Goal: Task Accomplishment & Management: Manage account settings

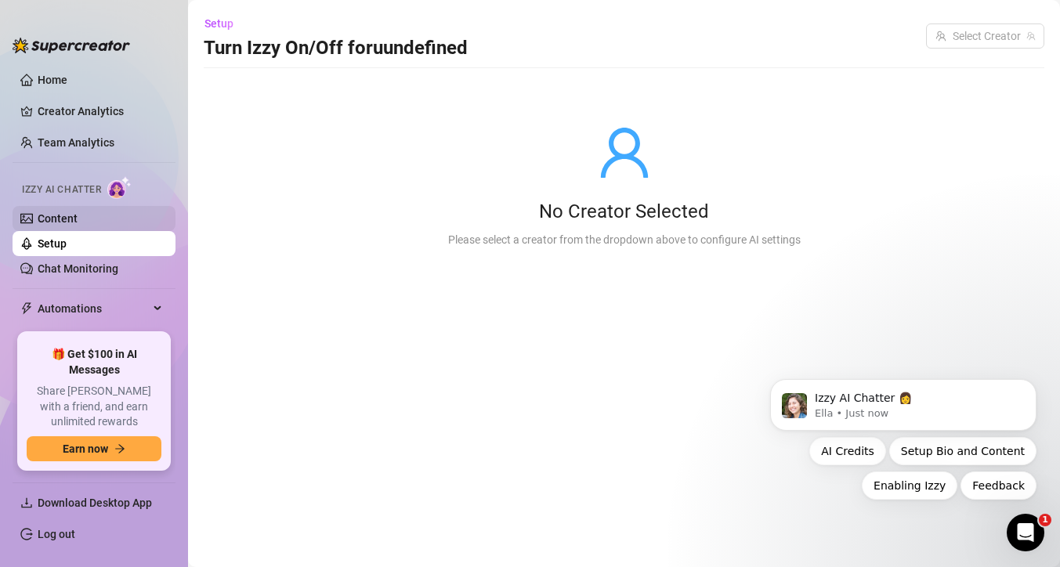
click at [78, 221] on link "Content" at bounding box center [58, 218] width 40 height 13
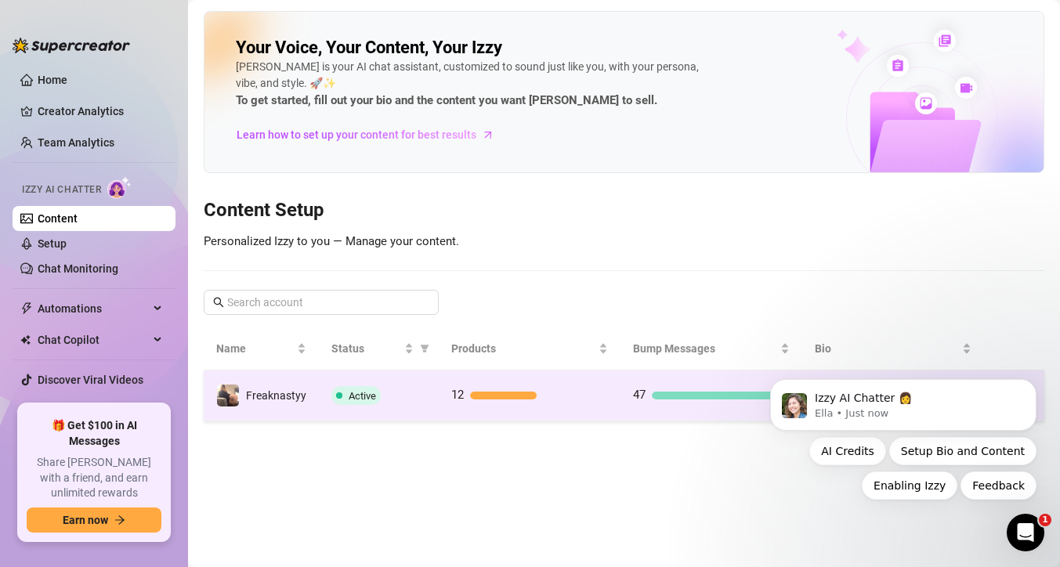
click at [456, 379] on td "12" at bounding box center [530, 396] width 182 height 51
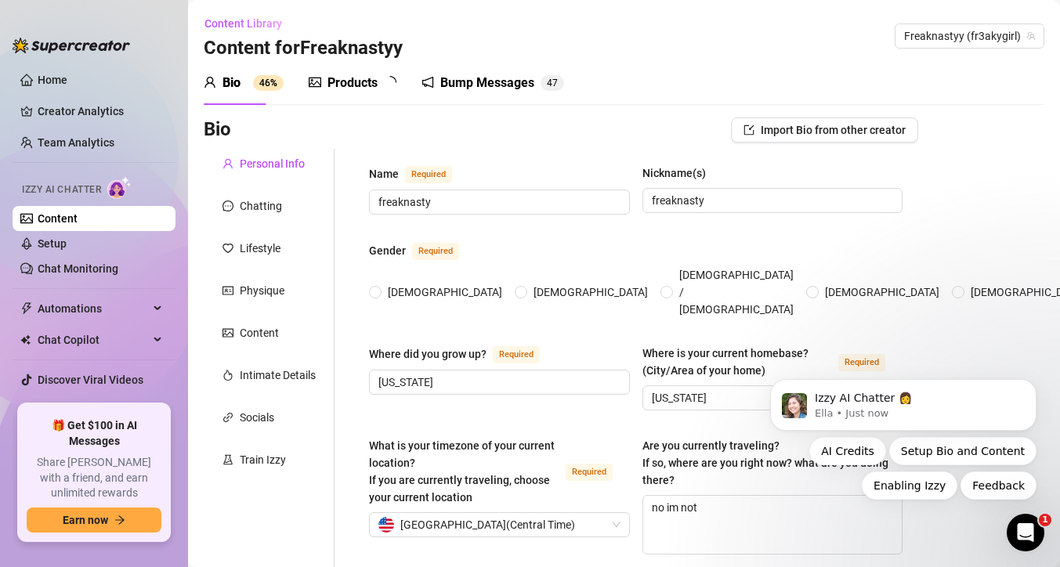
radio input "true"
type input "[DATE]"
click at [380, 85] on div "Products 1 2" at bounding box center [358, 83] width 99 height 19
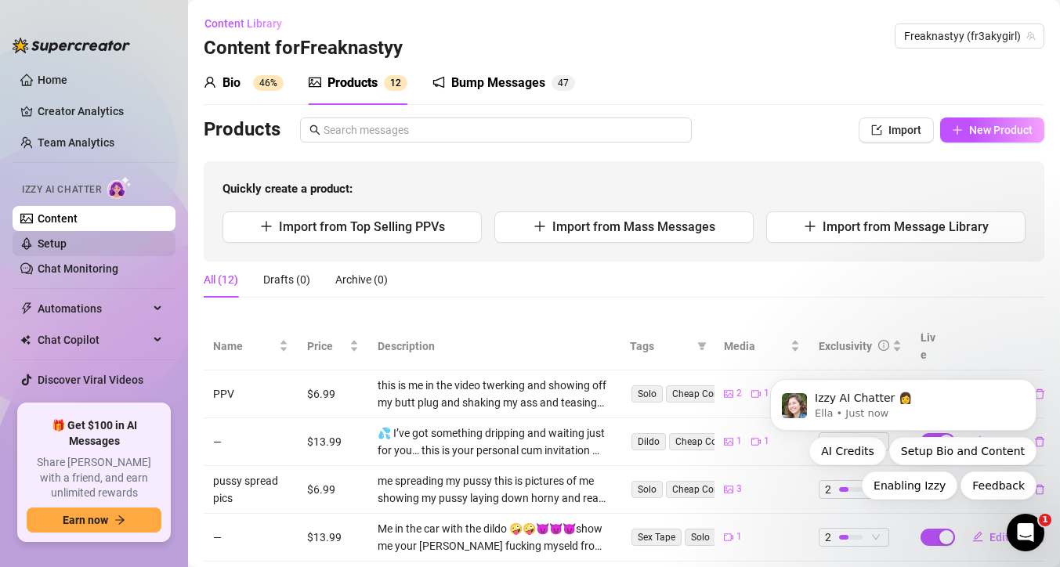
click at [67, 244] on link "Setup" at bounding box center [52, 243] width 29 height 13
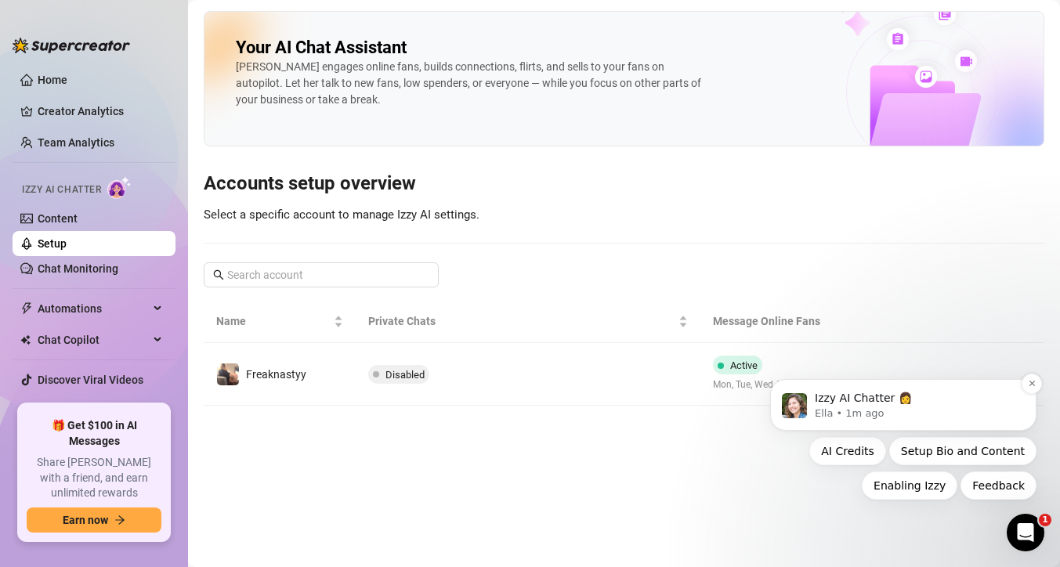
click at [823, 410] on p "Ella • 1m ago" at bounding box center [916, 414] width 202 height 14
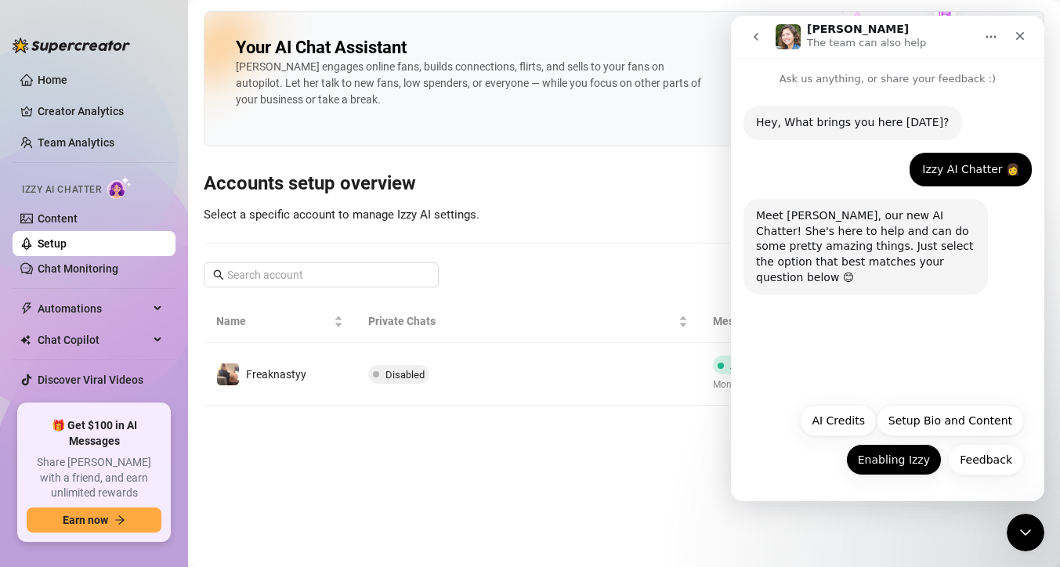
click at [865, 456] on button "Enabling Izzy" at bounding box center [894, 459] width 96 height 31
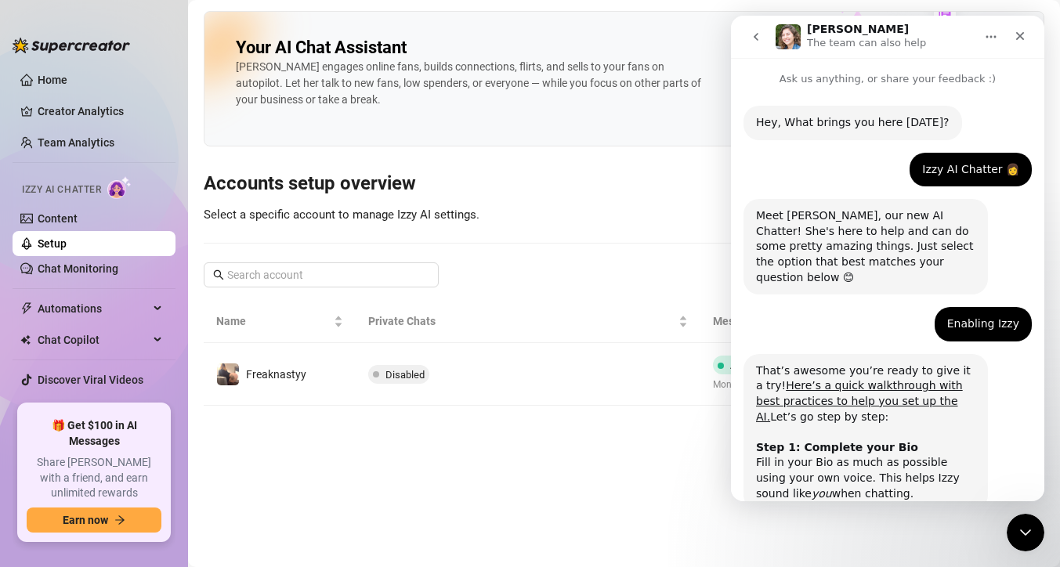
scroll to position [82, 0]
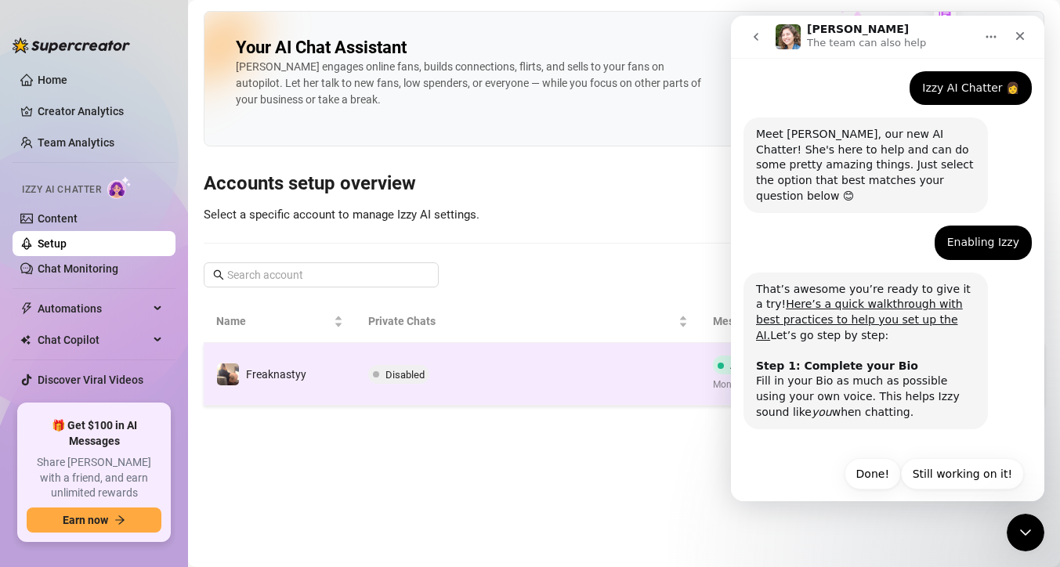
click at [505, 368] on td "Disabled" at bounding box center [528, 374] width 344 height 63
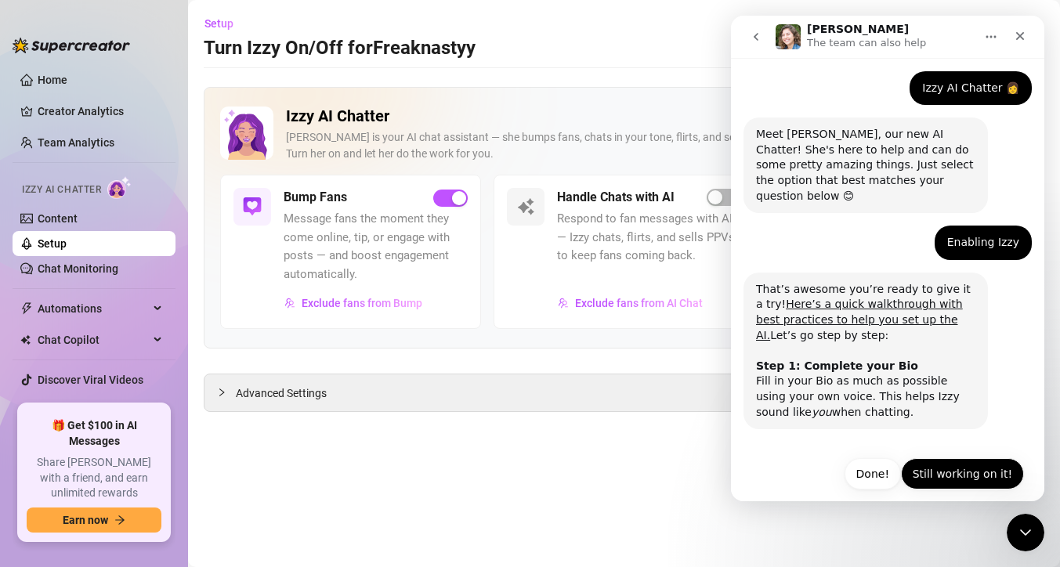
click at [945, 458] on button "Still working on it!" at bounding box center [962, 473] width 123 height 31
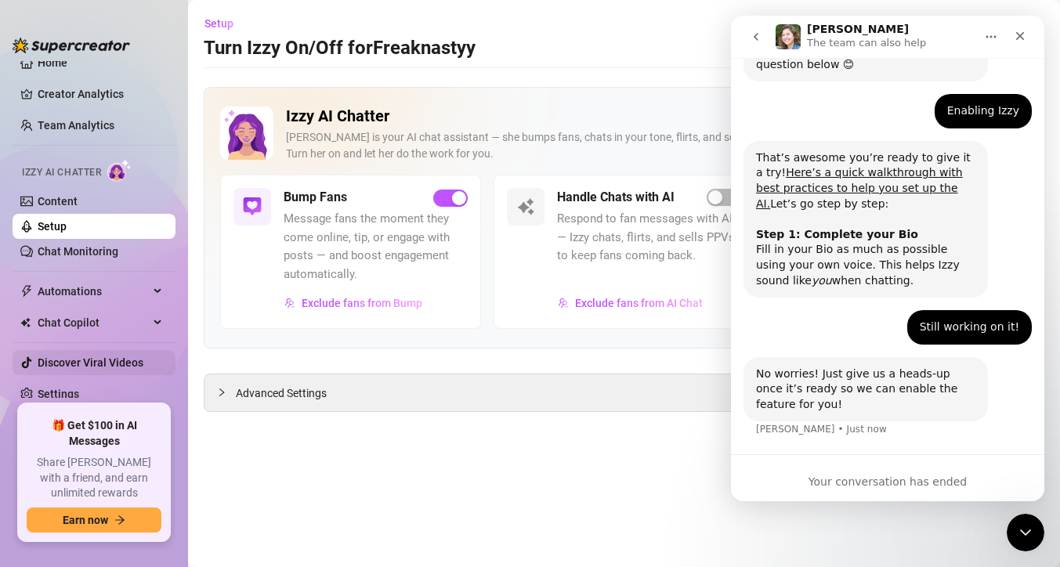
scroll to position [14, 0]
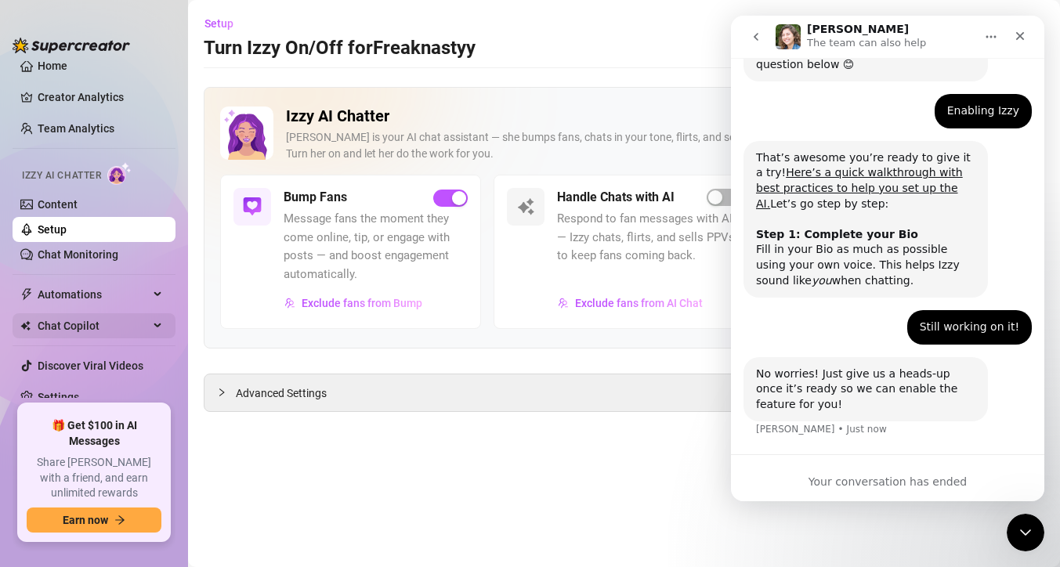
click at [104, 324] on span "Chat Copilot" at bounding box center [93, 325] width 111 height 25
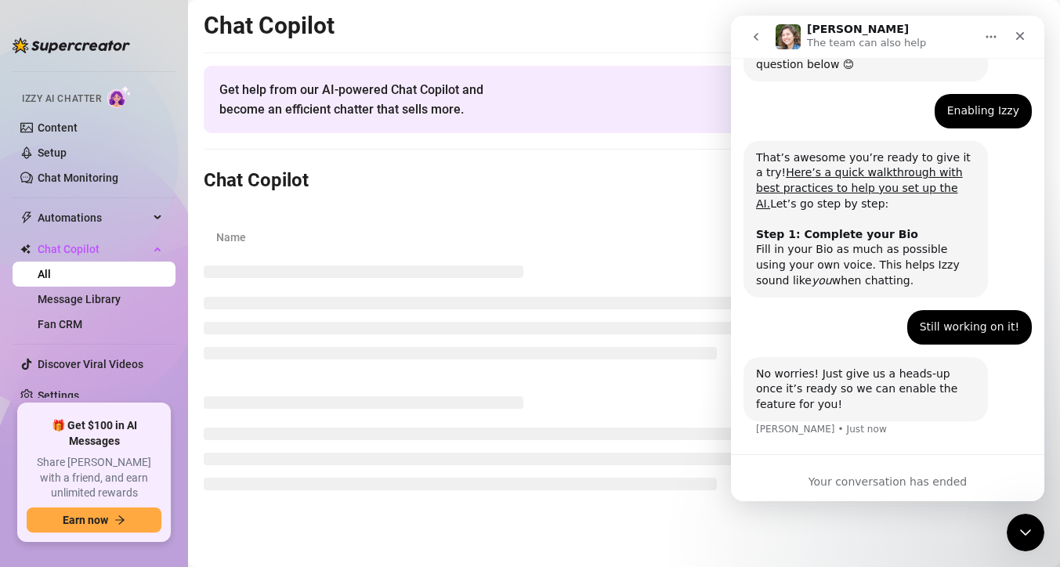
scroll to position [92, 0]
click at [103, 212] on span "Automations" at bounding box center [93, 216] width 111 height 25
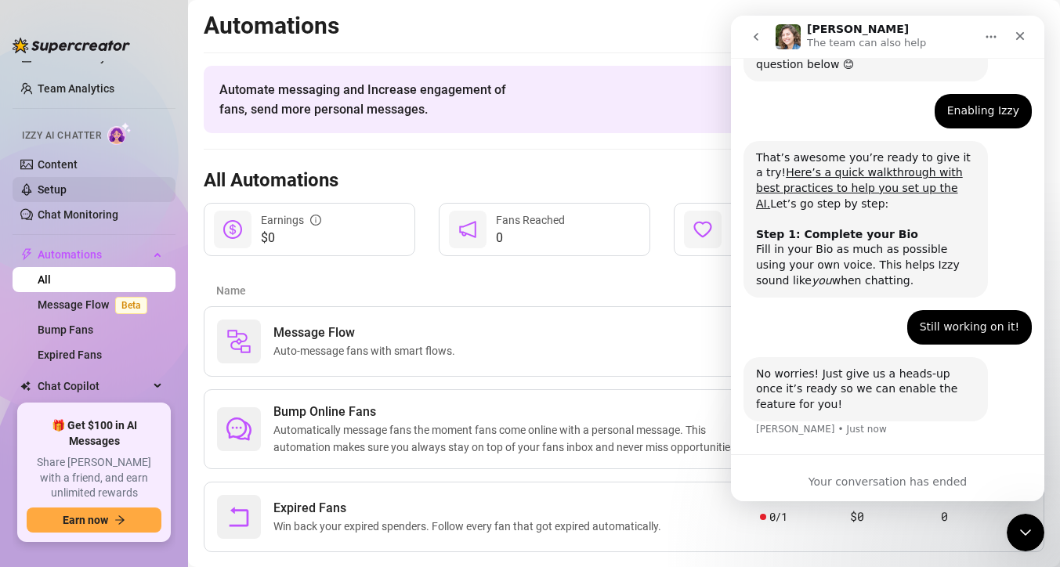
scroll to position [45, 0]
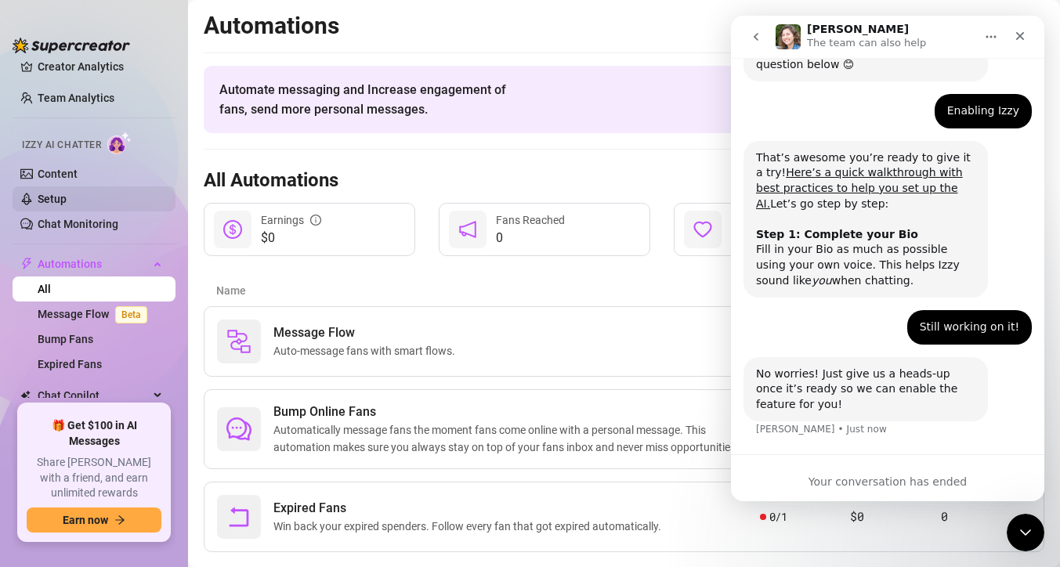
click at [67, 205] on link "Setup" at bounding box center [52, 199] width 29 height 13
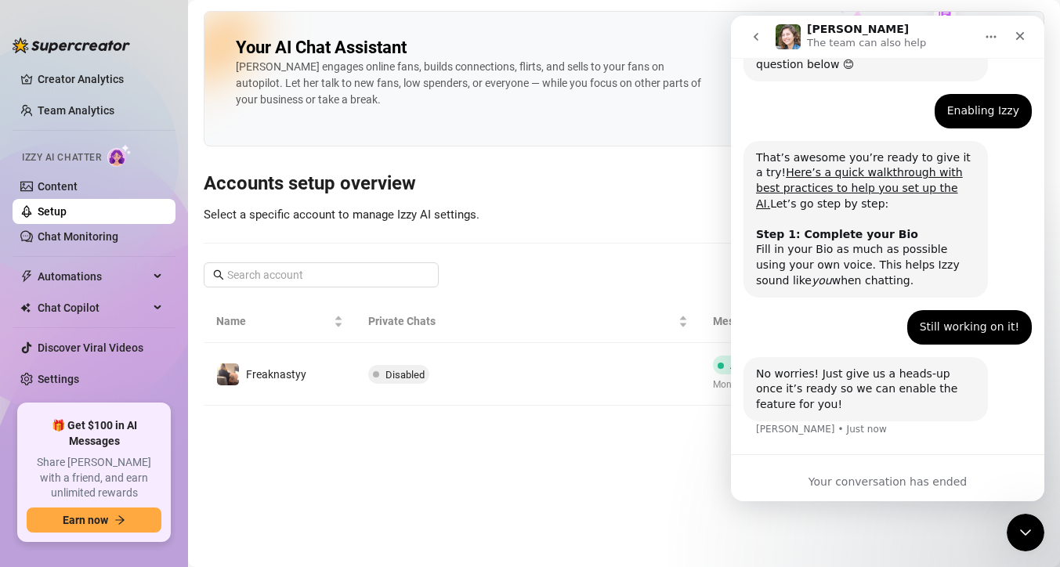
scroll to position [17, 0]
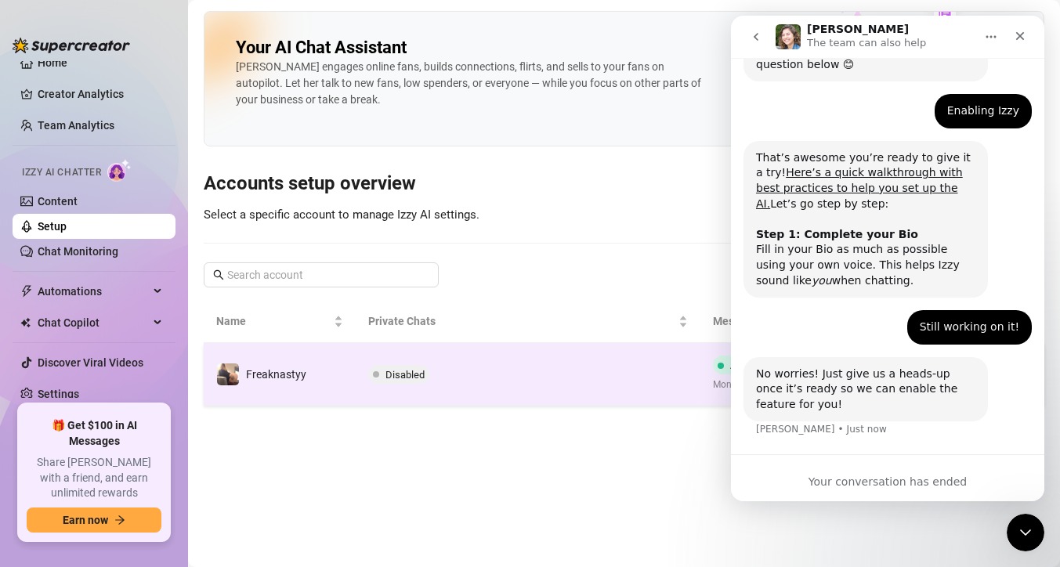
click at [345, 367] on td "Freaknastyy" at bounding box center [280, 374] width 152 height 63
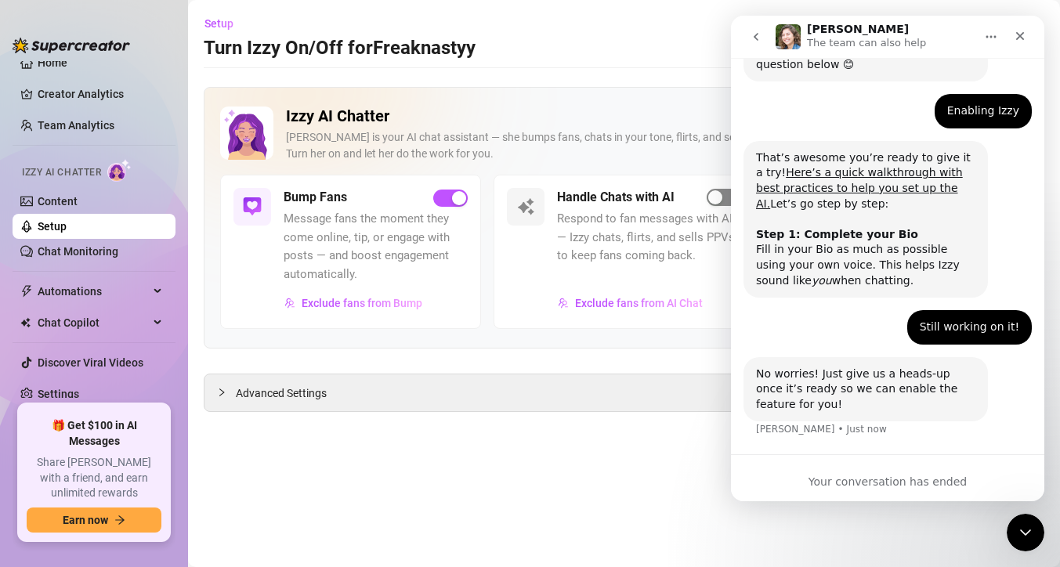
click at [717, 205] on span "button" at bounding box center [724, 197] width 34 height 17
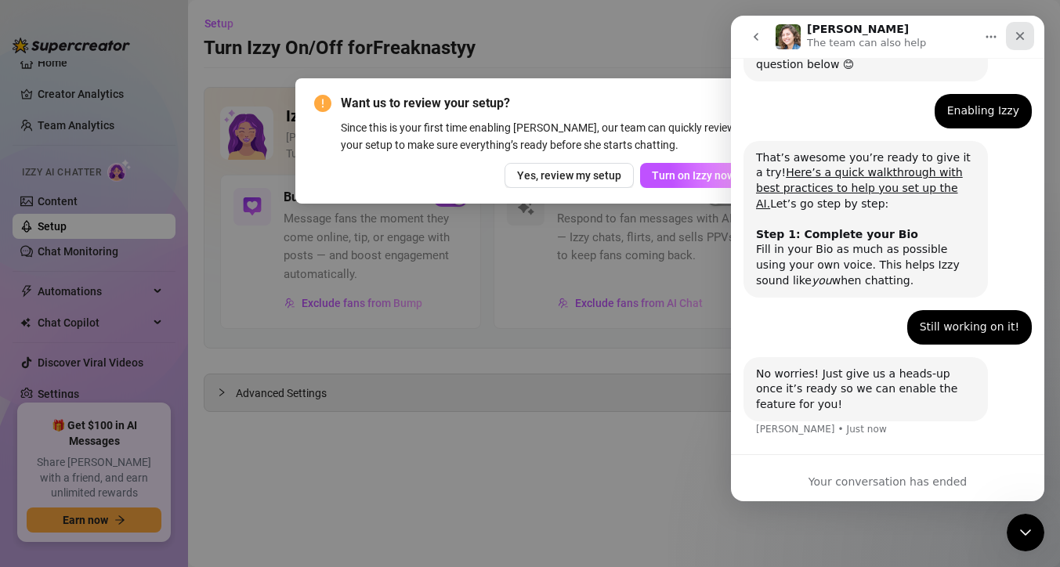
click at [1023, 42] on div "Close" at bounding box center [1020, 36] width 28 height 28
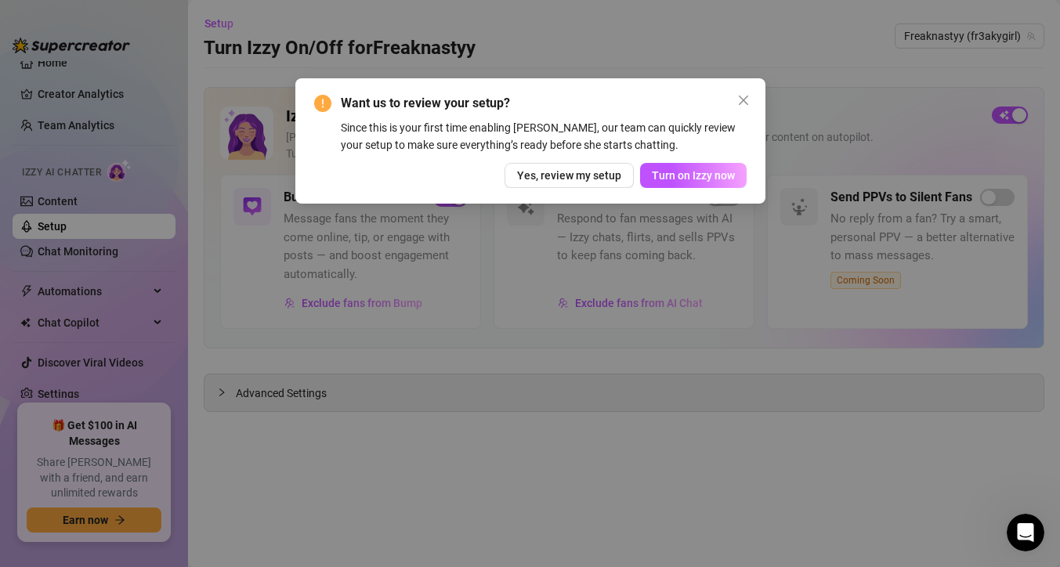
scroll to position [213, 0]
click at [739, 169] on button "Turn on Izzy now" at bounding box center [693, 175] width 107 height 25
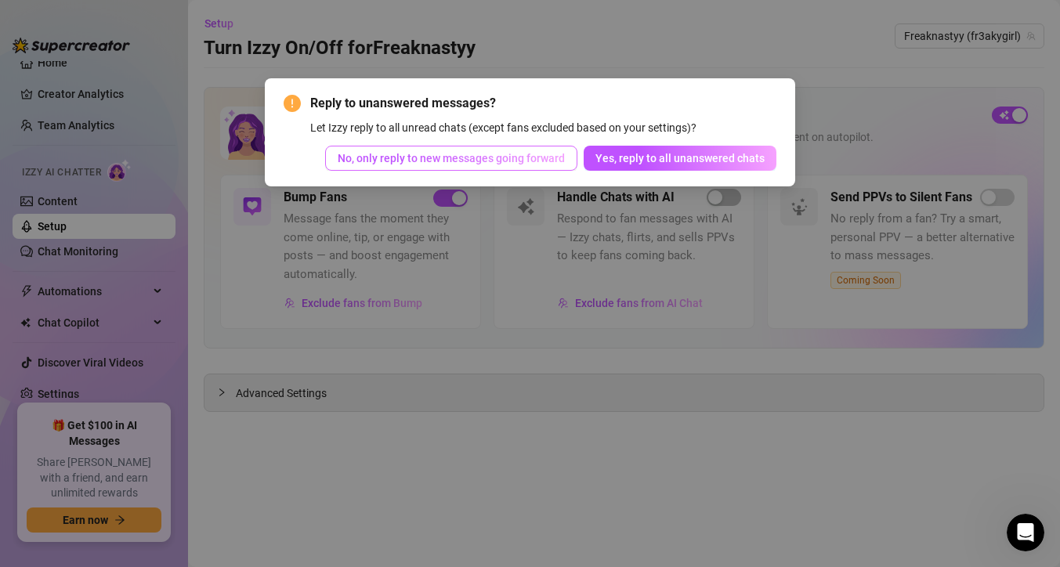
click at [547, 165] on button "No, only reply to new messages going forward" at bounding box center [451, 158] width 252 height 25
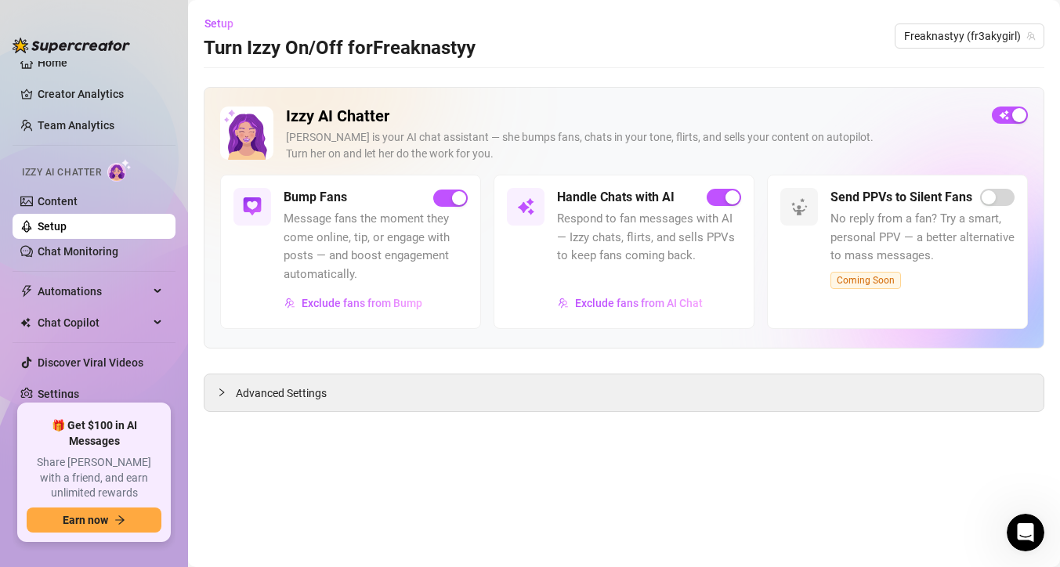
click at [718, 209] on div "Handle Chats with AI Respond to fan messages with AI — Izzy chats, flirts, and …" at bounding box center [649, 251] width 184 height 127
click at [726, 201] on div "button" at bounding box center [733, 197] width 14 height 14
click at [720, 206] on span "button" at bounding box center [724, 197] width 34 height 17
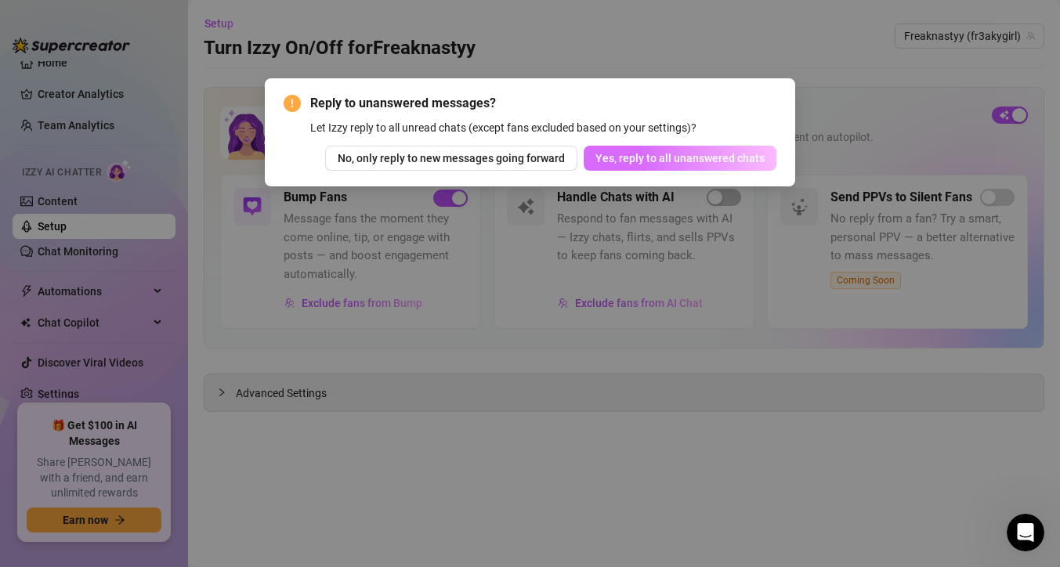
click at [668, 169] on button "Yes, reply to all unanswered chats" at bounding box center [680, 158] width 193 height 25
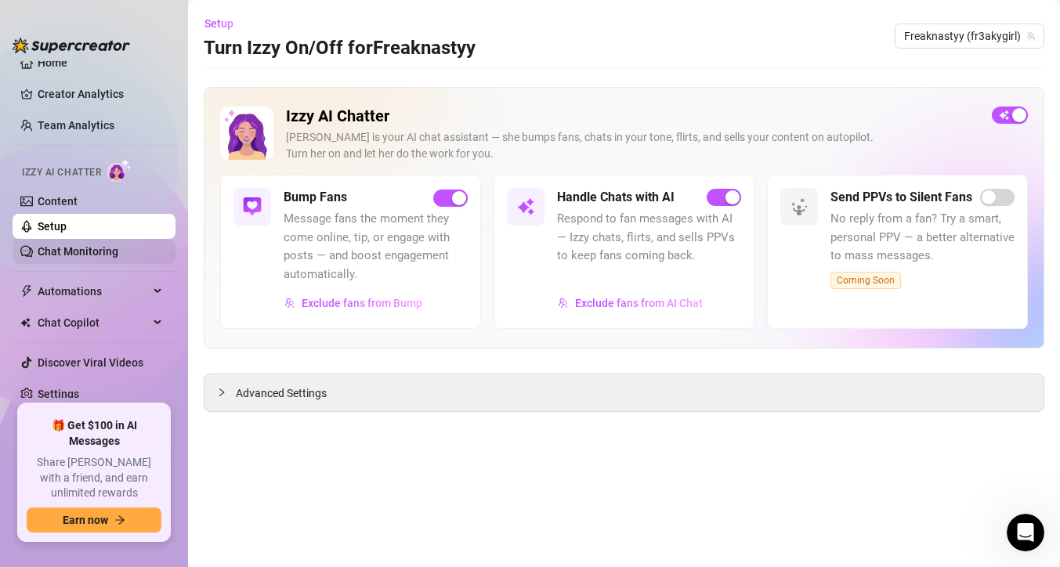
click at [92, 245] on link "Chat Monitoring" at bounding box center [78, 251] width 81 height 13
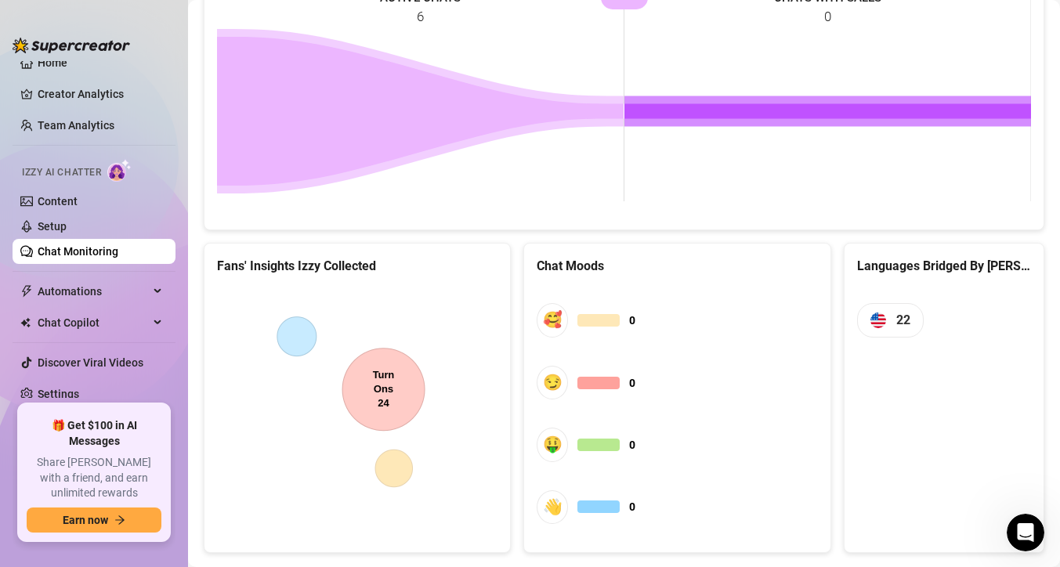
scroll to position [776, 0]
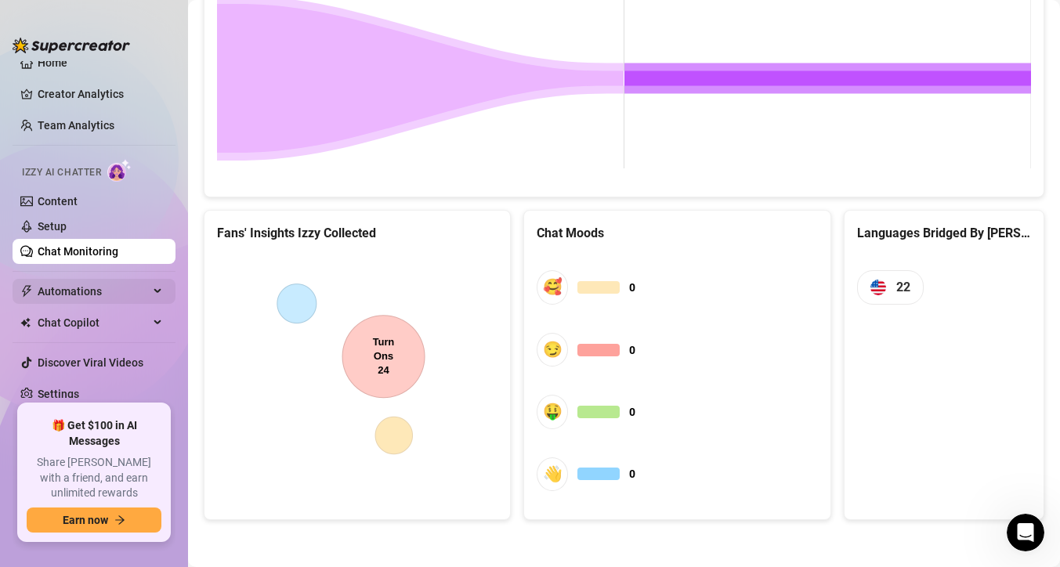
click at [140, 284] on span "Automations" at bounding box center [93, 291] width 111 height 25
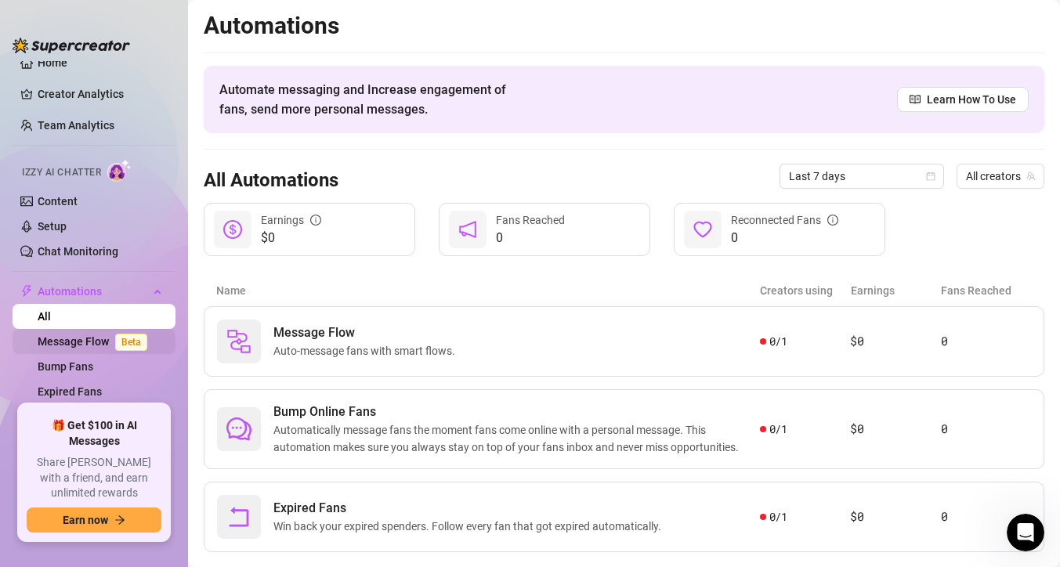
click at [93, 344] on link "Message Flow Beta" at bounding box center [96, 341] width 116 height 13
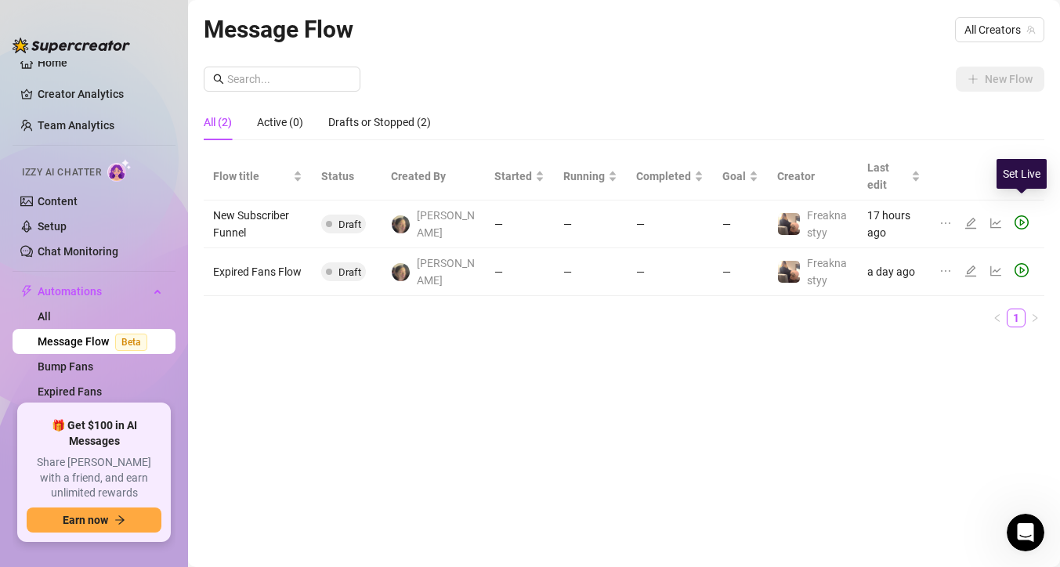
click at [1023, 216] on icon "play-circle" at bounding box center [1022, 223] width 14 height 14
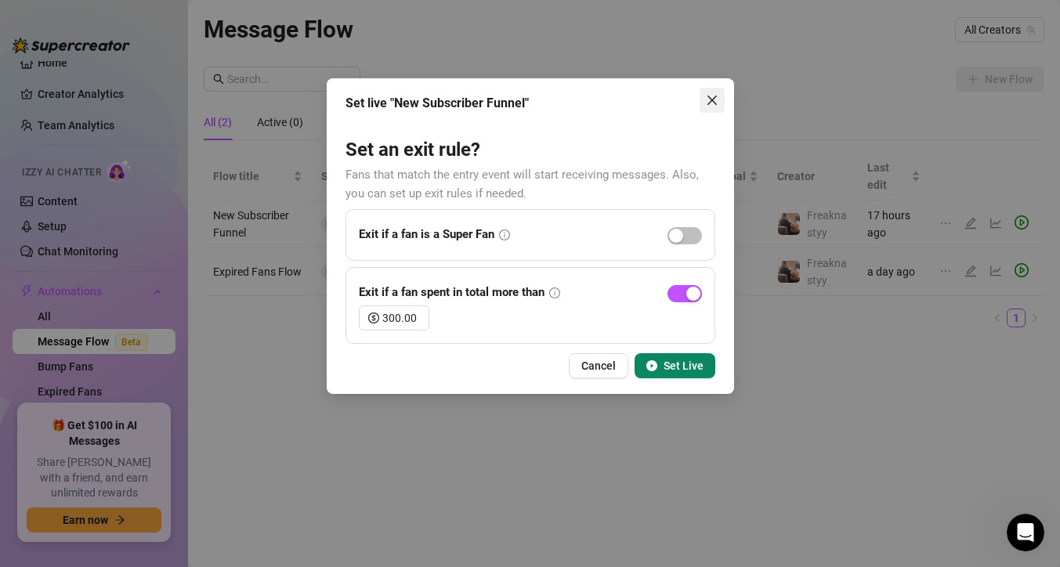
click at [710, 102] on icon "close" at bounding box center [712, 100] width 13 height 13
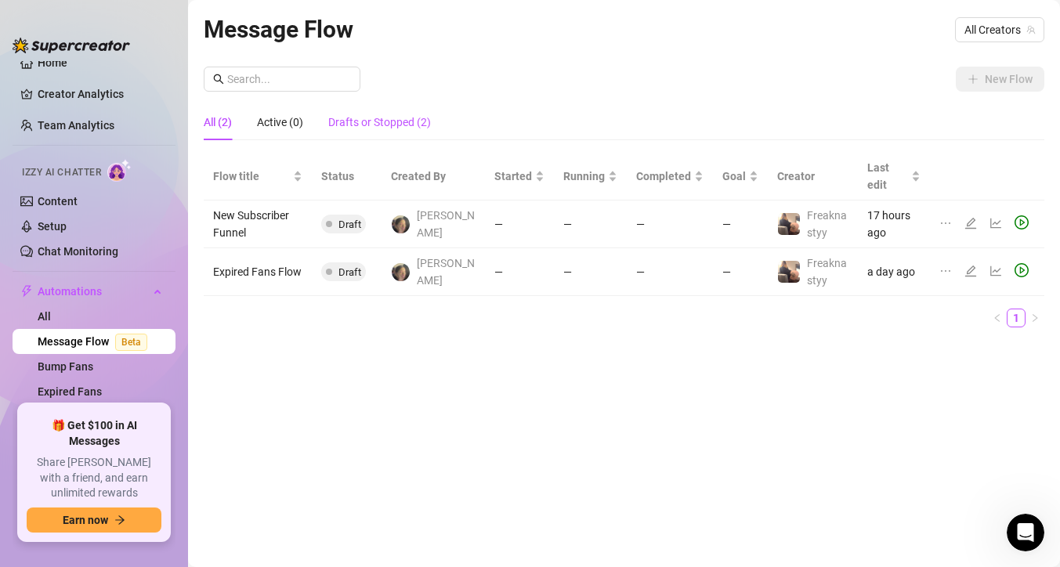
click at [358, 131] on div "Drafts or Stopped (2)" at bounding box center [379, 122] width 103 height 17
click at [80, 251] on link "Chat Monitoring" at bounding box center [78, 251] width 81 height 13
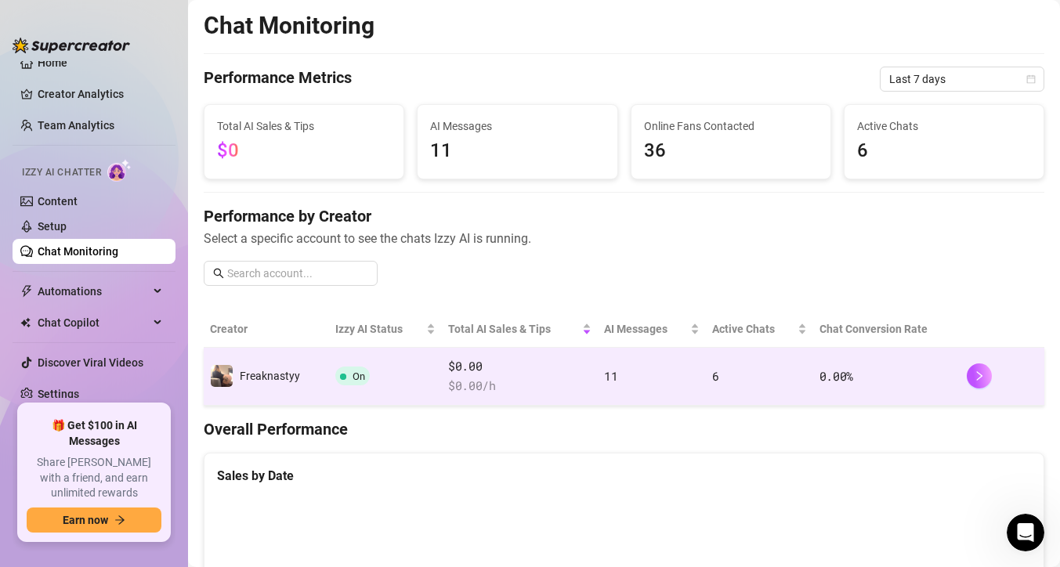
click at [965, 379] on td at bounding box center [1003, 377] width 84 height 58
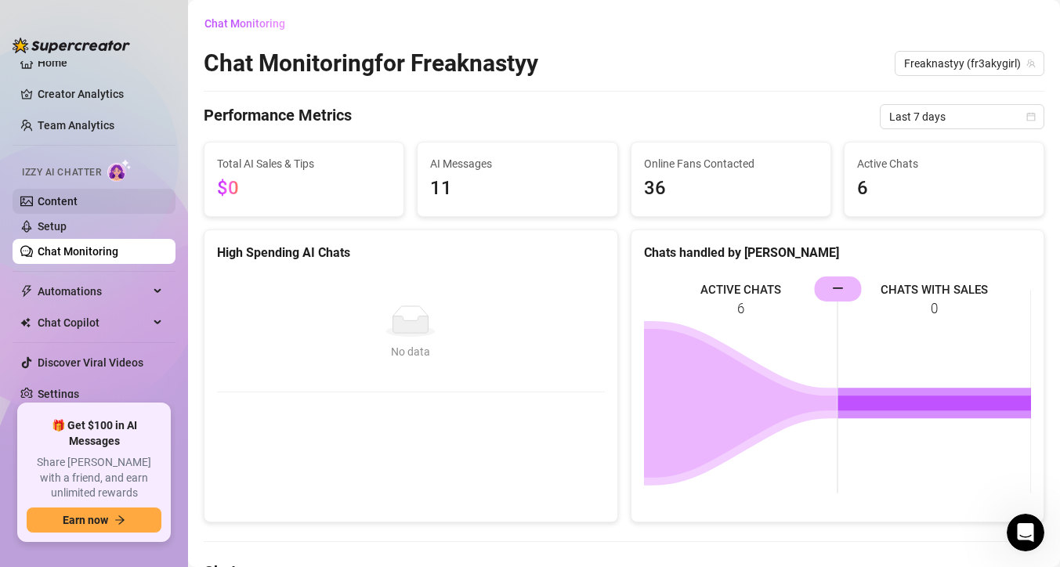
click at [78, 196] on link "Content" at bounding box center [58, 201] width 40 height 13
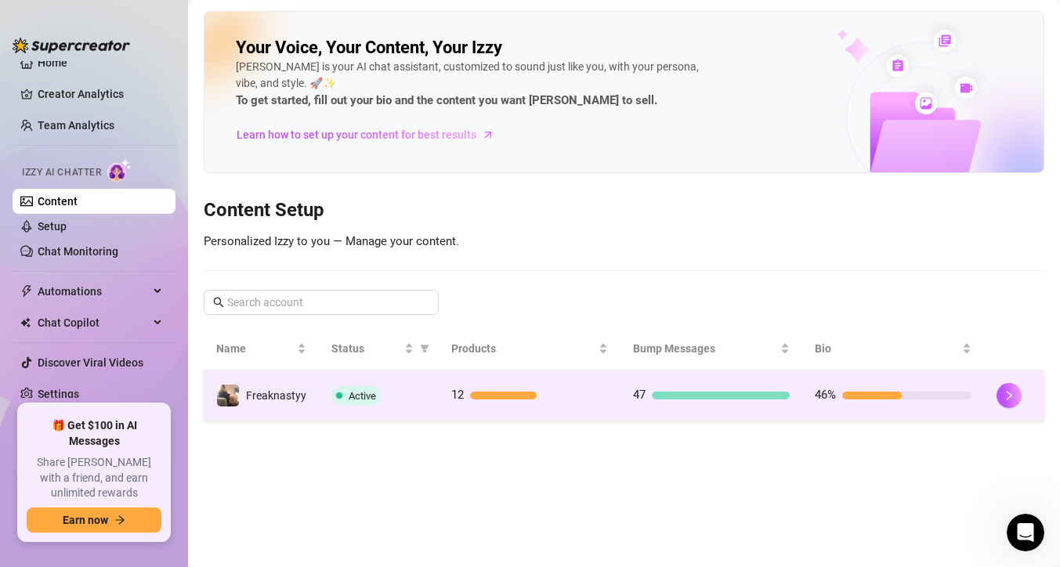
click at [952, 392] on div at bounding box center [906, 396] width 129 height 8
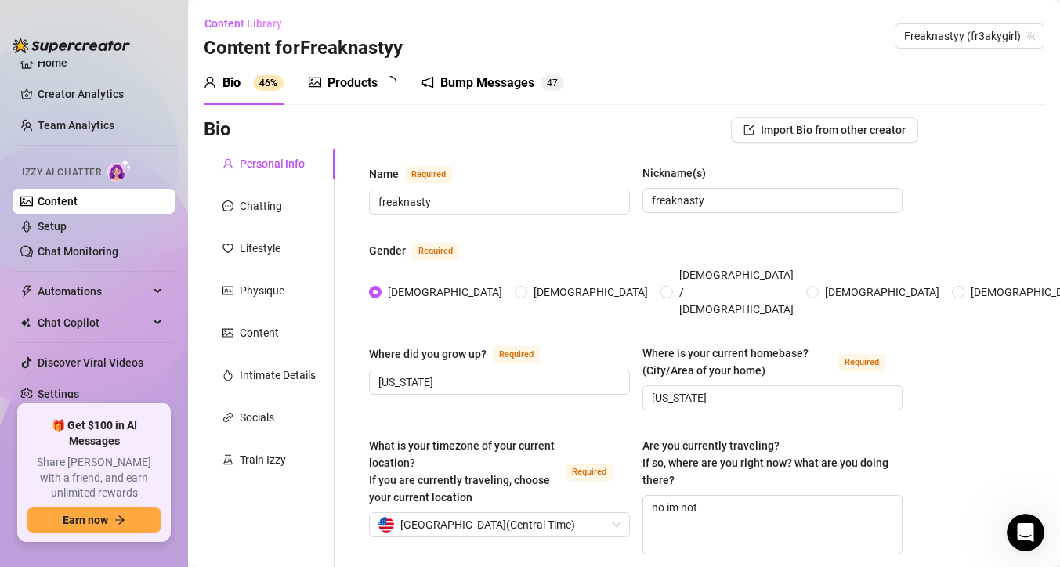
type input "[DATE]"
click at [279, 201] on div "Chatting" at bounding box center [261, 205] width 42 height 17
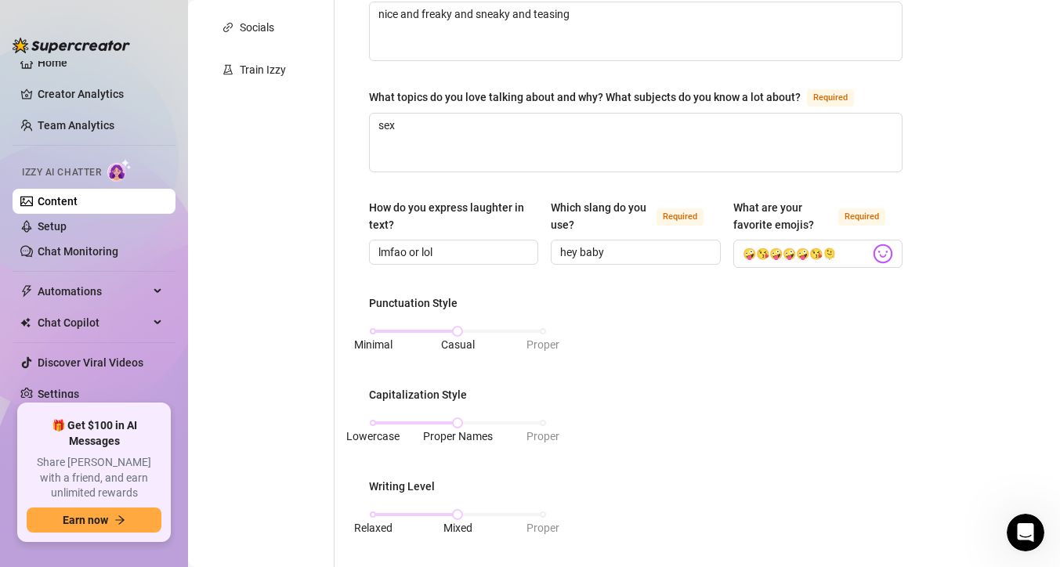
scroll to position [393, 0]
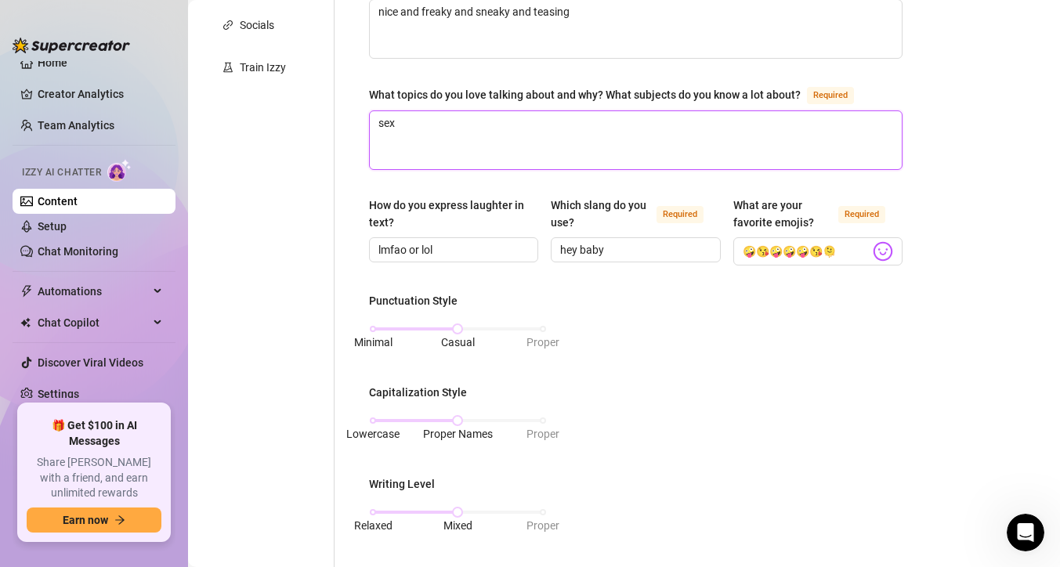
click at [603, 139] on textarea "sex" at bounding box center [636, 140] width 532 height 58
type textarea "sex"
type textarea "sex h"
type textarea "sex hea"
type textarea "sex head"
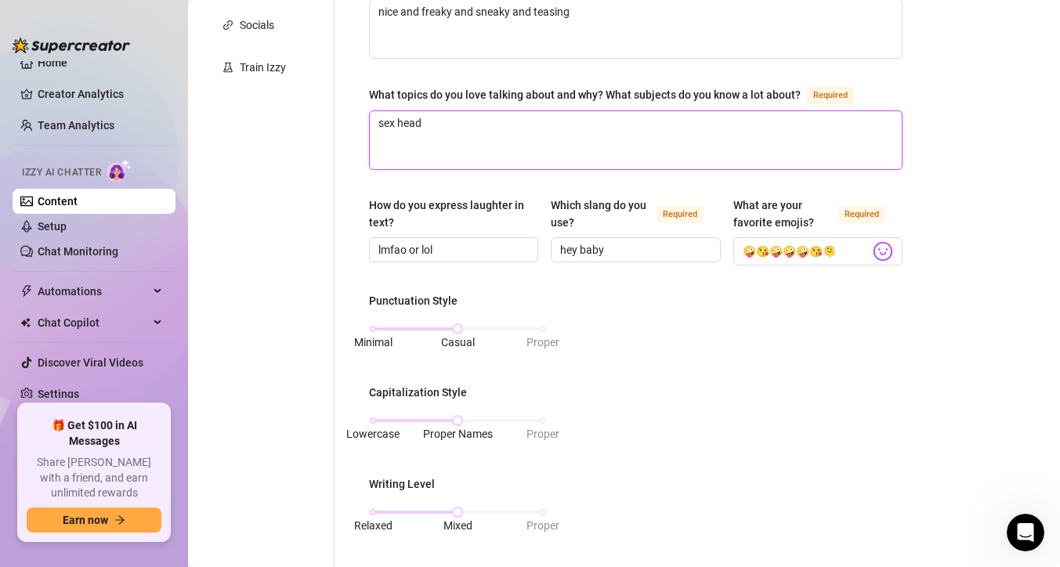
type textarea "sex head"
type textarea "sex head b"
type textarea "sex head ba"
type textarea "sex head bac"
type textarea "sex head back"
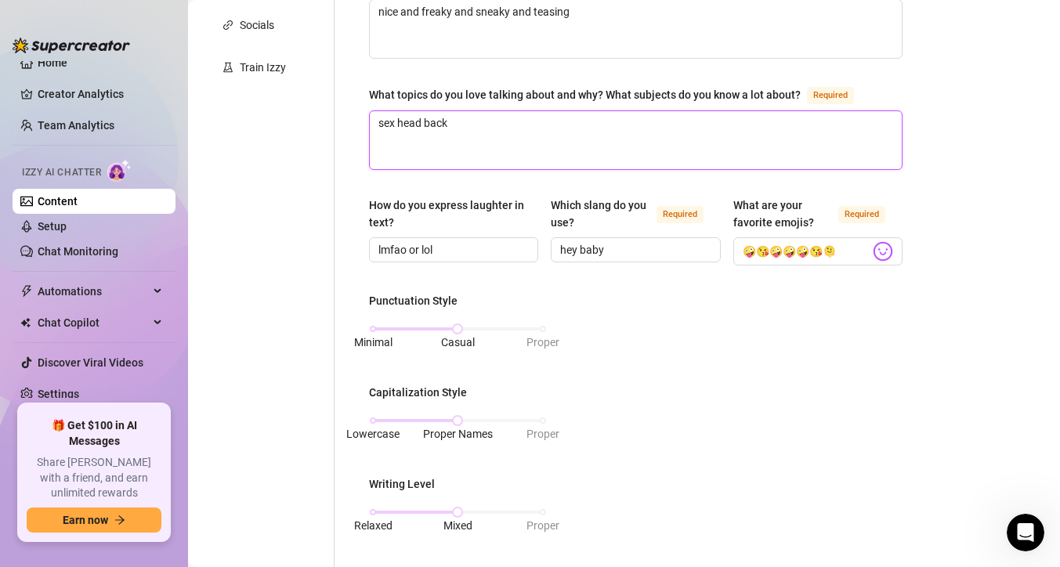
type textarea "sex head backs"
type textarea "sex head backsh"
type textarea "sex head backsho"
type textarea "sex head backshot"
type textarea "sex head backshots"
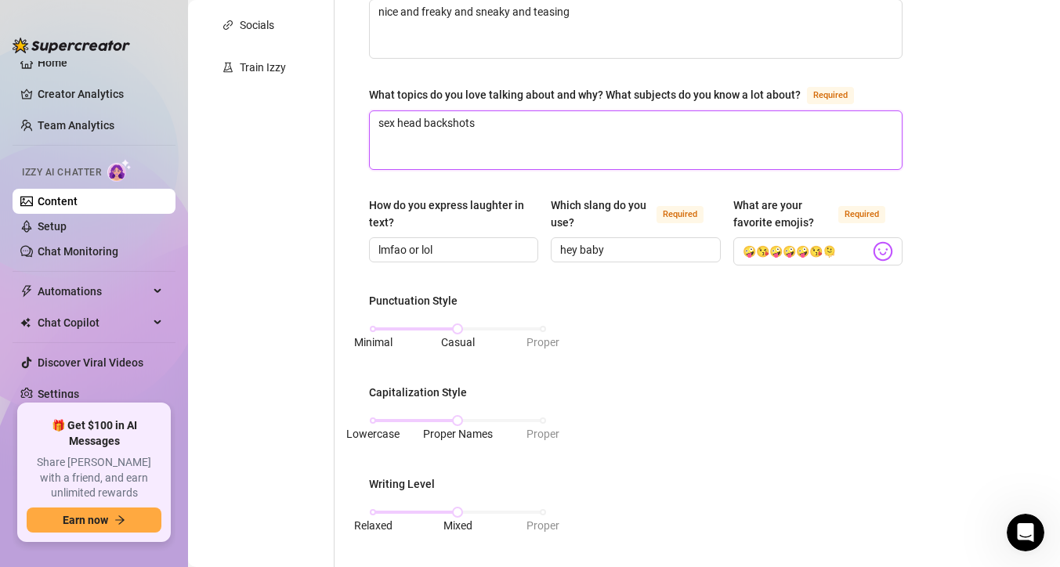
type textarea "sex head backshots"
type textarea "sex head backshots o"
type textarea "sex head backshots or"
type textarea "sex head backshots ora"
type textarea "sex head backshots oral"
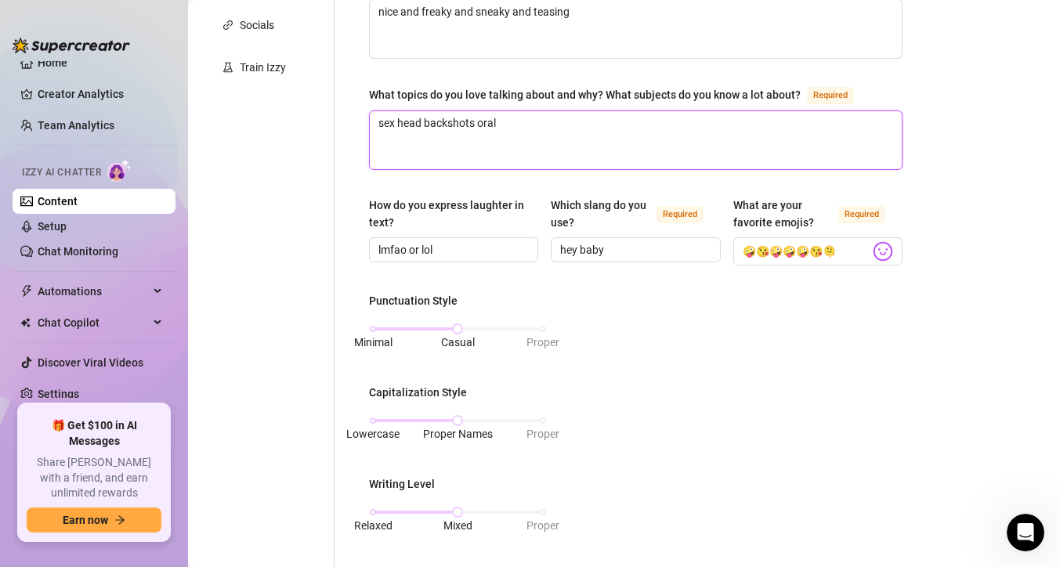
type textarea "sex head backshots oral"
type textarea "sex head backshots oral a"
type textarea "sex head backshots oral an"
type textarea "sex head backshots oral [PERSON_NAME]"
type textarea "sex head backshots oral anal"
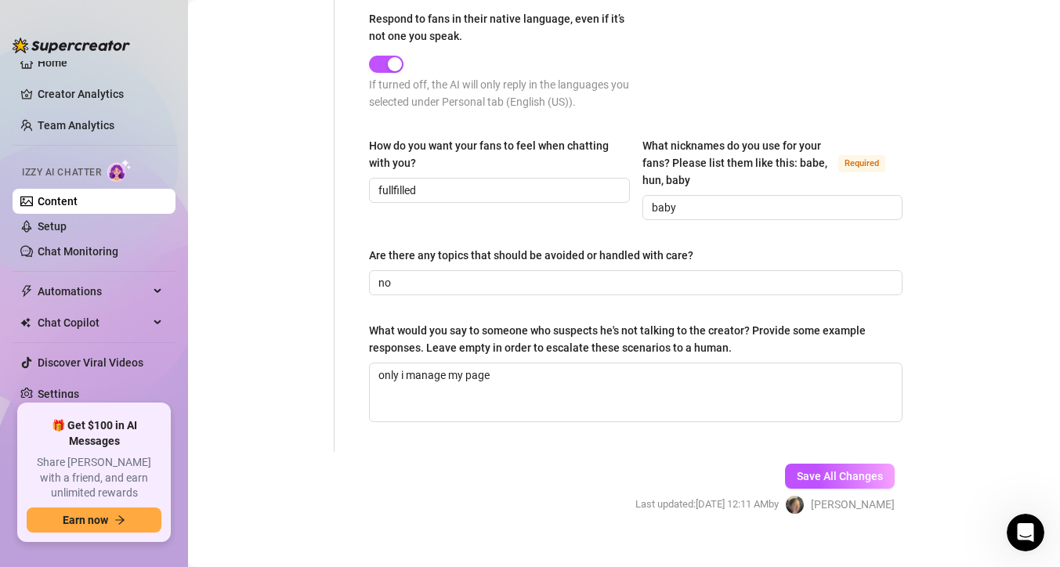
scroll to position [970, 0]
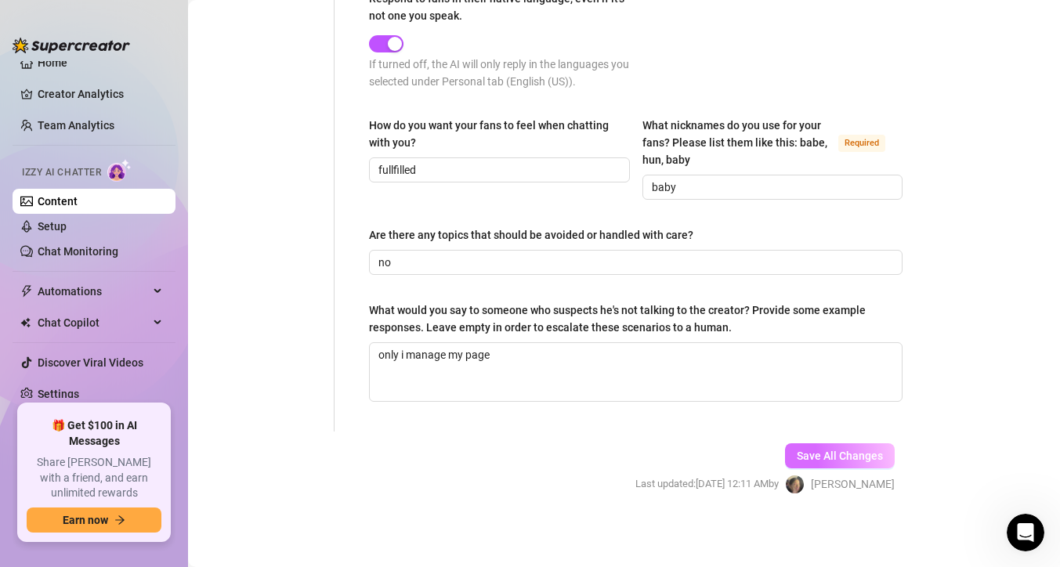
type textarea "sex head backshots oral anal"
click at [803, 455] on span "Save All Changes" at bounding box center [840, 456] width 86 height 13
type textarea "sex head backshots oral anal"
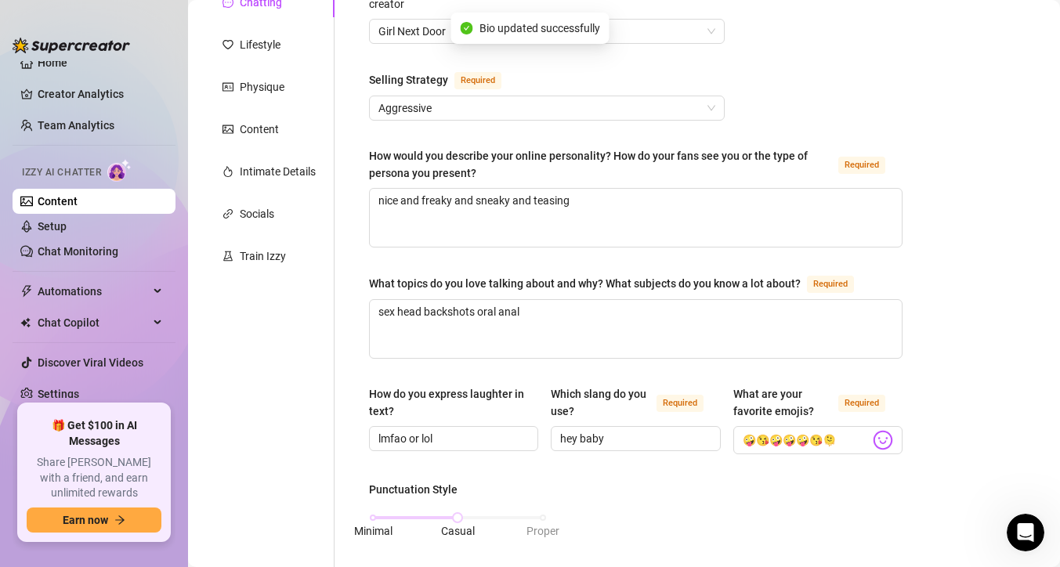
scroll to position [0, 0]
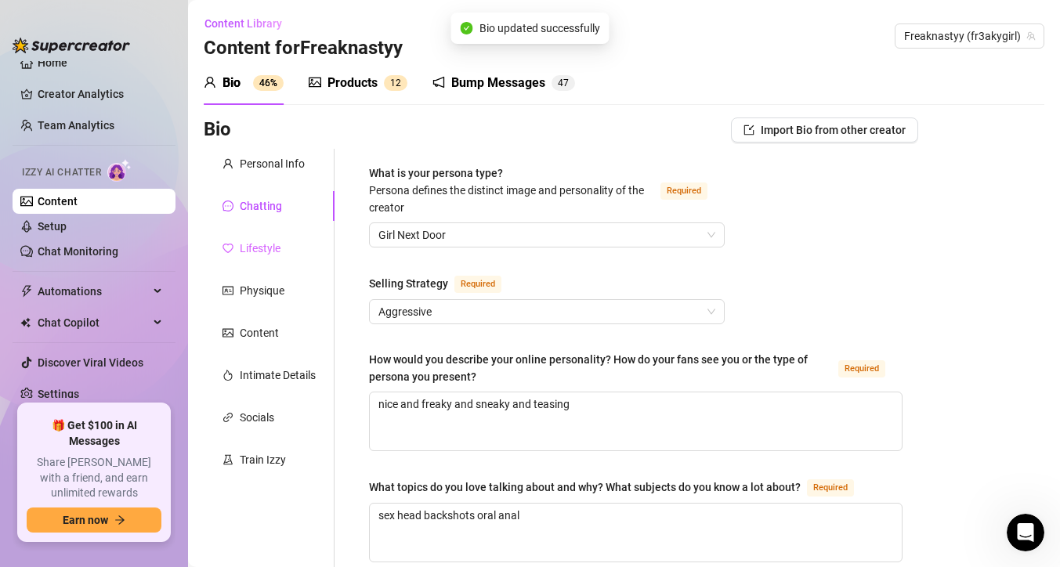
click at [292, 244] on div "Lifestyle" at bounding box center [269, 249] width 131 height 30
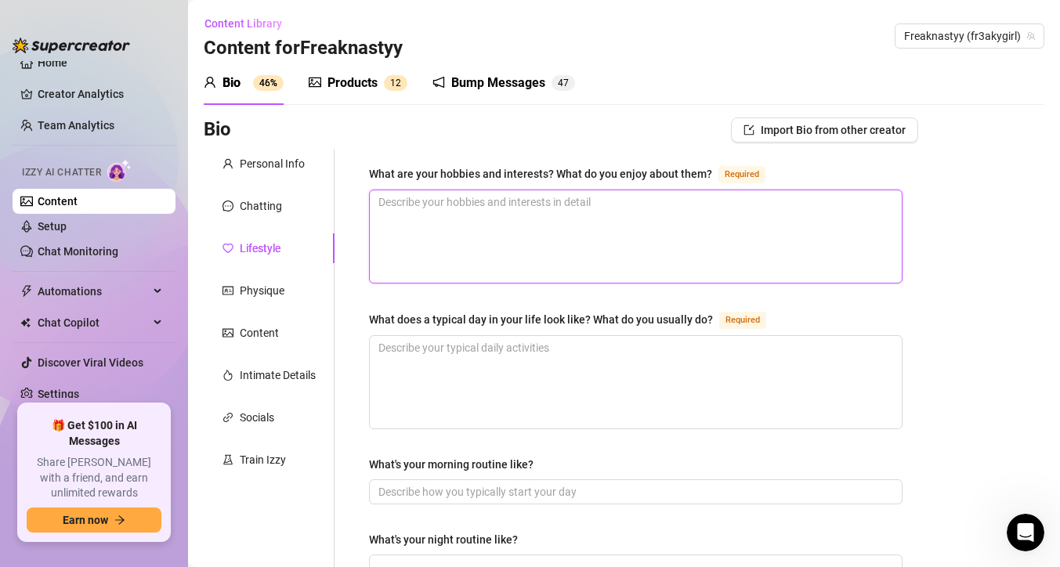
click at [397, 217] on textarea "What are your hobbies and interests? What do you enjoy about them? Required" at bounding box center [636, 236] width 532 height 92
type textarea "i"
type textarea "i l"
type textarea "i lo"
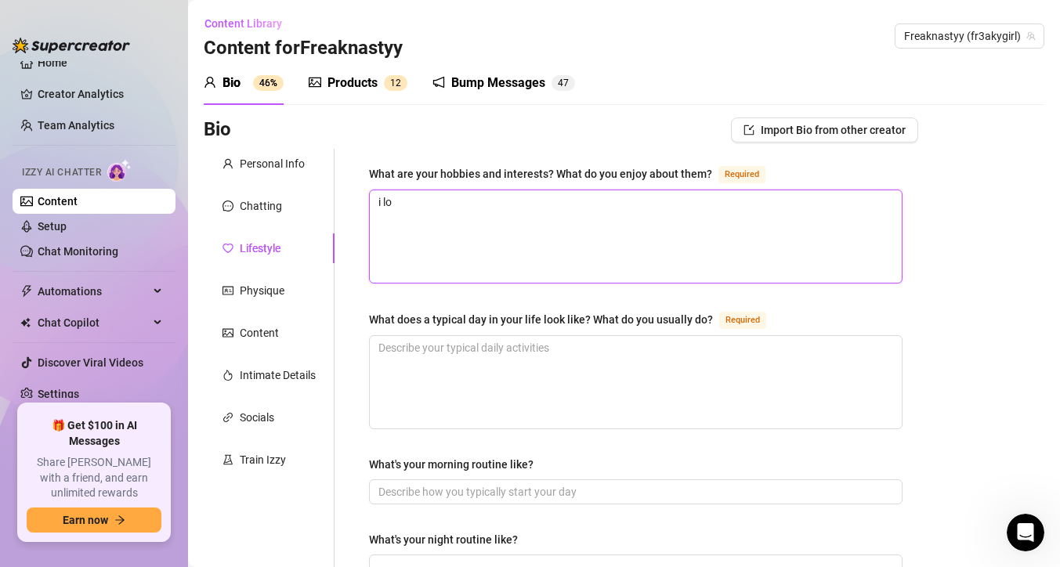
type textarea "i lov"
type textarea "i love"
type textarea "i love t"
type textarea "i love to"
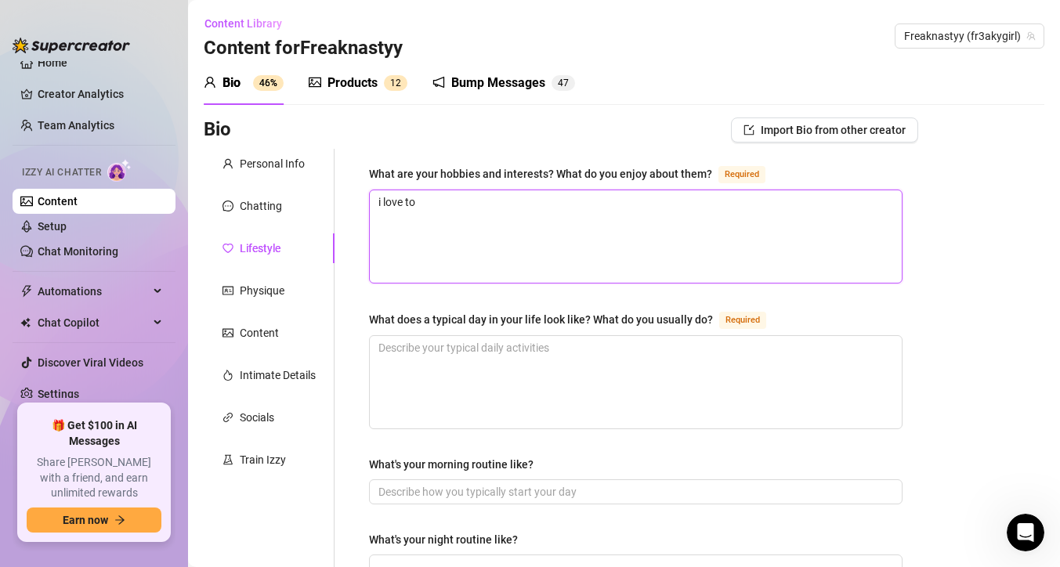
type textarea "i love to"
type textarea "i love to e"
type textarea "i love to ea"
type textarea "i love to eat"
type textarea "i love to eat a"
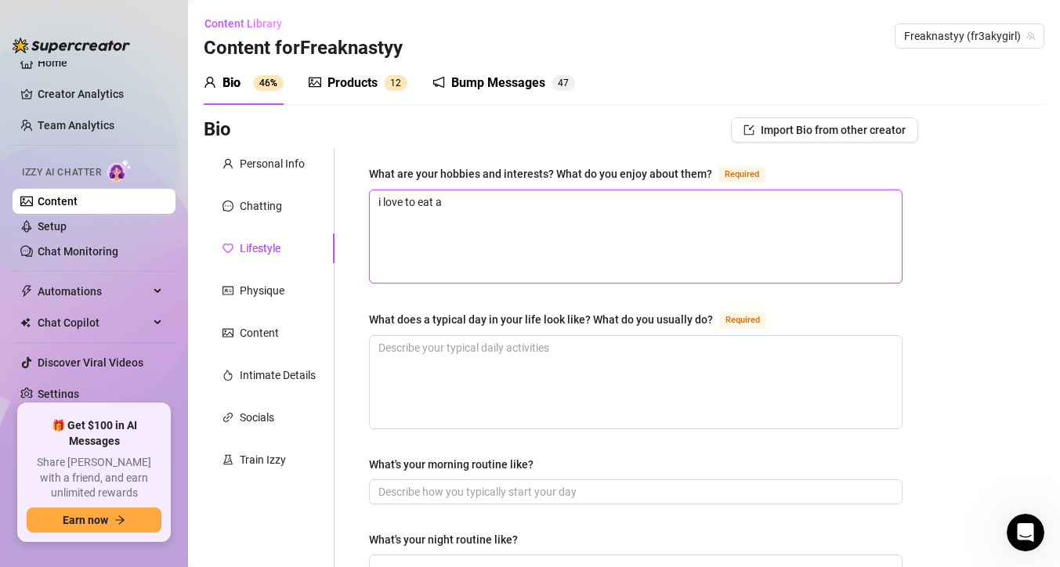
type textarea "i love to eat an"
type textarea "i love to eat and"
type textarea "i love to eat and w"
type textarea "i love to eat and wa"
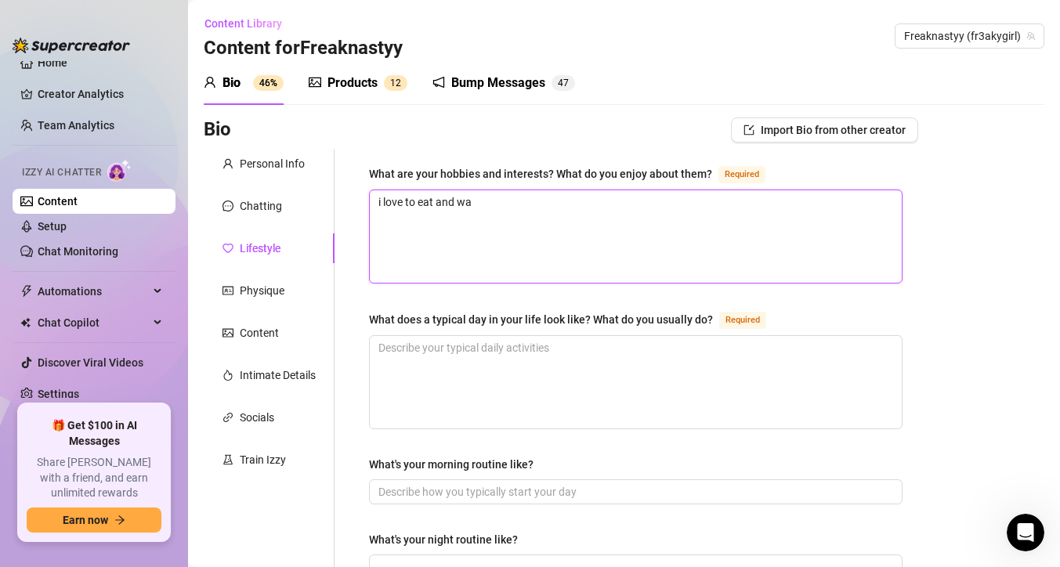
type textarea "i love to eat and wat"
type textarea "i love to eat and watc"
type textarea "i love to eat and watch"
type textarea "i love to eat and watch tv"
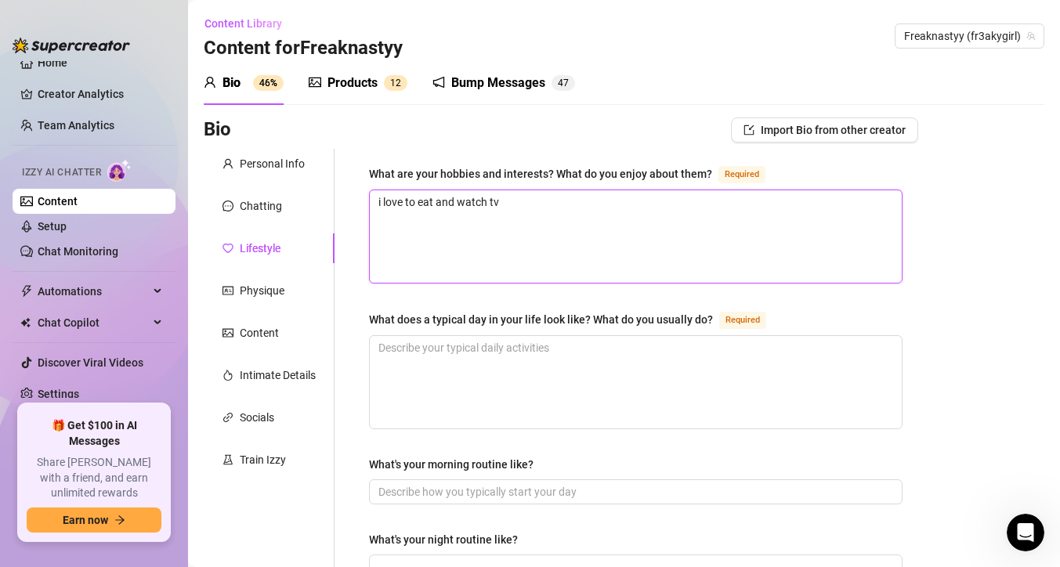
type textarea "i love to eat and watch tv"
type textarea "i love to eat and watch tv a"
type textarea "i love to eat and watch tv an"
type textarea "i love to eat and watch tv and"
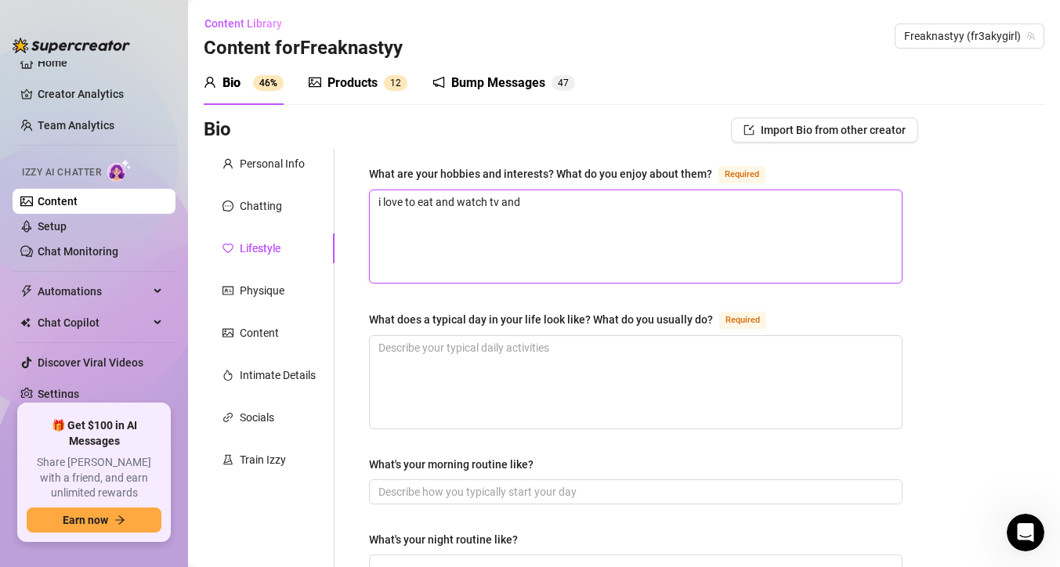
type textarea "i love to eat and watch tv and b"
type textarea "i love to eat and watch tv and b o"
type textarea "i love to eat and watch tv and b oo"
type textarea "i love to eat and watch tv and b oon"
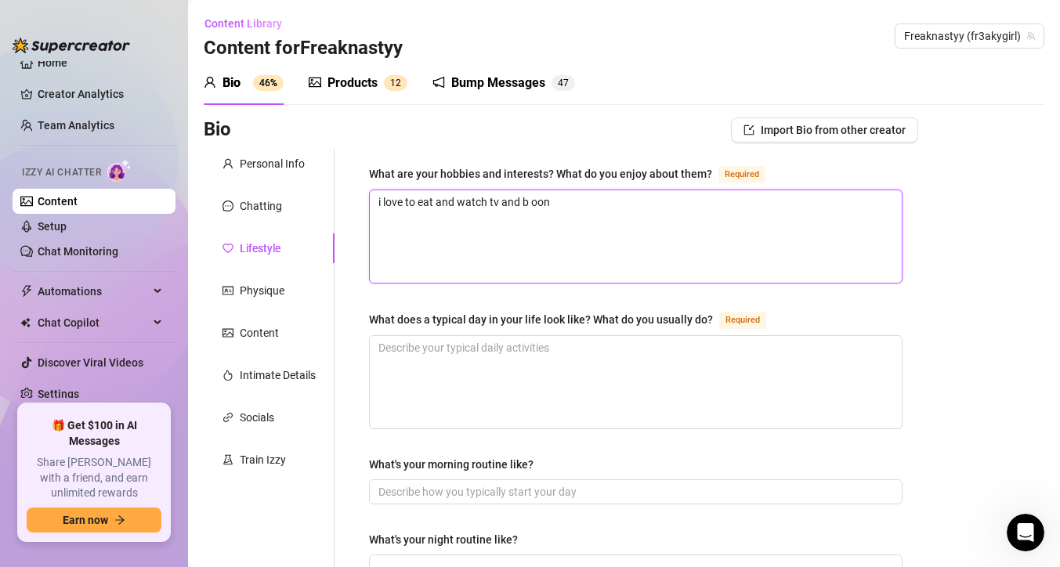
type textarea "i love to eat and watch tv and b oon"
type textarea "i love to eat and watch tv and b oon m"
type textarea "i love to eat and watch tv and b oon my"
click at [552, 201] on textarea "i love to eat and watch tv and b oon my" at bounding box center [636, 236] width 532 height 92
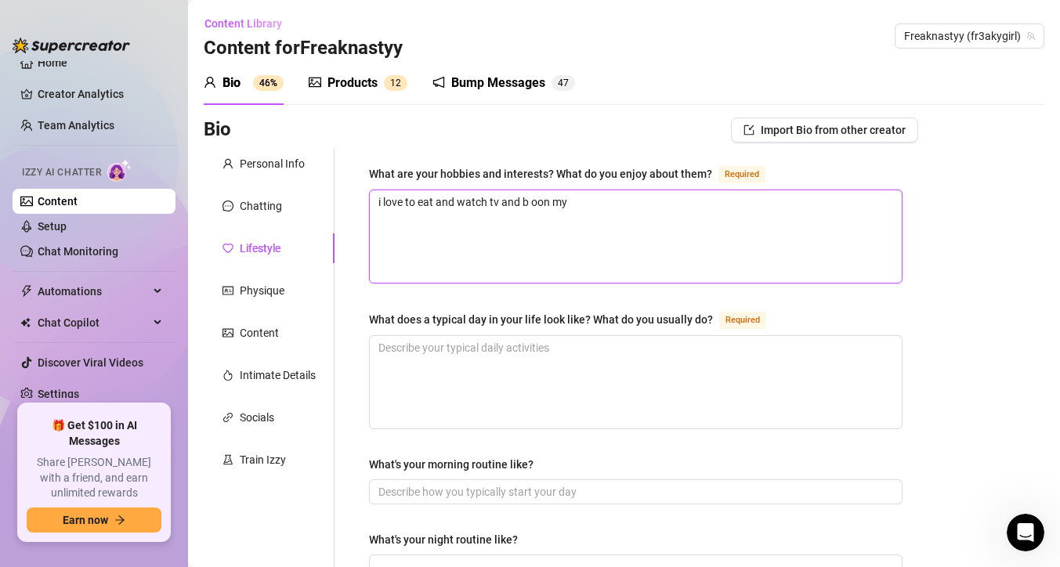
type textarea "i love to eat and watch tv and b oonmy"
type textarea "i love to eat and watch tv and b [PERSON_NAME]"
type textarea "i love to eat and watch tv and b omy"
type textarea "i love to eat and watch tv and b onmy"
type textarea "i love to eat and watch tv and b on my"
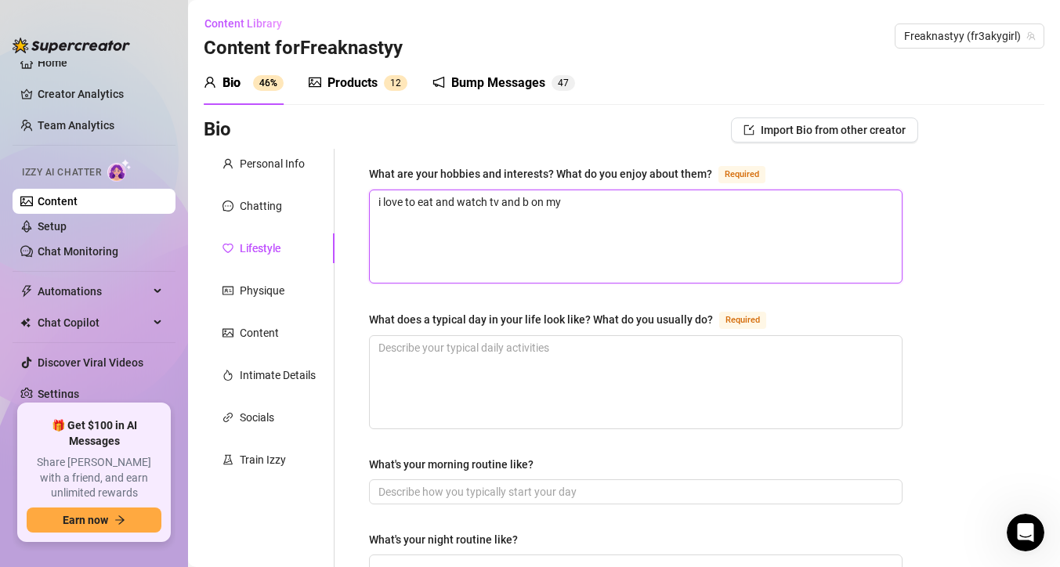
click at [589, 201] on textarea "i love to eat and watch tv and b on my" at bounding box center [636, 236] width 532 height 92
type textarea "i love to eat and watch tv and b on my p"
type textarea "i love to eat and watch tv and b on my ph"
type textarea "i love to eat and watch tv and b on my pho"
type textarea "i love to eat and watch tv and b on my phon"
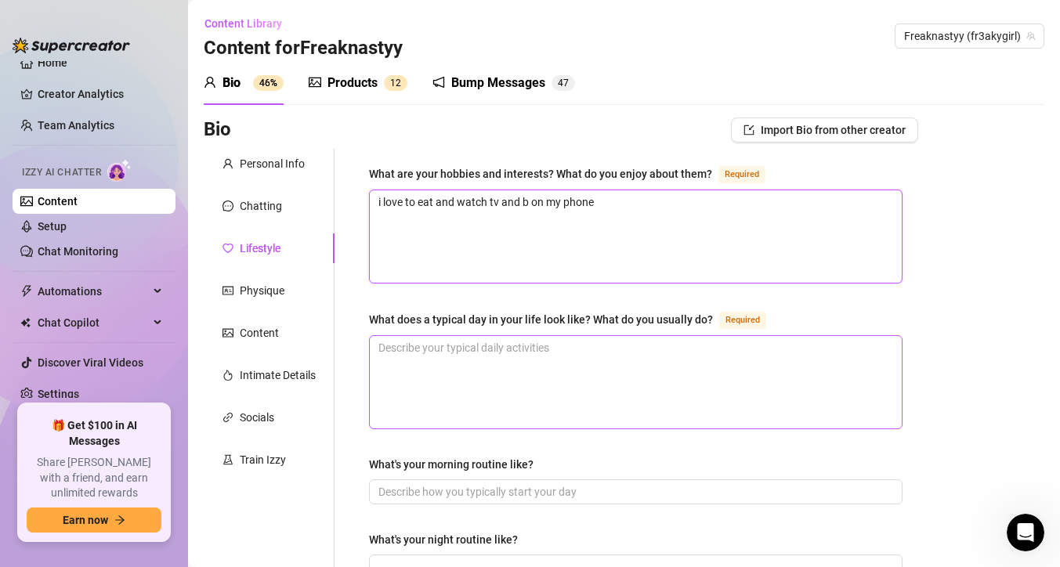
type textarea "i love to eat and watch tv and b on my phone"
click at [538, 364] on textarea "What does a typical day in your life look like? What do you usually do? Required" at bounding box center [636, 382] width 532 height 92
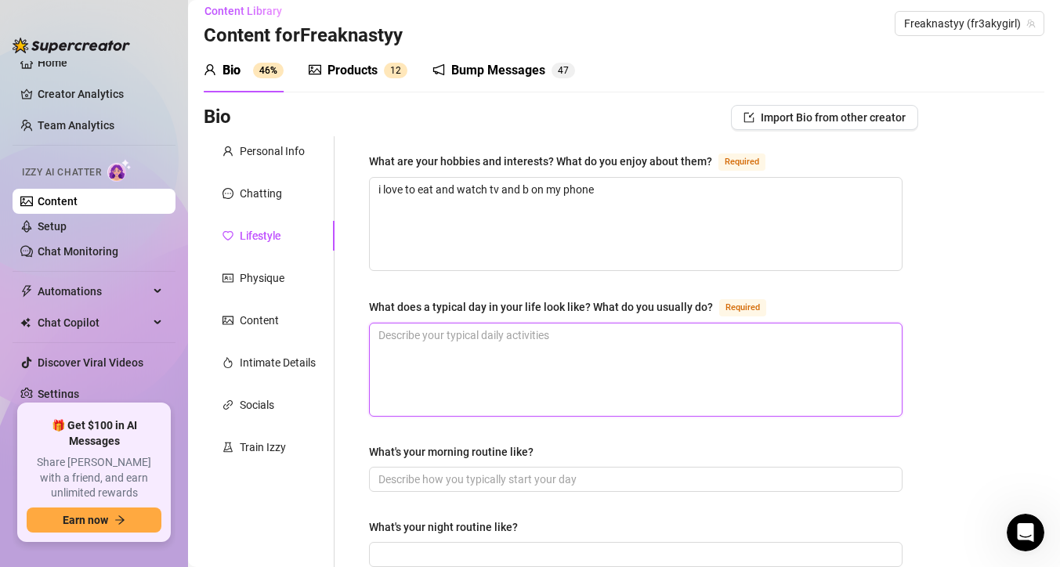
scroll to position [13, 0]
type textarea "s"
type textarea "si"
type textarea "sit"
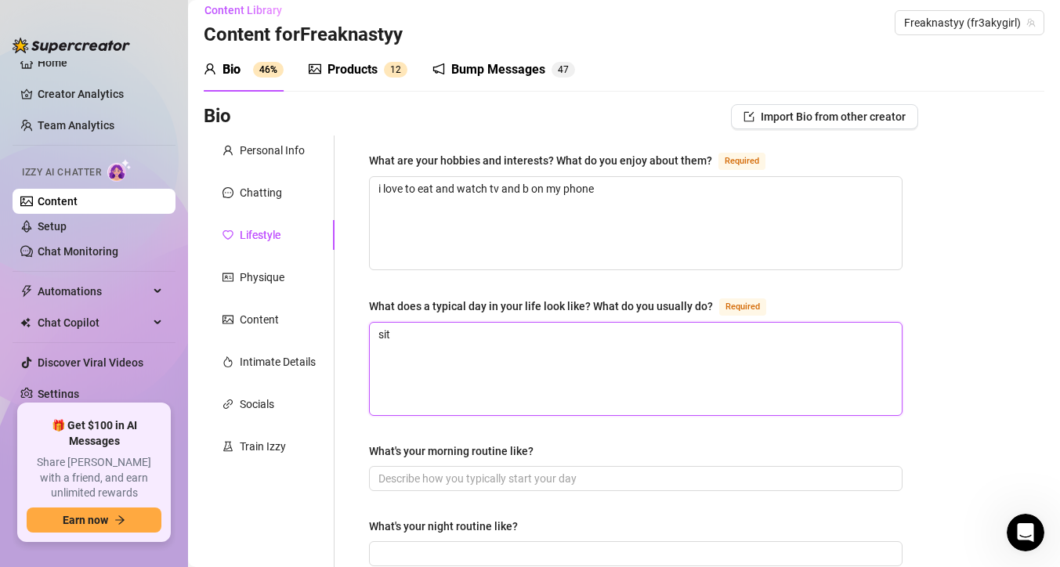
type textarea "sit a"
type textarea "sit at"
type textarea "sit at h"
type textarea "sit at ho"
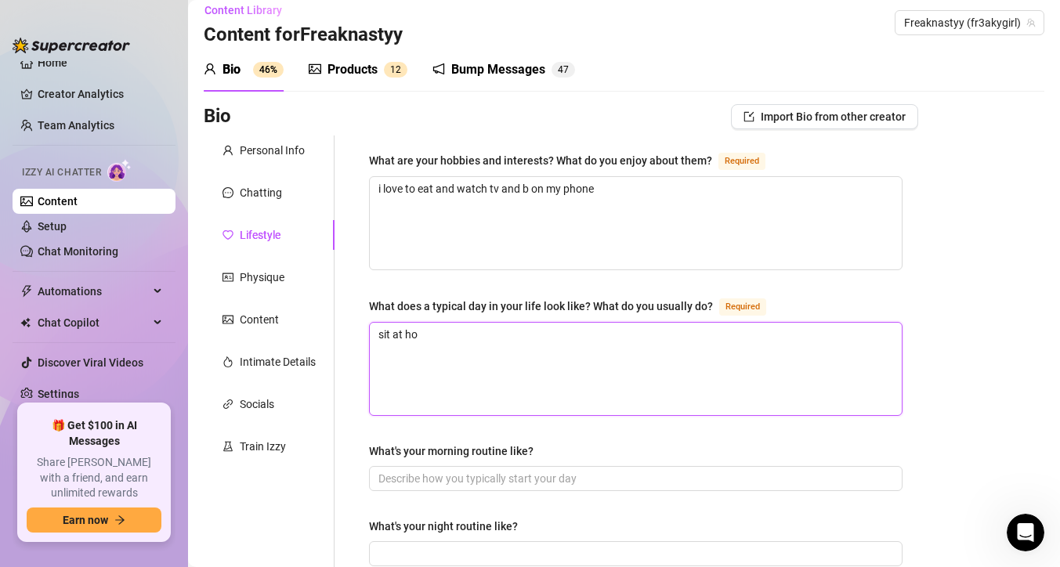
type textarea "sit at hom"
type textarea "sit at home"
type textarea "sit at home ea"
type textarea "sit at home eat"
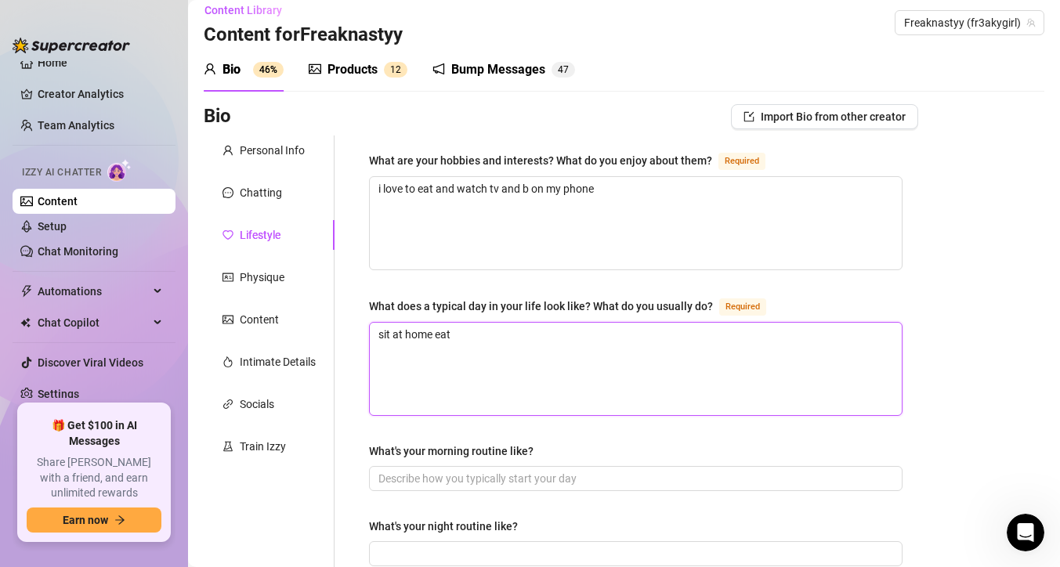
type textarea "sit at home eat"
type textarea "sit at home eat g"
type textarea "sit at home eat ge"
type textarea "sit at home eat get"
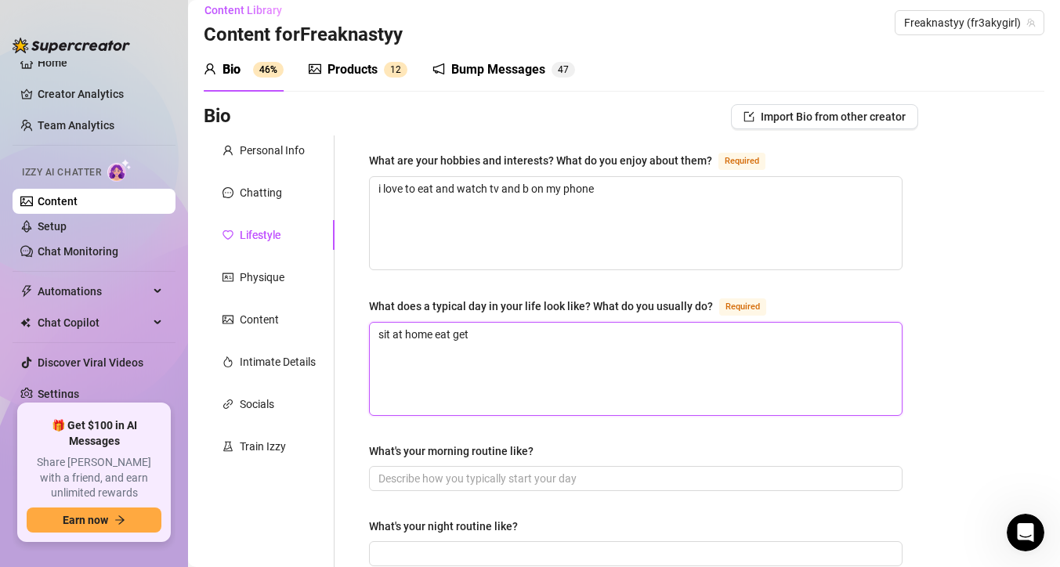
type textarea "sit at home eat get f"
type textarea "sit at home eat get fs"
type textarea "sit at home eat get f"
type textarea "sit at home eat get fa"
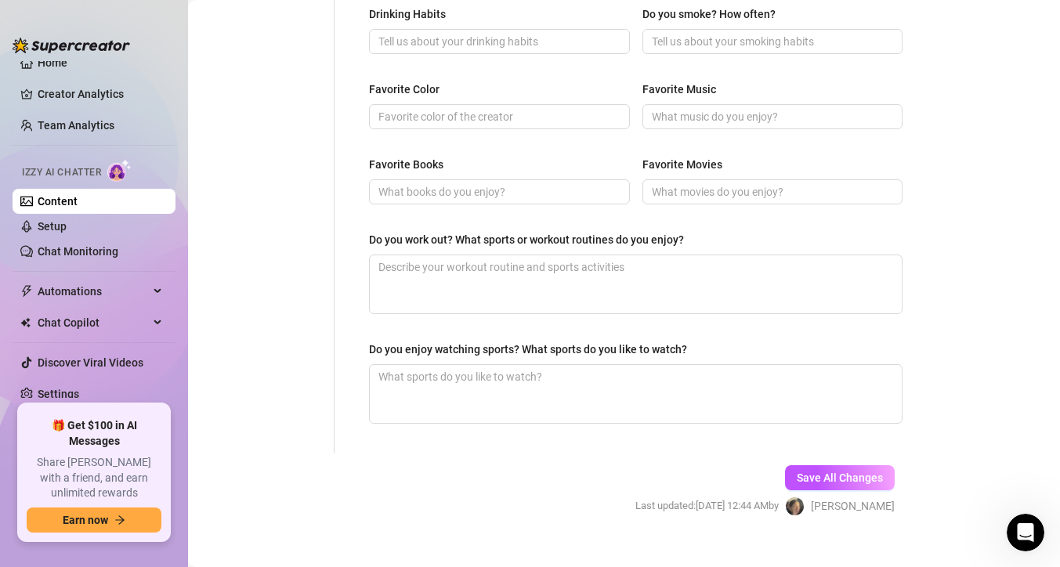
scroll to position [769, 0]
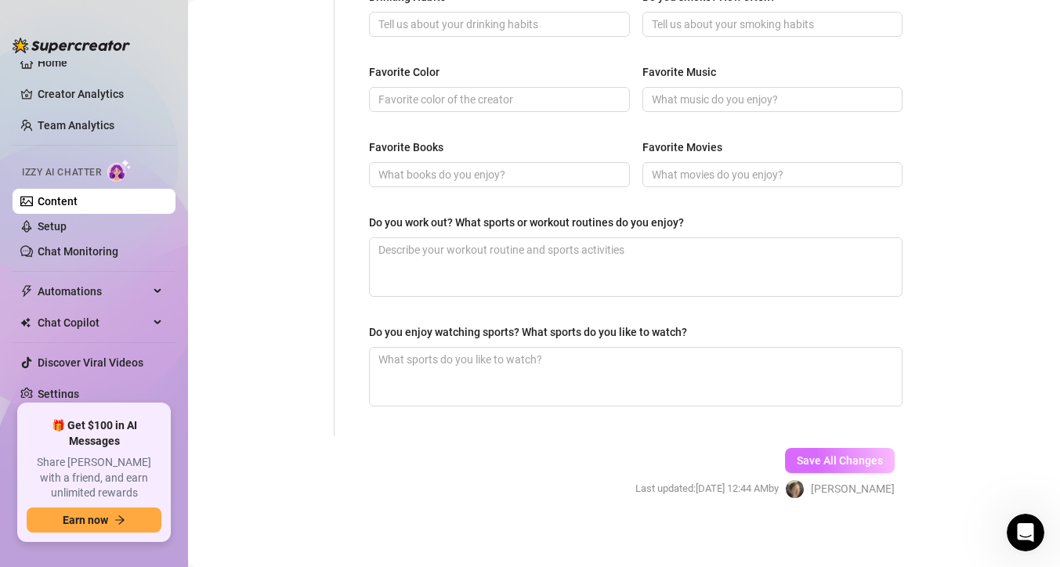
click at [789, 456] on button "Save All Changes" at bounding box center [840, 460] width 110 height 25
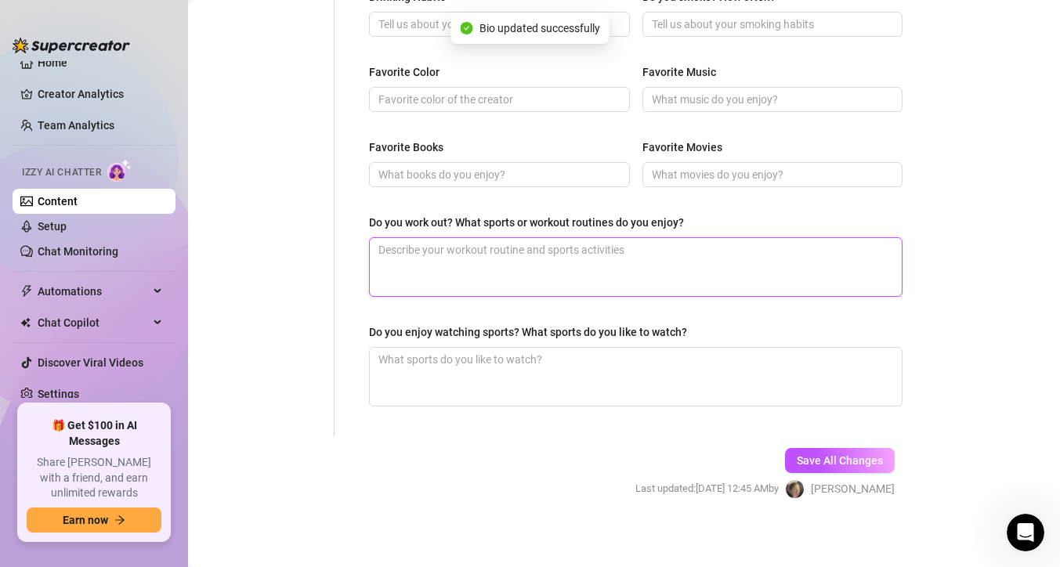
click at [624, 275] on textarea "Do you work out? What sports or workout routines do you enjoy?" at bounding box center [636, 267] width 532 height 58
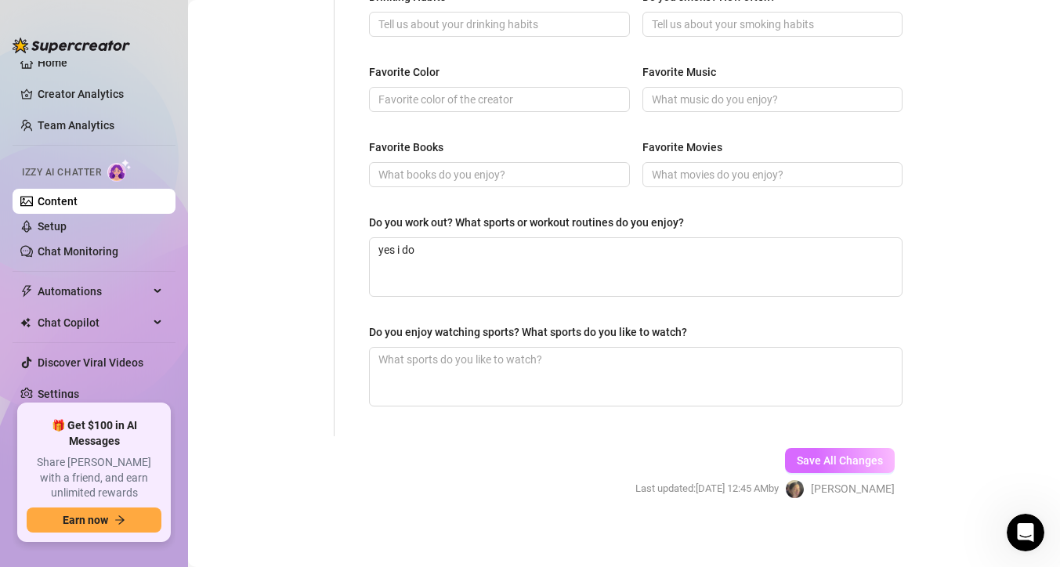
click at [810, 462] on span "Save All Changes" at bounding box center [840, 461] width 86 height 13
click at [599, 105] on input "Favorite Color" at bounding box center [498, 99] width 239 height 17
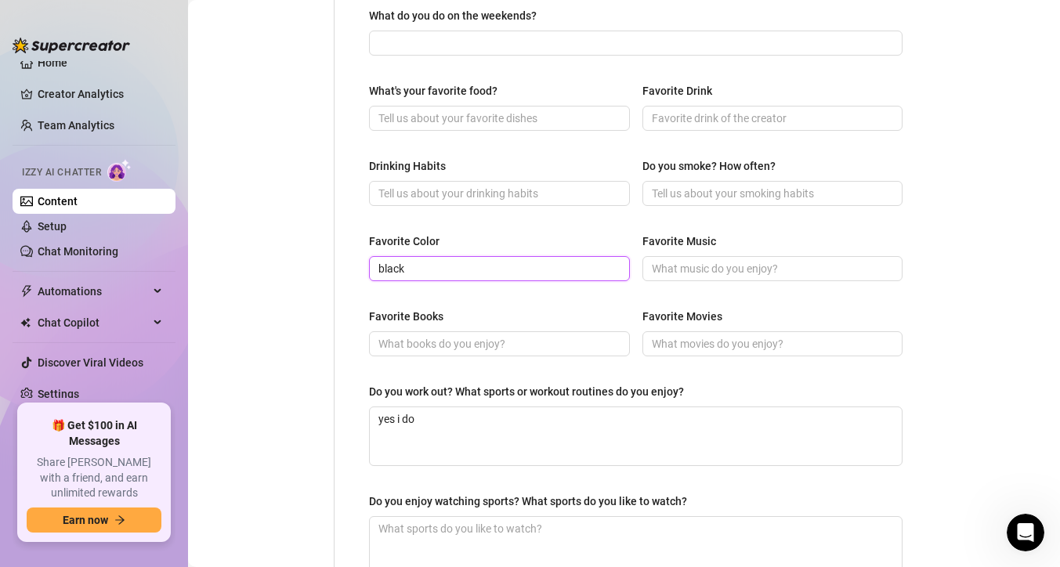
scroll to position [592, 0]
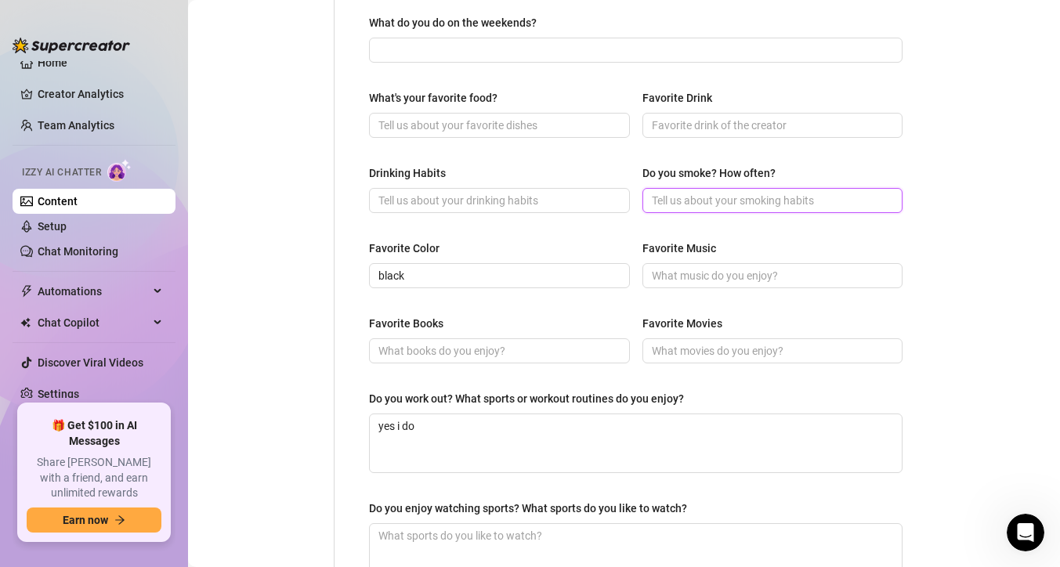
click at [748, 202] on input "Do you smoke? How often?" at bounding box center [771, 200] width 239 height 17
click at [731, 118] on input "Favorite Drink" at bounding box center [771, 125] width 239 height 17
click at [597, 121] on input "What's your favorite food?" at bounding box center [498, 125] width 239 height 17
click at [578, 192] on input "Drinking Habits" at bounding box center [498, 200] width 239 height 17
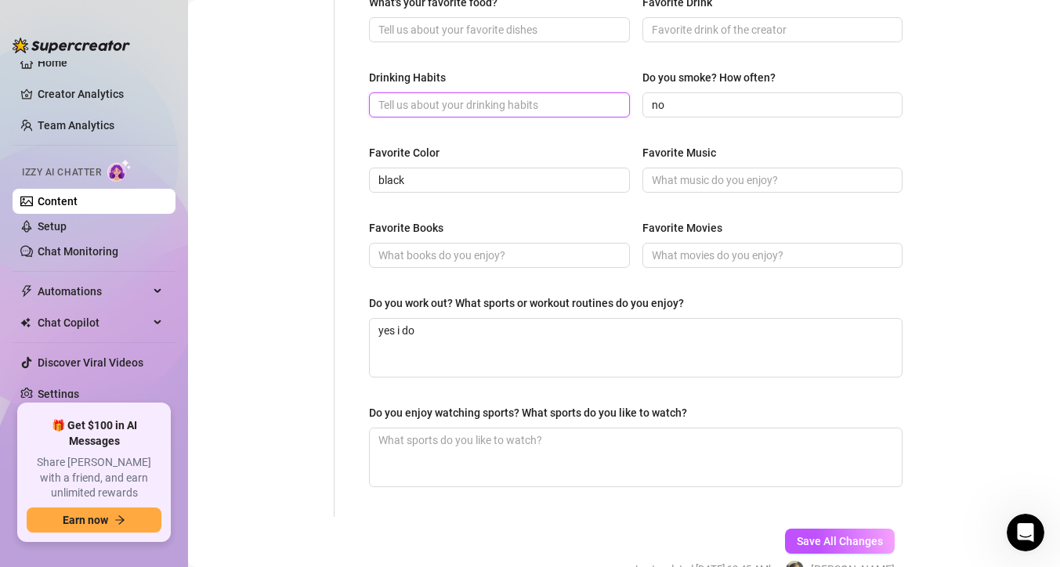
scroll to position [773, 0]
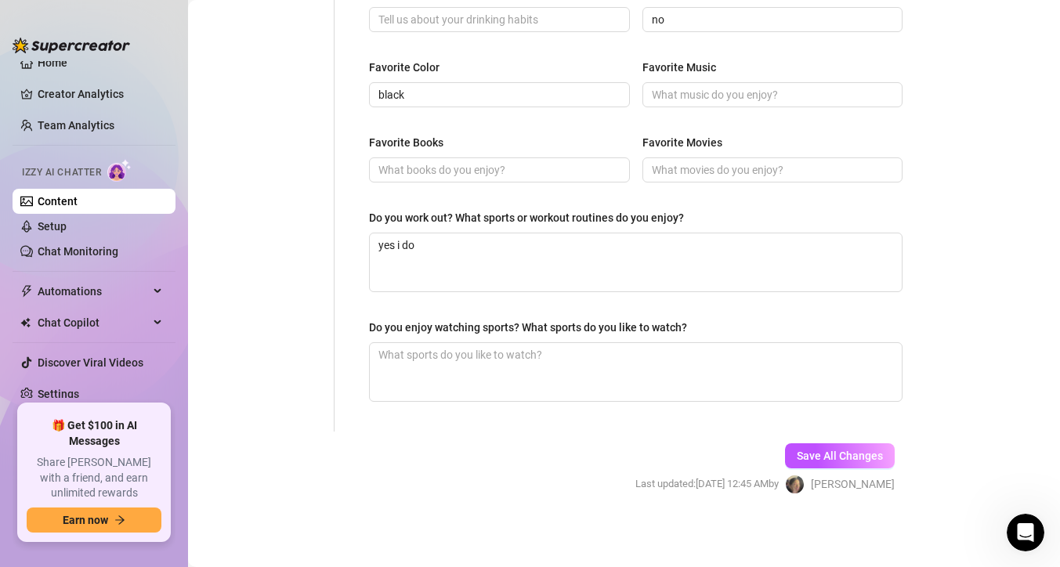
click at [816, 469] on div "Save All Changes Last updated: [DATE] 12:45 AM by [PERSON_NAME]" at bounding box center [765, 469] width 306 height 74
click at [816, 466] on button "Save All Changes" at bounding box center [840, 456] width 110 height 25
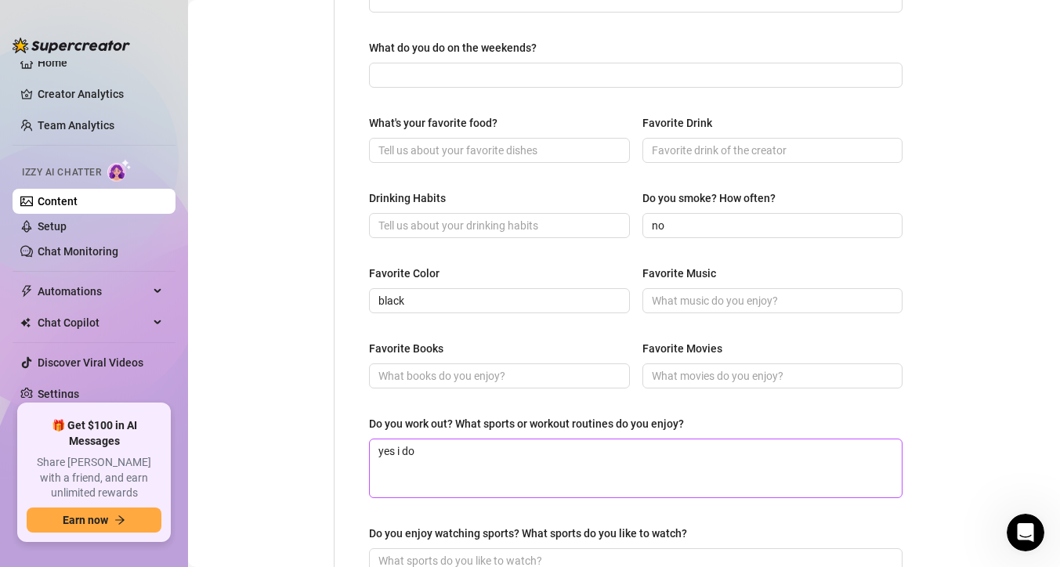
scroll to position [0, 0]
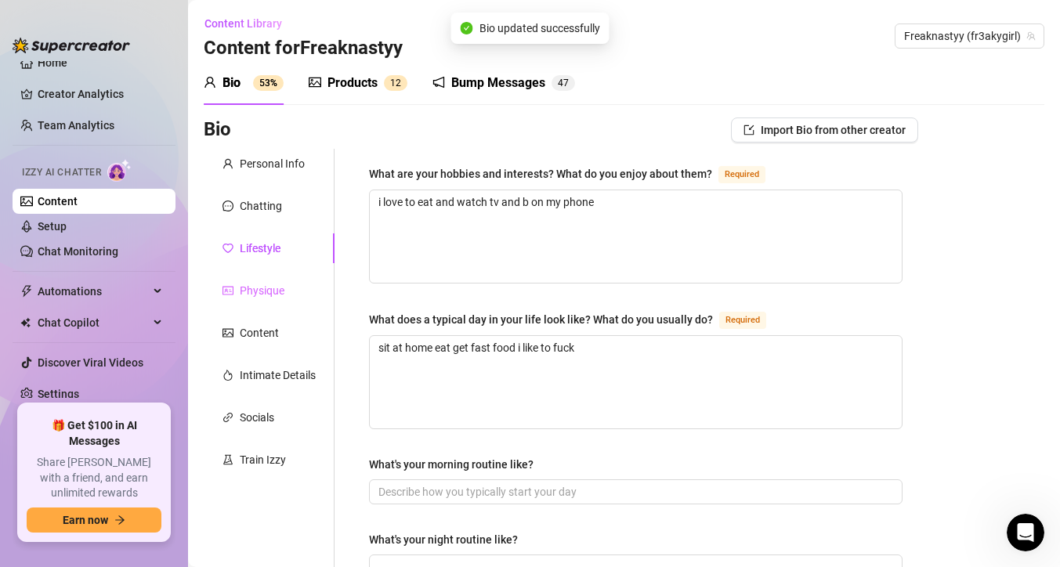
click at [311, 288] on div "Physique" at bounding box center [269, 291] width 131 height 30
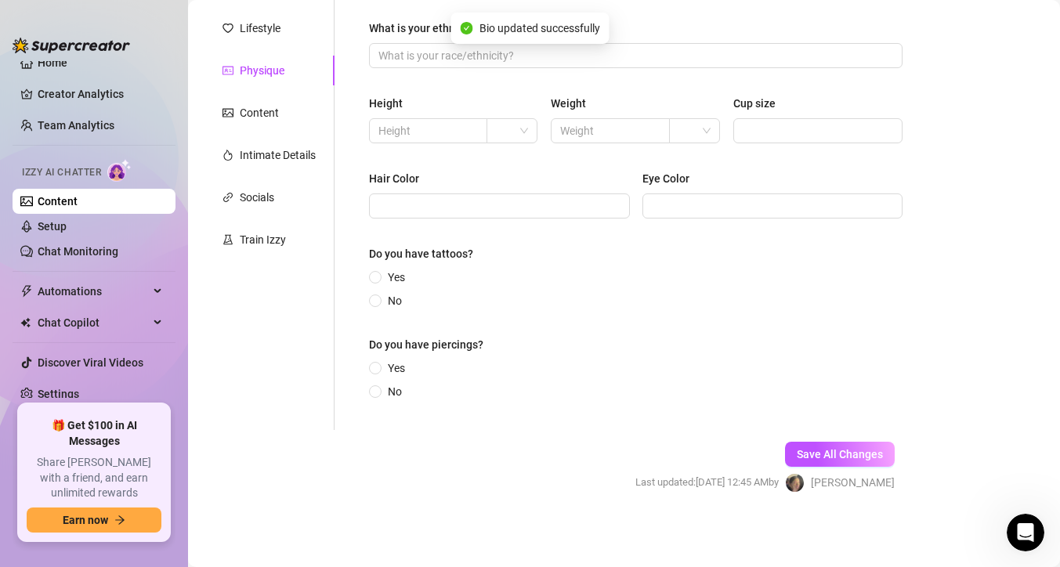
scroll to position [198, 0]
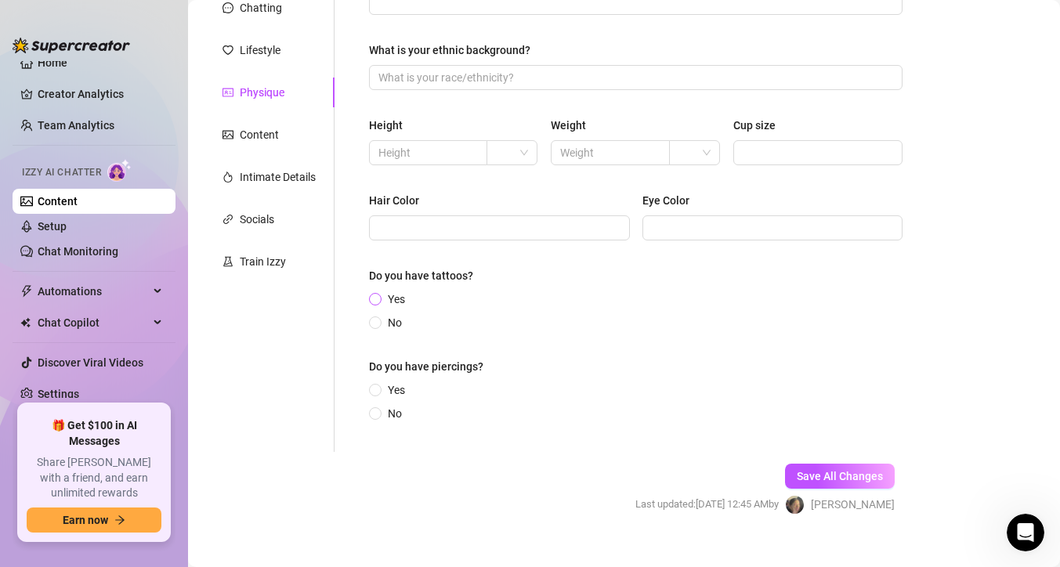
click at [384, 295] on span "Yes" at bounding box center [397, 299] width 30 height 17
click at [379, 295] on input "Yes" at bounding box center [376, 300] width 6 height 10
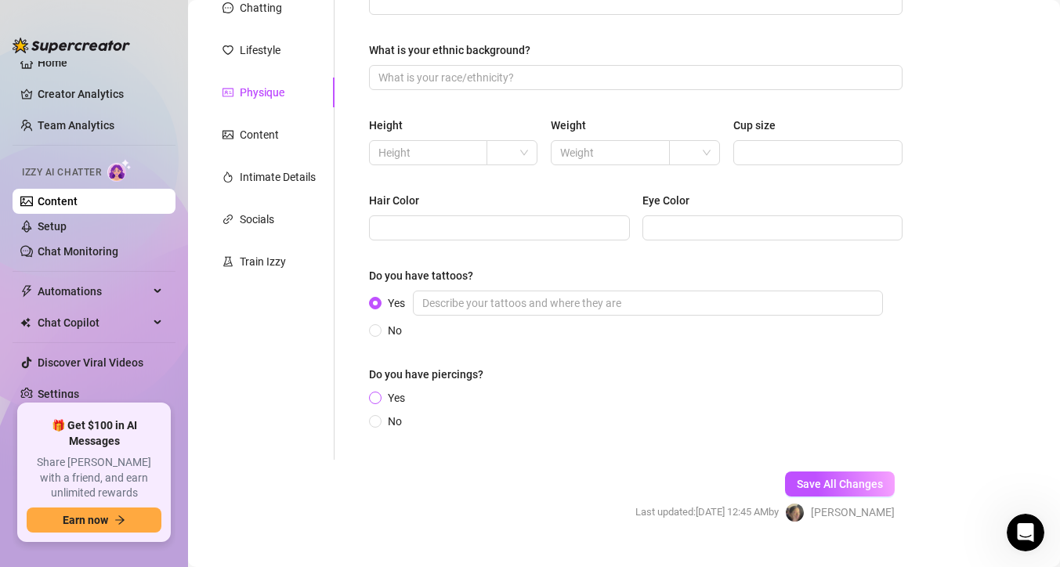
click at [383, 394] on span "Yes" at bounding box center [397, 397] width 30 height 17
click at [379, 394] on input "Yes" at bounding box center [376, 399] width 6 height 10
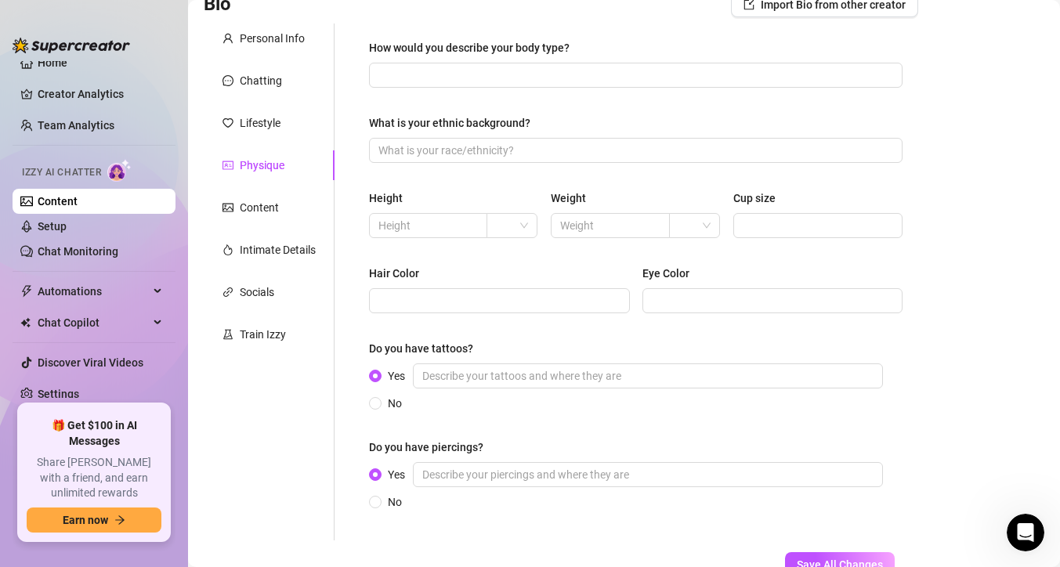
scroll to position [111, 0]
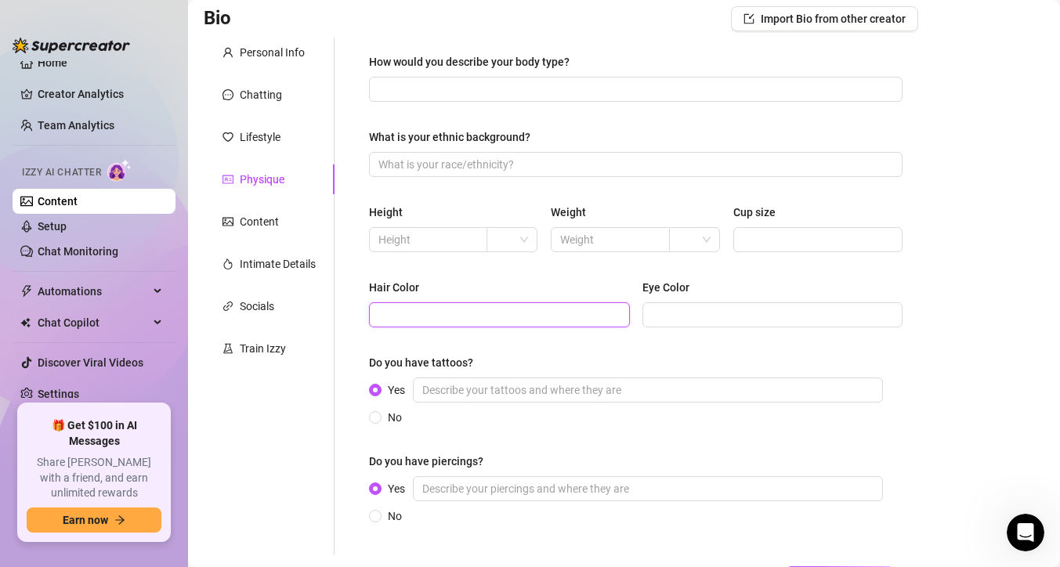
click at [490, 313] on input "Hair Color" at bounding box center [498, 314] width 239 height 17
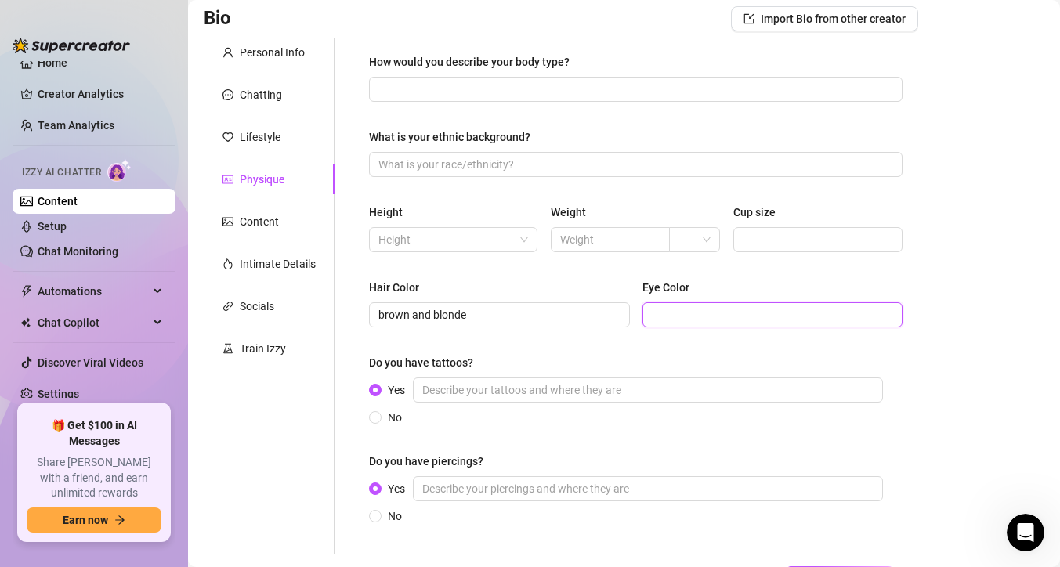
click at [849, 313] on input "Eye Color" at bounding box center [771, 314] width 239 height 17
click at [607, 233] on input "text" at bounding box center [608, 239] width 96 height 17
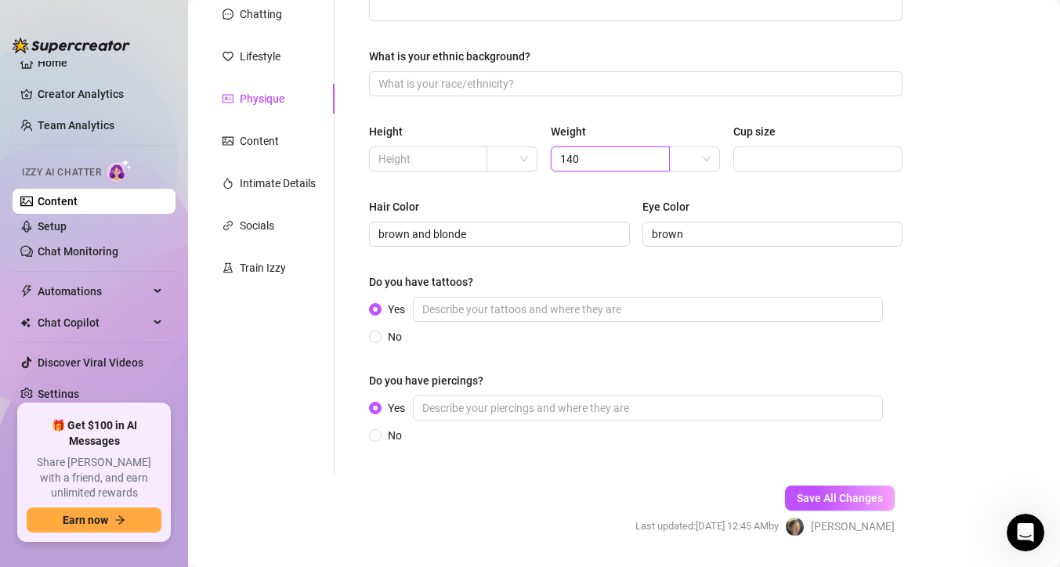
scroll to position [236, 0]
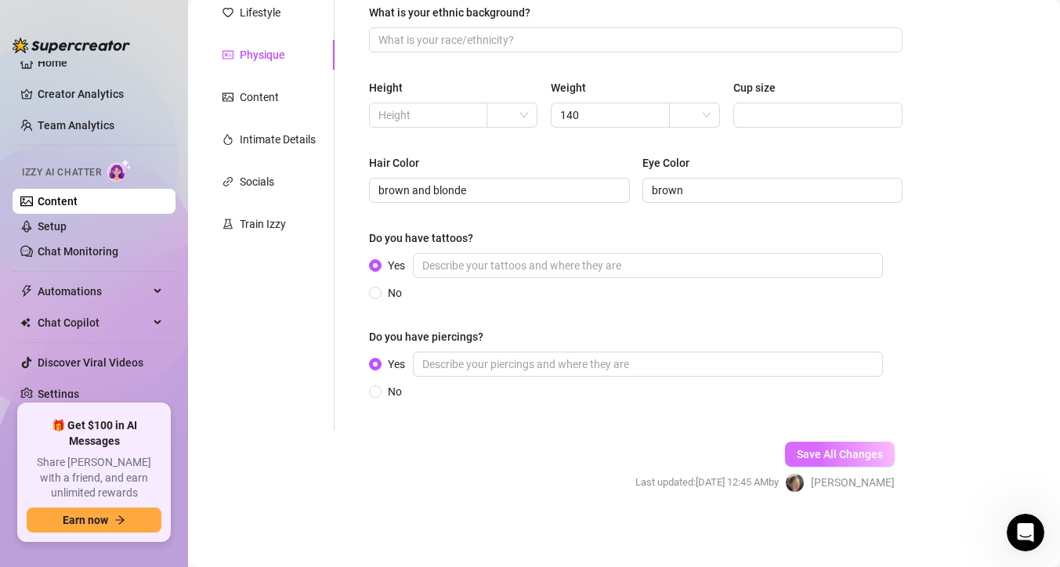
click at [799, 447] on button "Save All Changes" at bounding box center [840, 454] width 110 height 25
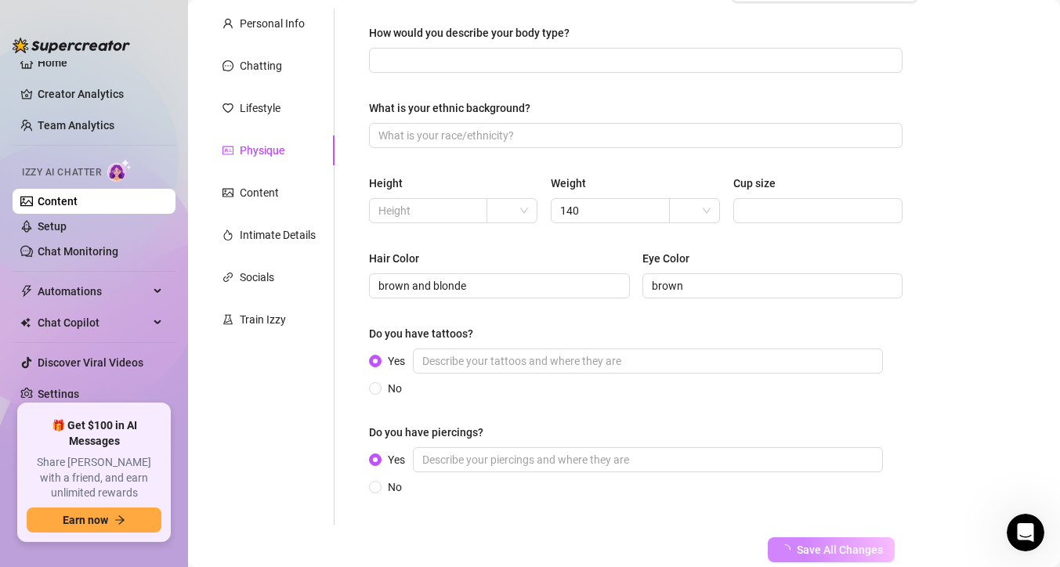
scroll to position [121, 0]
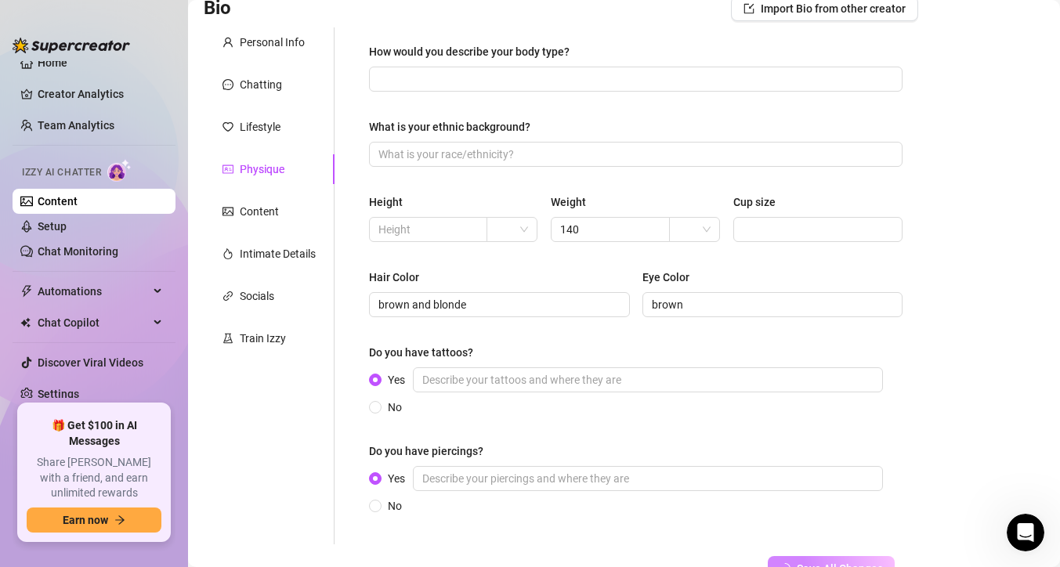
click at [293, 195] on div "Personal Info Chatting Lifestyle Physique Content Intimate Details Socials Trai…" at bounding box center [269, 285] width 131 height 517
click at [284, 214] on div "Content" at bounding box center [269, 212] width 131 height 30
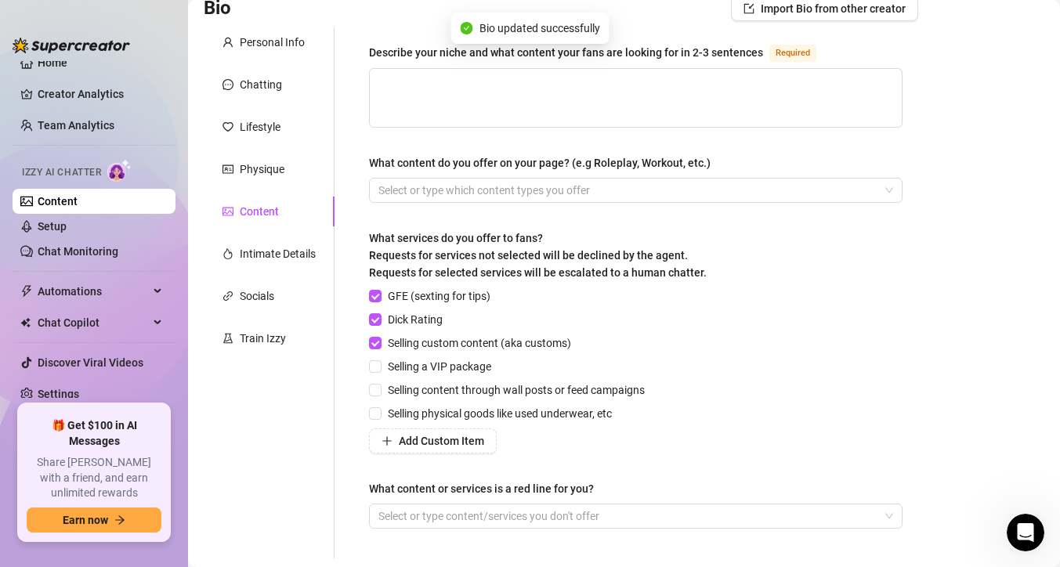
scroll to position [0, 0]
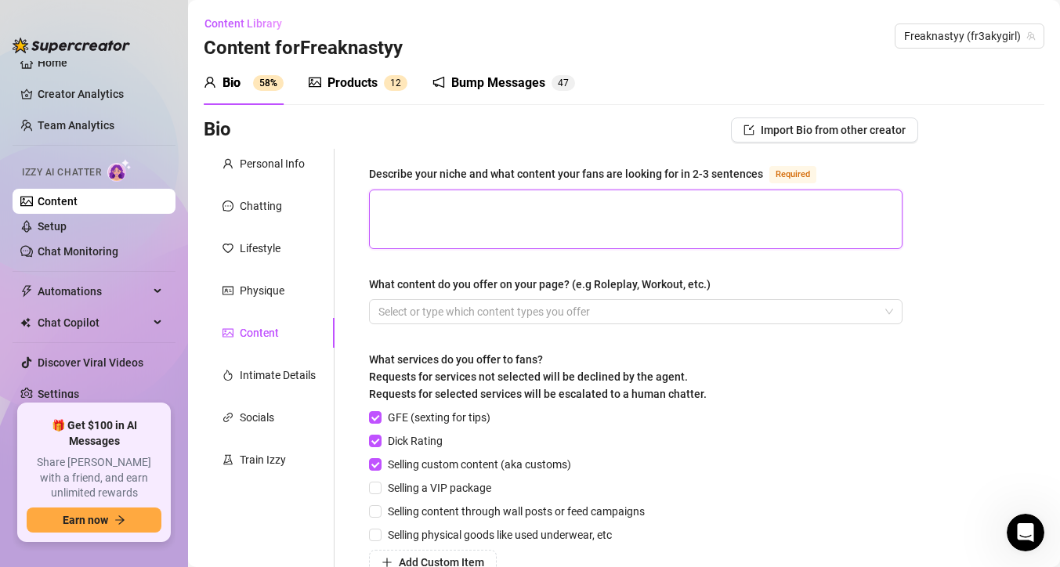
click at [469, 230] on textarea "Describe your niche and what content your fans are looking for in 2-3 sentences…" at bounding box center [636, 219] width 532 height 58
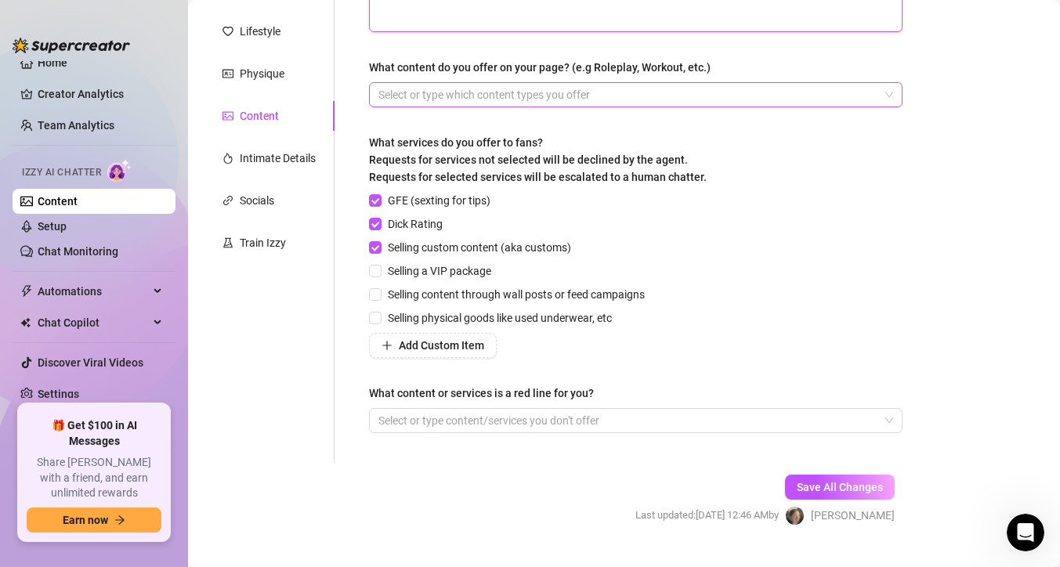
scroll to position [249, 0]
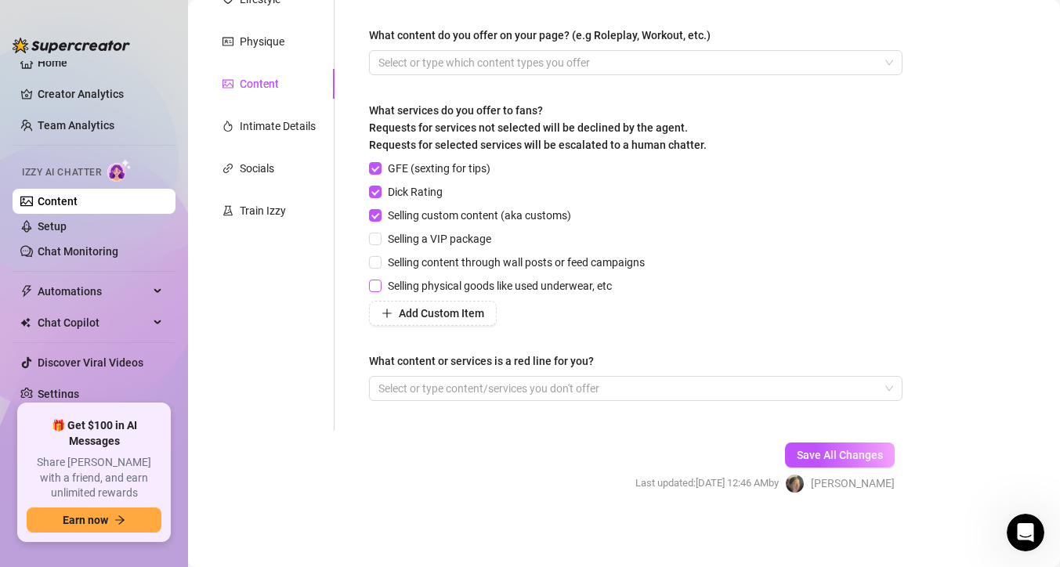
click at [379, 289] on input "Selling physical goods like used underwear, etc" at bounding box center [374, 285] width 11 height 11
click at [462, 316] on span "Add Custom Item" at bounding box center [441, 313] width 85 height 13
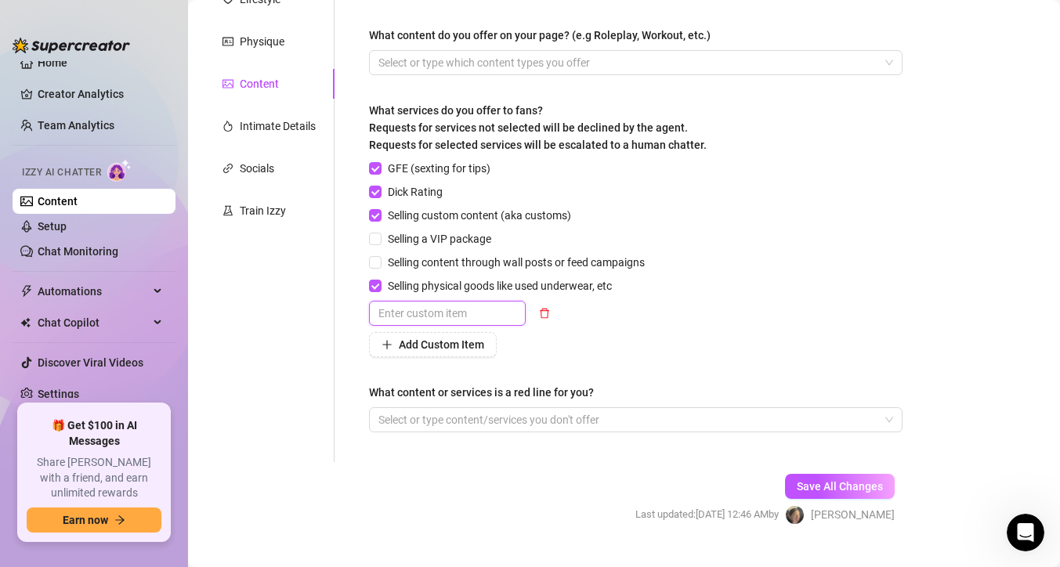
click at [462, 316] on input "text" at bounding box center [447, 313] width 157 height 25
click at [871, 469] on div "Save All Changes Last updated: [DATE] 12:46 AM by [PERSON_NAME]" at bounding box center [765, 499] width 306 height 74
click at [868, 484] on span "Save All Changes" at bounding box center [840, 486] width 86 height 13
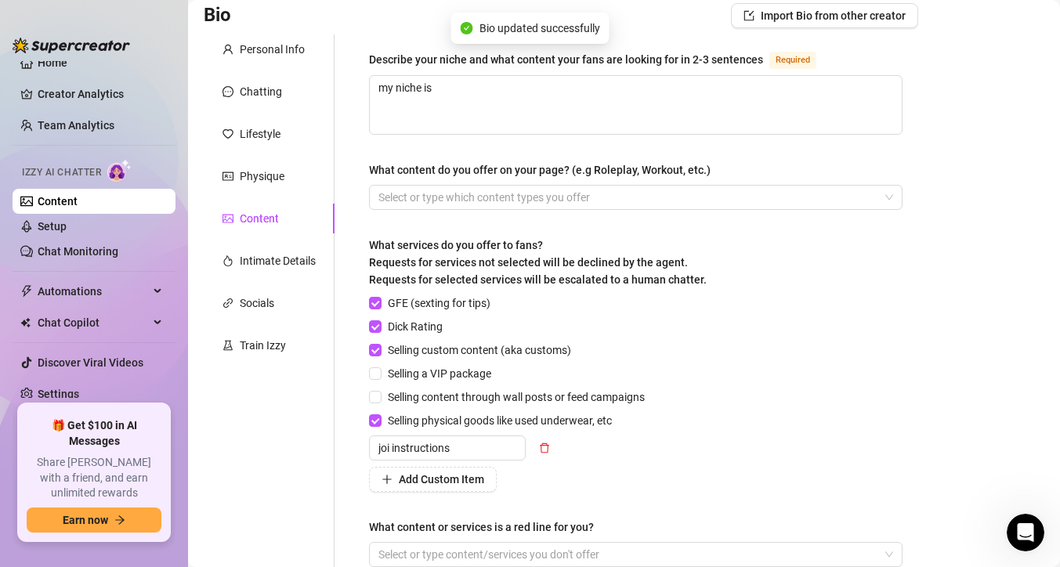
scroll to position [83, 0]
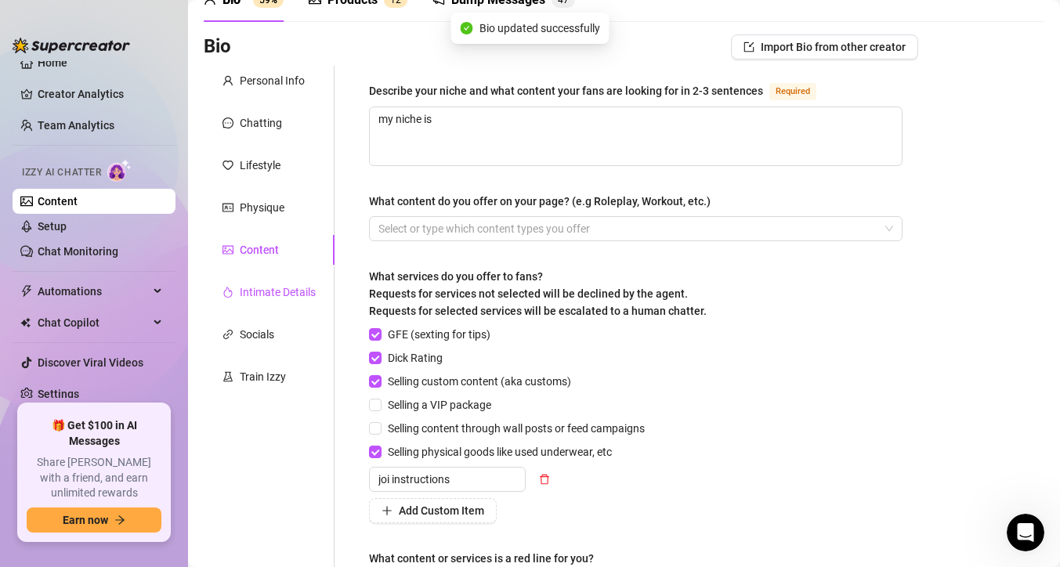
click at [303, 289] on div "Intimate Details" at bounding box center [278, 292] width 76 height 17
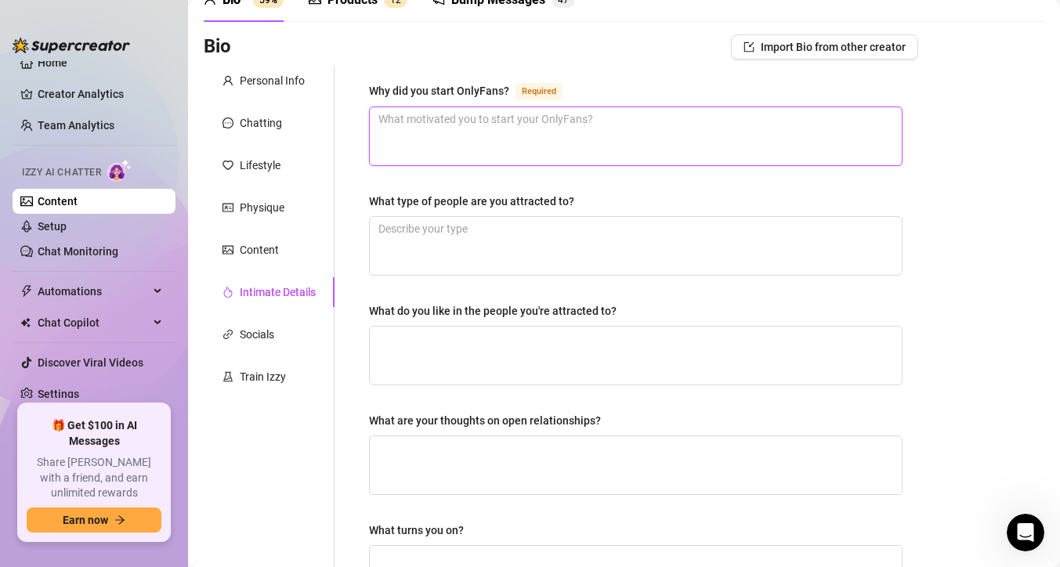
click at [398, 139] on textarea "Why did you start OnlyFans? Required" at bounding box center [636, 136] width 532 height 58
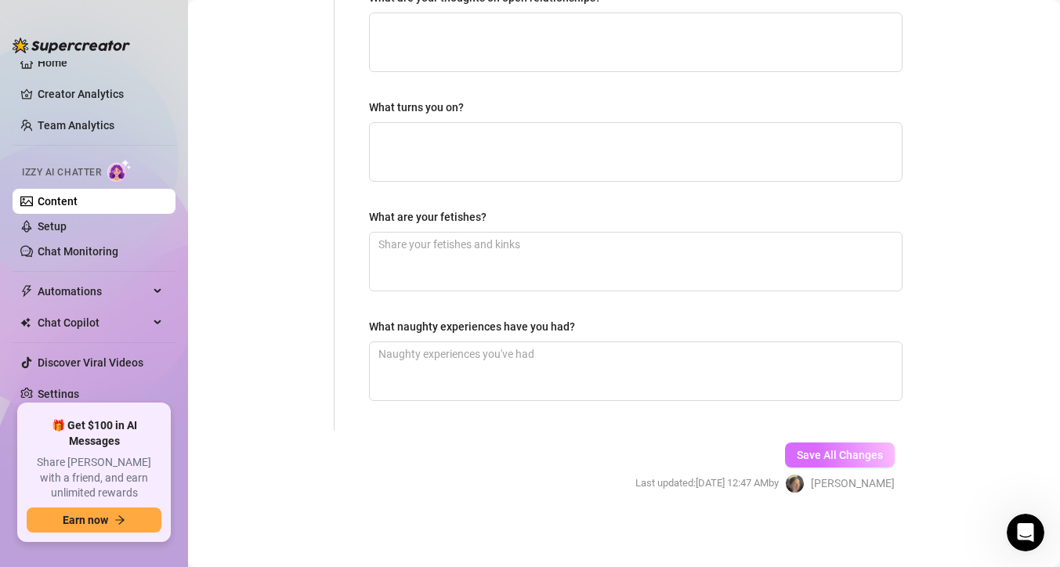
click at [803, 463] on button "Save All Changes" at bounding box center [840, 455] width 110 height 25
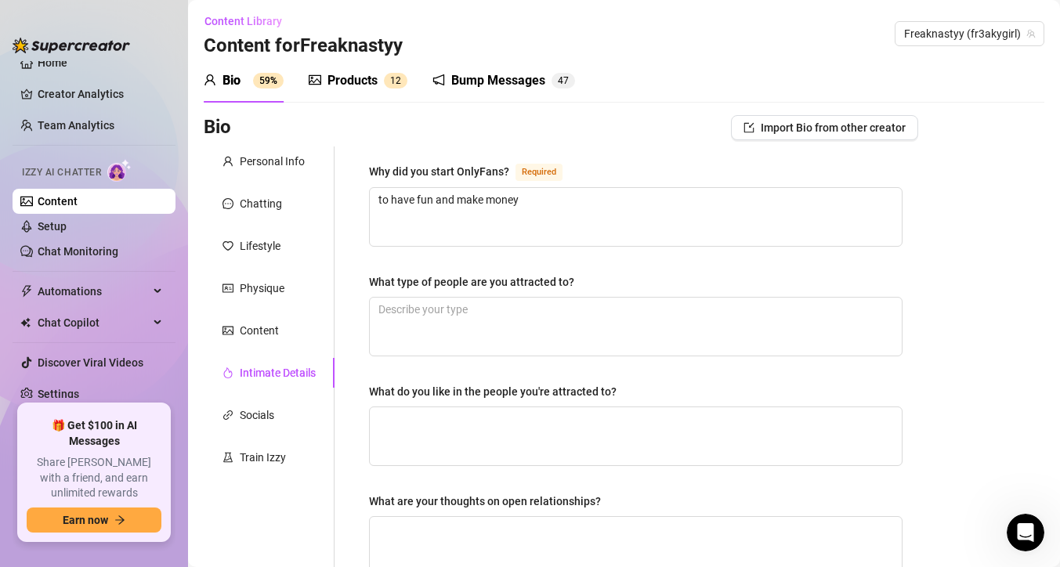
scroll to position [0, 0]
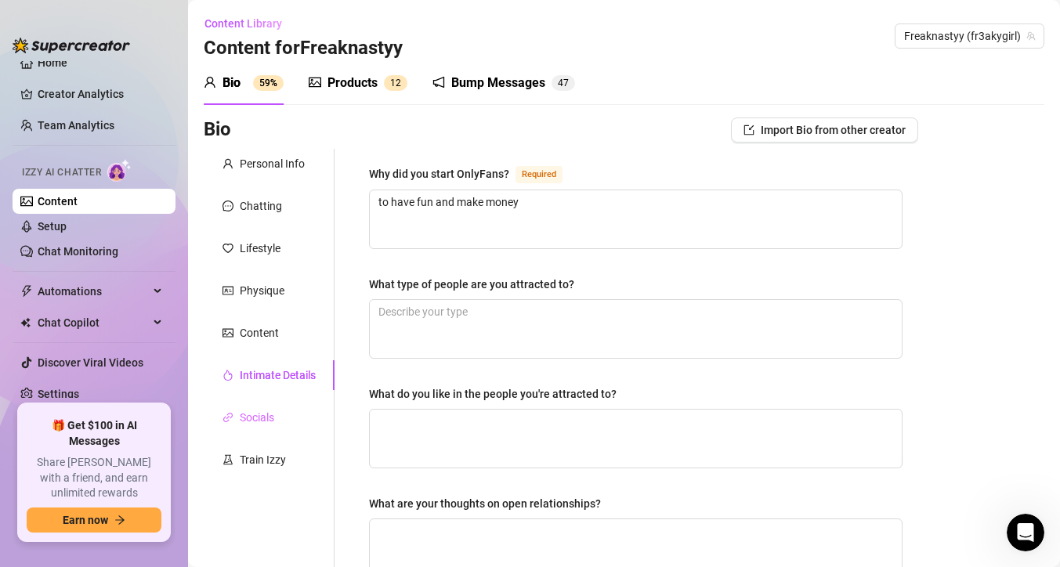
click at [278, 405] on div "Socials" at bounding box center [269, 418] width 131 height 30
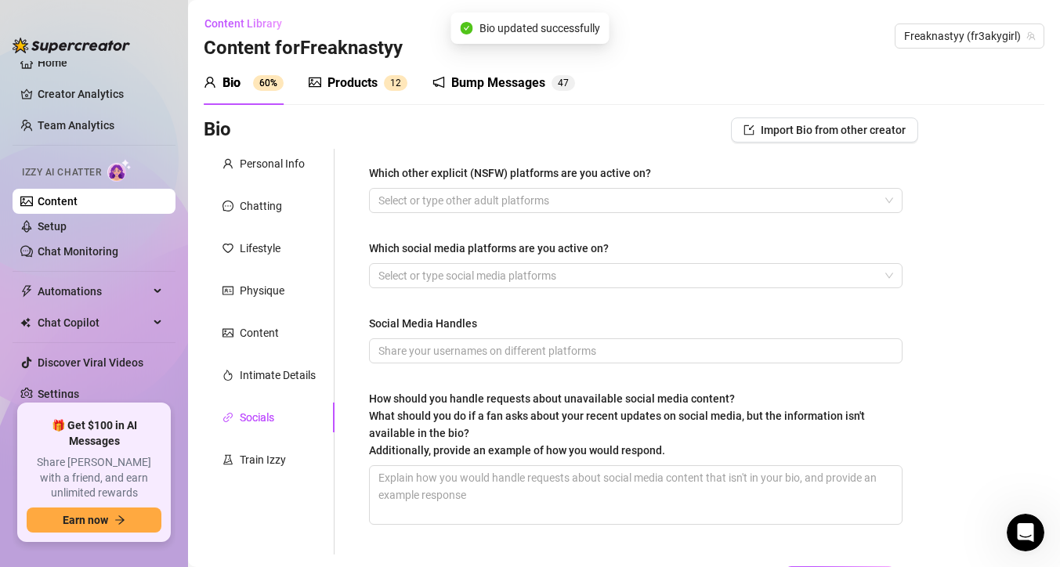
scroll to position [125, 0]
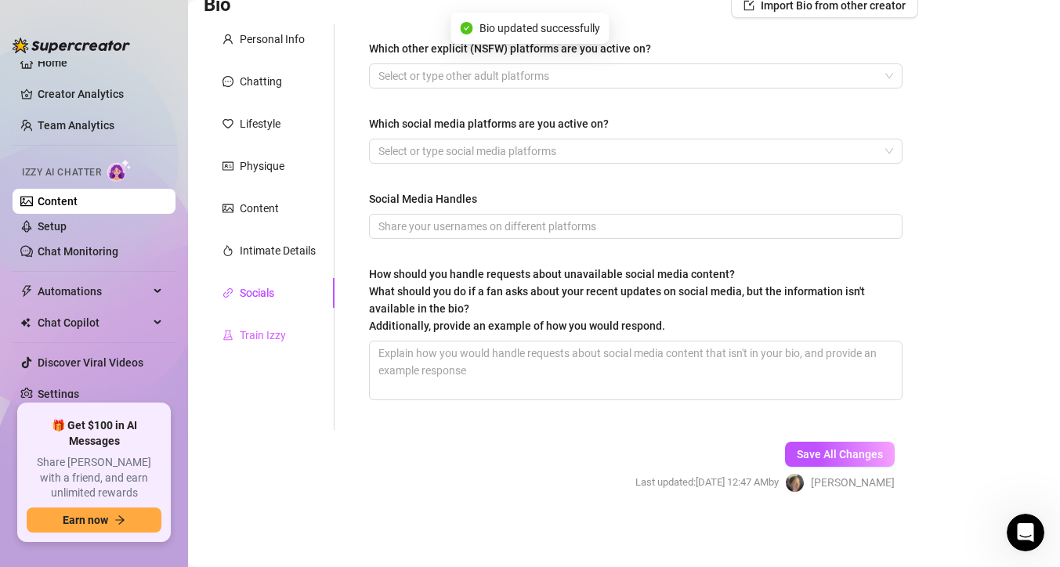
click at [299, 348] on div "Train Izzy" at bounding box center [269, 336] width 131 height 30
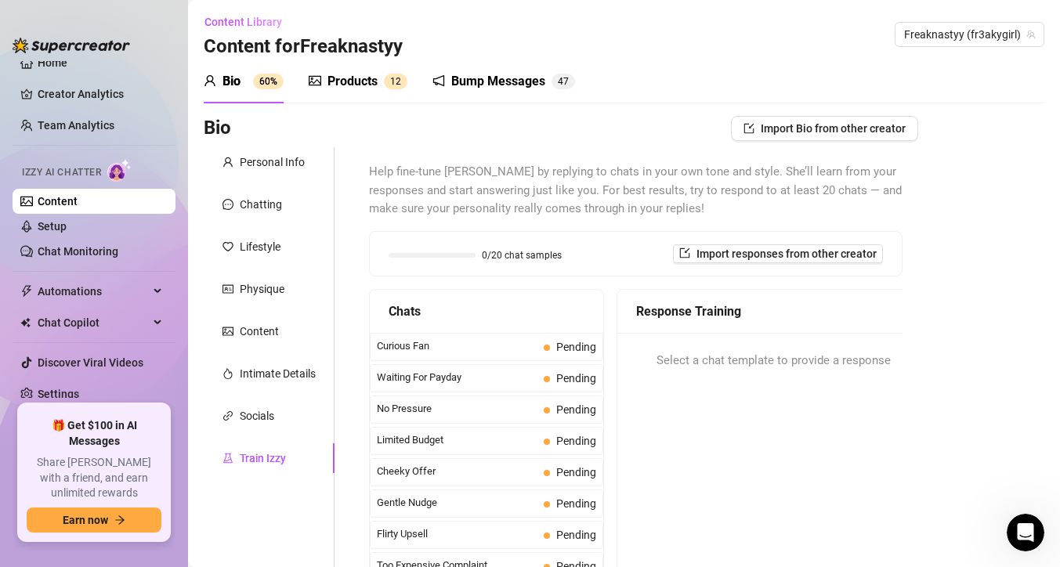
scroll to position [0, 0]
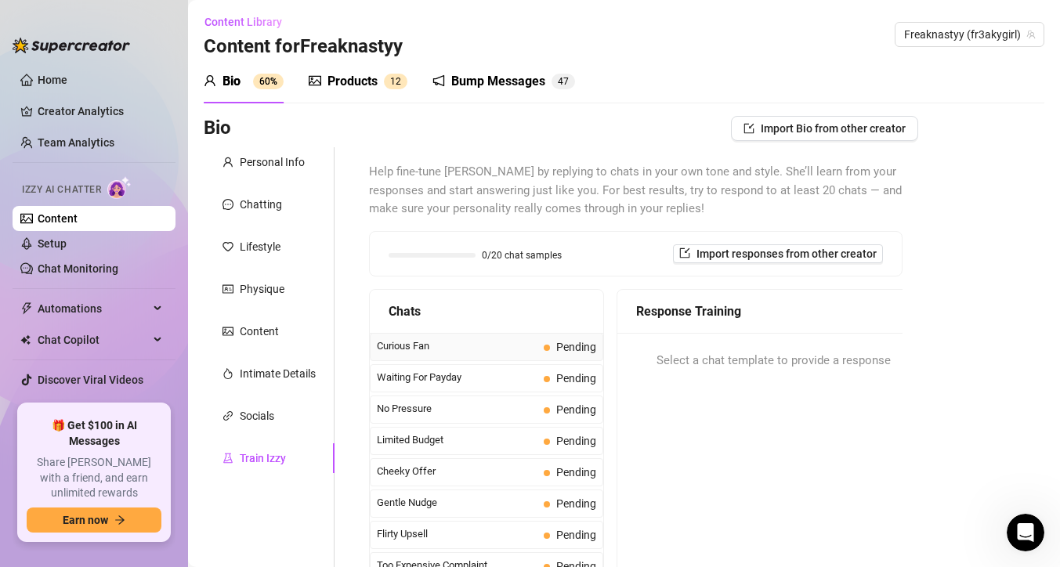
click at [465, 350] on span "Curious Fan" at bounding box center [457, 347] width 161 height 16
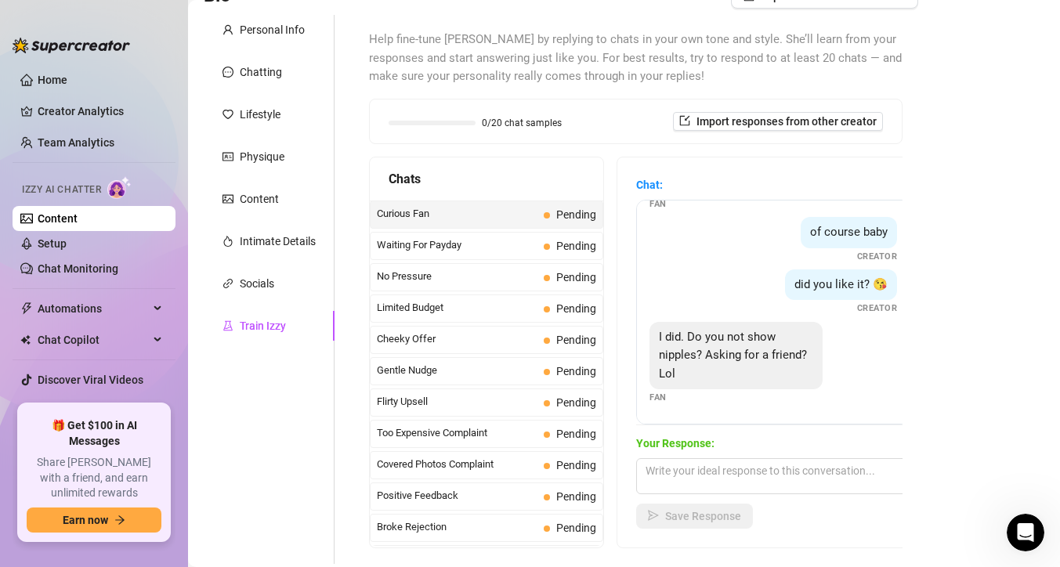
scroll to position [142, 0]
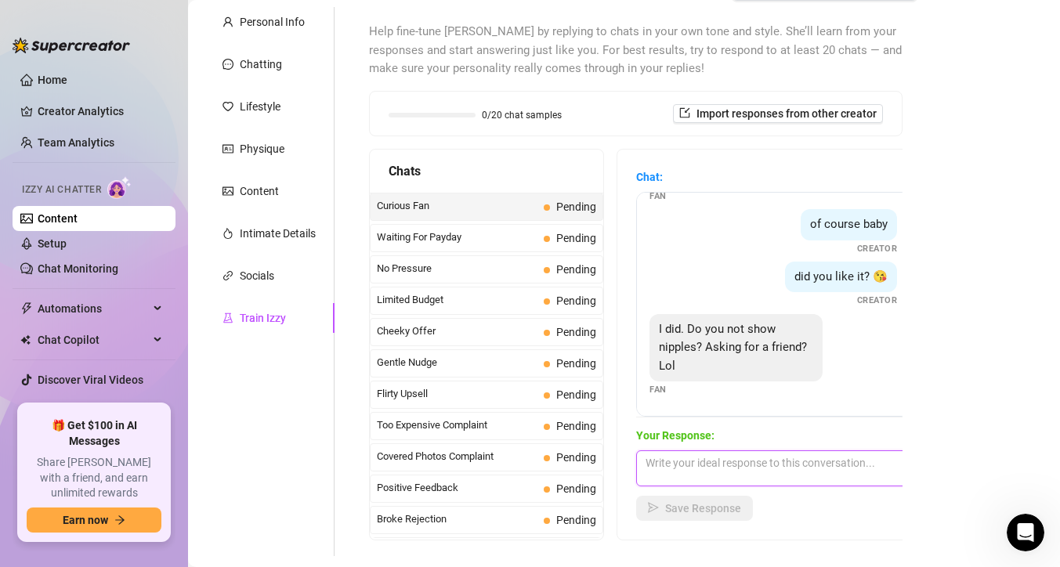
click at [765, 466] on textarea at bounding box center [773, 469] width 274 height 36
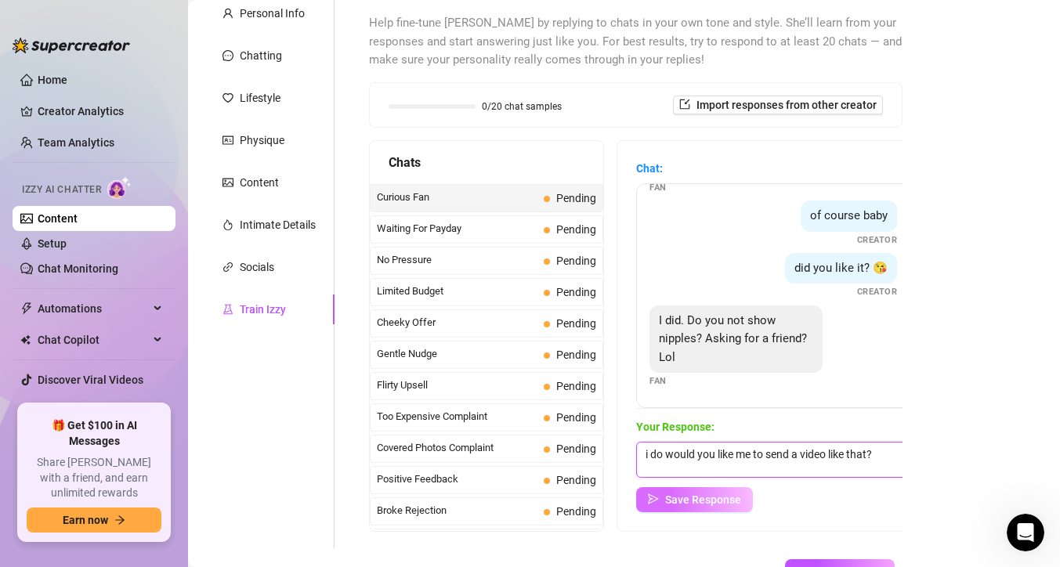
scroll to position [246, 0]
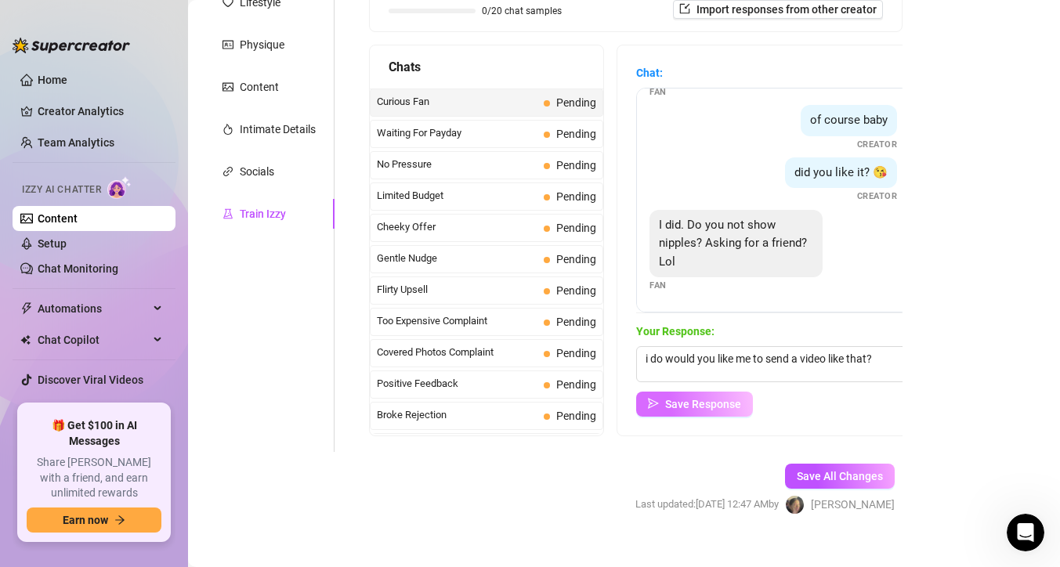
click at [736, 413] on button "Save Response" at bounding box center [694, 404] width 117 height 25
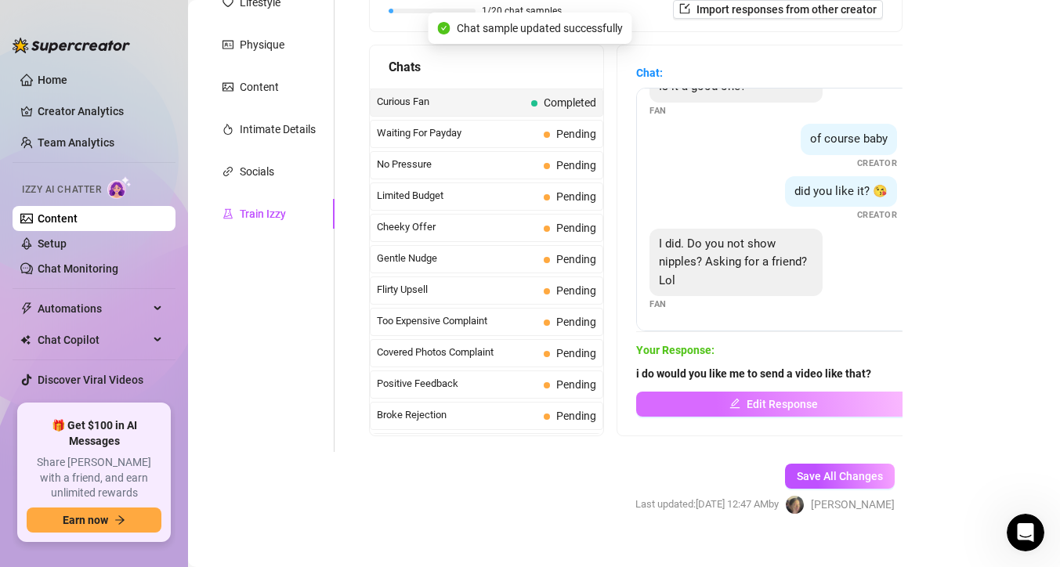
scroll to position [48, 0]
click at [573, 139] on span "Pending" at bounding box center [576, 134] width 40 height 13
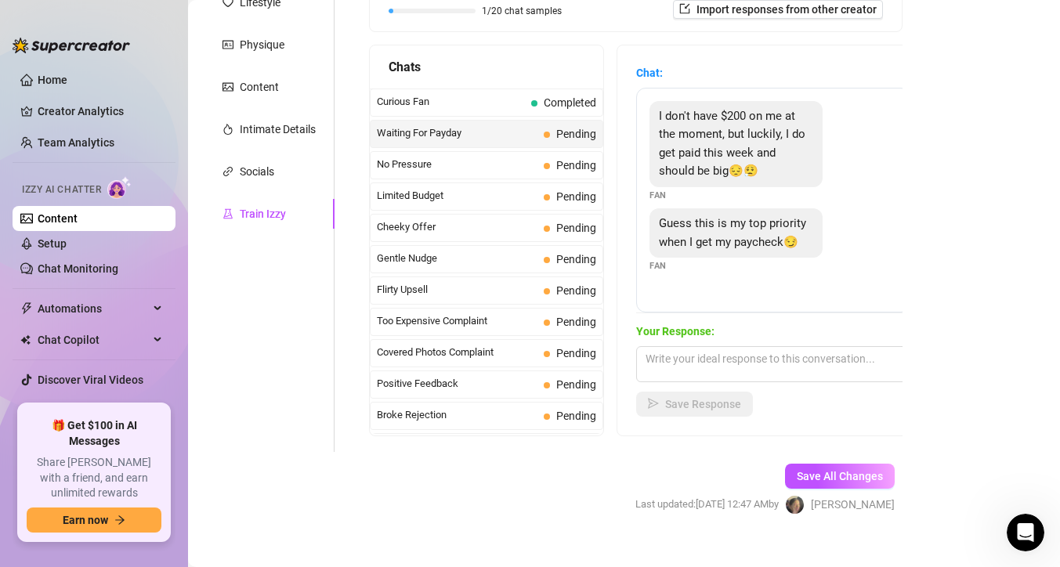
scroll to position [225, 0]
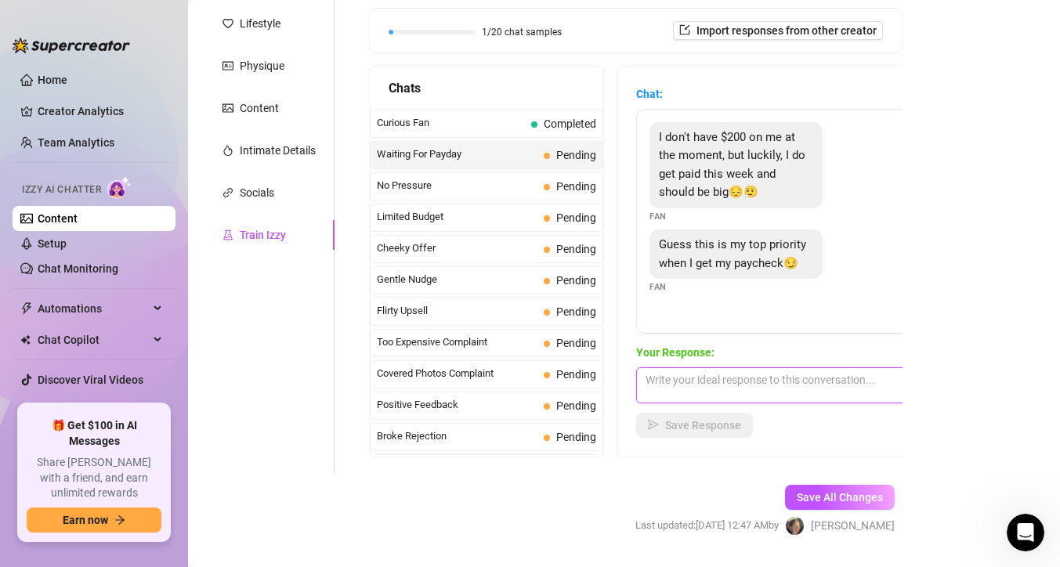
click at [729, 372] on textarea at bounding box center [773, 386] width 274 height 36
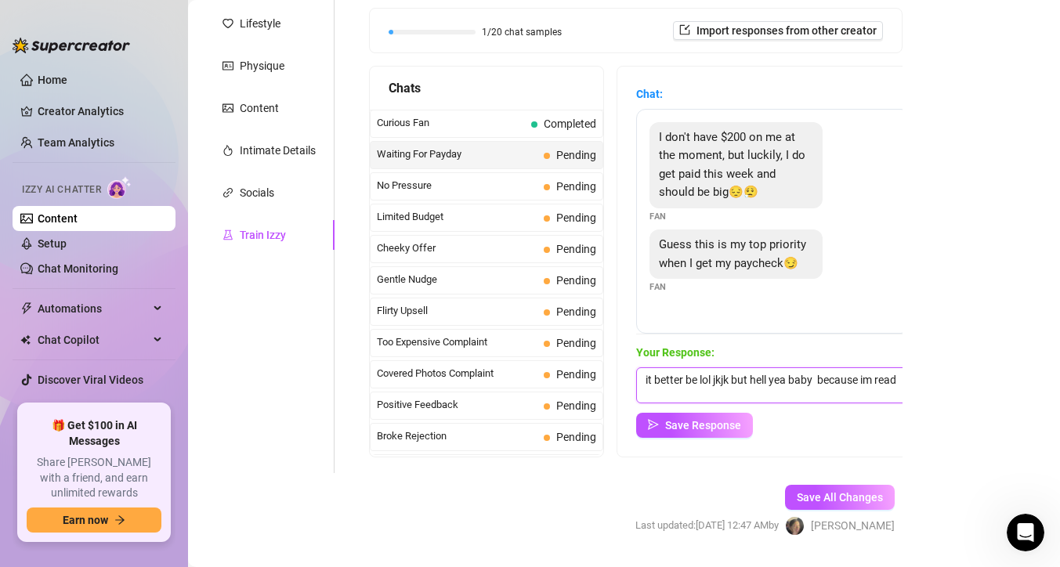
scroll to position [1, 0]
click at [703, 435] on button "Save Response" at bounding box center [694, 425] width 117 height 25
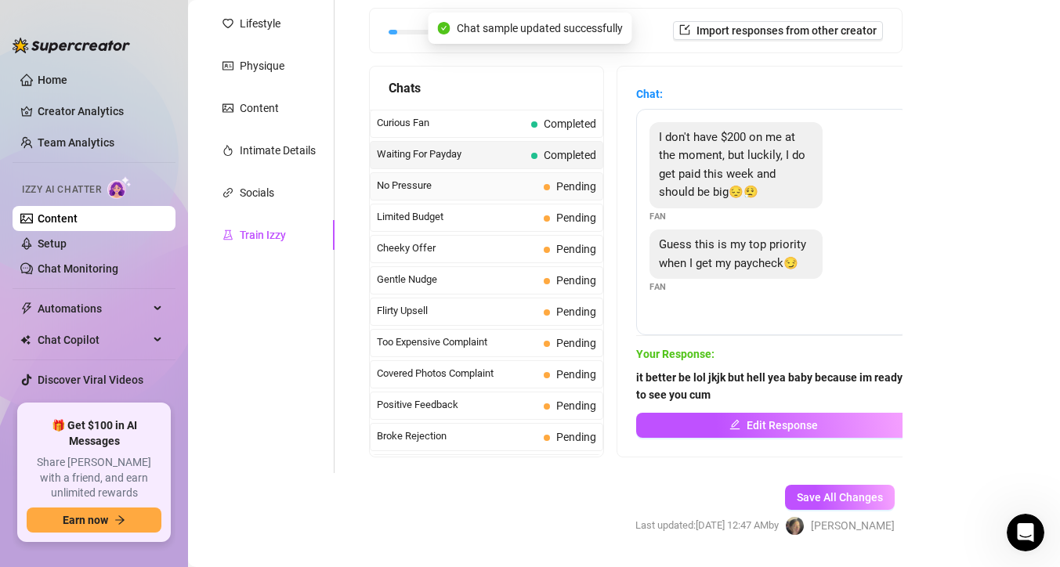
click at [579, 187] on span "Pending" at bounding box center [576, 186] width 40 height 13
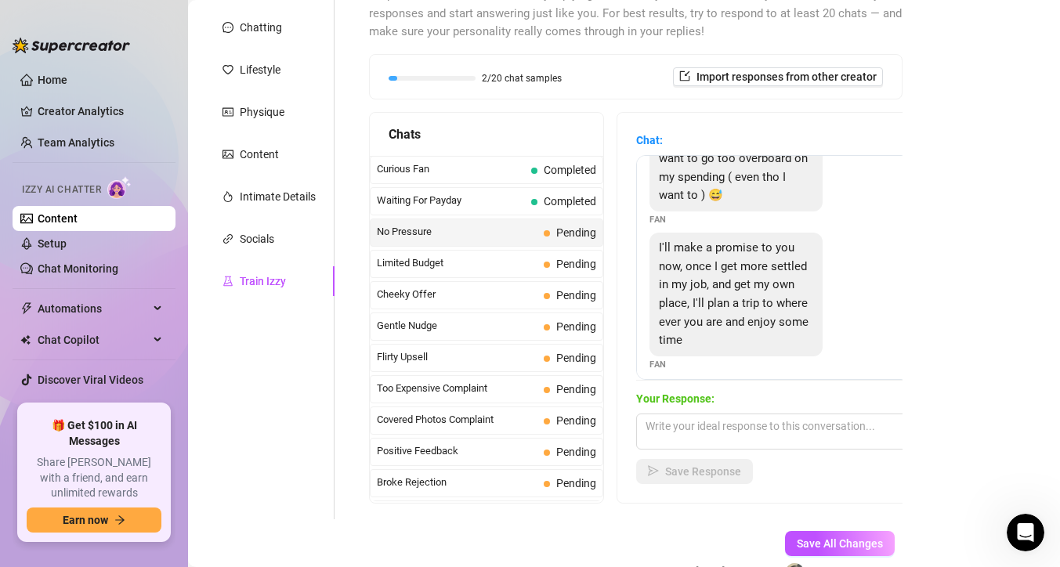
scroll to position [180, 0]
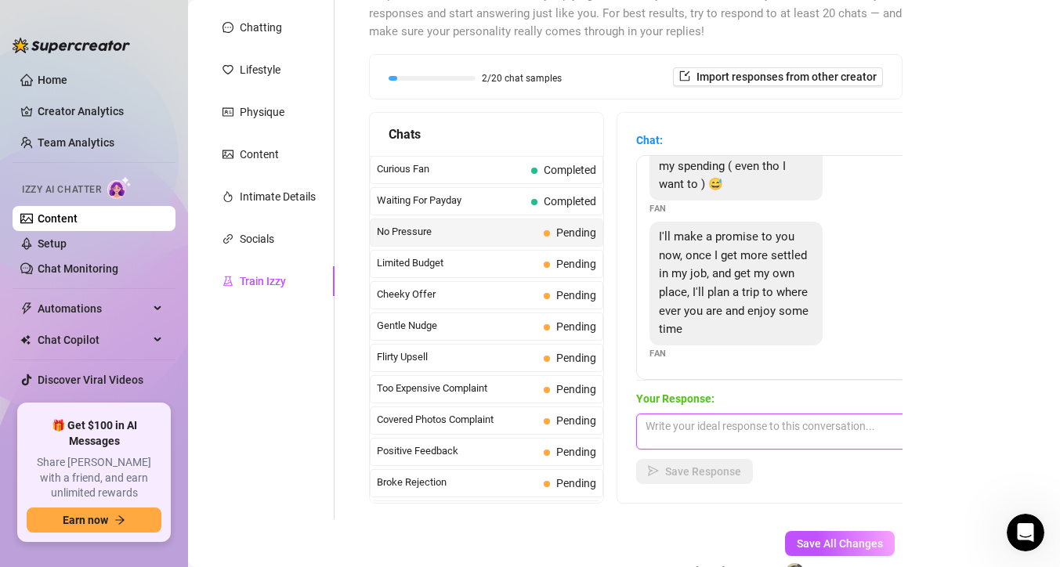
click at [744, 415] on textarea at bounding box center [773, 432] width 274 height 36
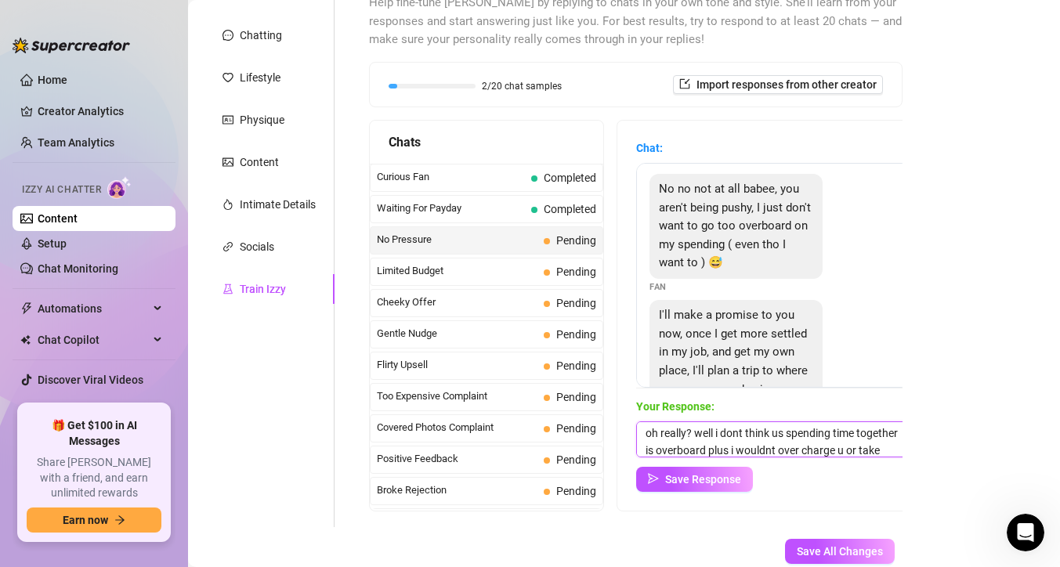
scroll to position [18, 0]
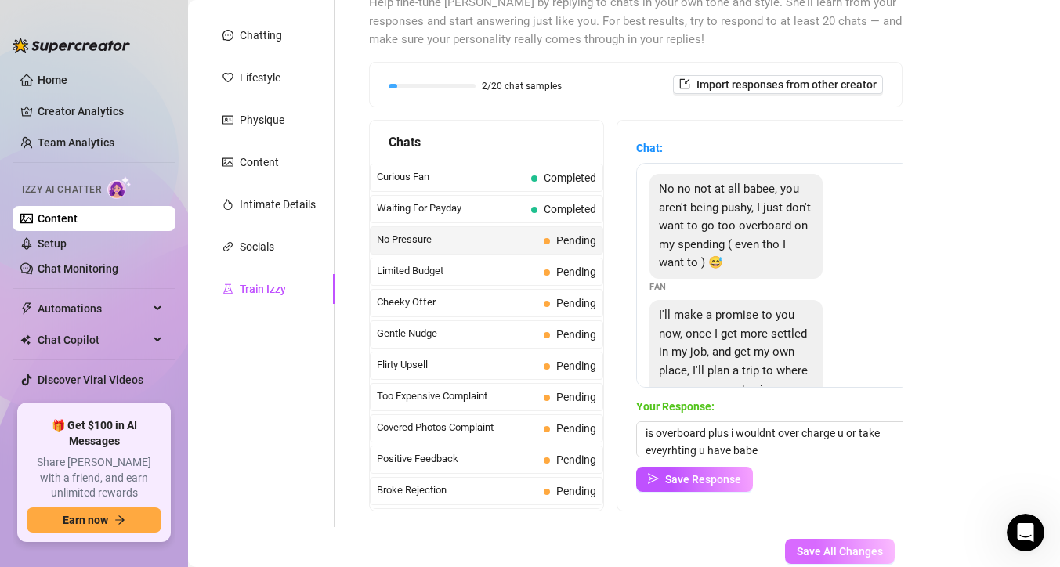
click at [864, 552] on span "Save All Changes" at bounding box center [840, 551] width 86 height 13
click at [752, 487] on div "Save Response" at bounding box center [773, 479] width 274 height 25
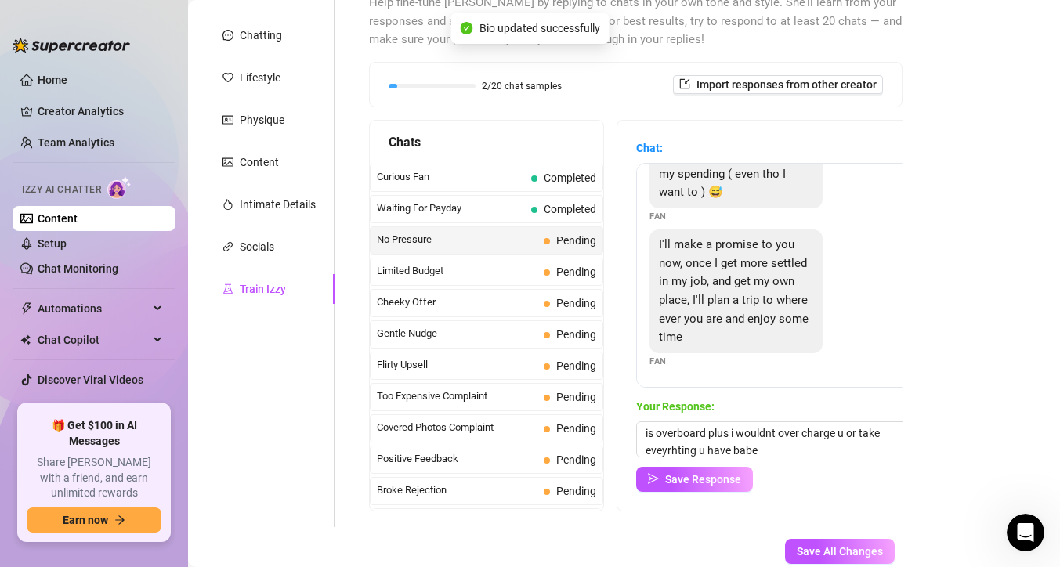
scroll to position [185, 0]
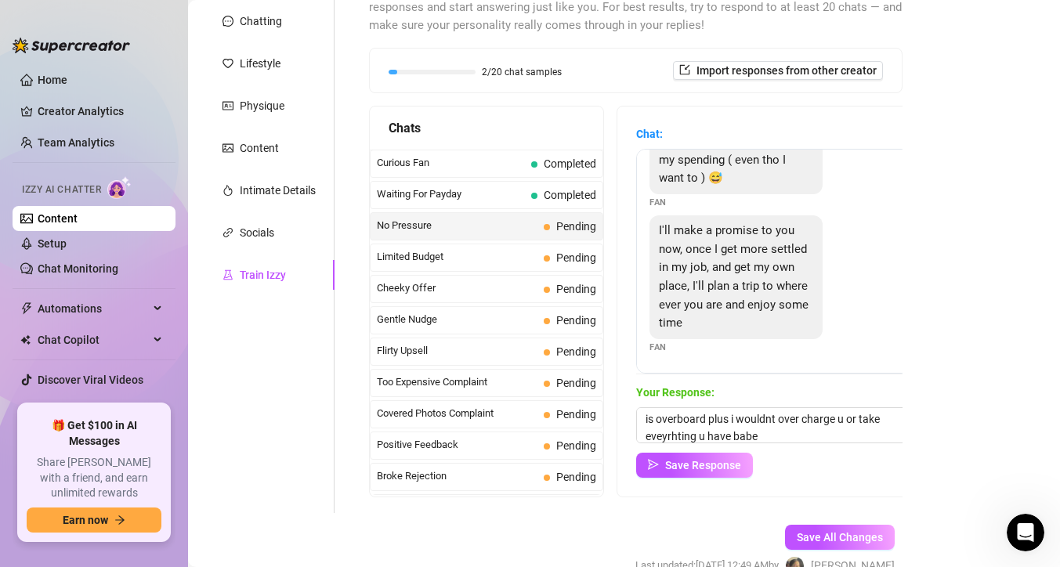
click at [712, 480] on div "Chat: Thanks baby I understand 😘 im so sorry if im being too pushy, i just want…" at bounding box center [774, 302] width 312 height 390
click at [712, 474] on button "Save Response" at bounding box center [694, 465] width 117 height 25
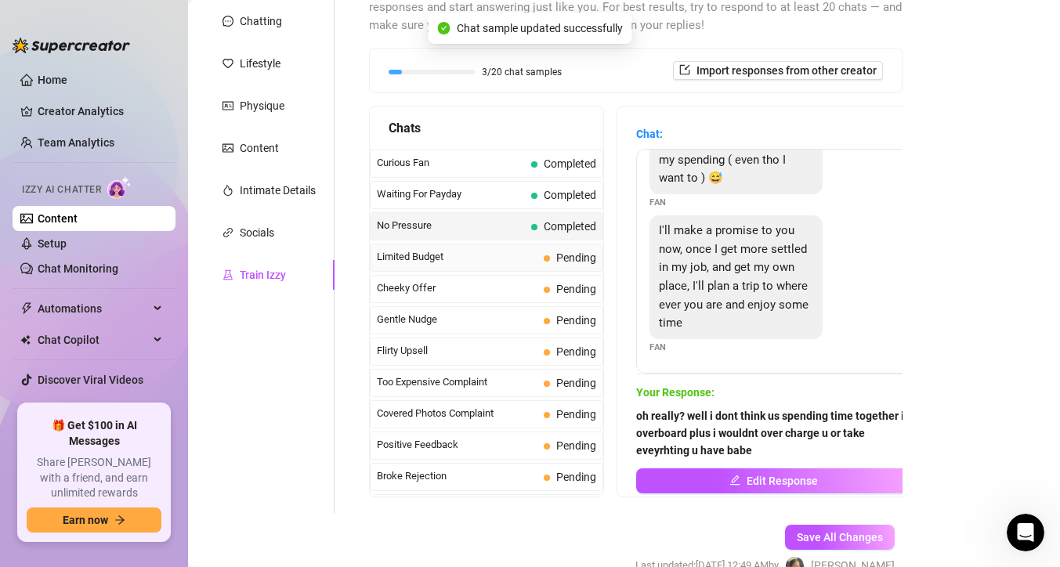
click at [581, 259] on span "Pending" at bounding box center [576, 258] width 40 height 13
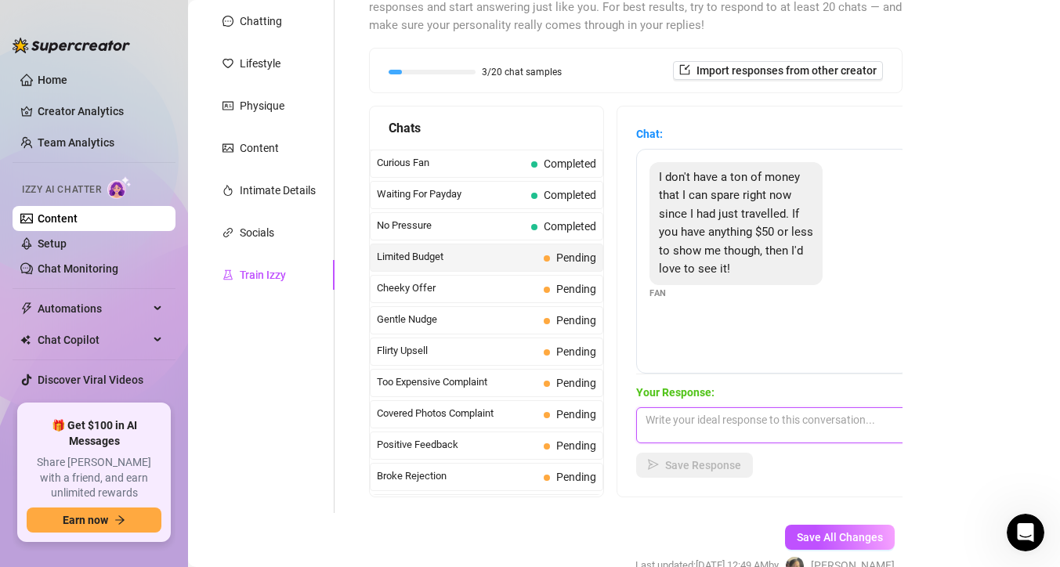
click at [733, 418] on textarea at bounding box center [773, 426] width 274 height 36
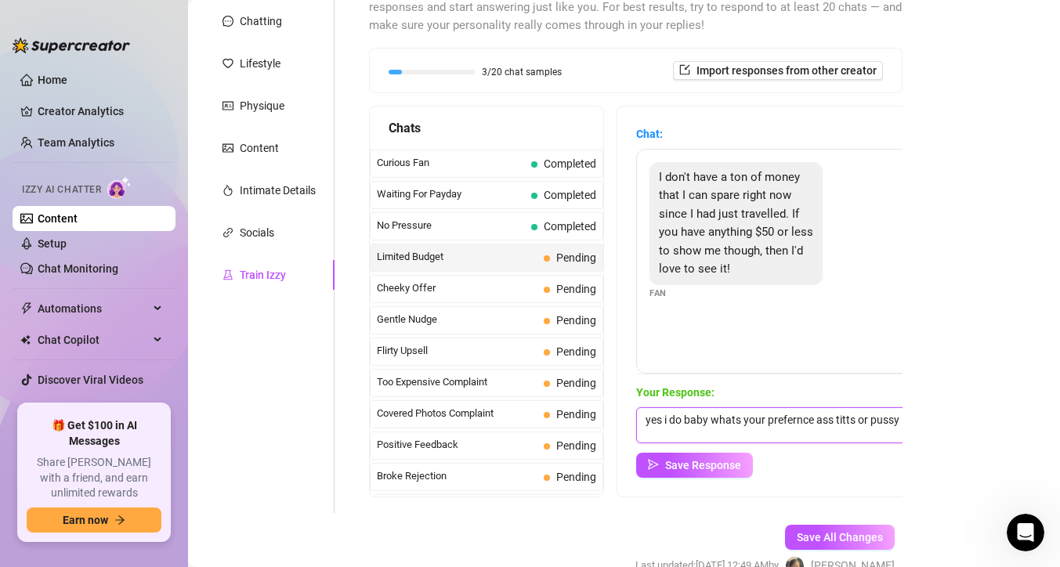
click at [802, 412] on textarea "yes i do baby whats your prefernce ass titts or pussy" at bounding box center [773, 426] width 274 height 36
click at [799, 412] on textarea "yes i do baby whats your prefernce ass titts or pussy" at bounding box center [773, 426] width 274 height 36
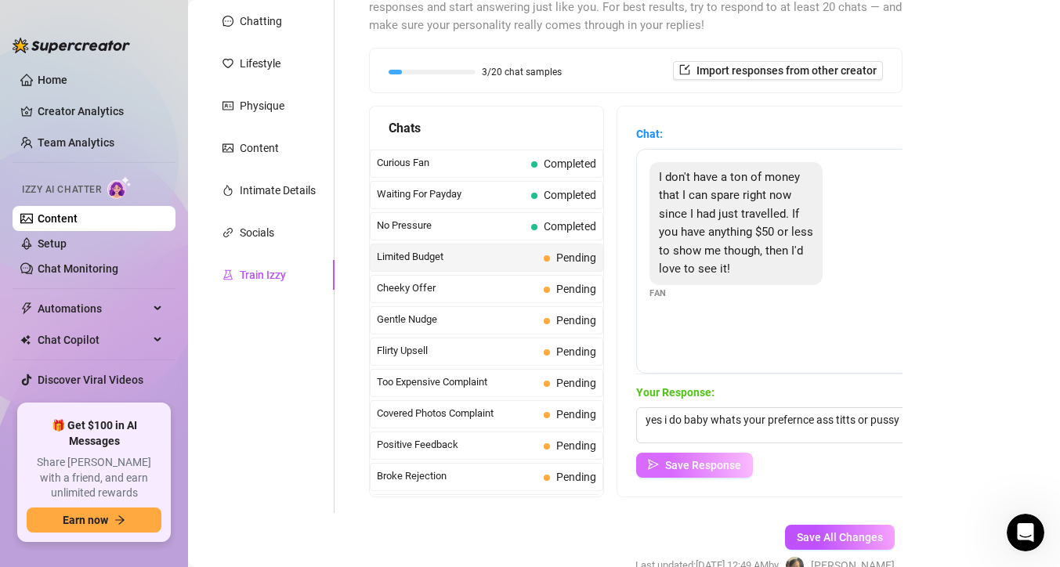
click at [747, 466] on button "Save Response" at bounding box center [694, 465] width 117 height 25
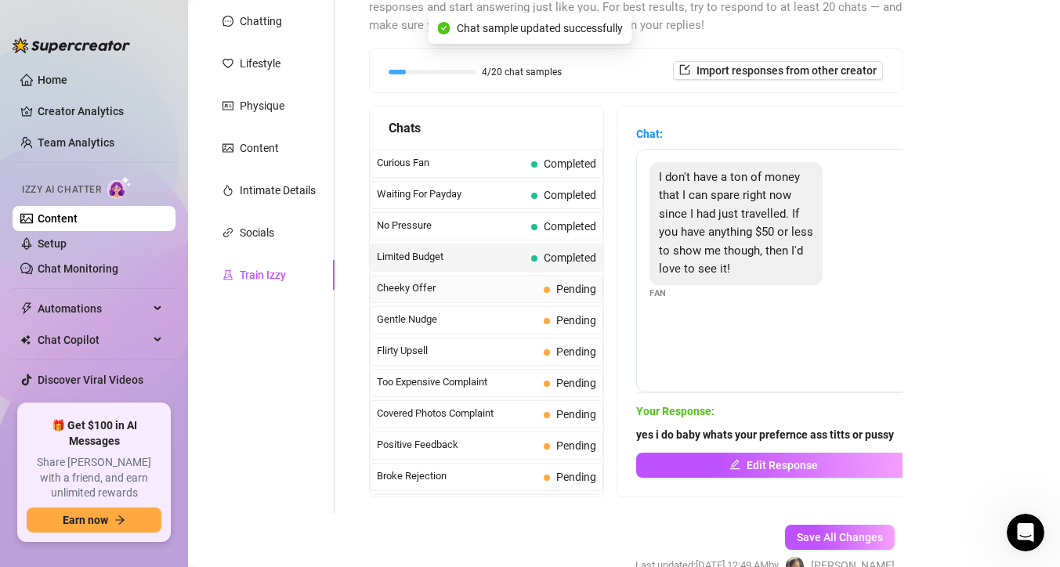
click at [581, 293] on span "Pending" at bounding box center [576, 289] width 40 height 13
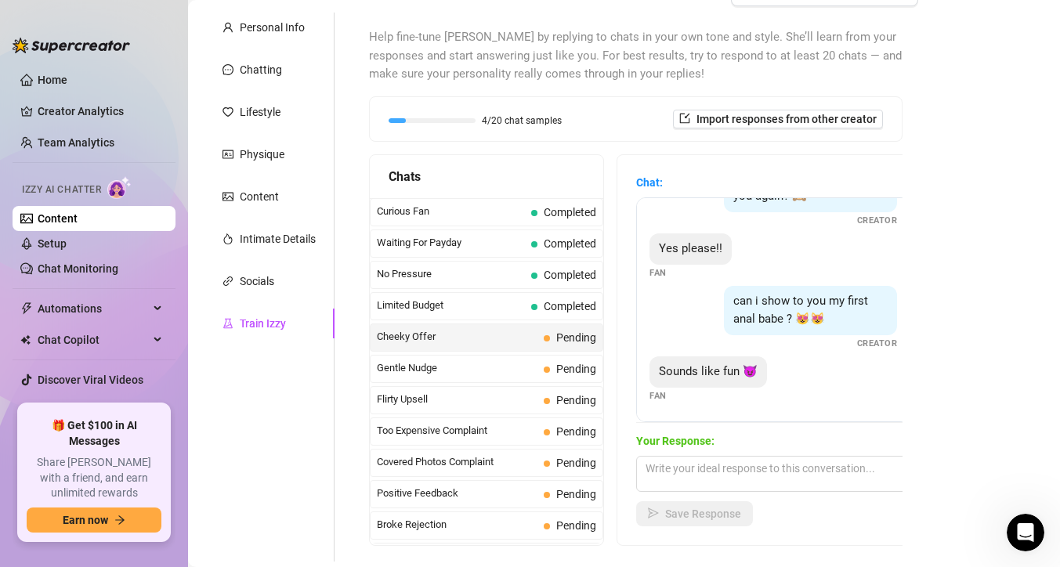
scroll to position [150, 0]
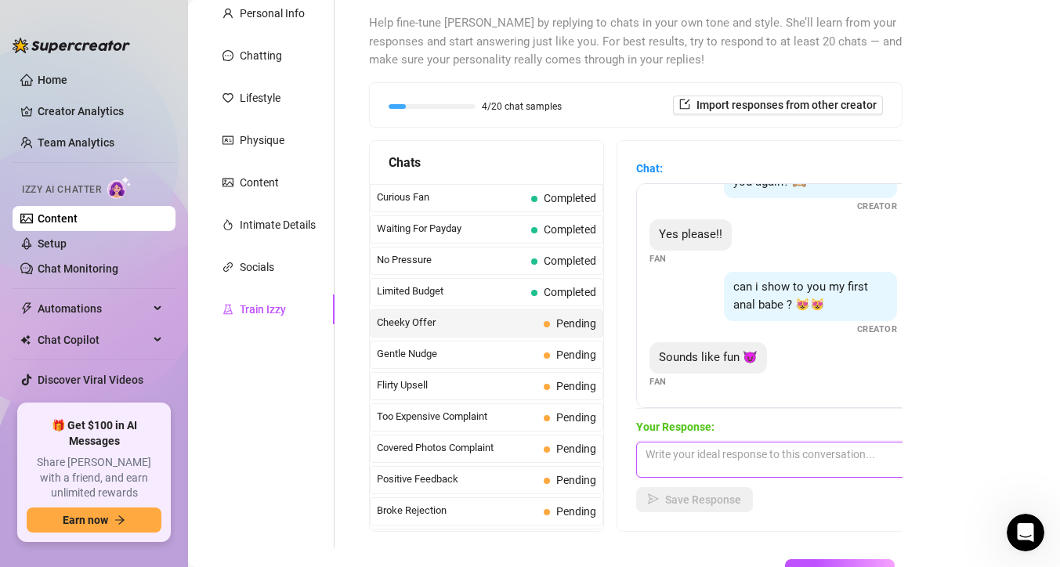
click at [802, 455] on textarea at bounding box center [773, 460] width 274 height 36
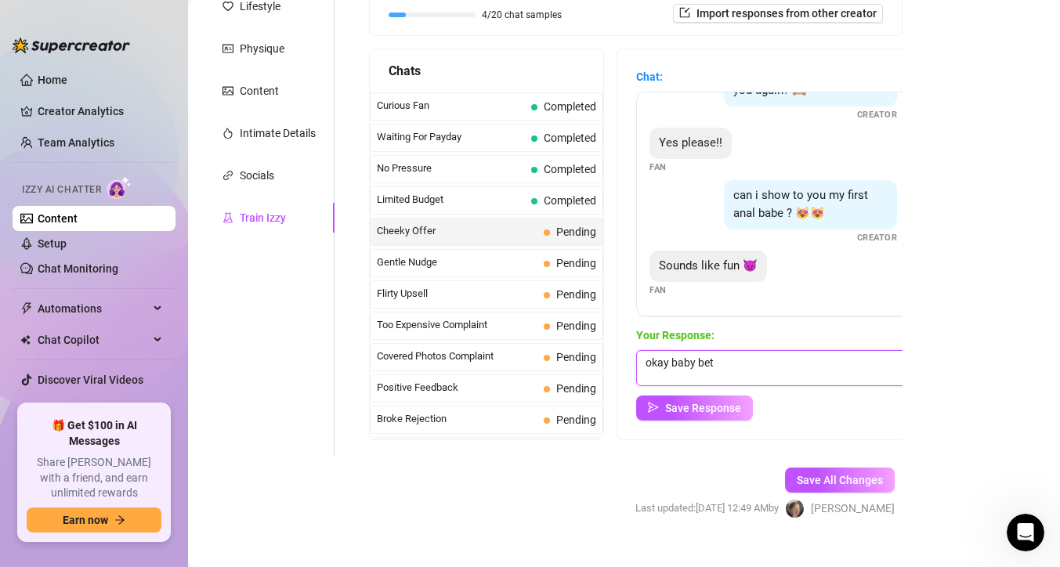
scroll to position [244, 0]
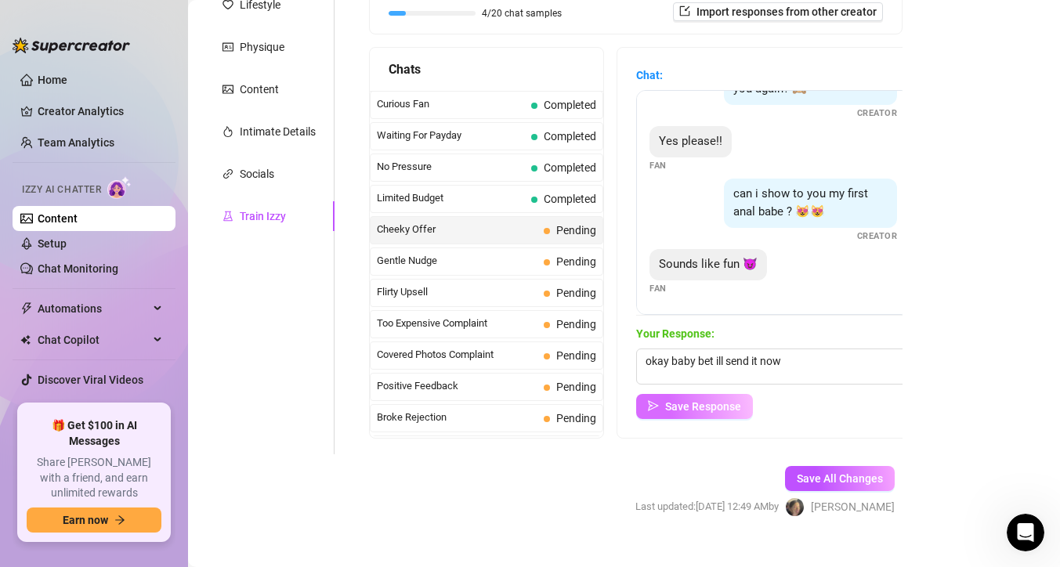
click at [734, 403] on span "Save Response" at bounding box center [703, 406] width 76 height 13
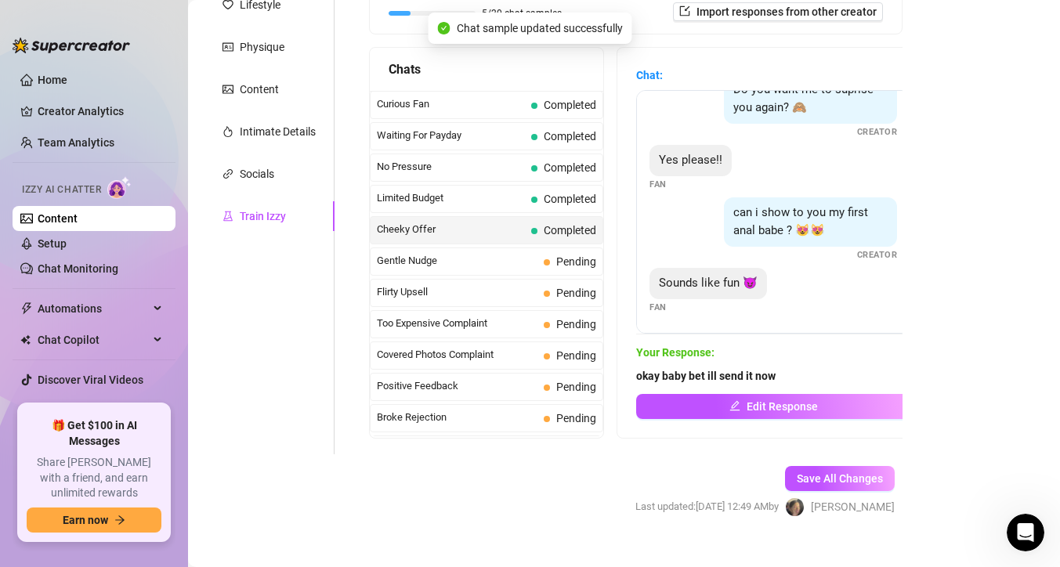
scroll to position [257, 0]
click at [588, 267] on span "Pending" at bounding box center [570, 261] width 53 height 17
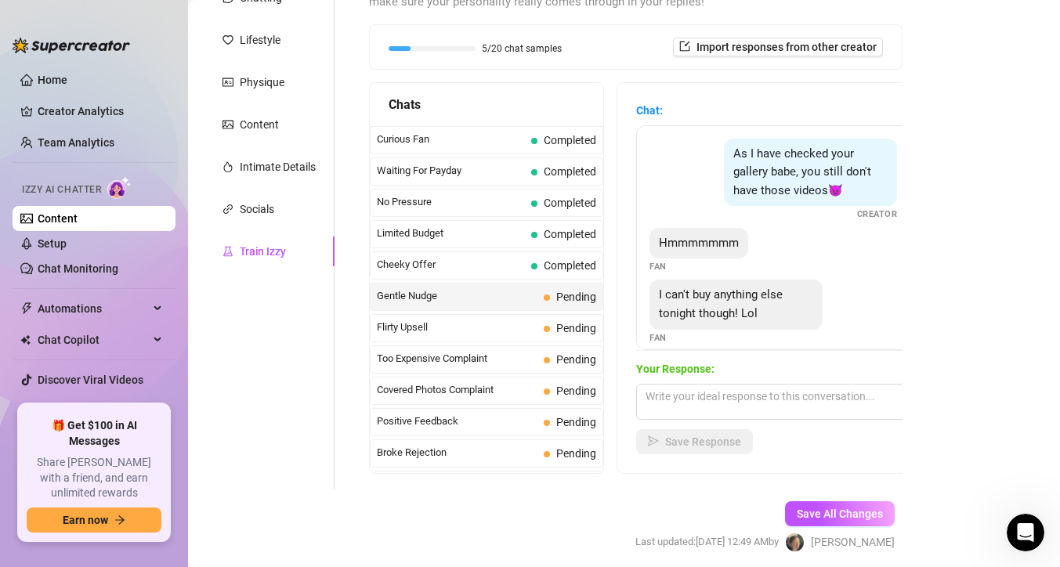
scroll to position [14, 0]
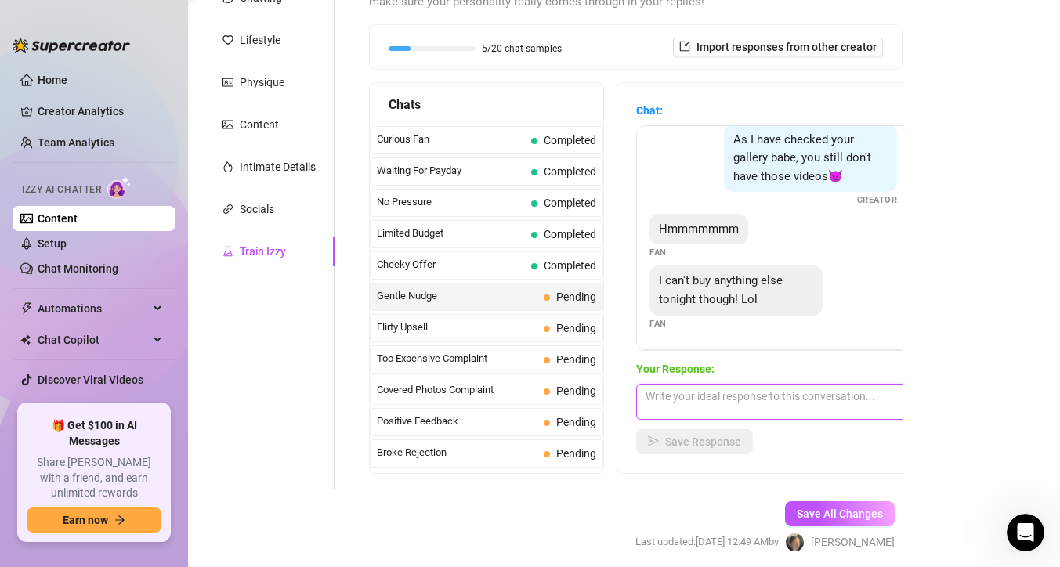
click at [780, 392] on textarea at bounding box center [773, 402] width 274 height 36
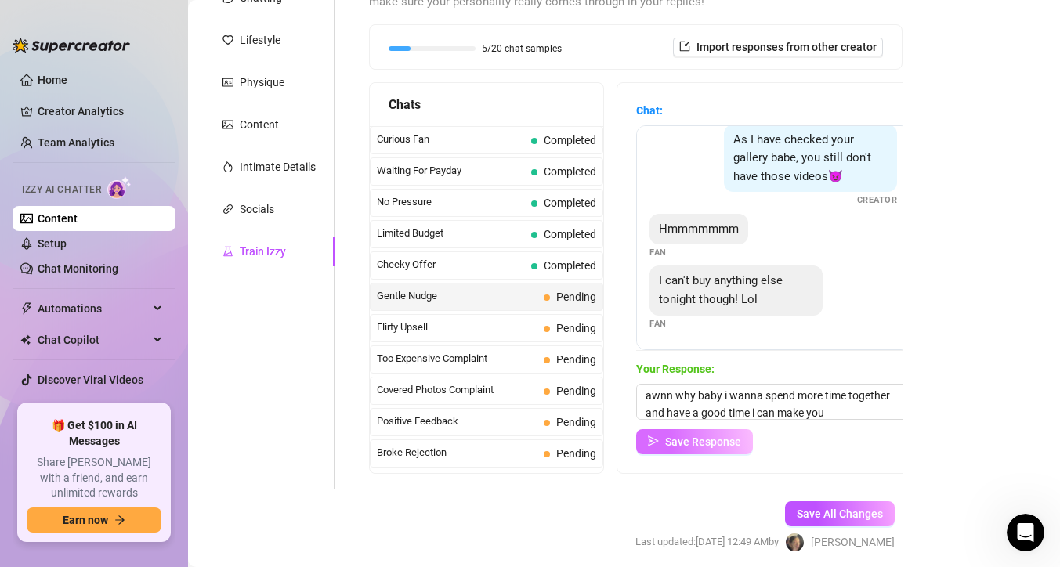
click at [728, 438] on span "Save Response" at bounding box center [703, 442] width 76 height 13
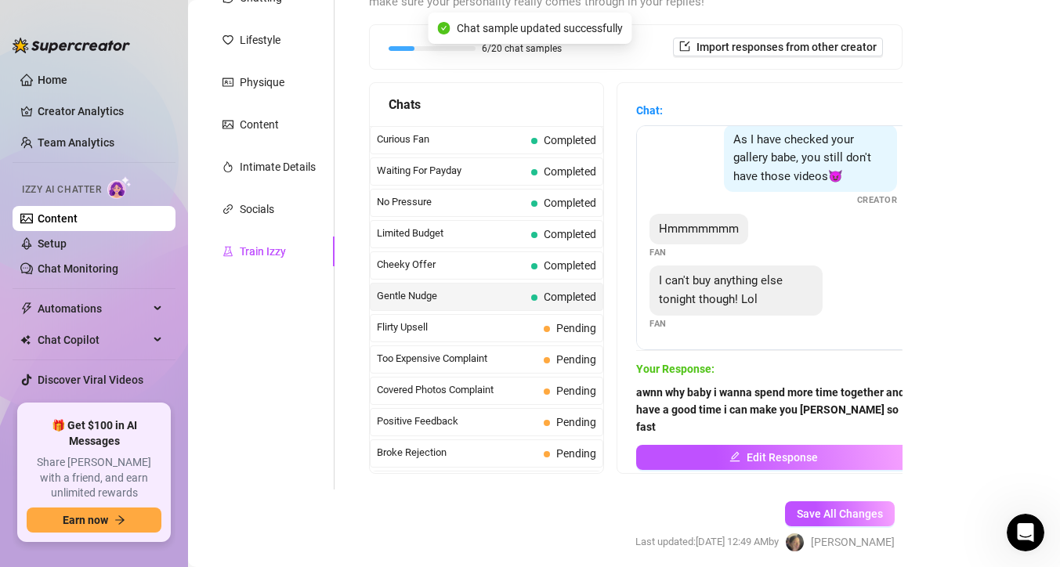
scroll to position [13, 0]
click at [594, 332] on span "Pending" at bounding box center [576, 328] width 40 height 13
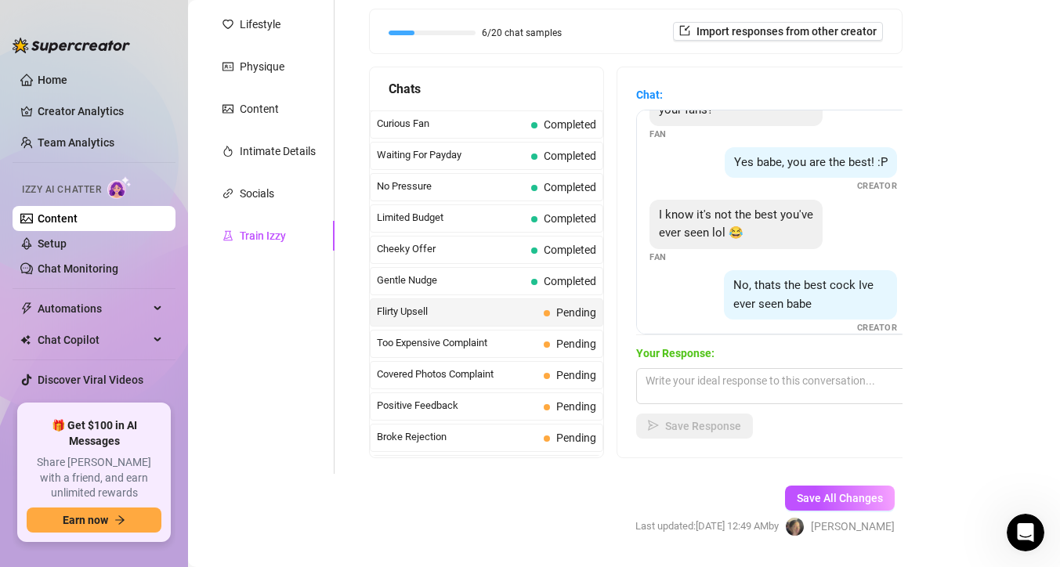
scroll to position [102, 0]
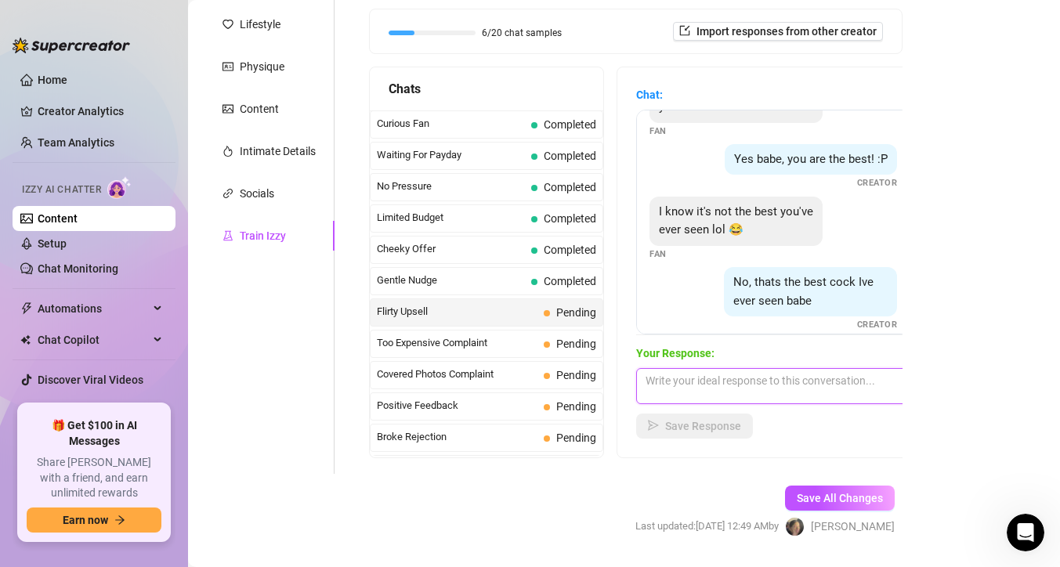
click at [759, 375] on textarea at bounding box center [773, 386] width 274 height 36
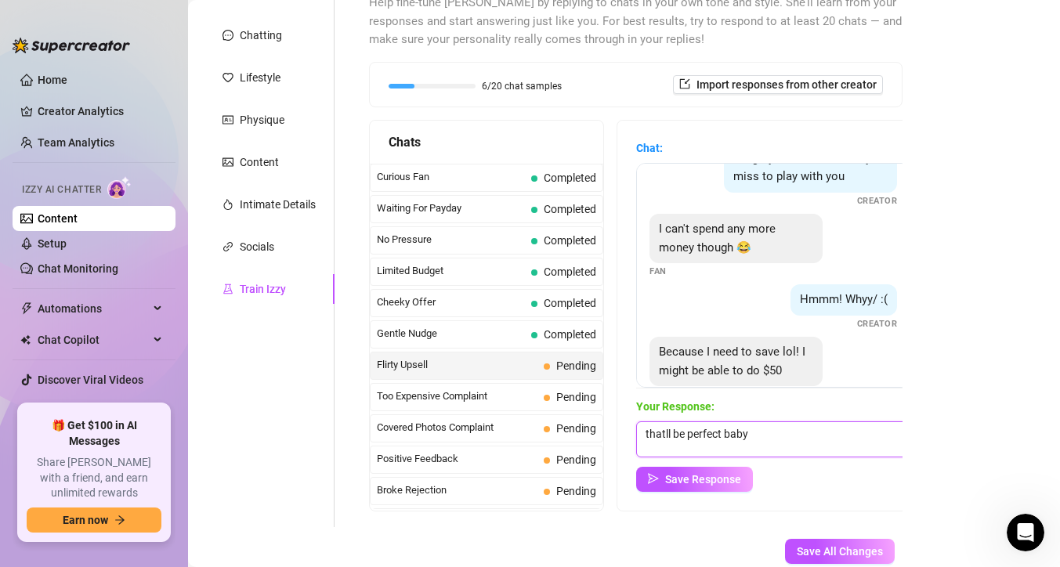
scroll to position [473, 0]
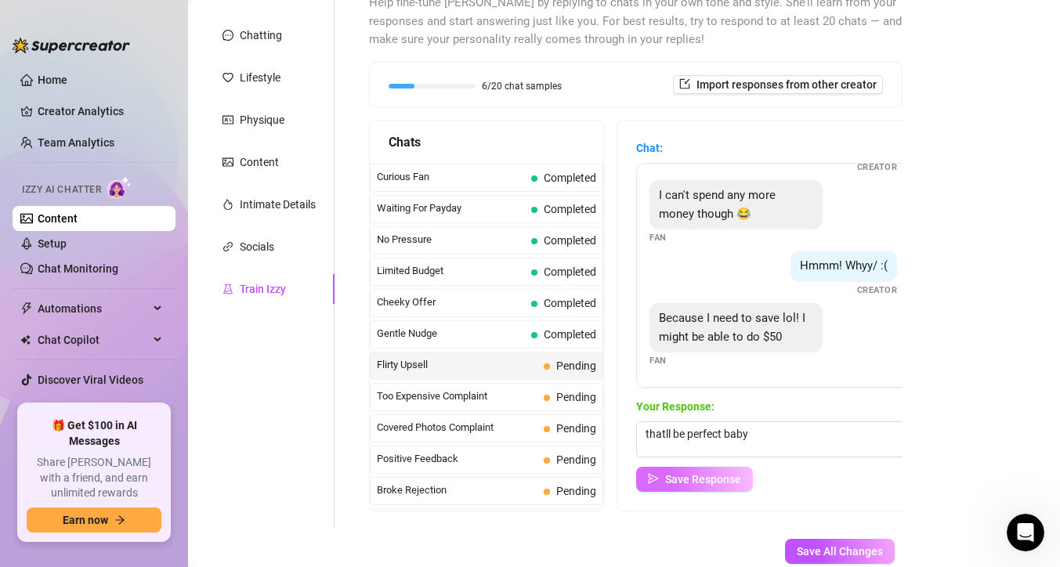
click at [744, 479] on button "Save Response" at bounding box center [694, 479] width 117 height 25
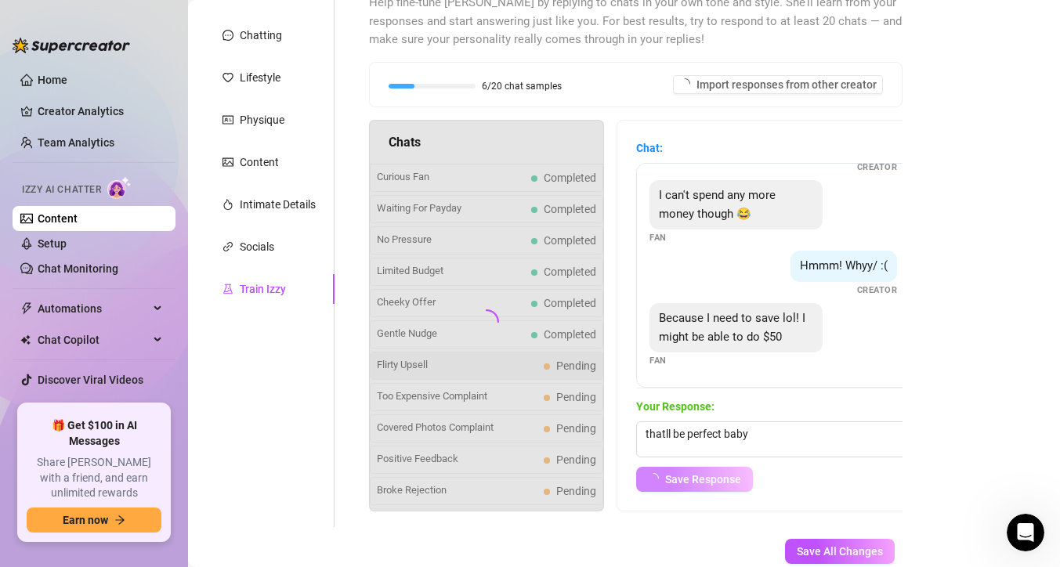
scroll to position [455, 0]
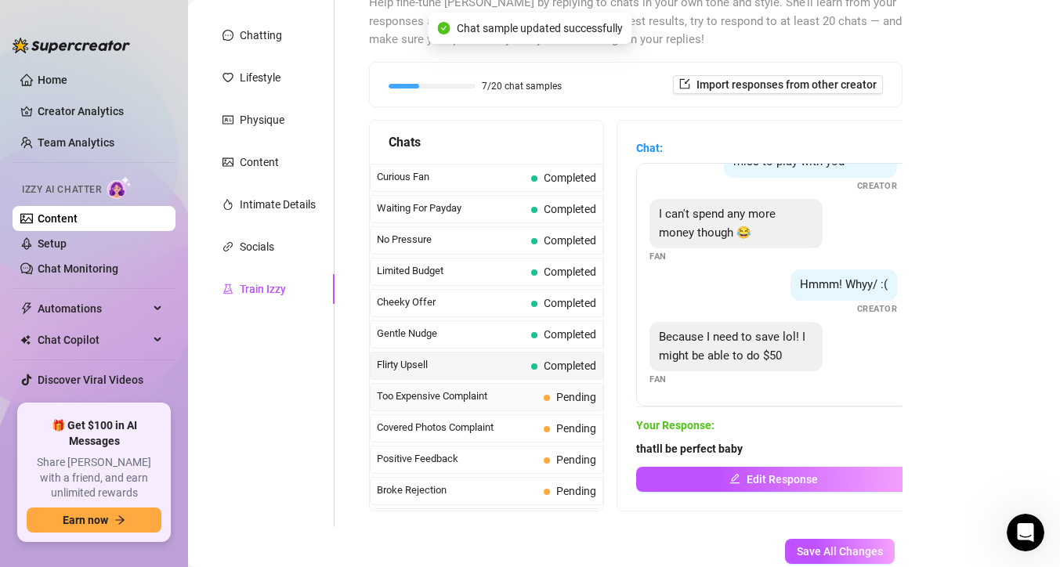
click at [593, 389] on span "Pending" at bounding box center [570, 397] width 53 height 17
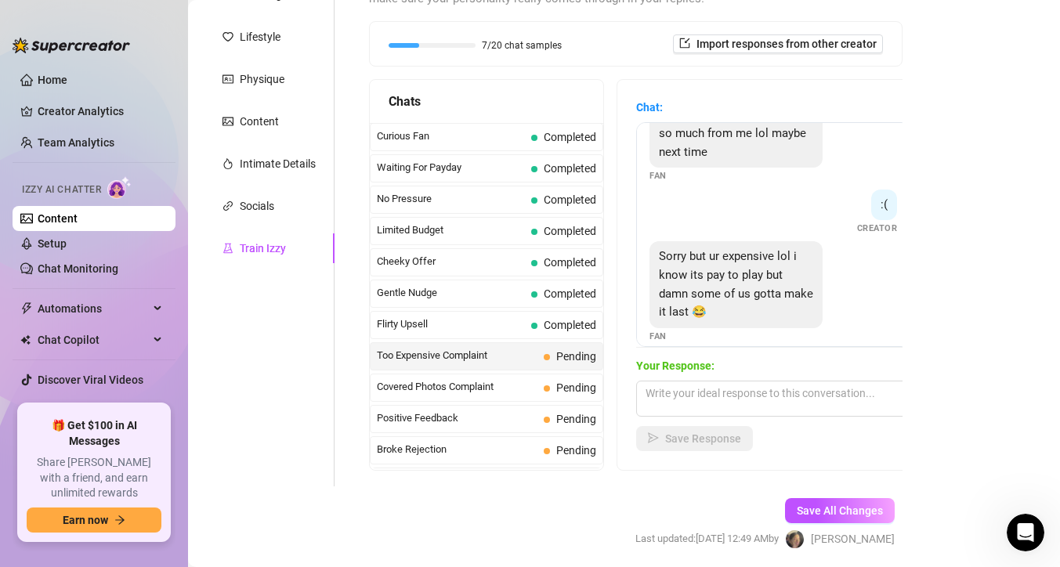
scroll to position [368, 0]
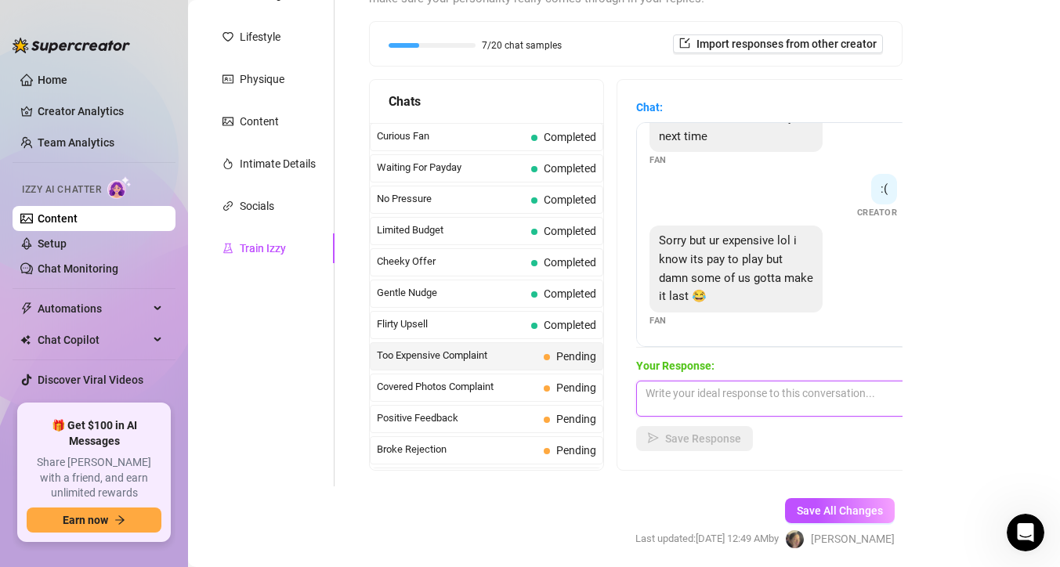
click at [745, 397] on textarea at bounding box center [773, 399] width 274 height 36
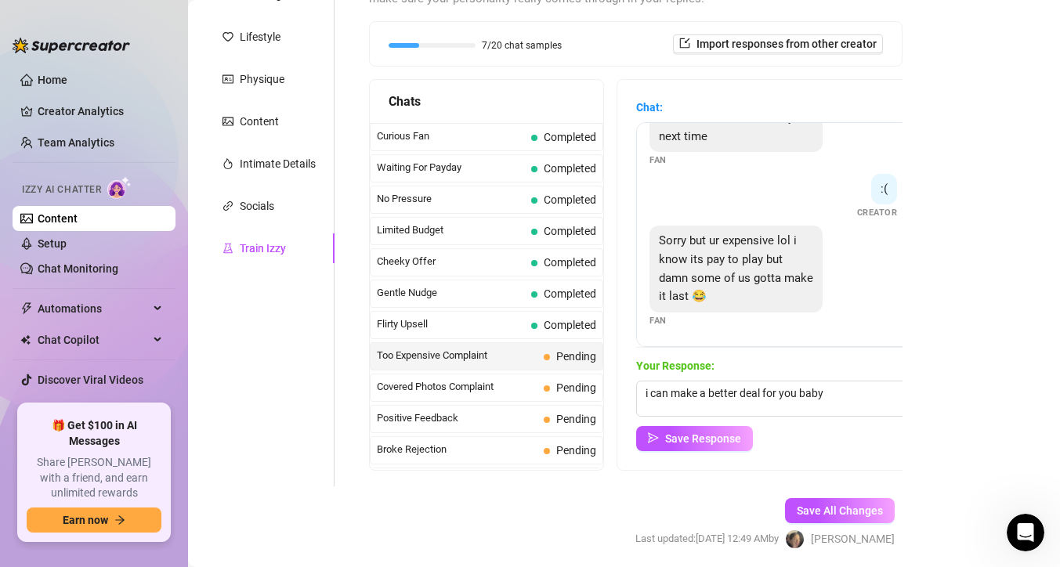
click at [754, 434] on div "Save Response" at bounding box center [773, 438] width 274 height 25
click at [744, 437] on button "Save Response" at bounding box center [694, 438] width 117 height 25
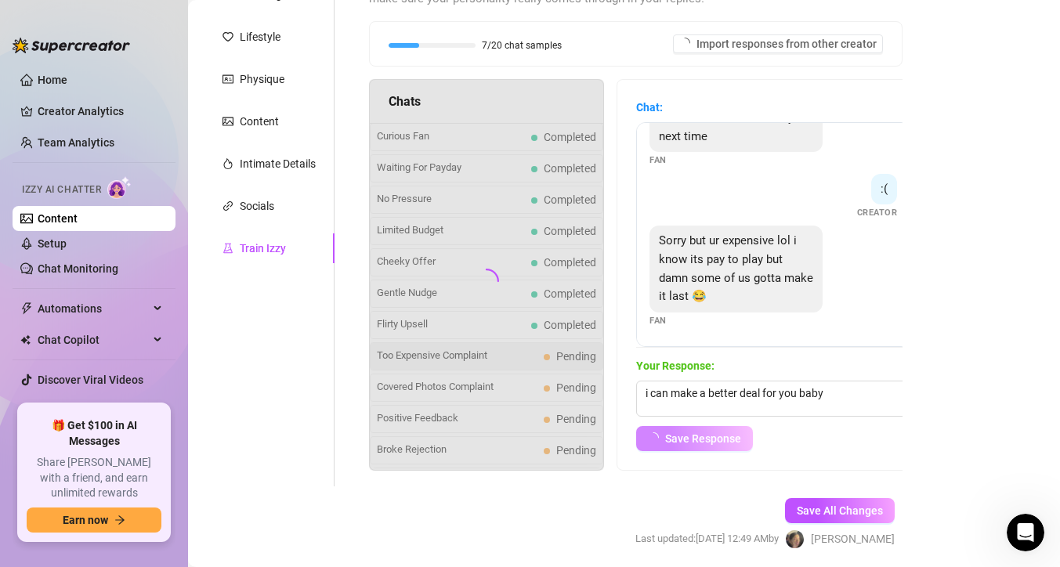
scroll to position [350, 0]
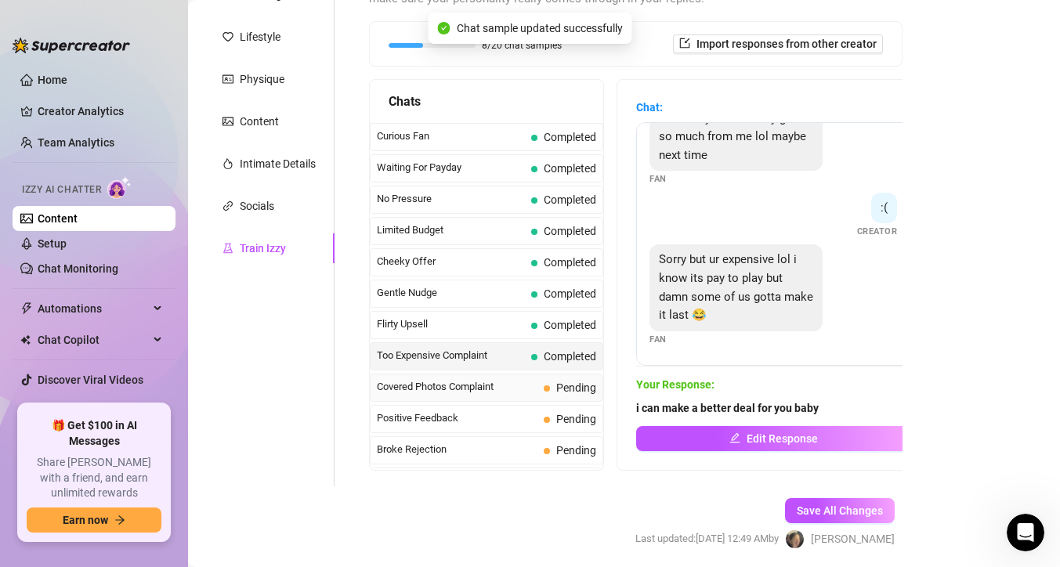
click at [589, 394] on span "Pending" at bounding box center [570, 387] width 53 height 17
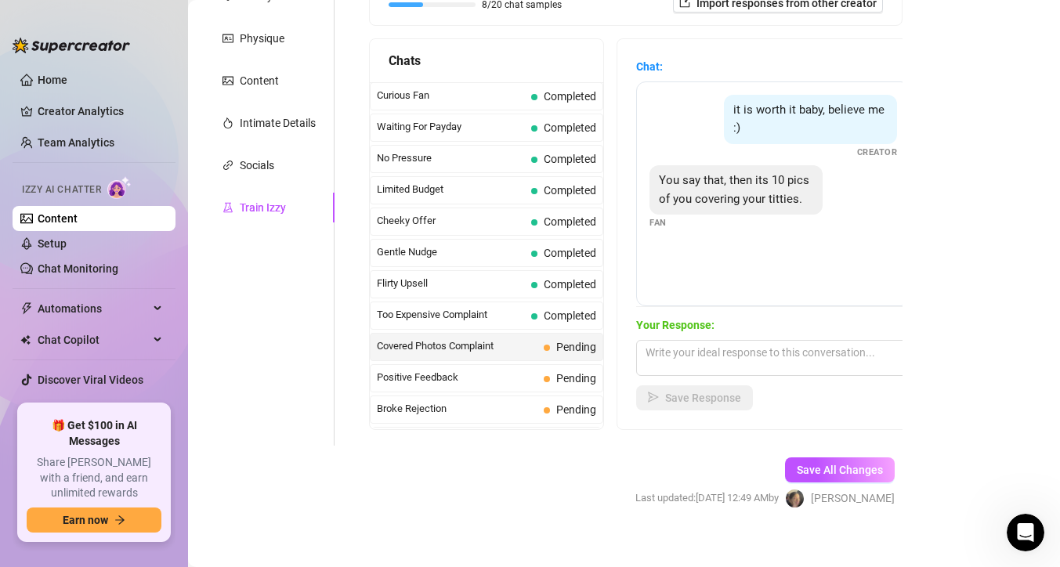
scroll to position [264, 0]
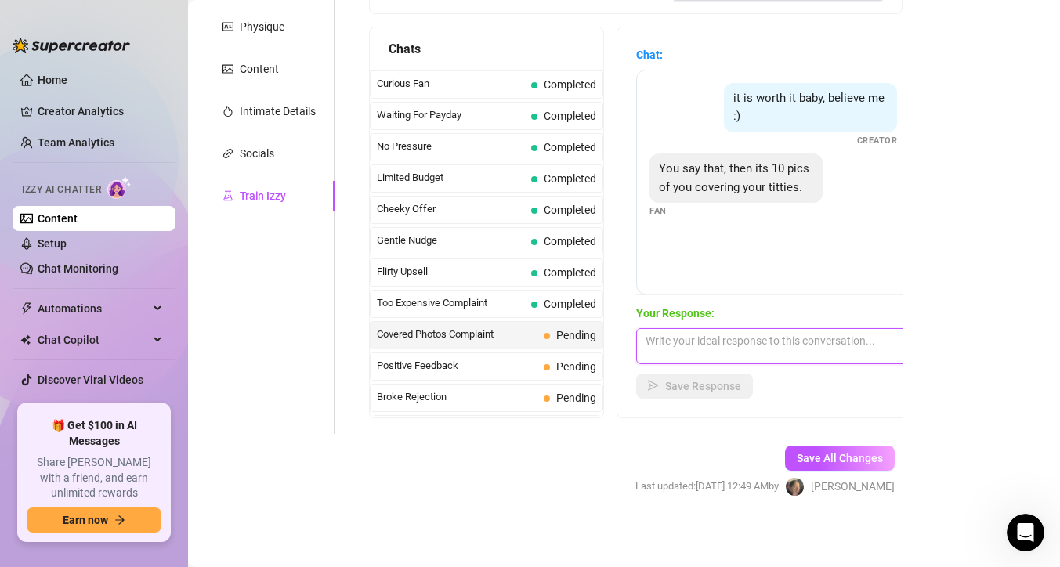
click at [735, 338] on textarea at bounding box center [773, 346] width 274 height 36
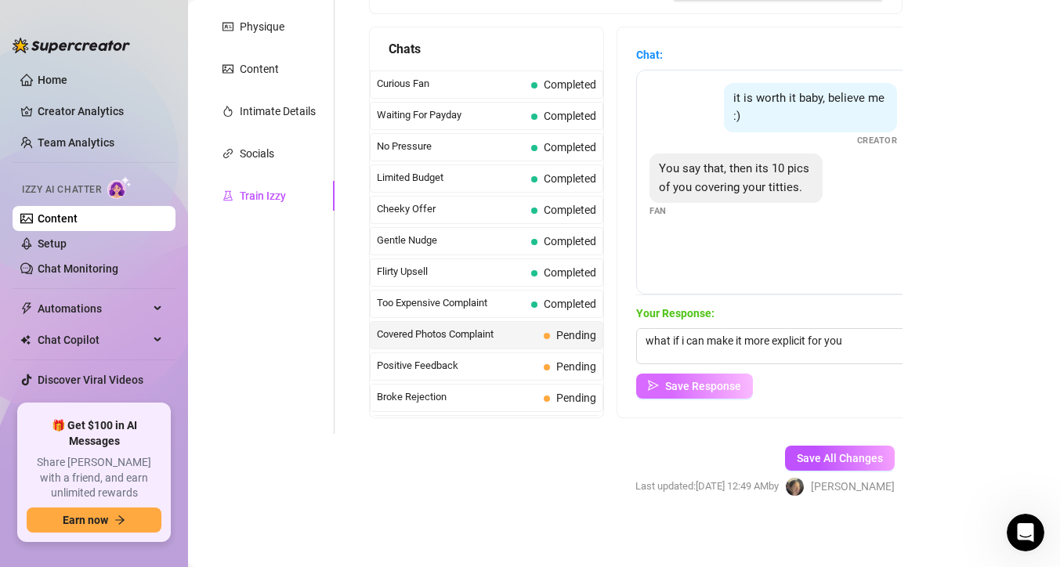
click at [739, 379] on button "Save Response" at bounding box center [694, 386] width 117 height 25
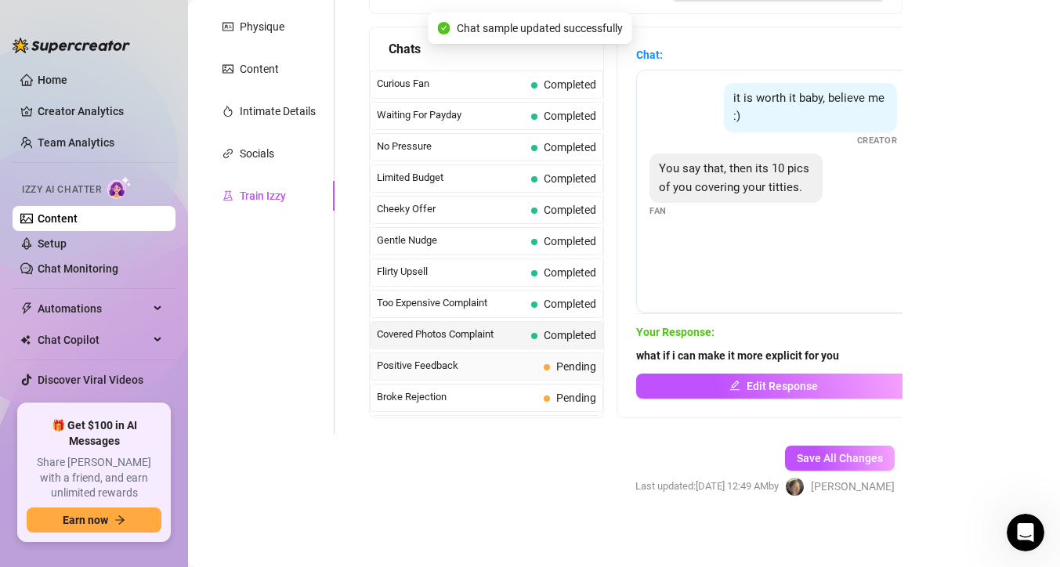
click at [557, 367] on span "Pending" at bounding box center [576, 366] width 40 height 13
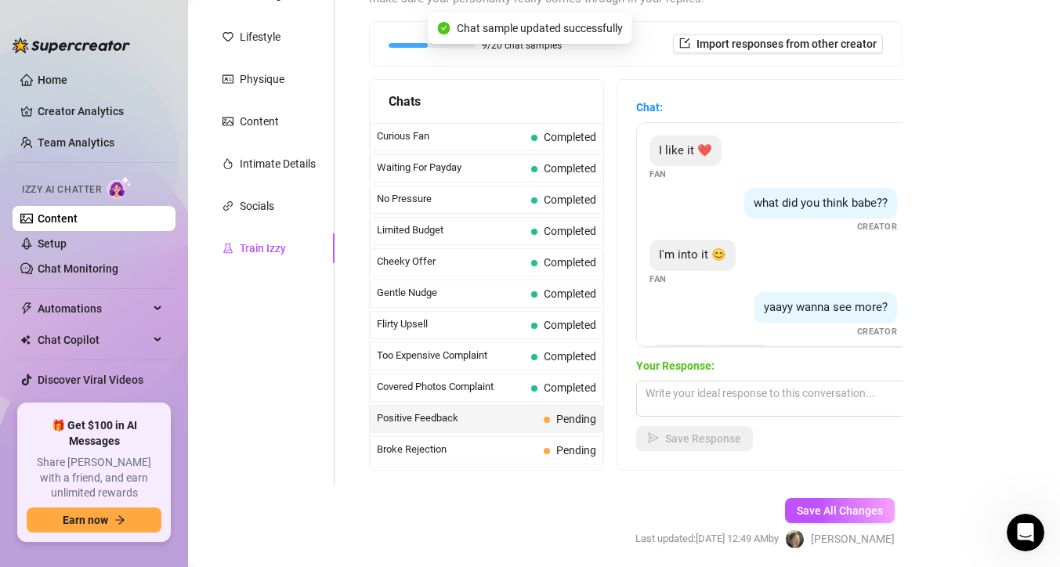
scroll to position [214, 0]
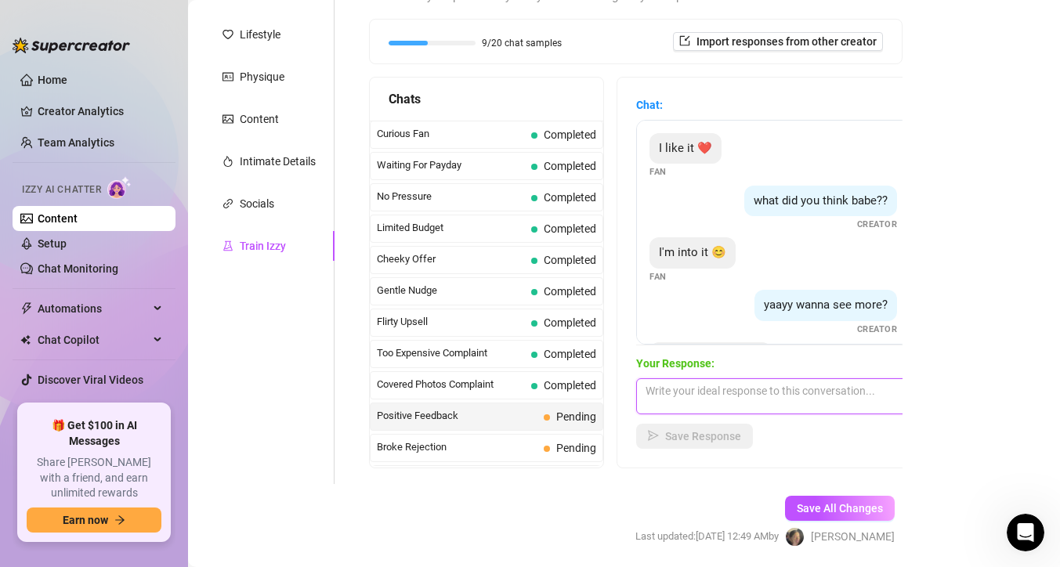
click at [739, 406] on textarea at bounding box center [773, 397] width 274 height 36
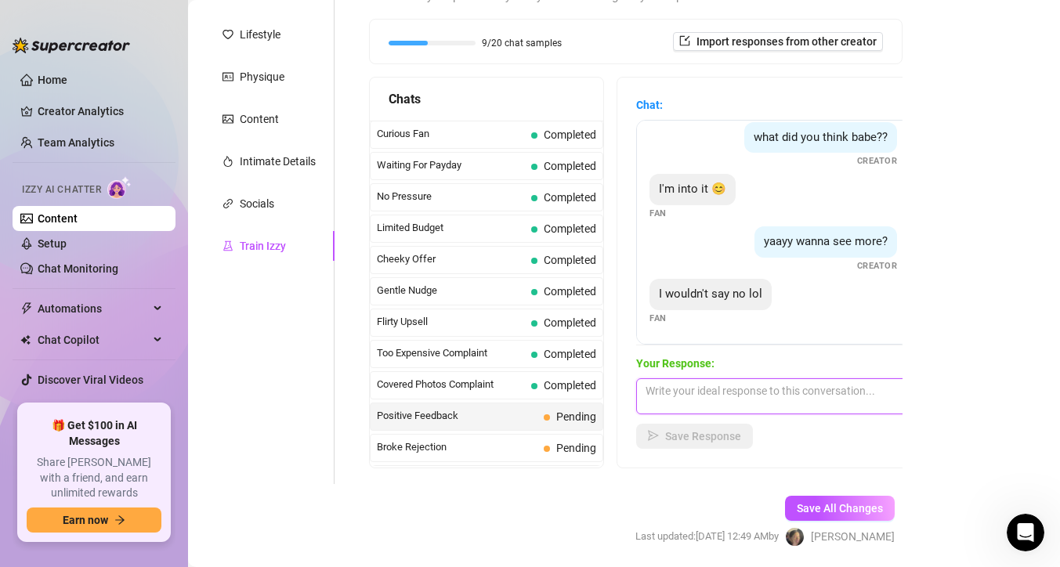
scroll to position [267, 0]
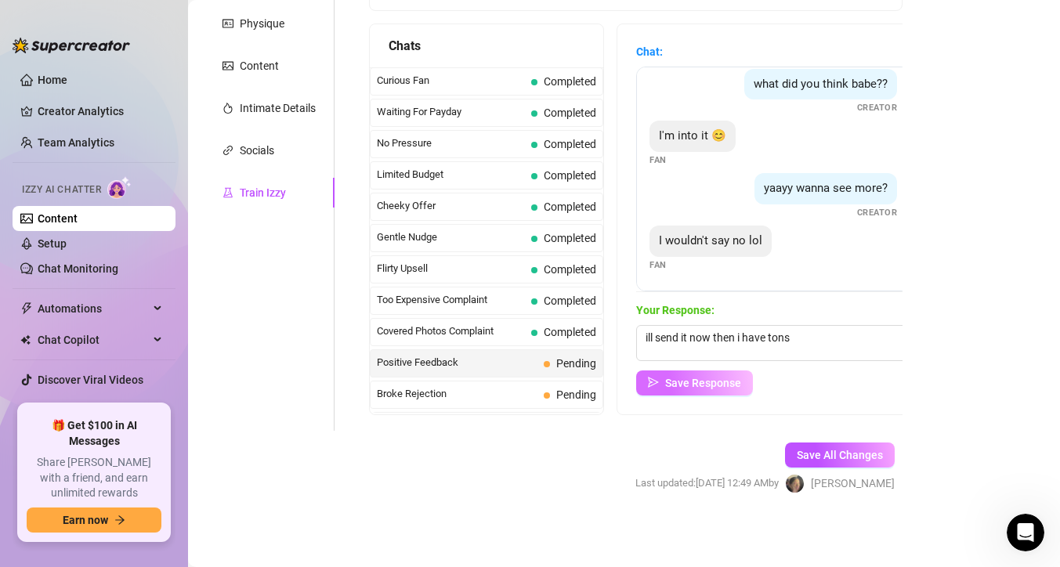
click at [723, 377] on span "Save Response" at bounding box center [703, 383] width 76 height 13
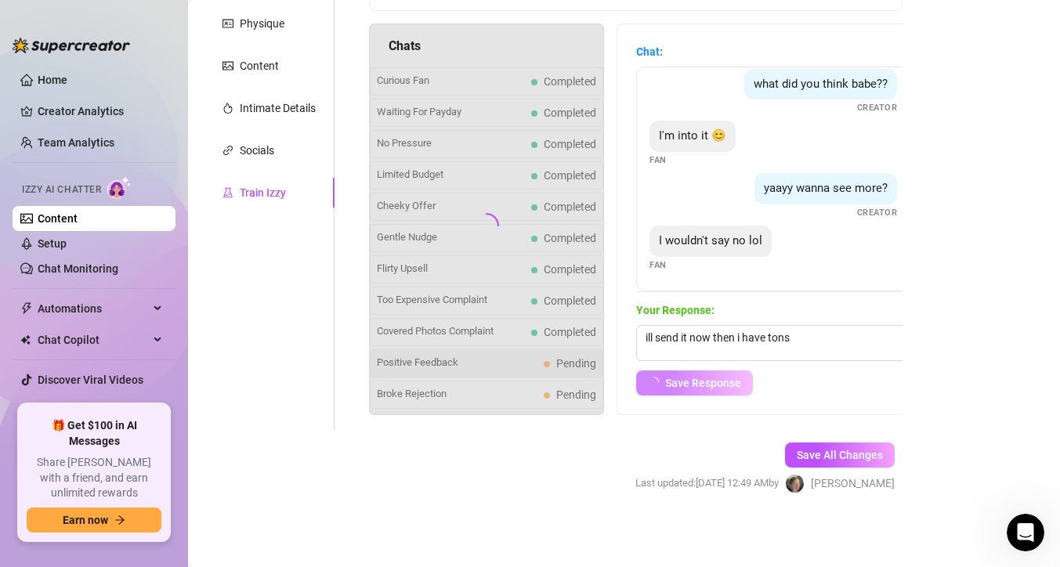
scroll to position [45, 0]
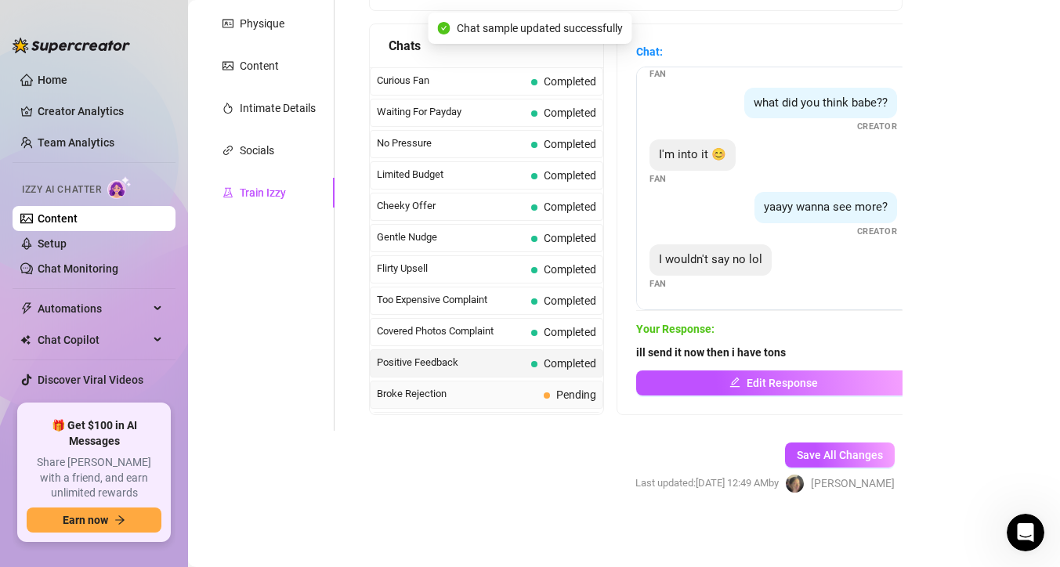
click at [583, 399] on span "Pending" at bounding box center [576, 395] width 40 height 13
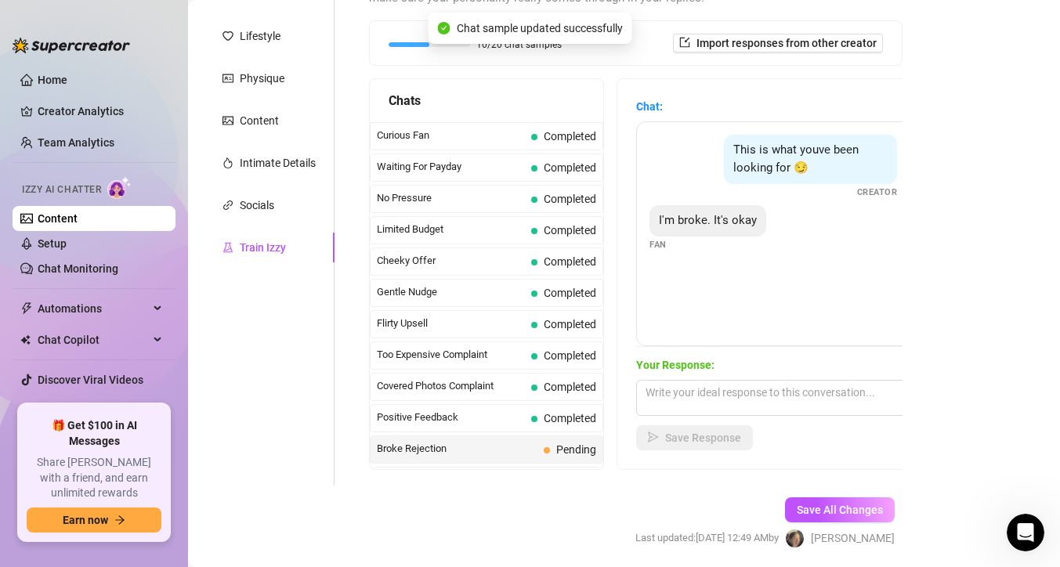
scroll to position [222, 0]
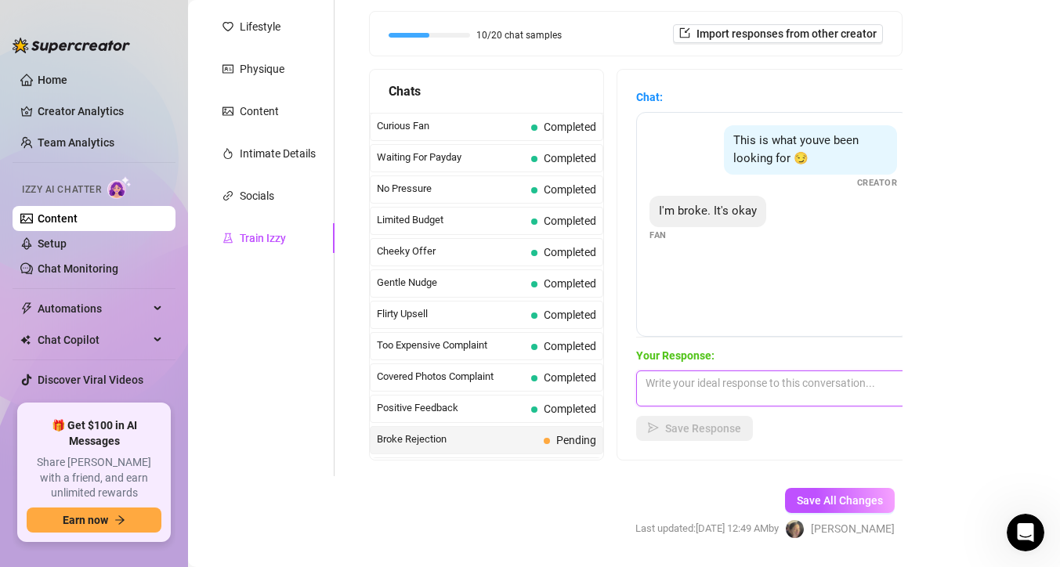
click at [684, 379] on textarea at bounding box center [773, 389] width 274 height 36
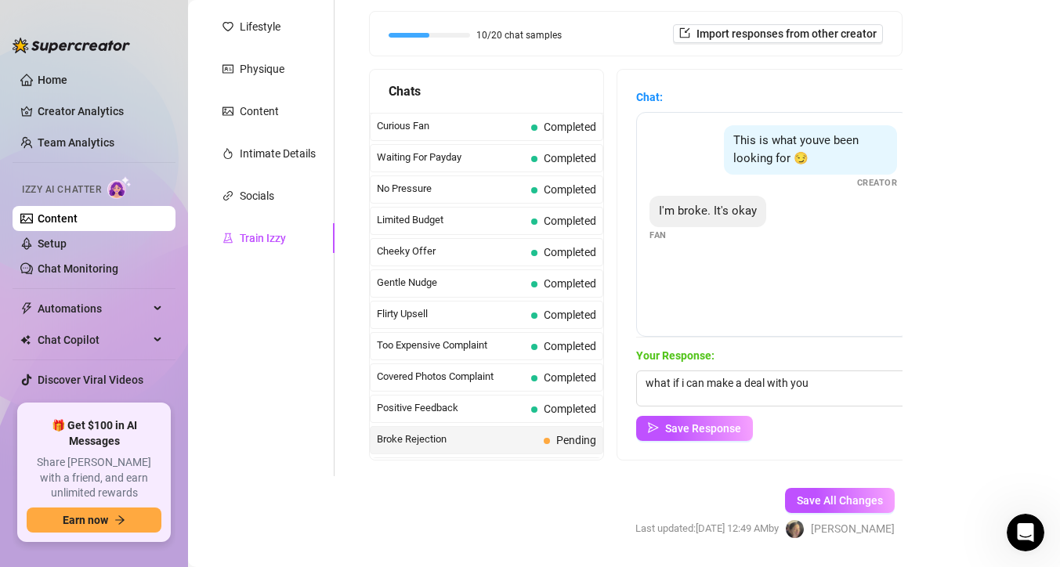
click at [741, 411] on div "Your Response: what if i can make a deal with you Save Response" at bounding box center [773, 394] width 274 height 94
click at [734, 431] on span "Save Response" at bounding box center [703, 428] width 76 height 13
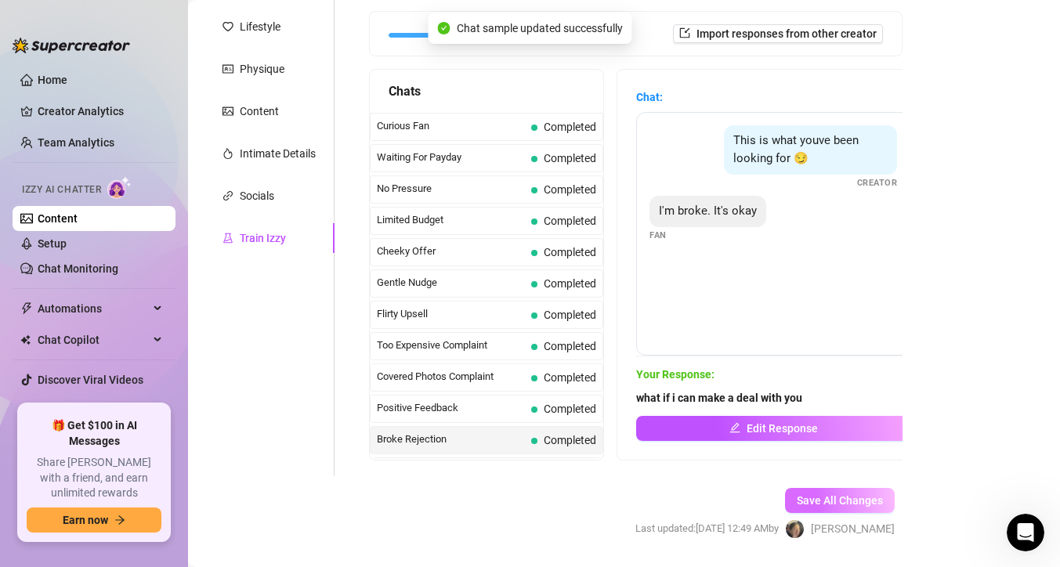
click at [794, 502] on button "Save All Changes" at bounding box center [840, 500] width 110 height 25
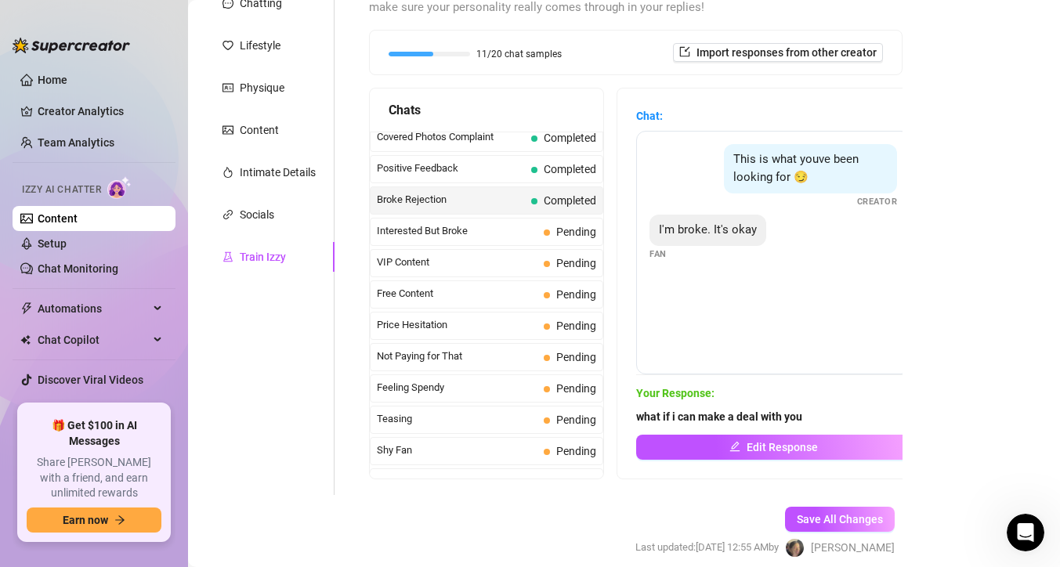
scroll to position [259, 0]
click at [547, 225] on span "Pending" at bounding box center [570, 231] width 53 height 17
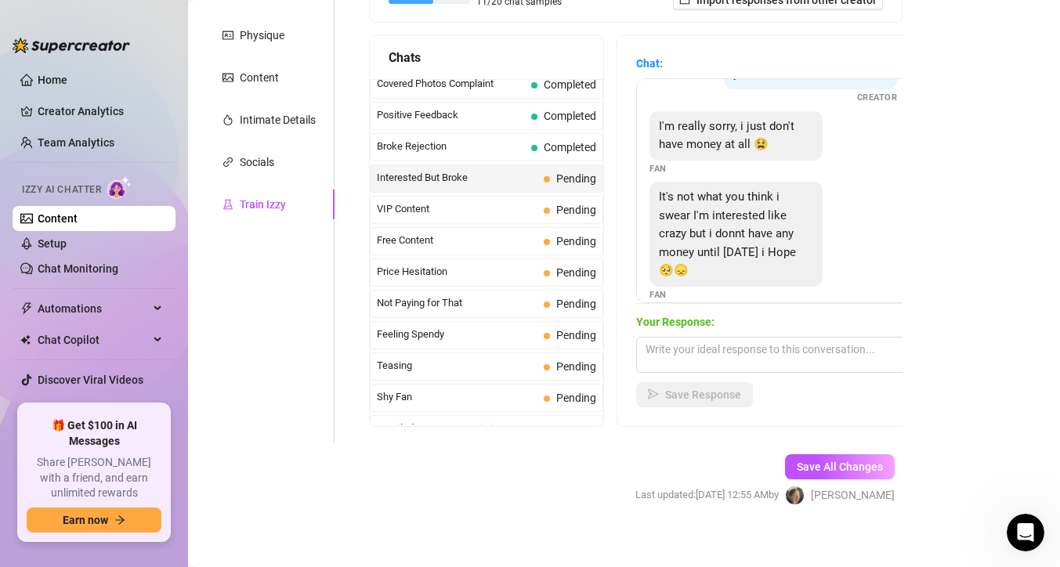
scroll to position [256, 0]
click at [755, 368] on textarea at bounding box center [773, 354] width 274 height 36
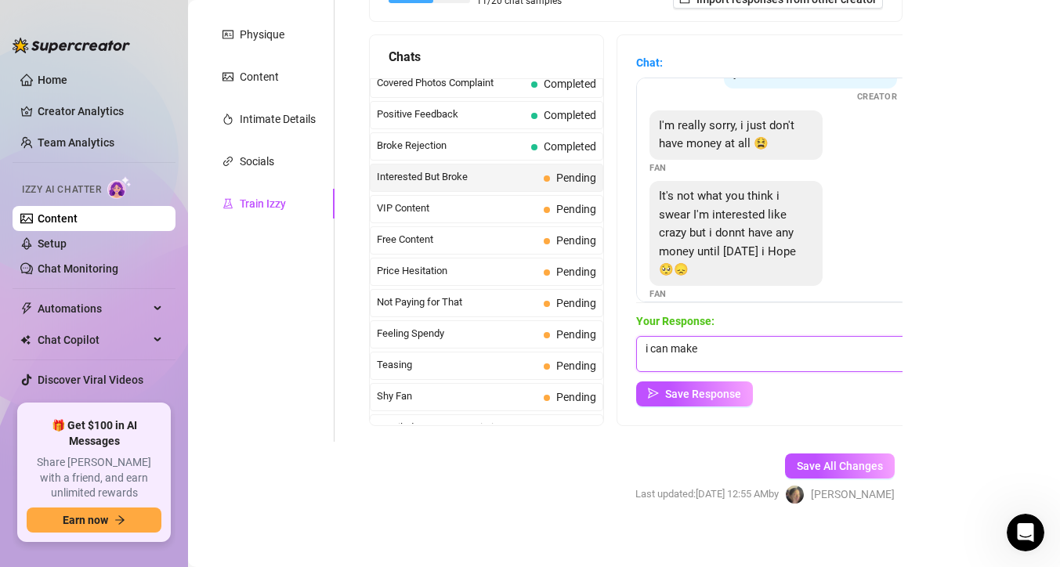
click at [668, 343] on textarea "i can make" at bounding box center [773, 354] width 274 height 36
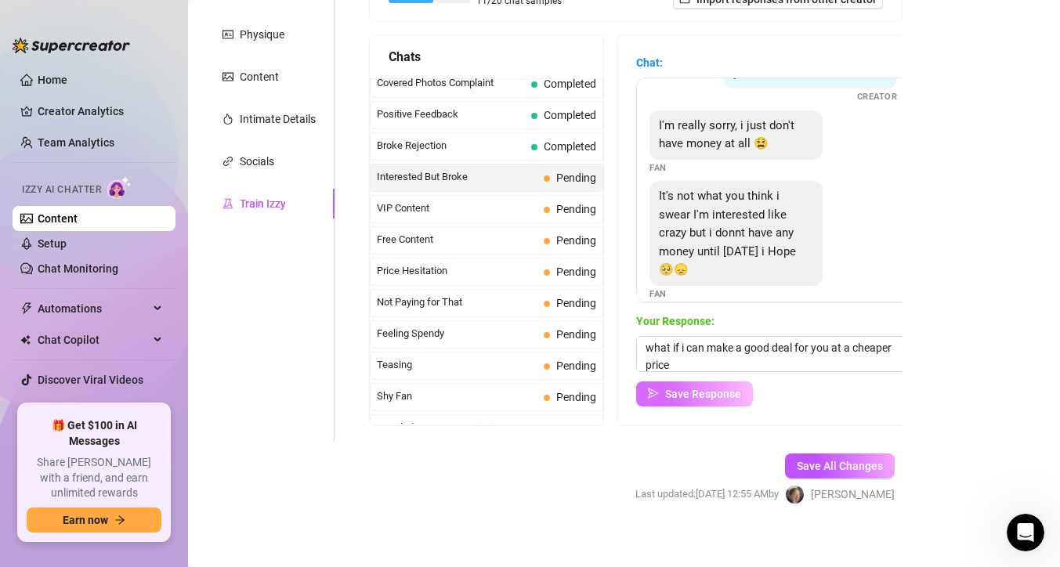
click at [703, 395] on span "Save Response" at bounding box center [703, 394] width 76 height 13
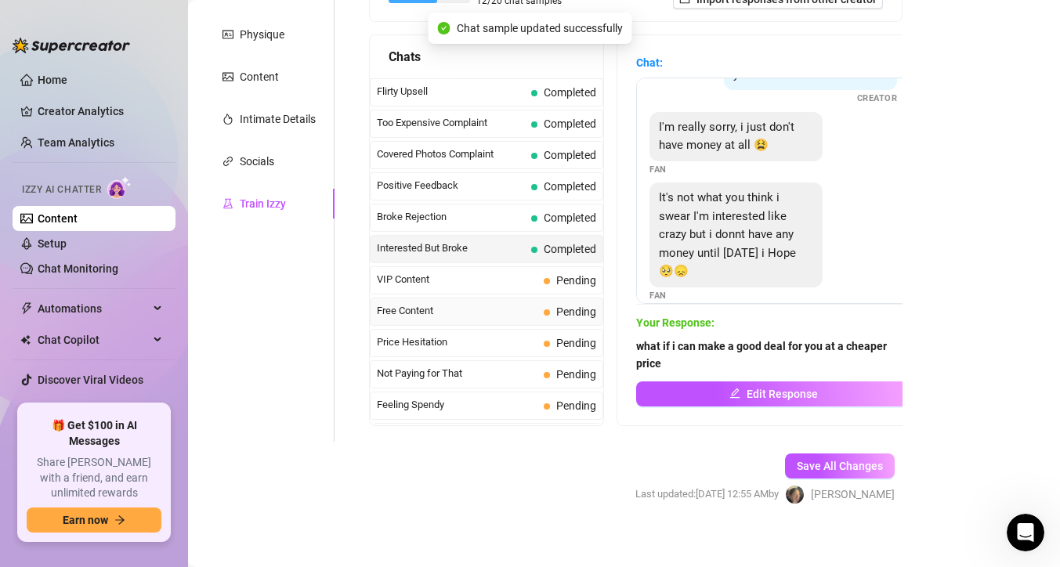
scroll to position [186, 0]
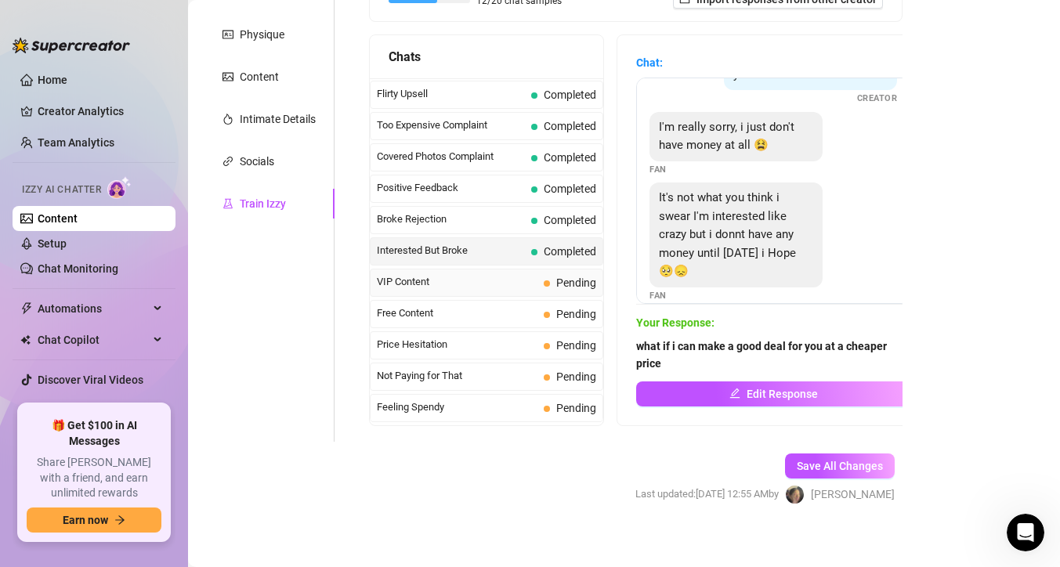
click at [548, 286] on span "Pending" at bounding box center [570, 282] width 53 height 17
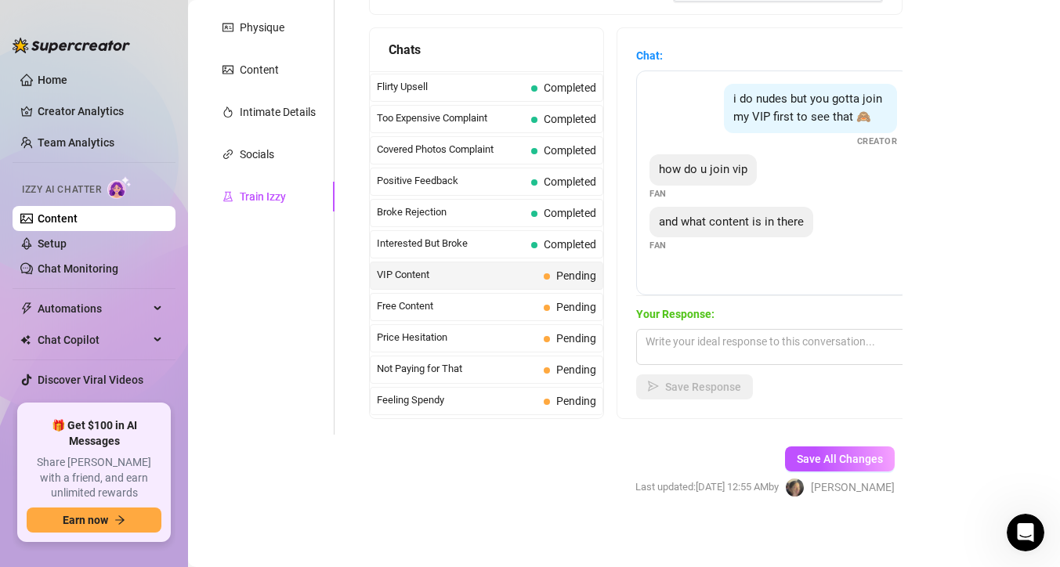
scroll to position [264, 0]
click at [715, 360] on textarea at bounding box center [773, 346] width 274 height 36
click at [572, 313] on span "Pending" at bounding box center [570, 306] width 53 height 17
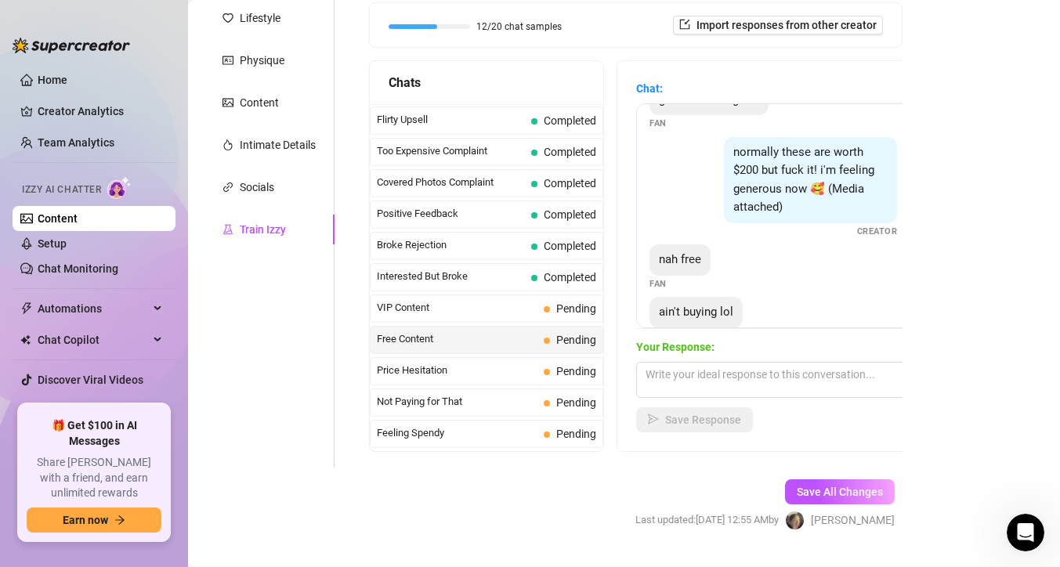
scroll to position [172, 0]
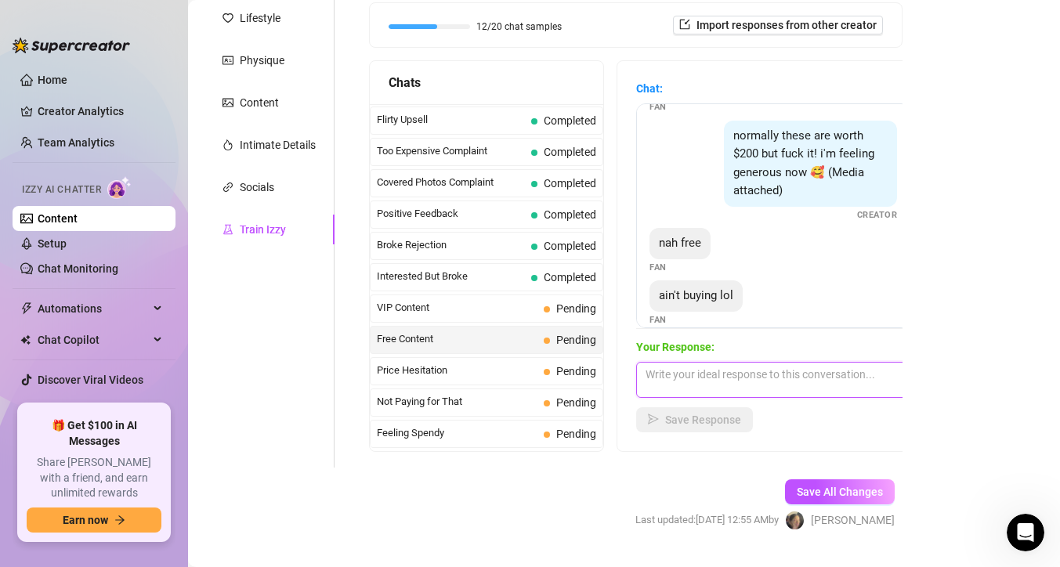
click at [717, 368] on textarea at bounding box center [773, 380] width 274 height 36
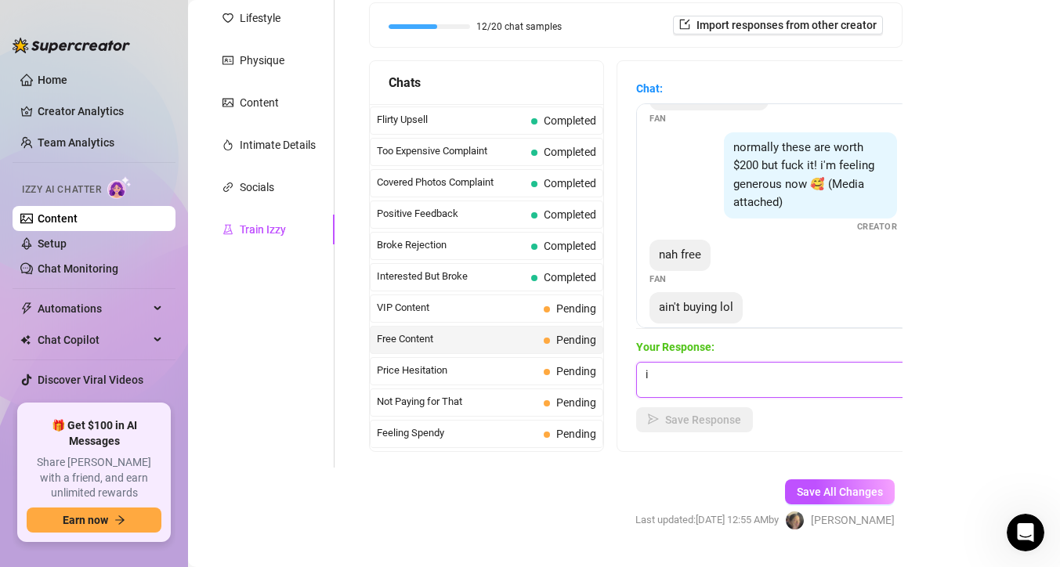
scroll to position [161, 0]
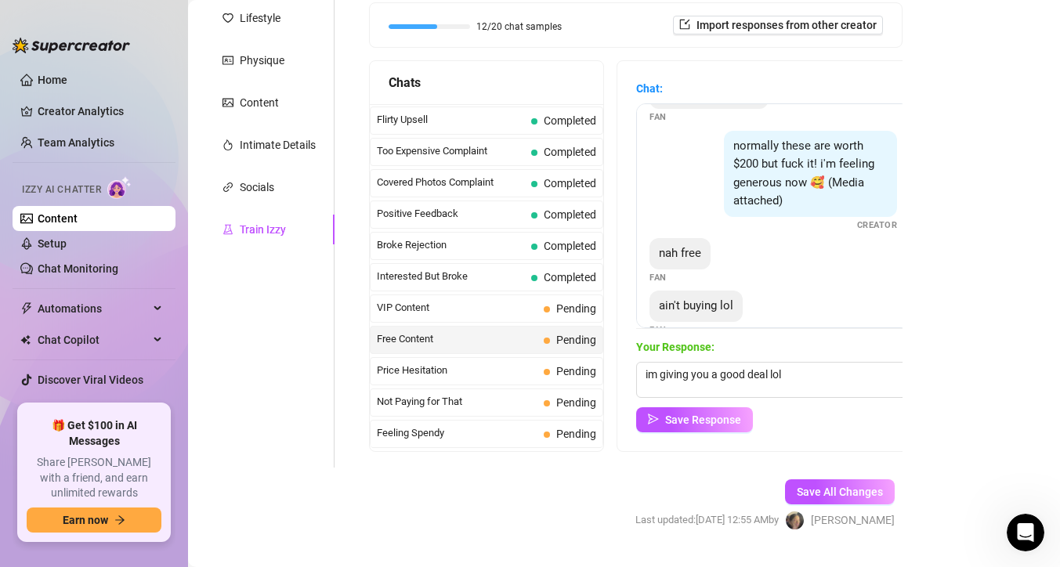
click at [706, 437] on div "Chat: i was promised nudes for this Fan nudes or at least topless Fan give me s…" at bounding box center [774, 256] width 312 height 390
click at [706, 422] on span "Save Response" at bounding box center [703, 420] width 76 height 13
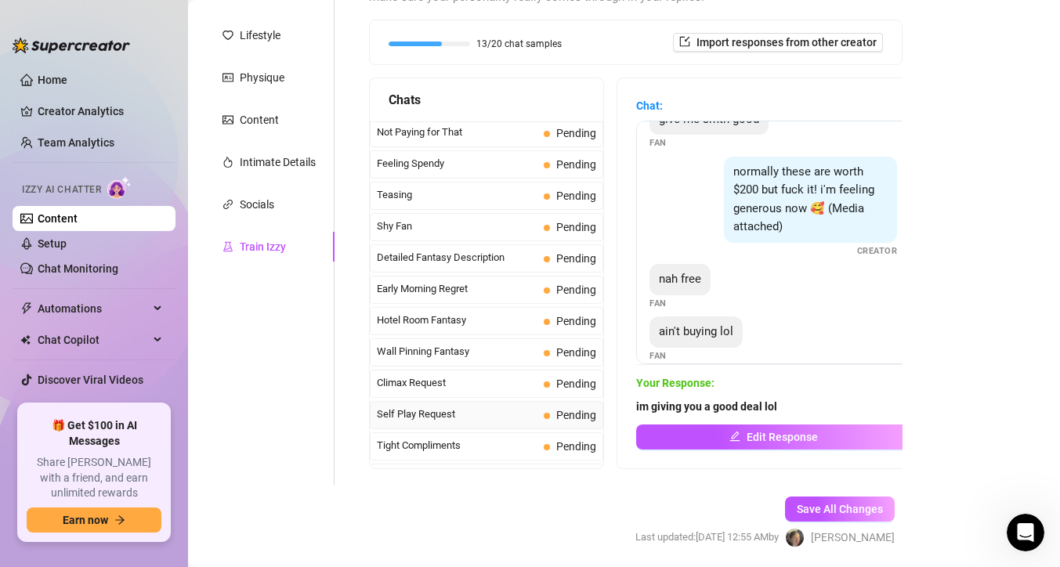
scroll to position [470, 0]
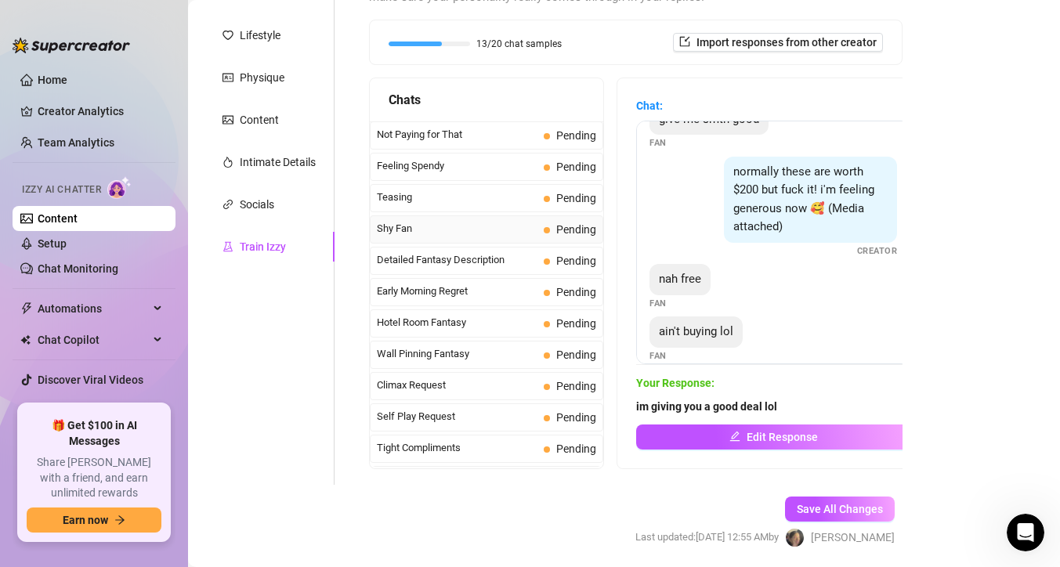
click at [548, 233] on span "Pending" at bounding box center [570, 229] width 53 height 17
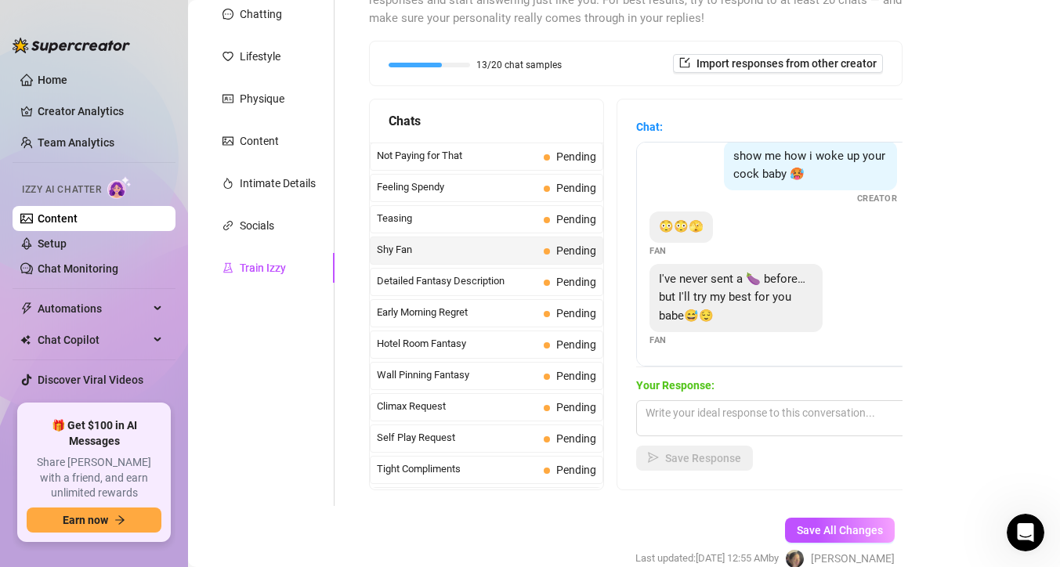
scroll to position [205, 0]
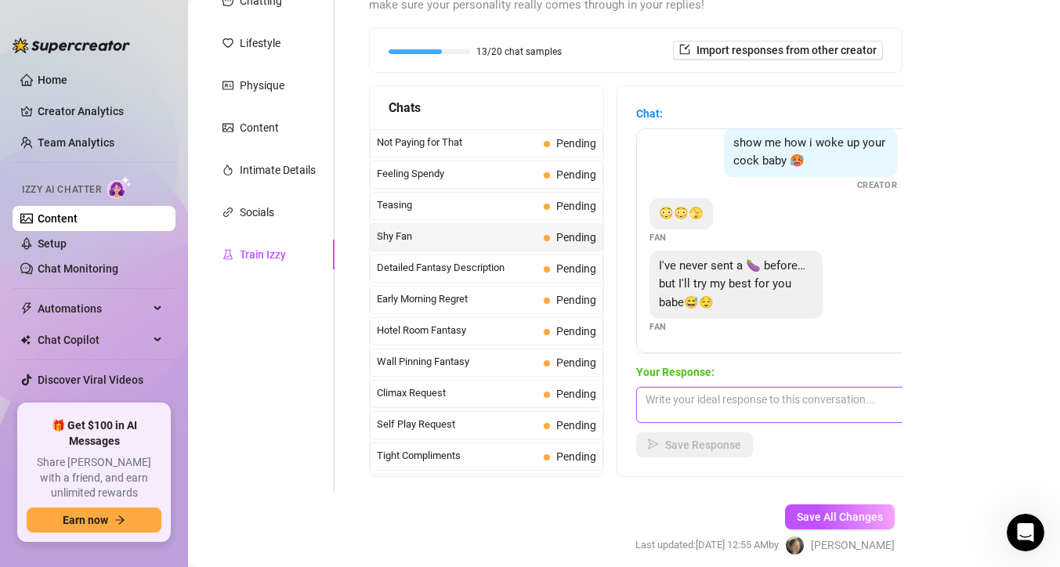
click at [730, 397] on textarea at bounding box center [773, 405] width 274 height 36
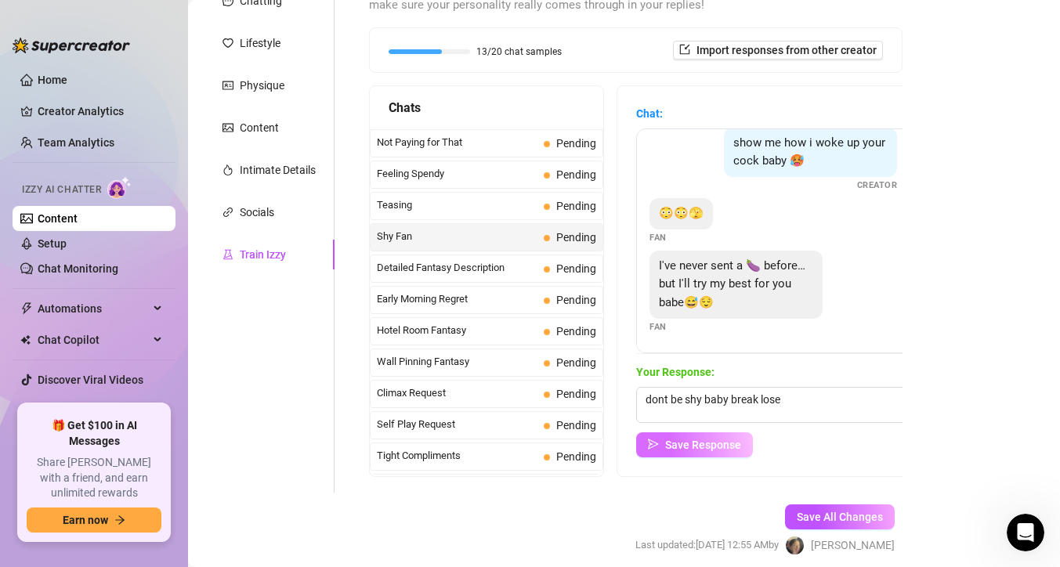
click at [737, 446] on span "Save Response" at bounding box center [703, 445] width 76 height 13
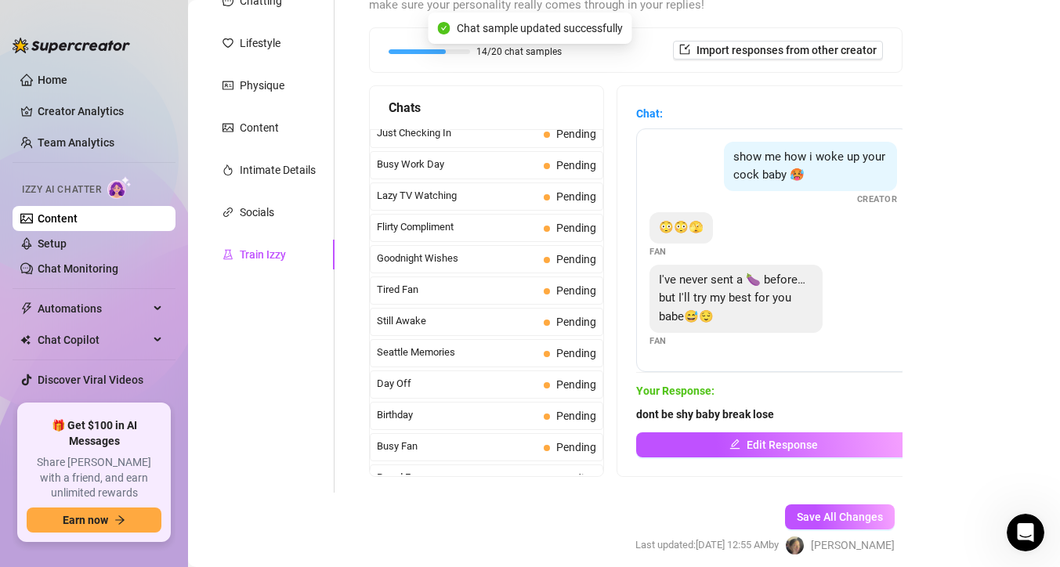
scroll to position [1203, 0]
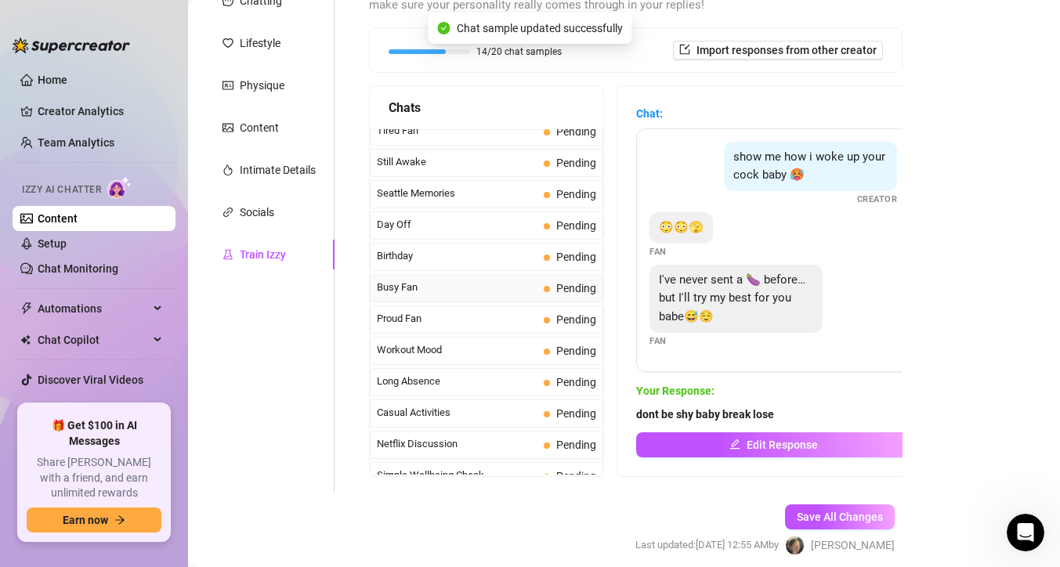
click at [476, 295] on span "Busy Fan" at bounding box center [457, 288] width 161 height 16
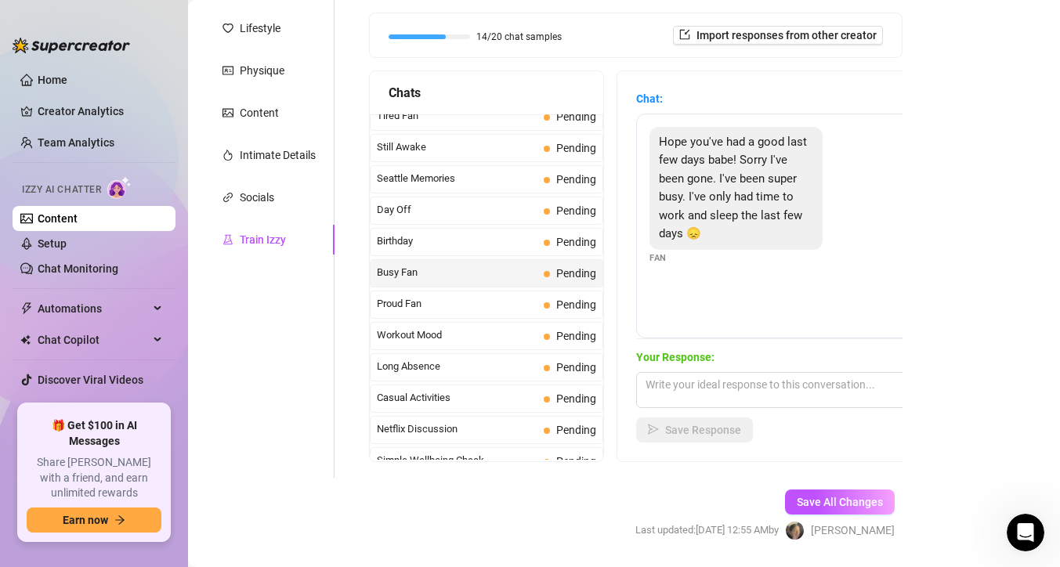
scroll to position [221, 0]
click at [691, 393] on textarea at bounding box center [773, 389] width 274 height 36
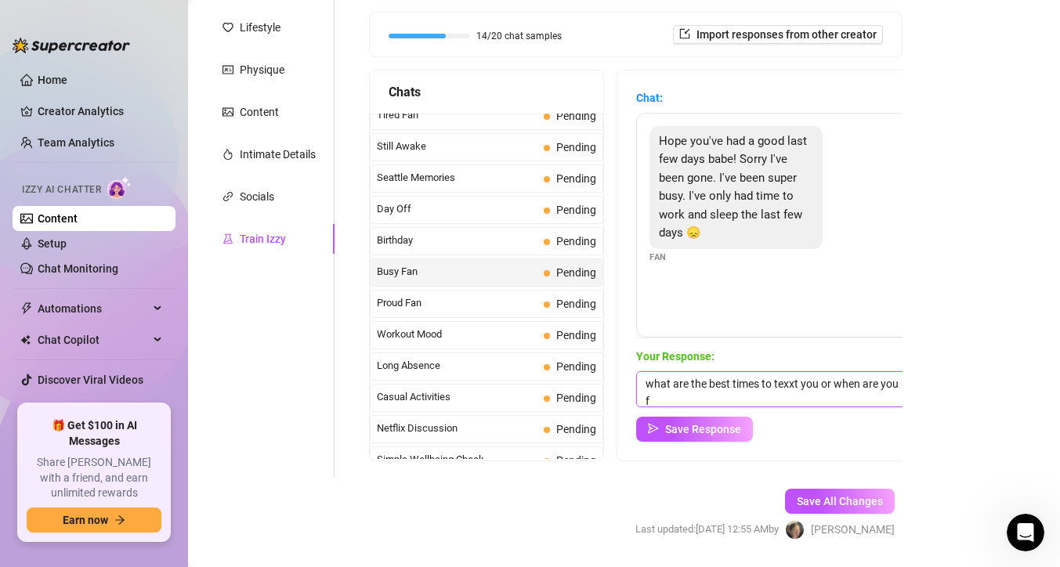
scroll to position [1, 0]
click at [699, 426] on span "Save Response" at bounding box center [703, 429] width 76 height 13
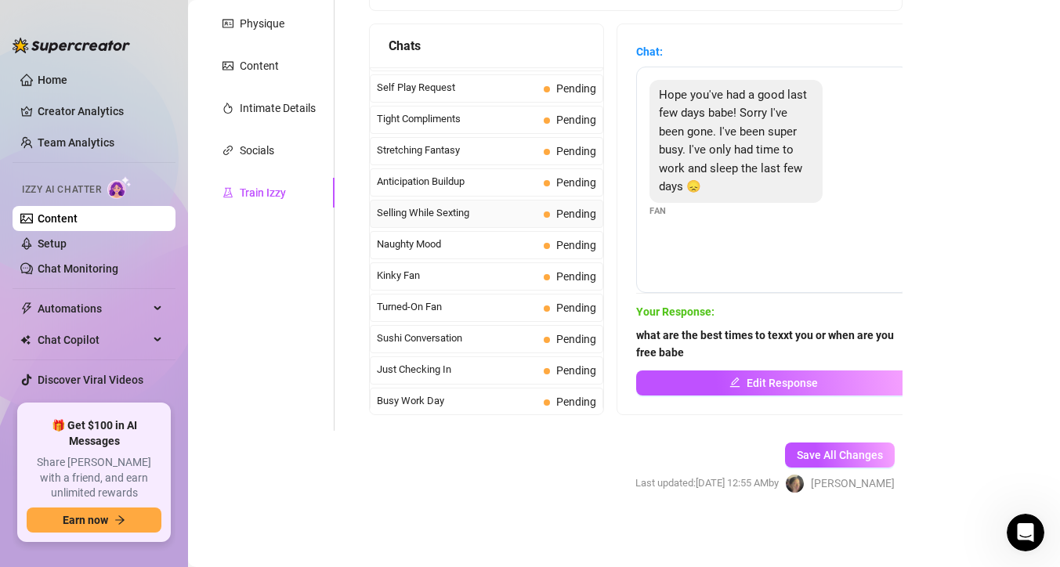
scroll to position [1407, 0]
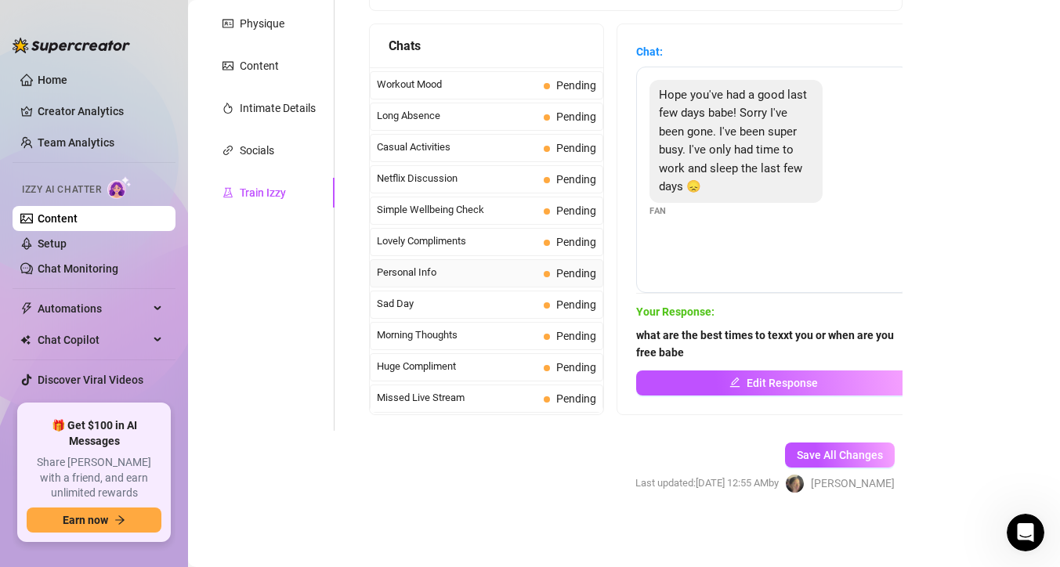
click at [526, 270] on span "Personal Info" at bounding box center [457, 273] width 161 height 16
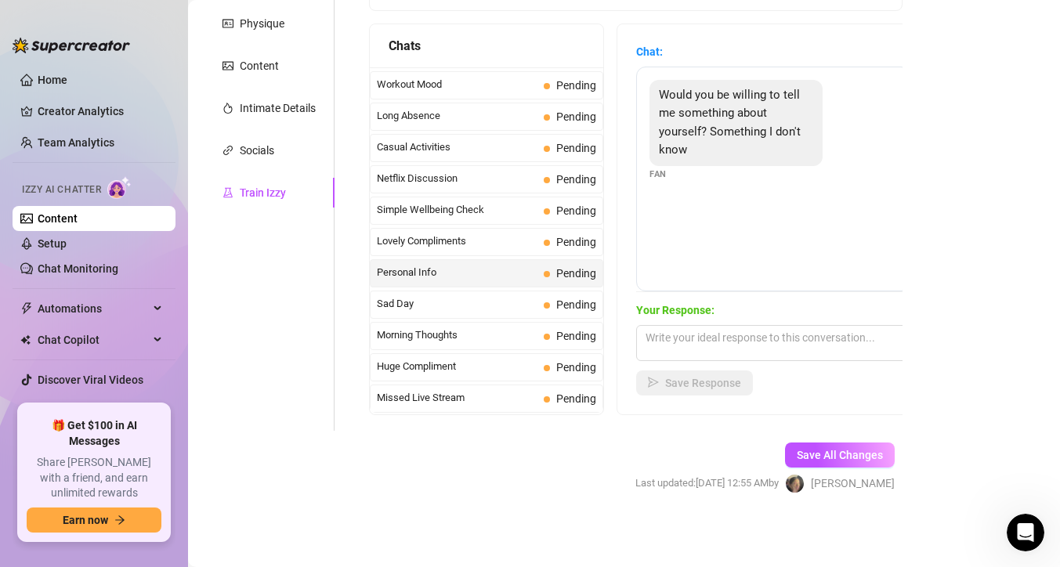
click at [741, 320] on div "Your Response: Save Response" at bounding box center [773, 349] width 274 height 94
click at [741, 333] on textarea at bounding box center [773, 343] width 274 height 36
click at [735, 377] on span "Save Response" at bounding box center [703, 383] width 76 height 13
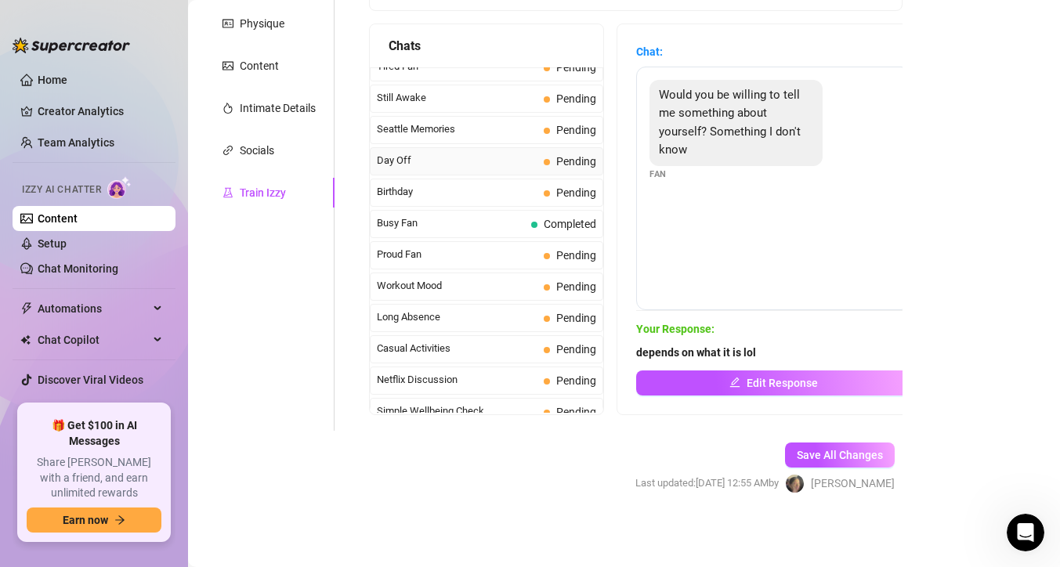
scroll to position [1190, 0]
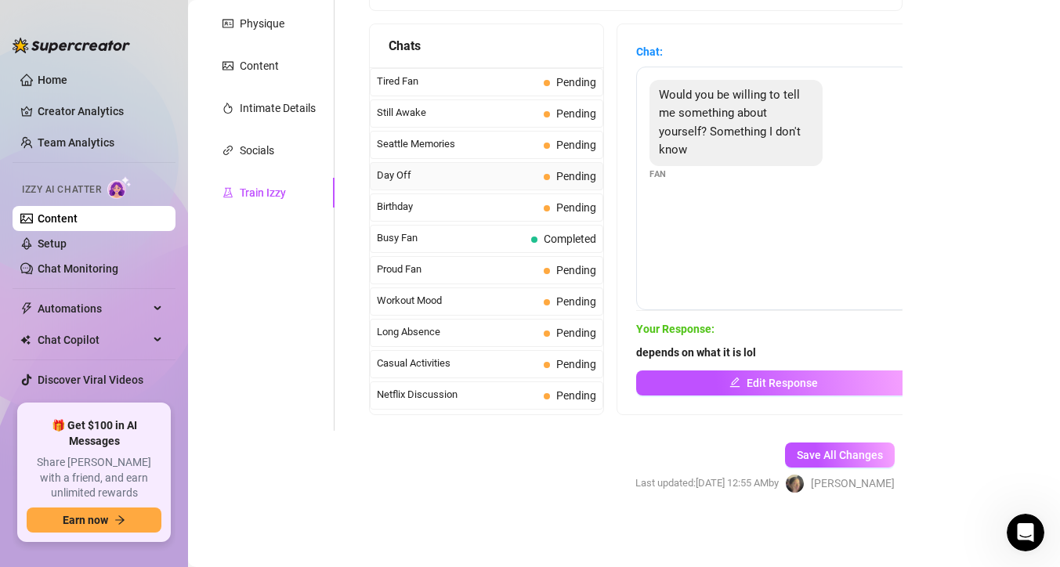
click at [494, 173] on span "Day Off" at bounding box center [457, 176] width 161 height 16
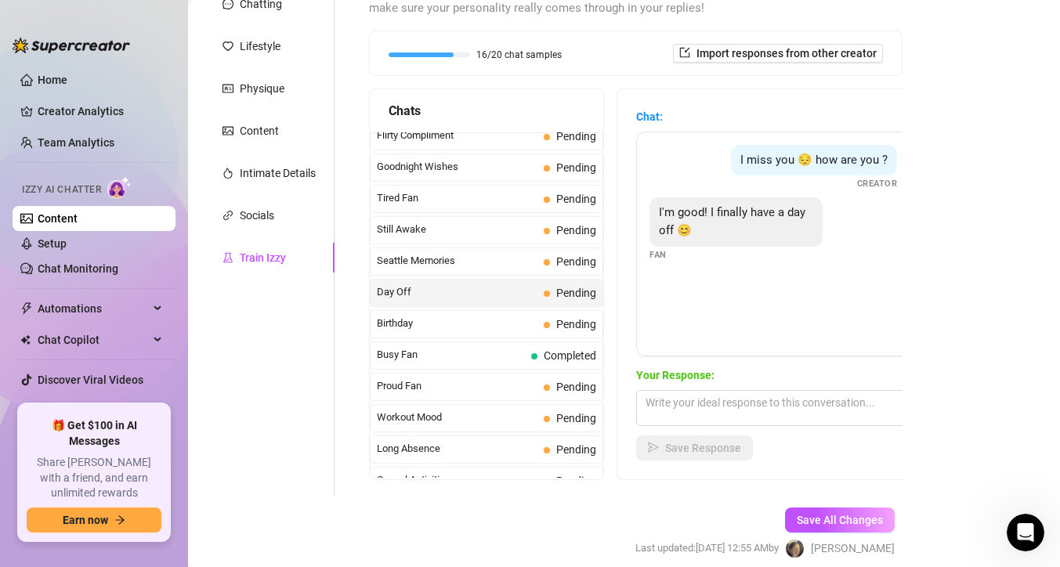
scroll to position [172, 0]
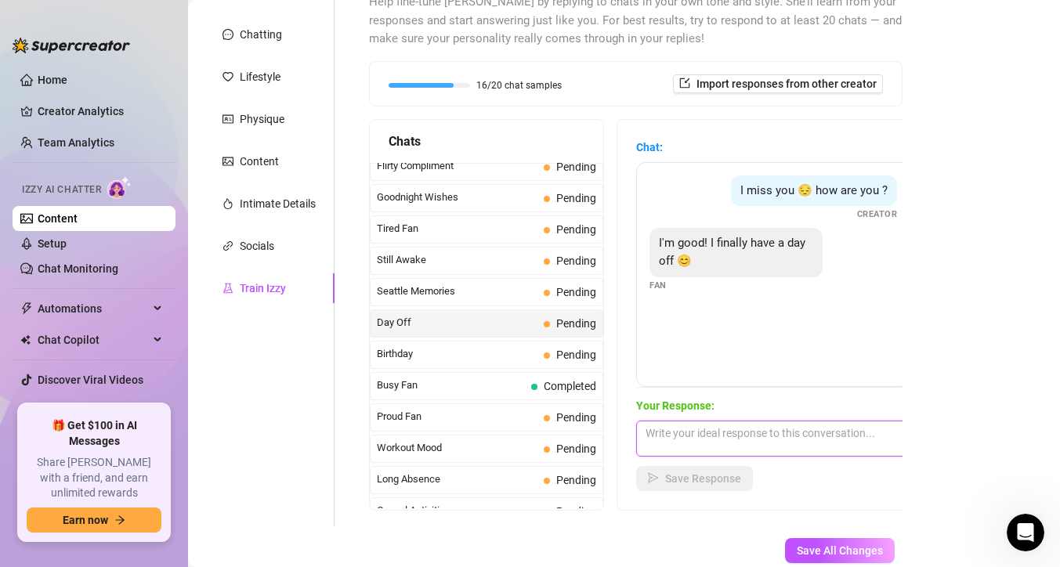
click at [725, 431] on textarea at bounding box center [773, 439] width 274 height 36
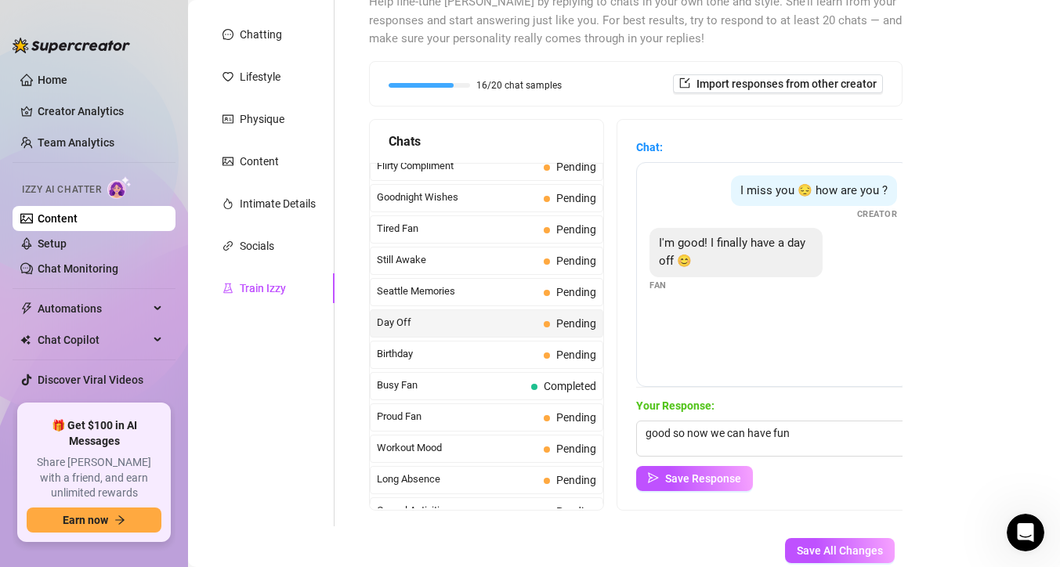
click at [759, 478] on div "Save Response" at bounding box center [773, 478] width 274 height 25
click at [726, 473] on span "Save Response" at bounding box center [703, 479] width 76 height 13
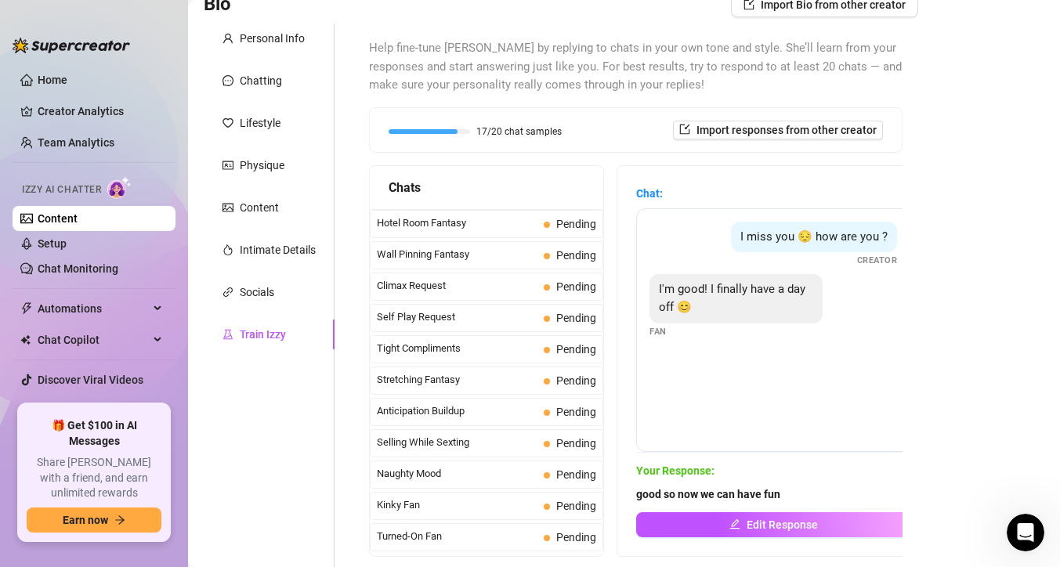
scroll to position [660, 0]
click at [484, 382] on span "Stretching Fantasy" at bounding box center [457, 378] width 161 height 16
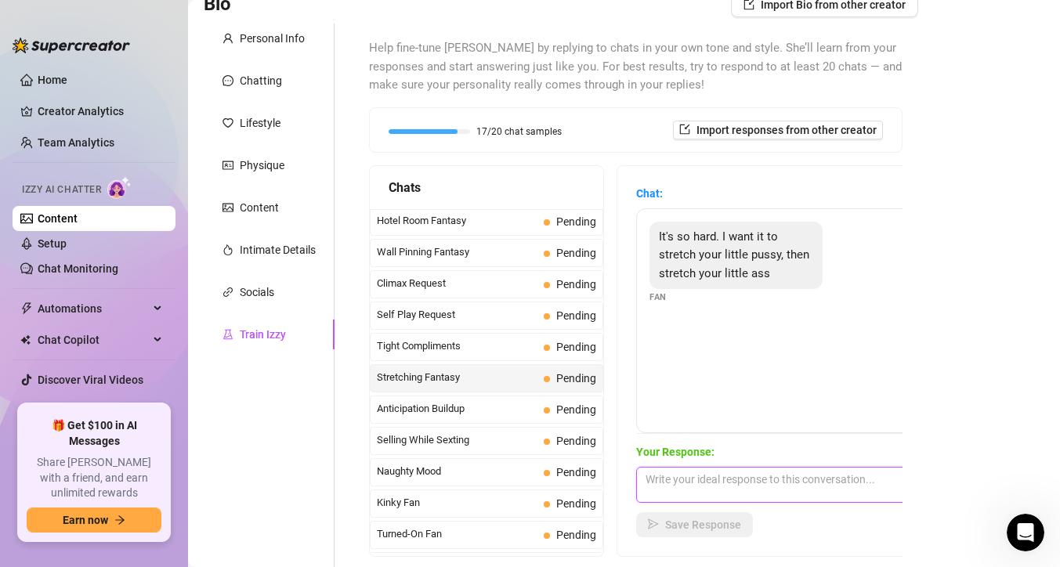
click at [727, 469] on textarea at bounding box center [773, 485] width 274 height 36
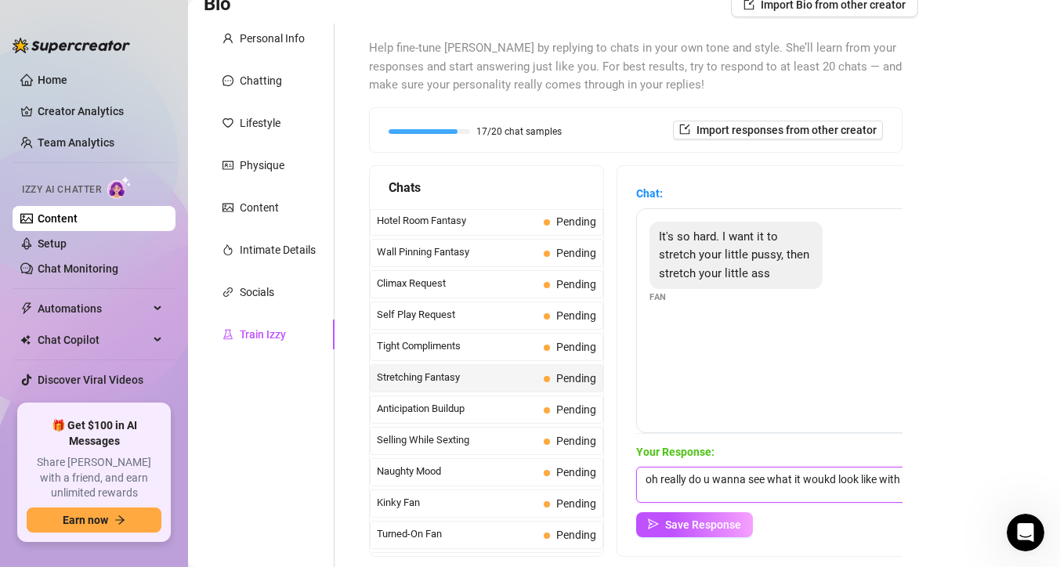
scroll to position [1, 0]
click at [751, 522] on button "Save Response" at bounding box center [694, 525] width 117 height 25
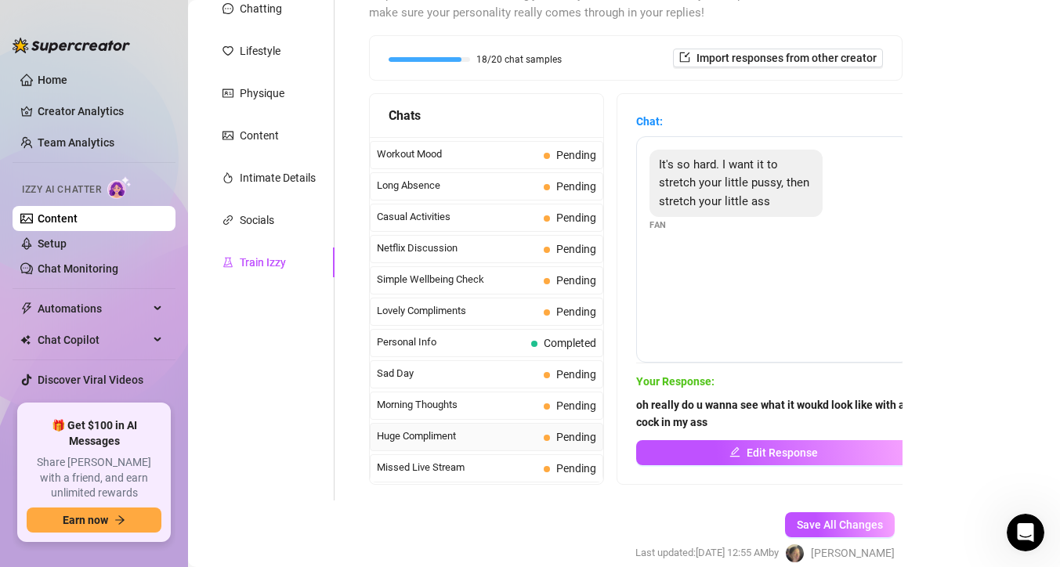
scroll to position [203, 0]
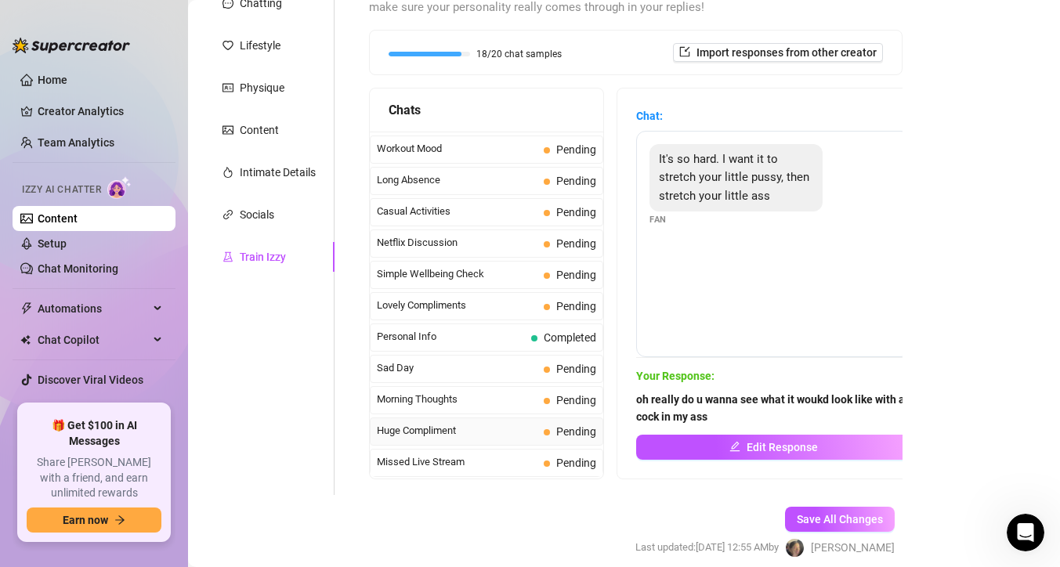
click at [497, 440] on div "Huge Compliment Pending" at bounding box center [487, 432] width 234 height 28
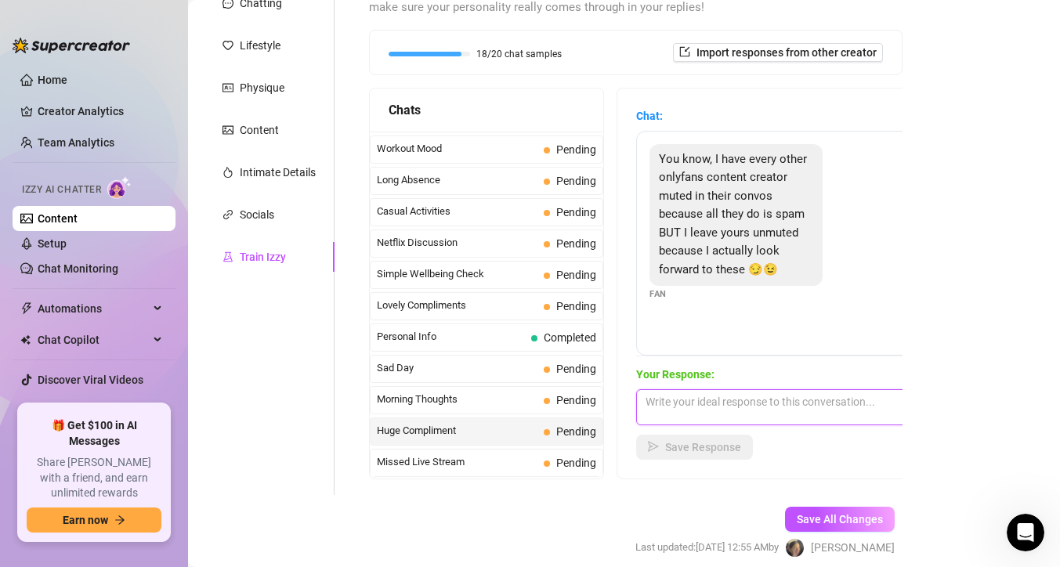
click at [817, 407] on textarea at bounding box center [773, 407] width 274 height 36
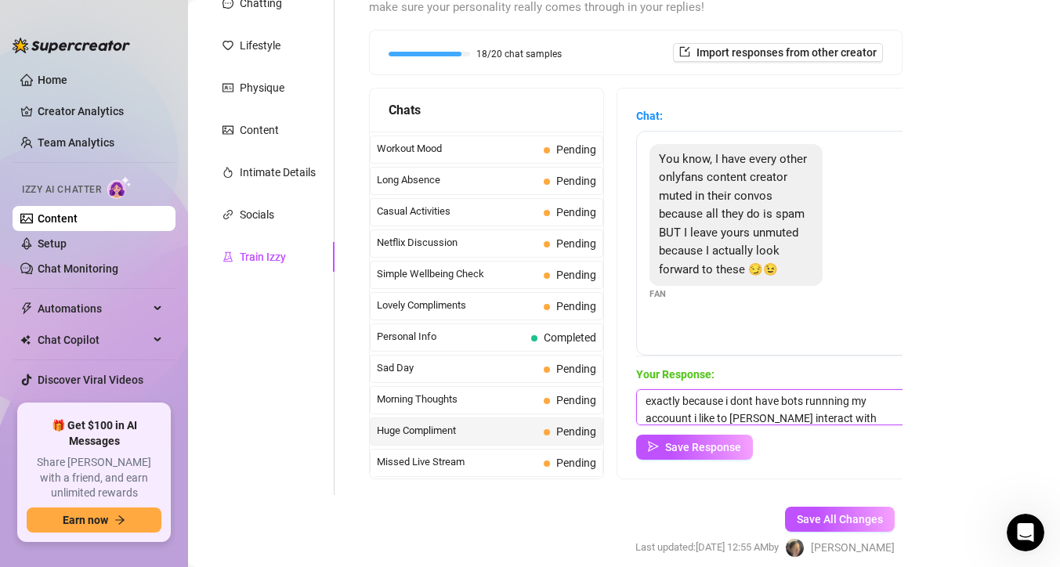
scroll to position [18, 0]
click at [726, 453] on span "Save Response" at bounding box center [703, 447] width 76 height 13
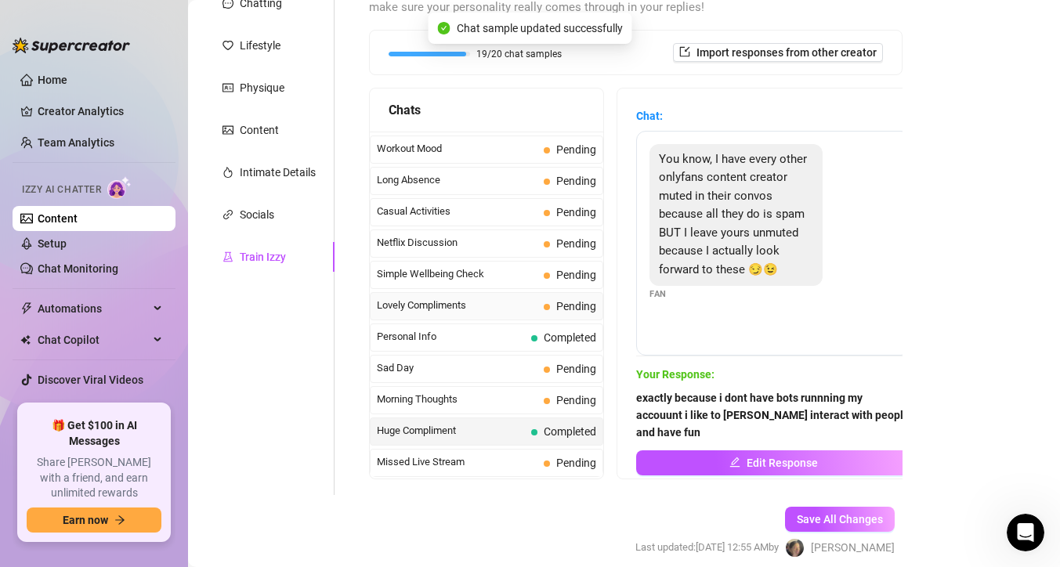
click at [532, 307] on span "Lovely Compliments" at bounding box center [457, 306] width 161 height 16
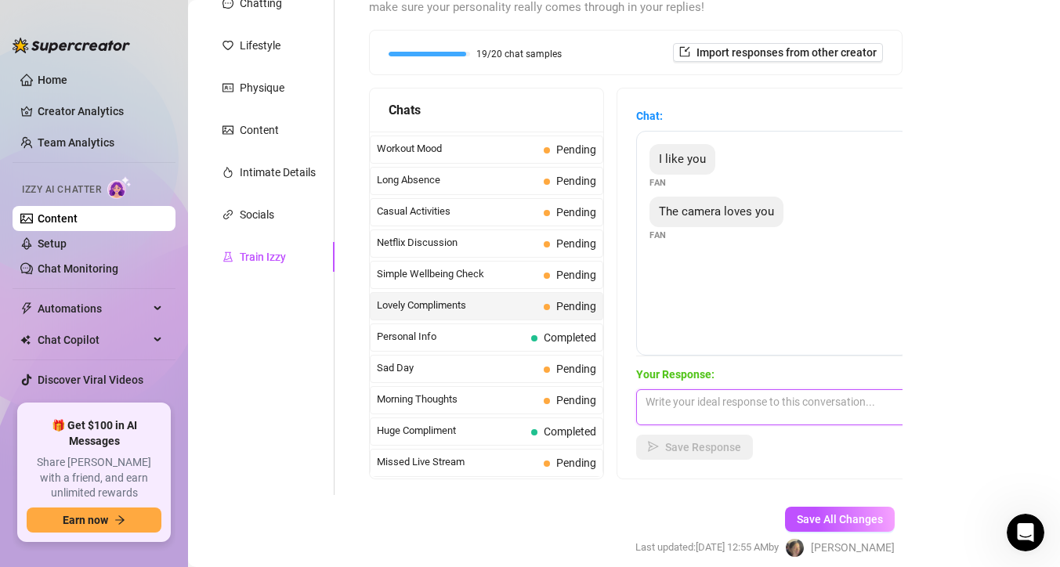
click at [710, 414] on textarea at bounding box center [773, 407] width 274 height 36
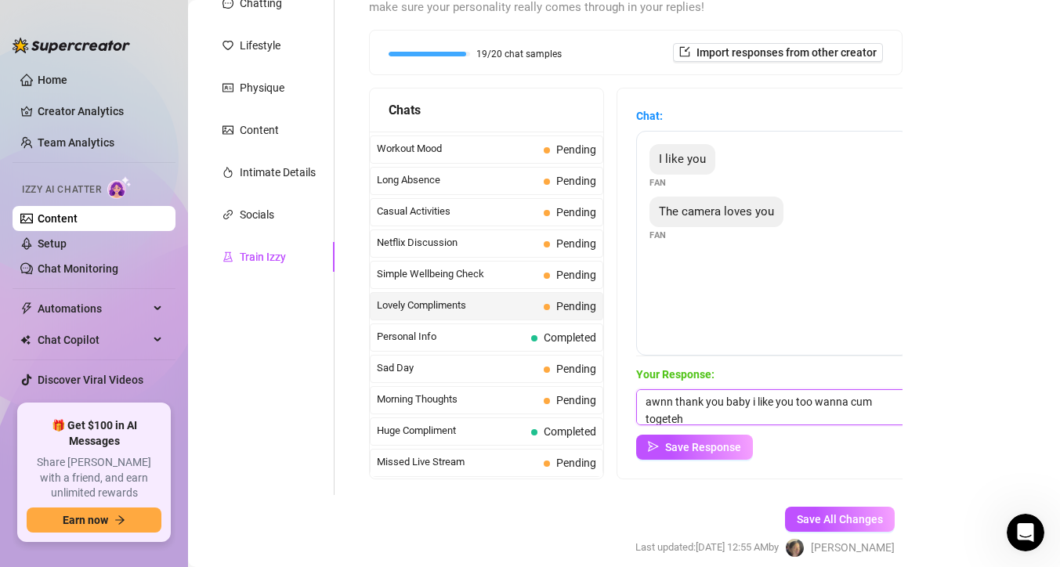
scroll to position [1, 0]
click at [740, 444] on span "Save Response" at bounding box center [703, 447] width 76 height 13
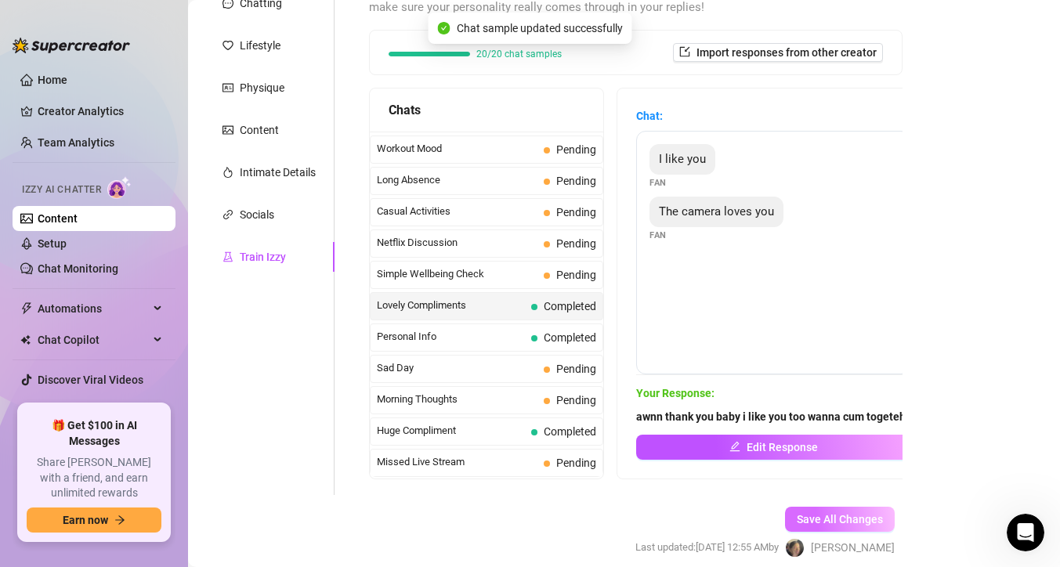
click at [836, 516] on span "Save All Changes" at bounding box center [840, 519] width 86 height 13
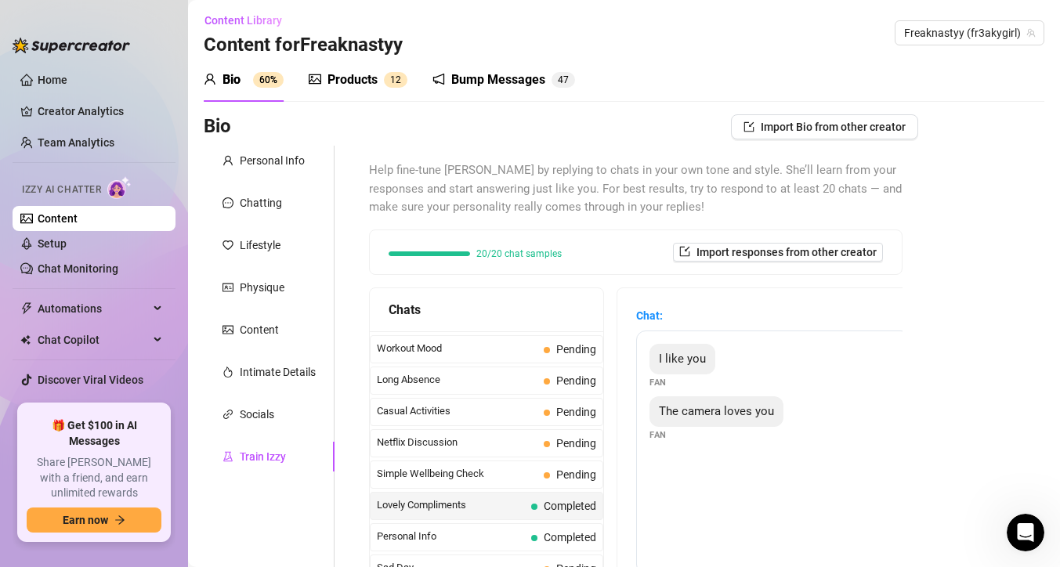
scroll to position [0, 0]
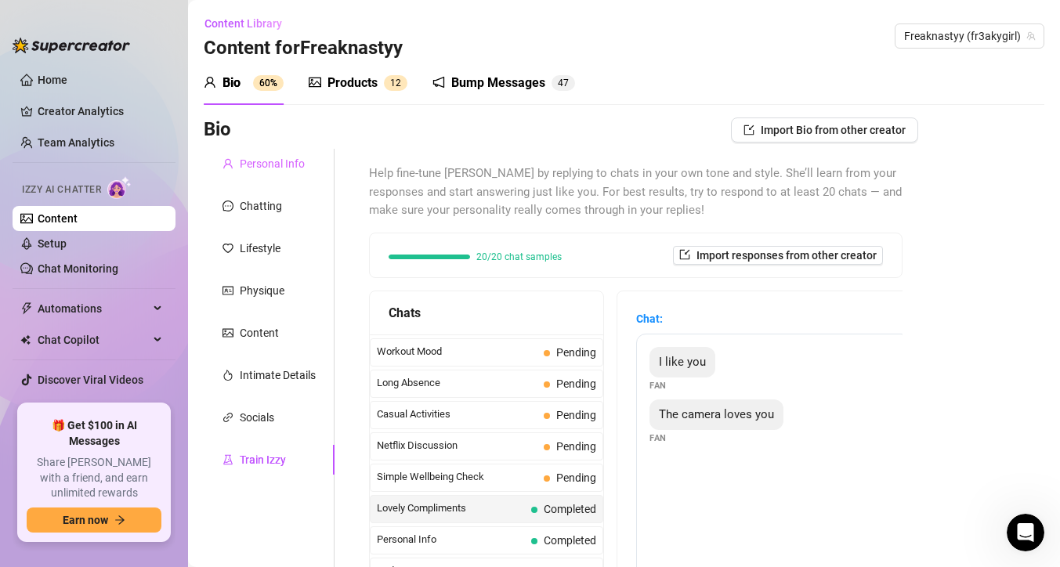
click at [269, 176] on div "Personal Info" at bounding box center [269, 164] width 131 height 30
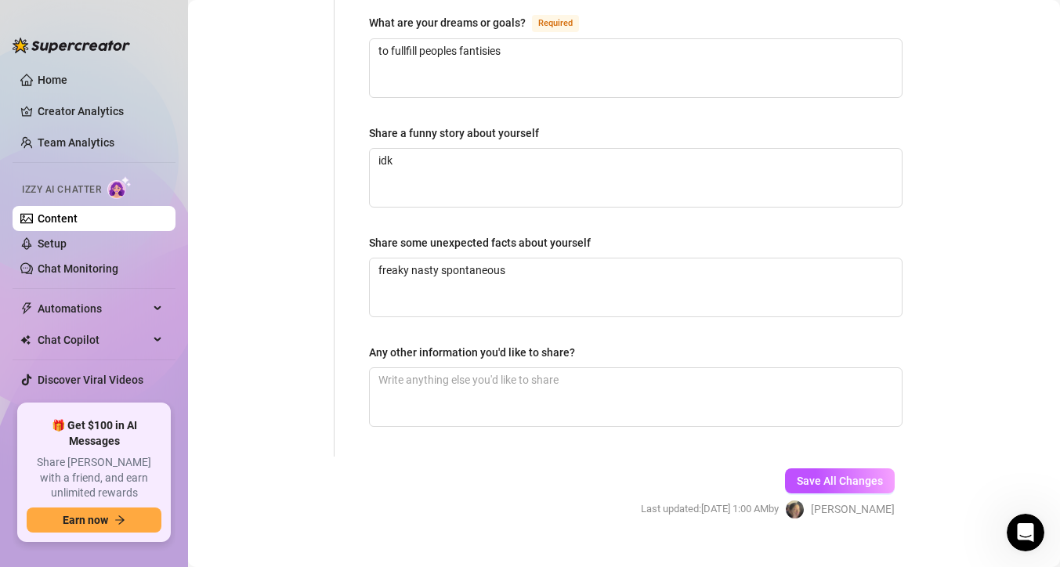
scroll to position [1045, 0]
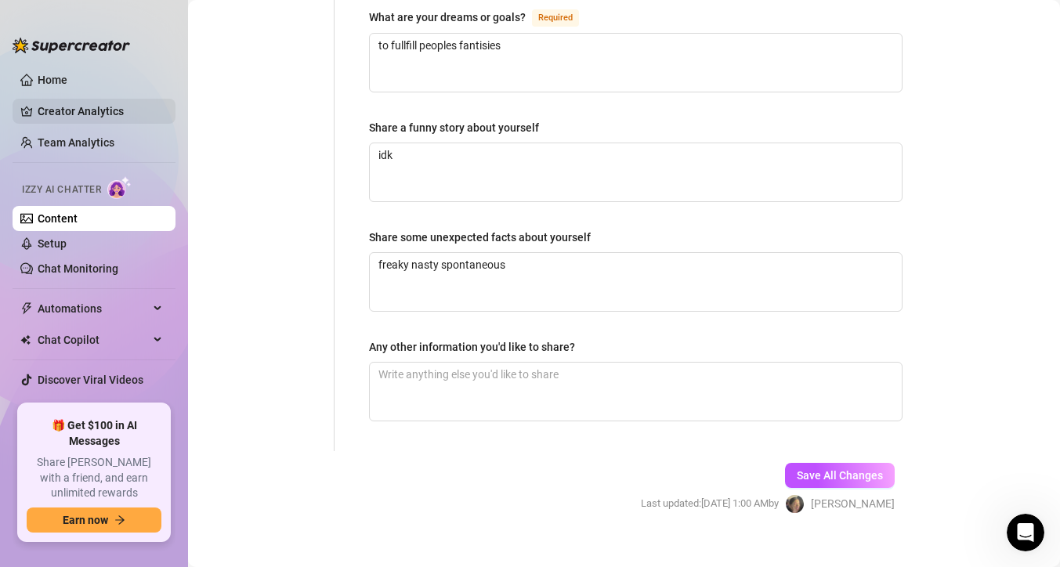
click at [118, 108] on link "Creator Analytics" at bounding box center [100, 111] width 125 height 25
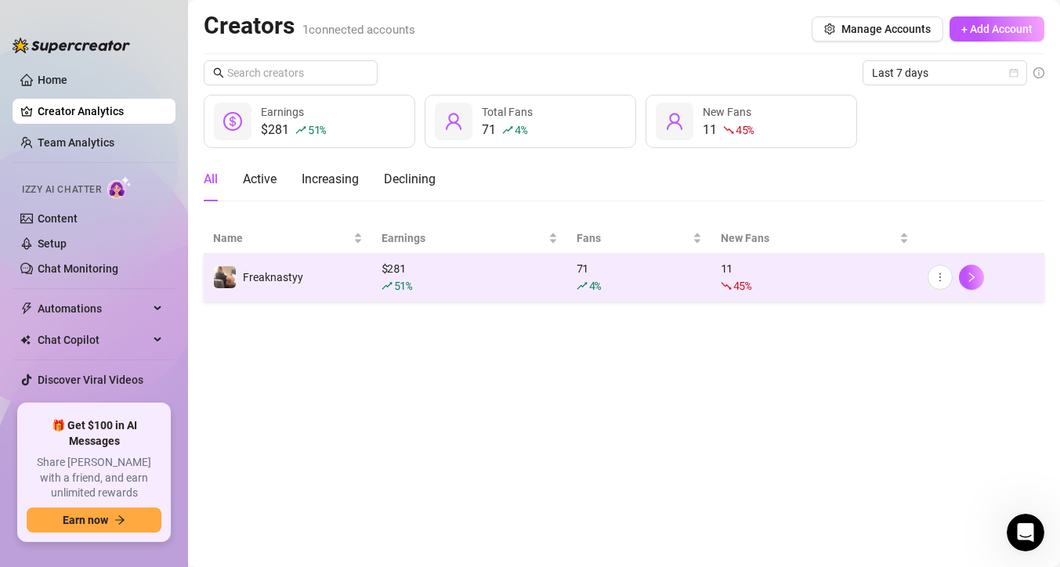
click at [397, 272] on div "$ 281 51 %" at bounding box center [470, 277] width 176 height 34
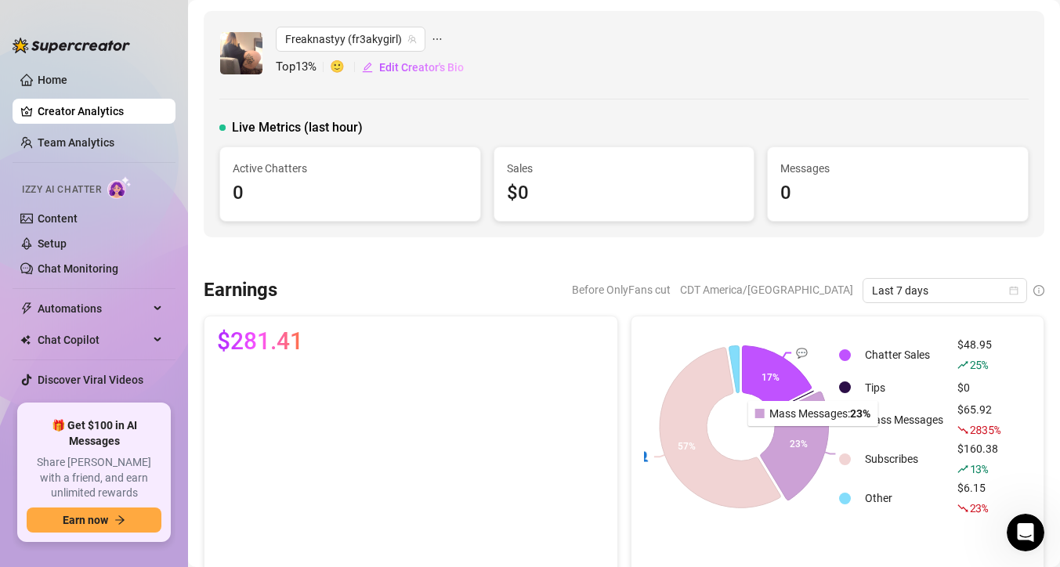
scroll to position [39, 0]
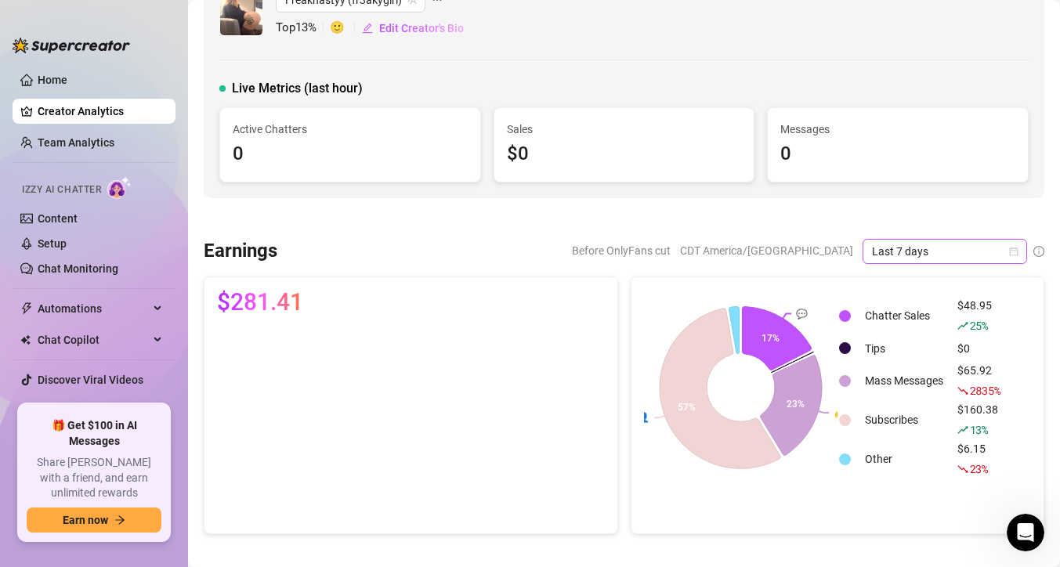
click at [911, 255] on span "Last 7 days" at bounding box center [945, 252] width 146 height 24
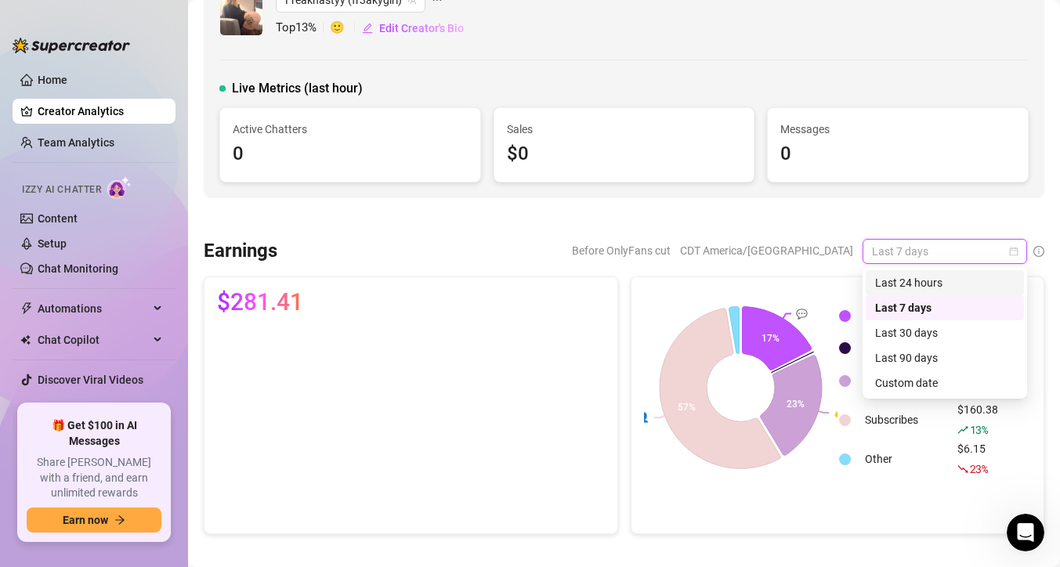
click at [900, 286] on div "Last 24 hours" at bounding box center [944, 282] width 139 height 17
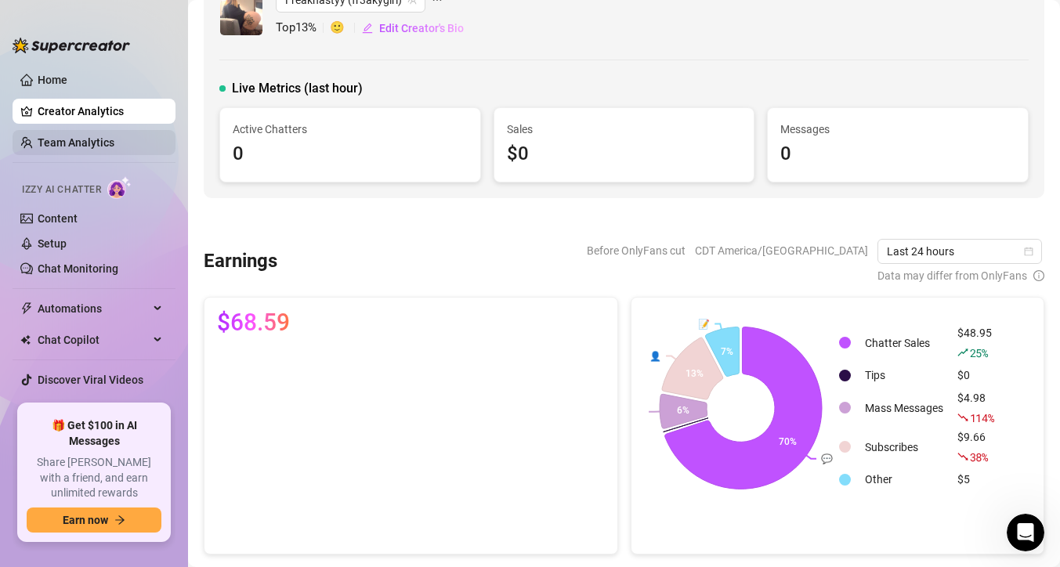
click at [114, 141] on link "Team Analytics" at bounding box center [76, 142] width 77 height 13
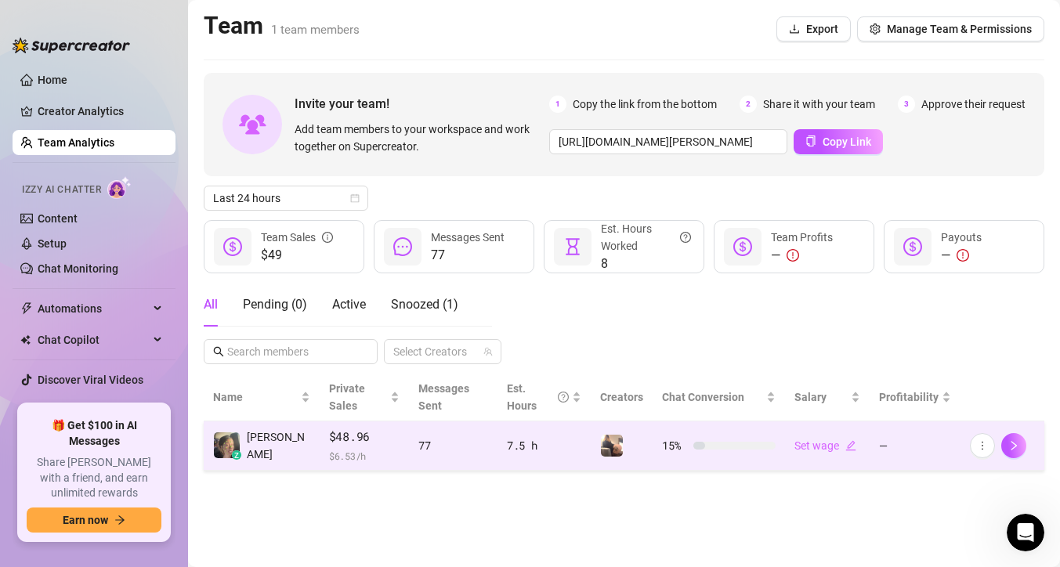
click at [335, 448] on span "$ 6.53 /h" at bounding box center [364, 456] width 71 height 16
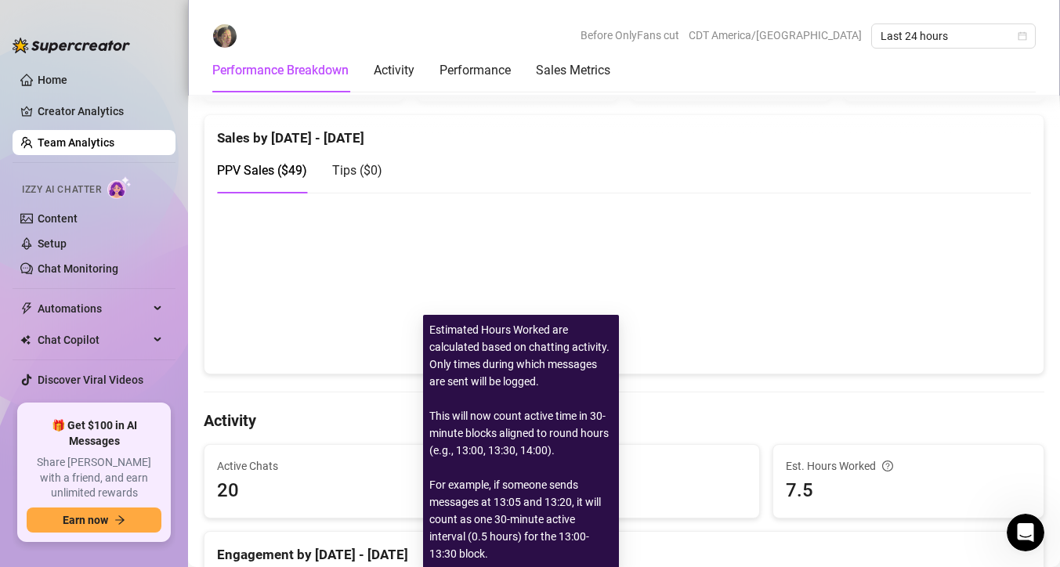
scroll to position [243, 0]
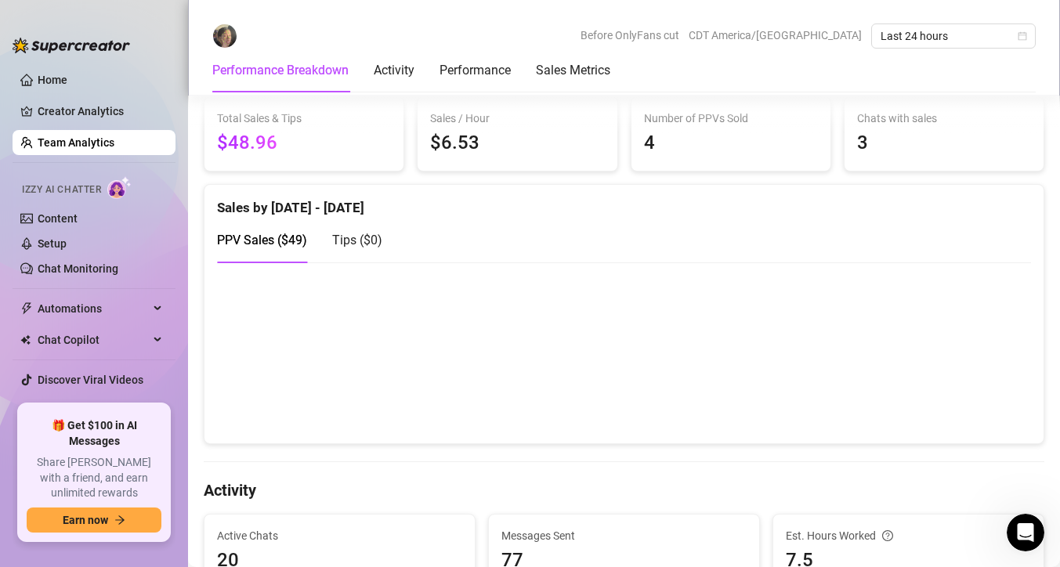
click at [650, 136] on span "4" at bounding box center [731, 144] width 174 height 30
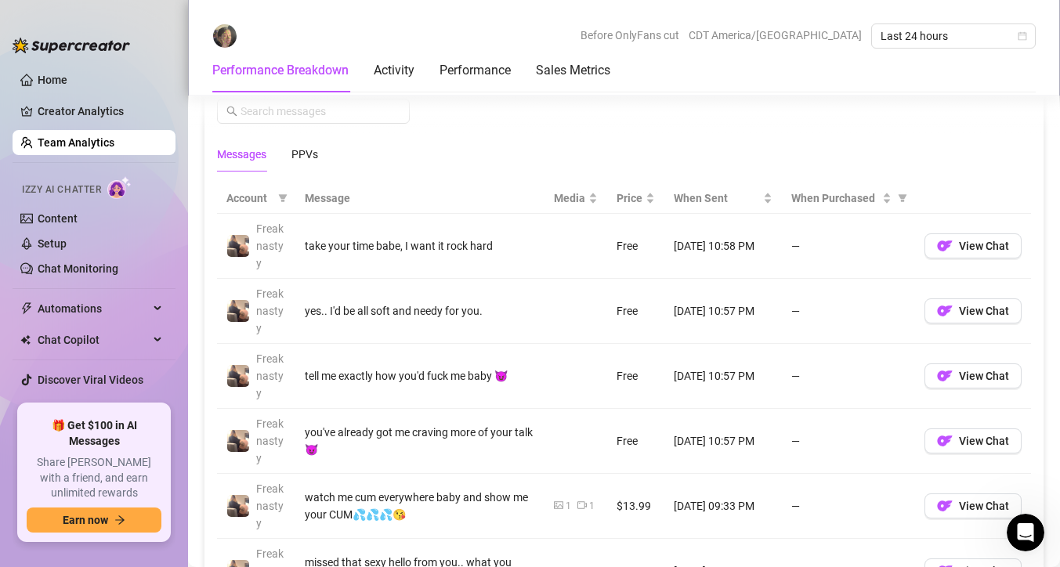
scroll to position [1055, 0]
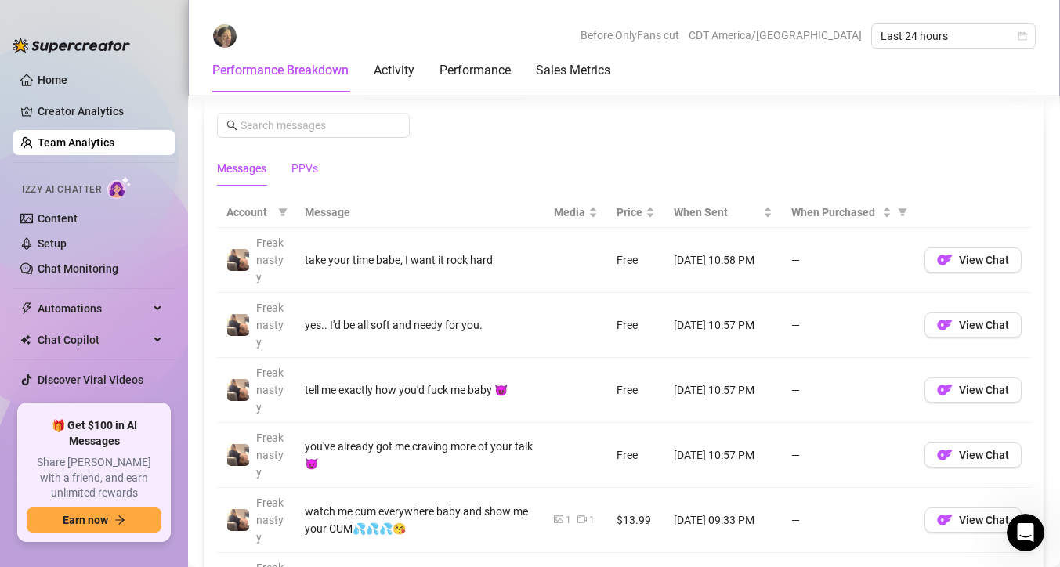
click at [302, 174] on div "PPVs" at bounding box center [305, 168] width 27 height 17
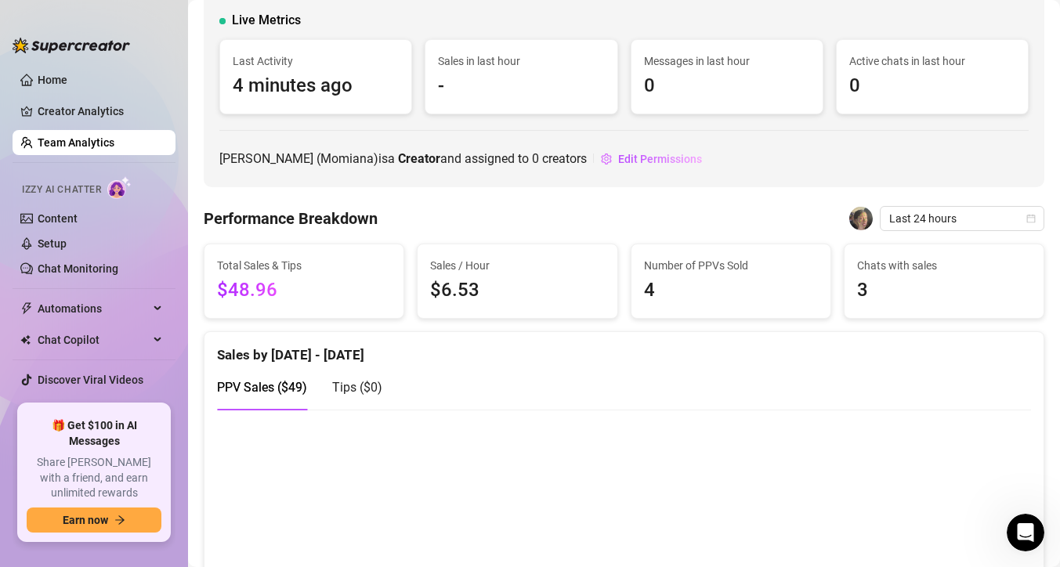
scroll to position [0, 0]
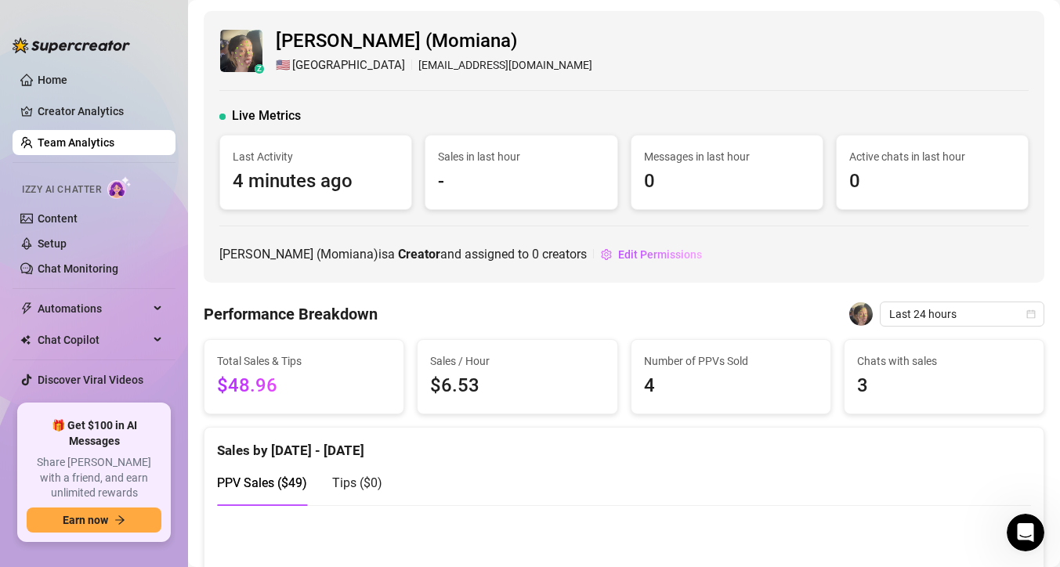
click at [121, 203] on div "Izzy AI Chatter" at bounding box center [92, 187] width 166 height 35
click at [78, 212] on link "Content" at bounding box center [58, 218] width 40 height 13
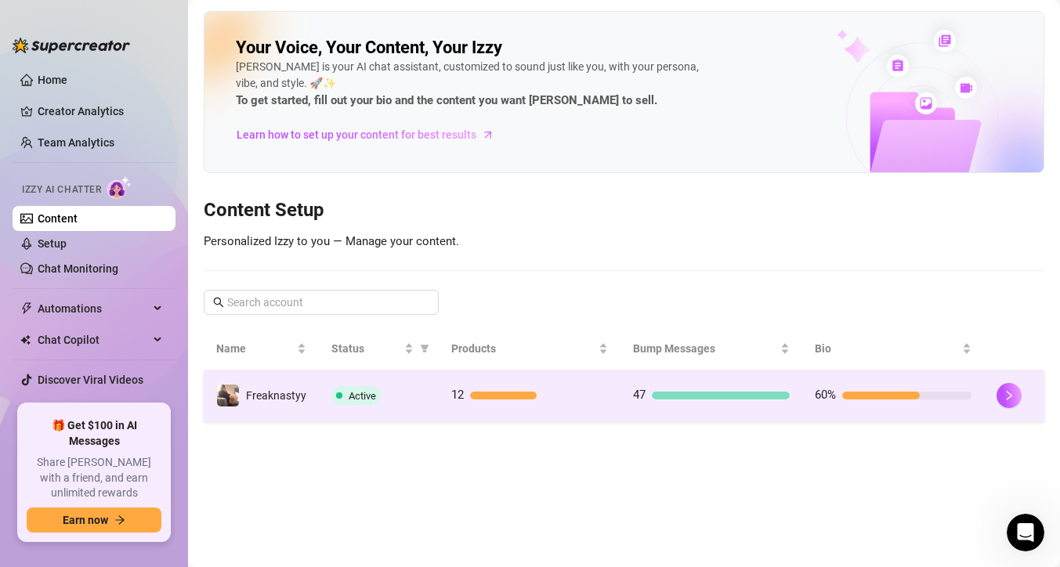
click at [530, 411] on td "12" at bounding box center [530, 396] width 182 height 51
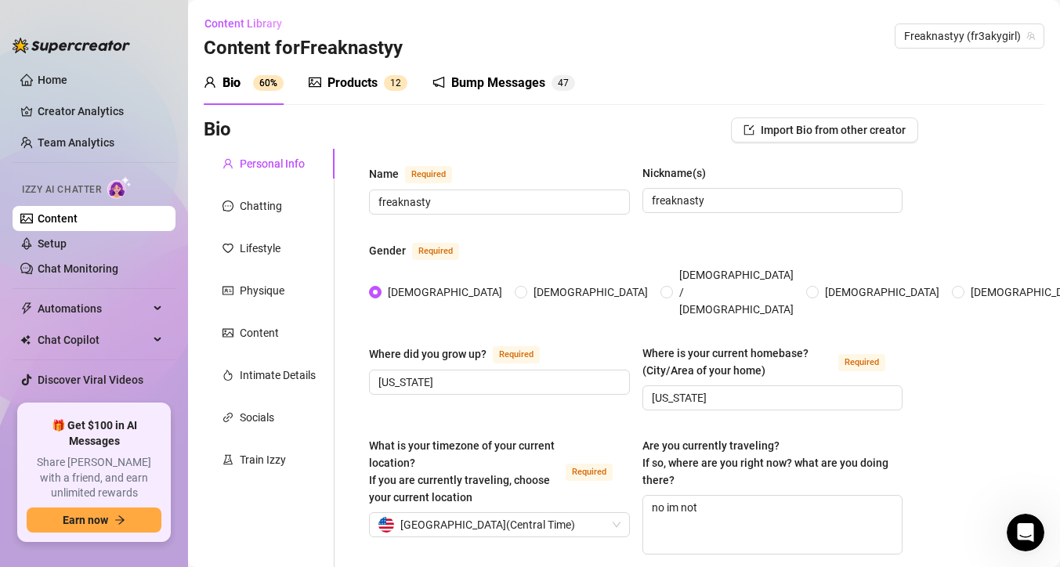
click at [78, 219] on link "Content" at bounding box center [58, 218] width 40 height 13
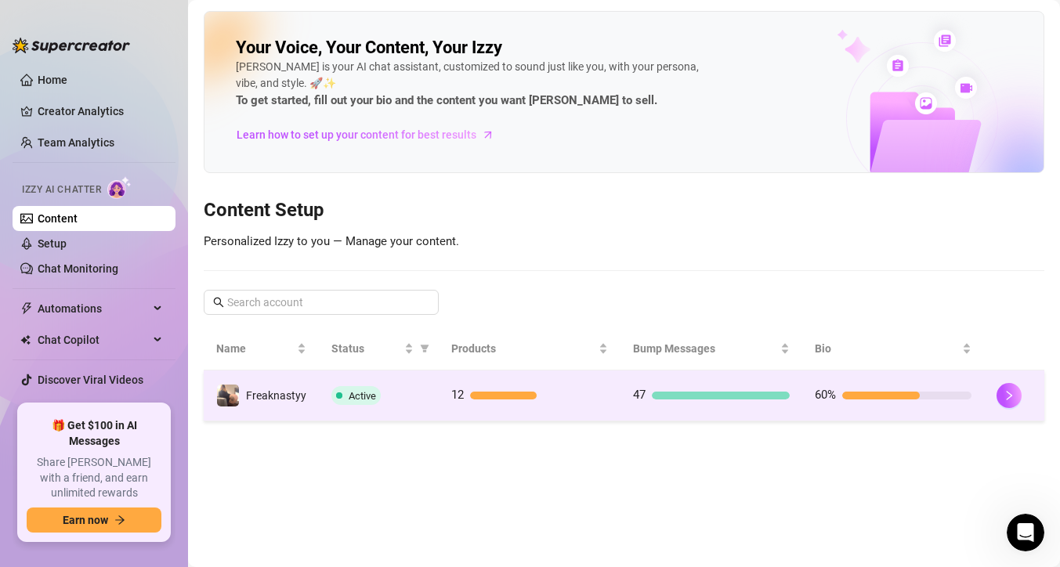
click at [516, 405] on td "12" at bounding box center [530, 396] width 182 height 51
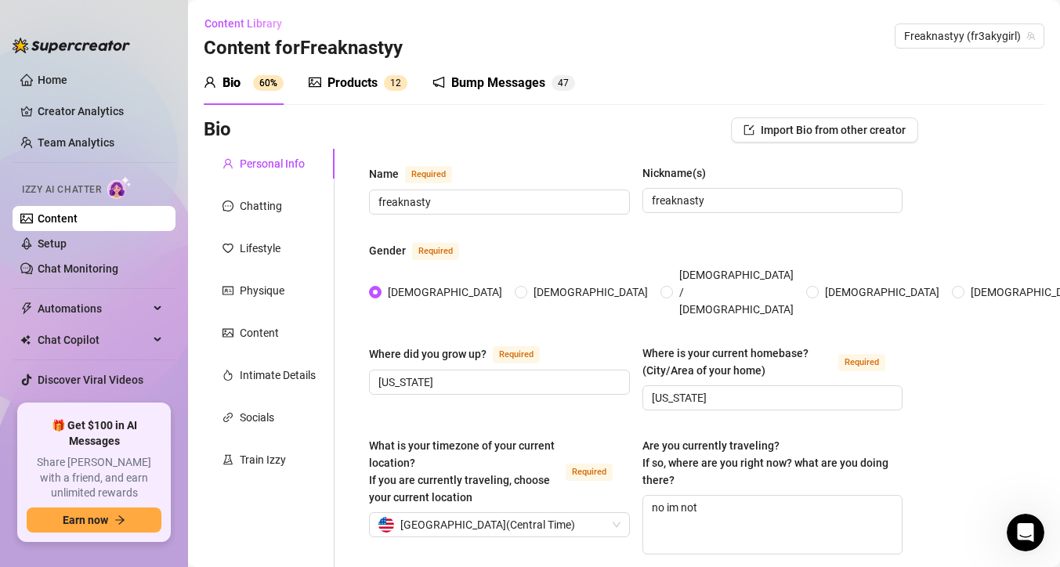
click at [78, 225] on link "Content" at bounding box center [58, 218] width 40 height 13
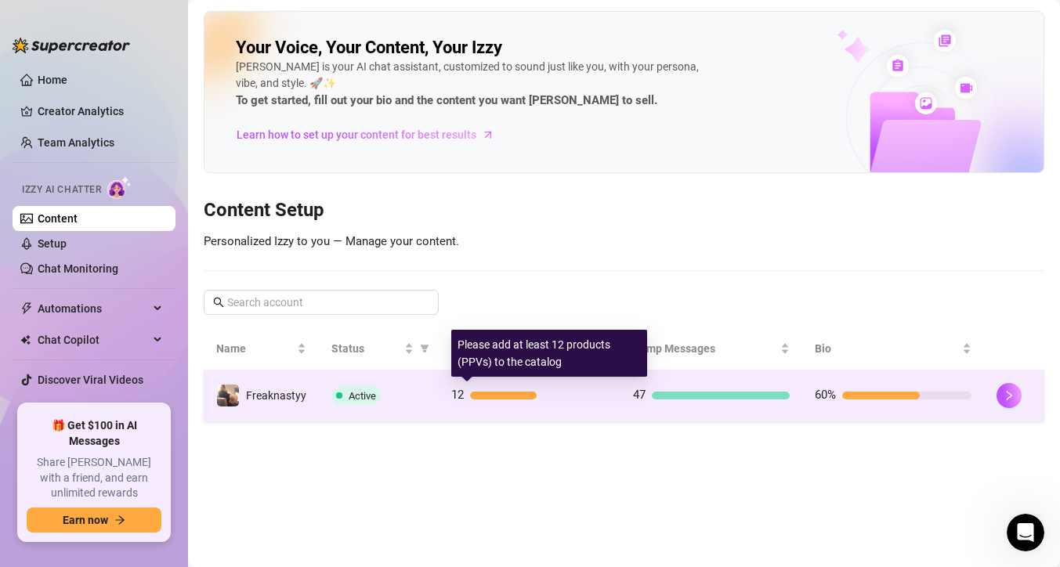
click at [463, 387] on span "12" at bounding box center [457, 395] width 13 height 19
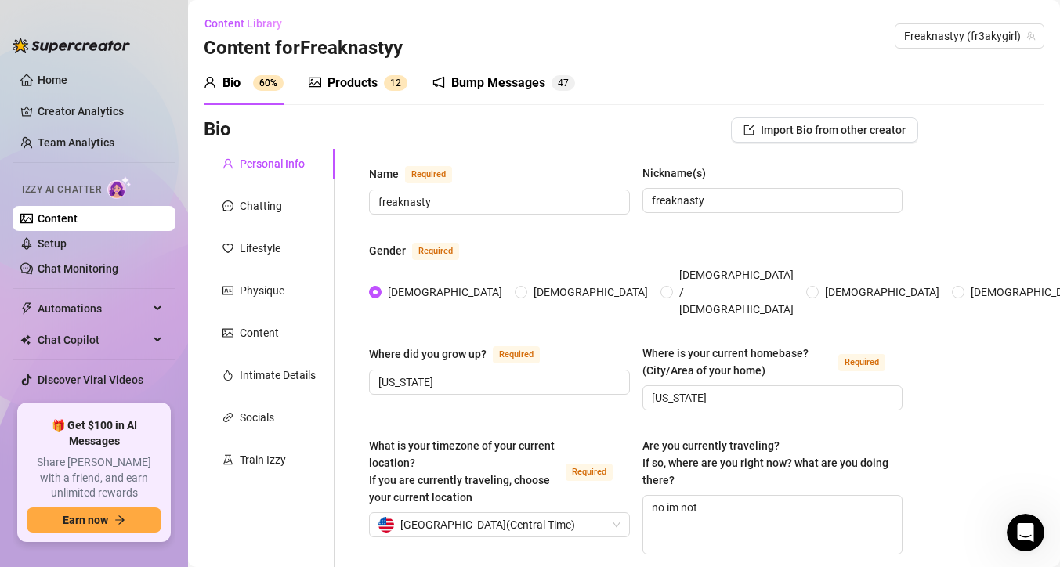
click at [343, 85] on div "Products" at bounding box center [353, 83] width 50 height 19
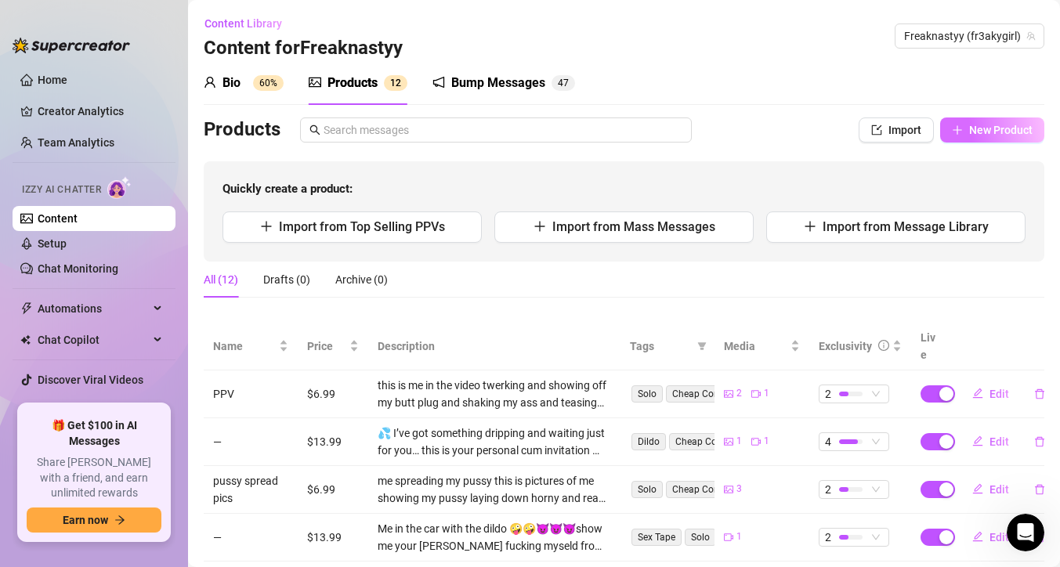
click at [969, 141] on button "New Product" at bounding box center [992, 130] width 104 height 25
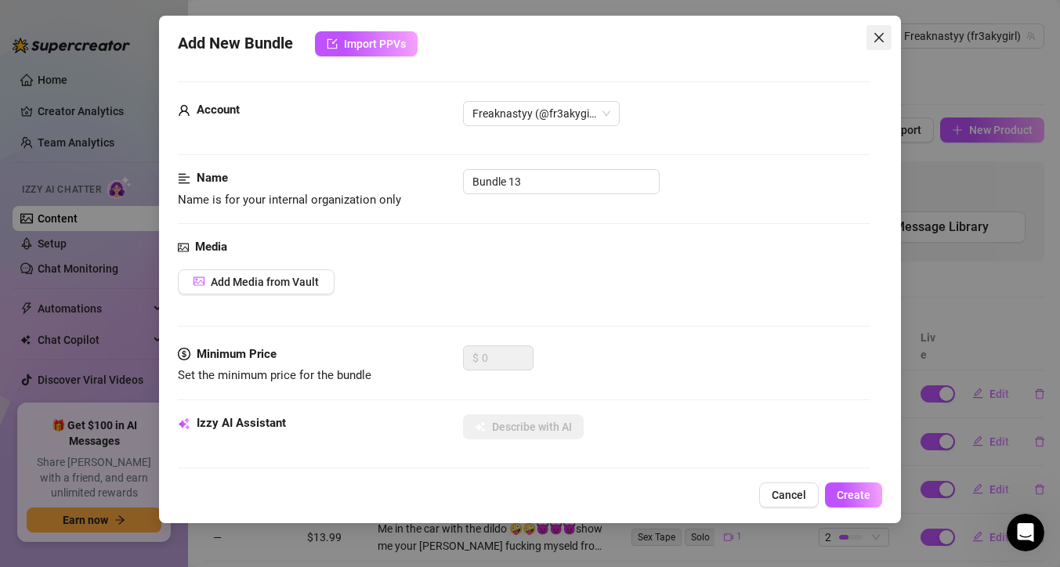
click at [879, 46] on button "Close" at bounding box center [879, 37] width 25 height 25
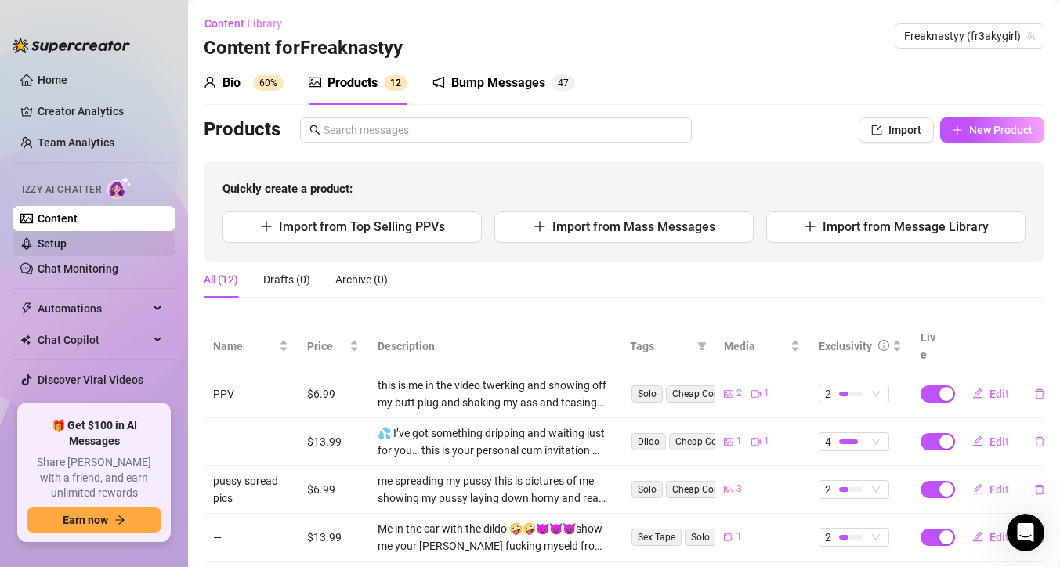
click at [67, 241] on link "Setup" at bounding box center [52, 243] width 29 height 13
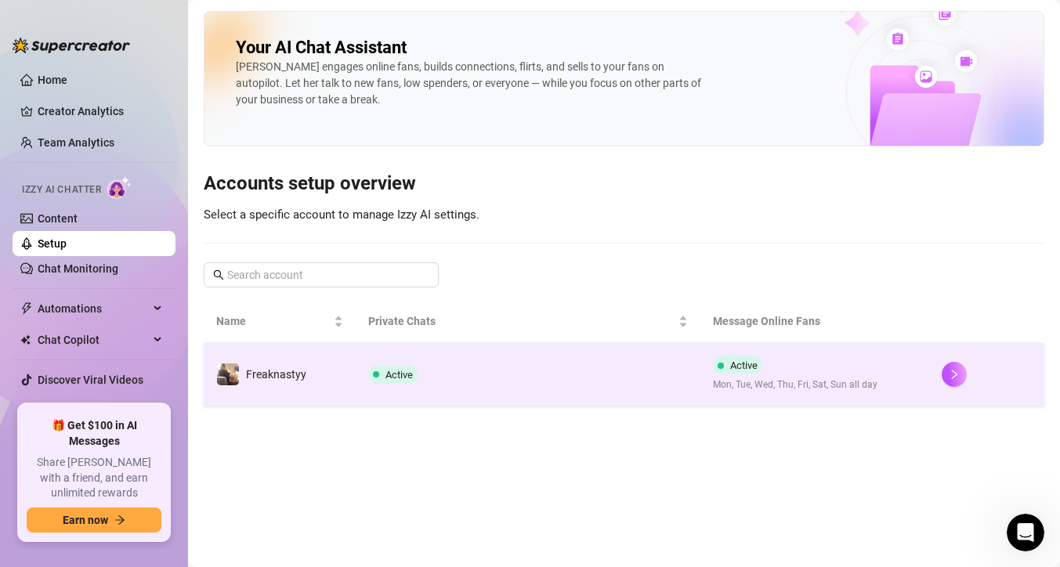
click at [364, 386] on td "Active" at bounding box center [528, 374] width 344 height 63
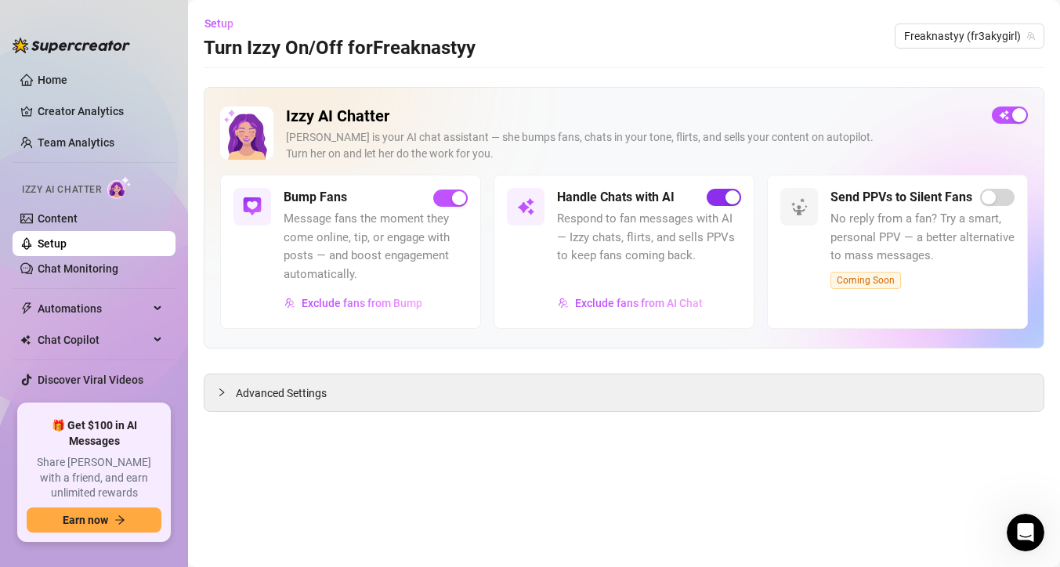
click at [715, 204] on span "button" at bounding box center [724, 197] width 34 height 17
click at [733, 198] on span "button" at bounding box center [724, 197] width 34 height 17
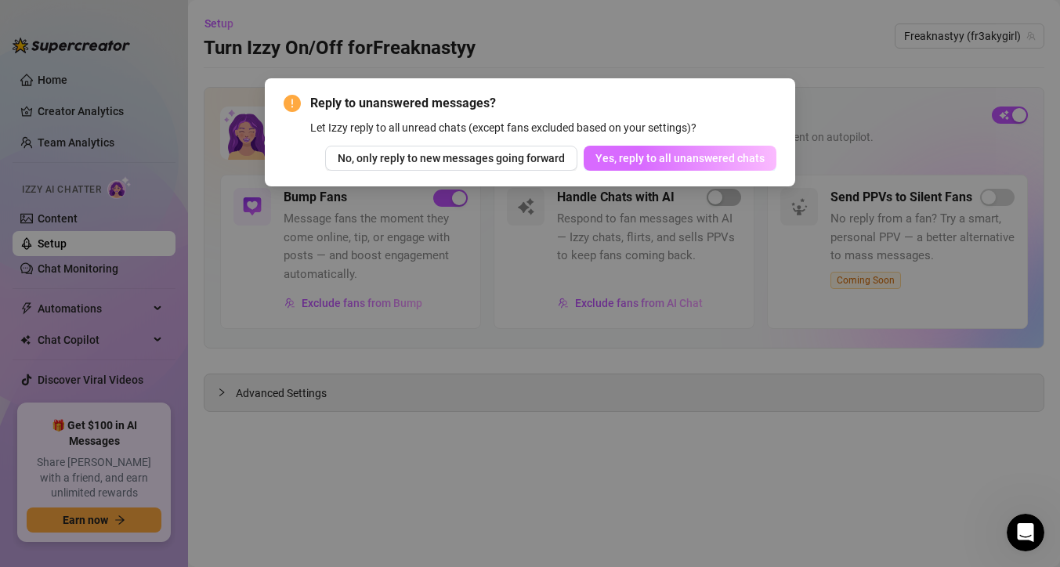
click at [715, 158] on span "Yes, reply to all unanswered chats" at bounding box center [680, 158] width 169 height 13
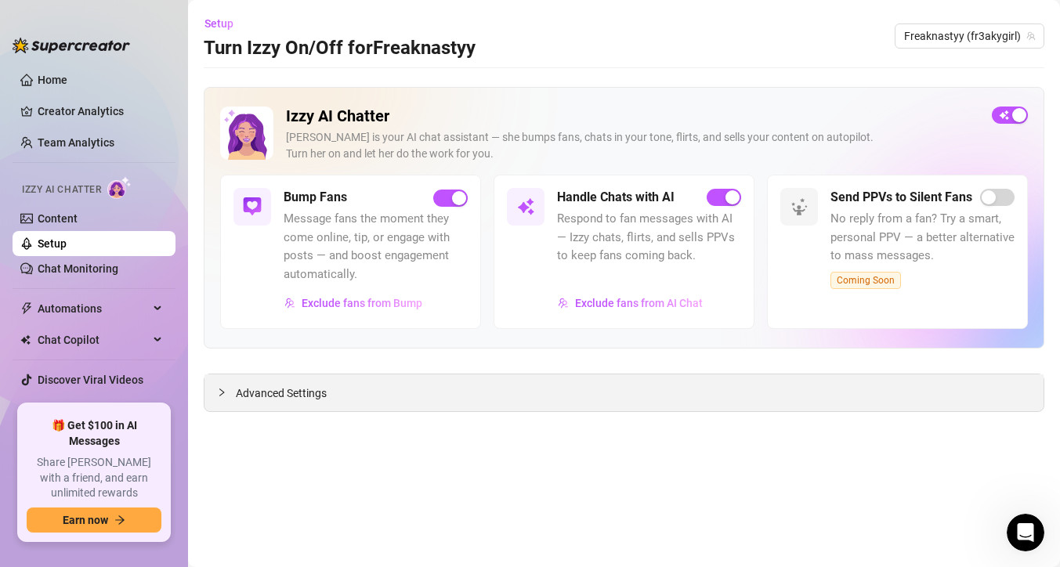
click at [276, 397] on span "Advanced Settings" at bounding box center [281, 393] width 91 height 17
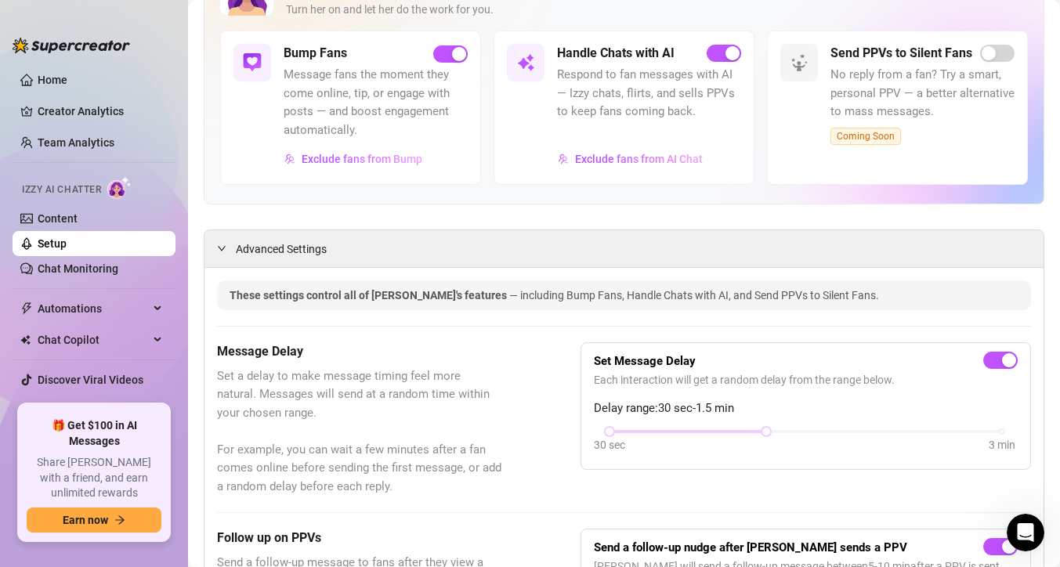
scroll to position [152, 0]
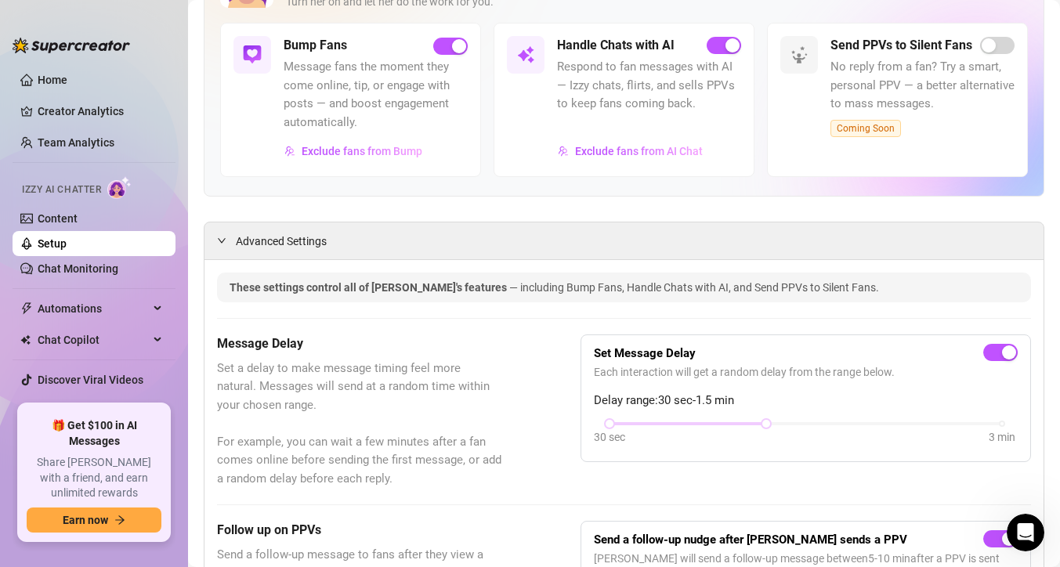
click at [675, 429] on div "30 sec 3 min" at bounding box center [806, 434] width 424 height 30
click at [675, 422] on div at bounding box center [689, 424] width 158 height 8
drag, startPoint x: 762, startPoint y: 424, endPoint x: 621, endPoint y: 423, distance: 140.3
click at [621, 423] on div "30 sec 3 min" at bounding box center [806, 422] width 393 height 6
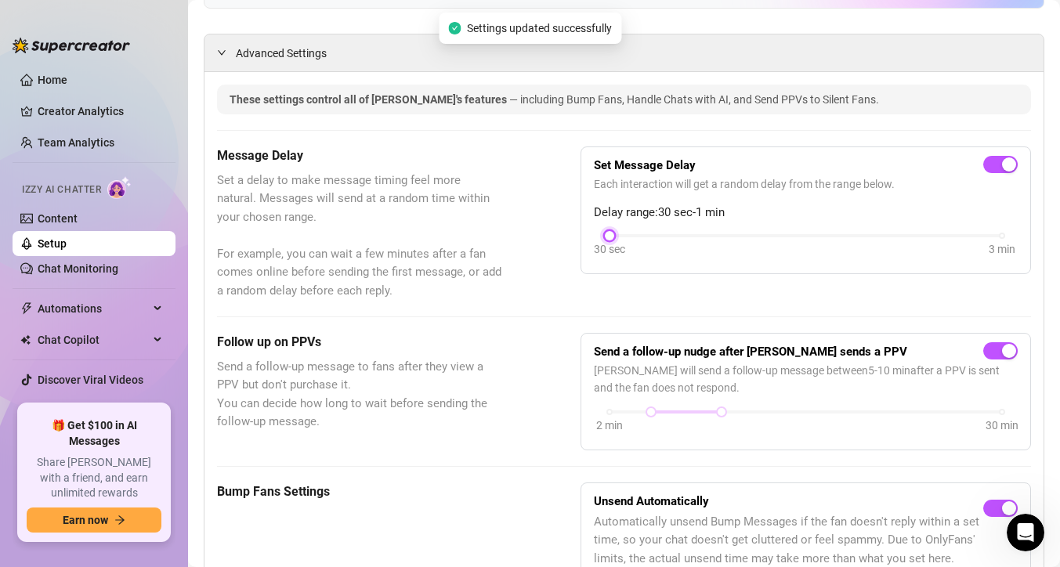
scroll to position [342, 0]
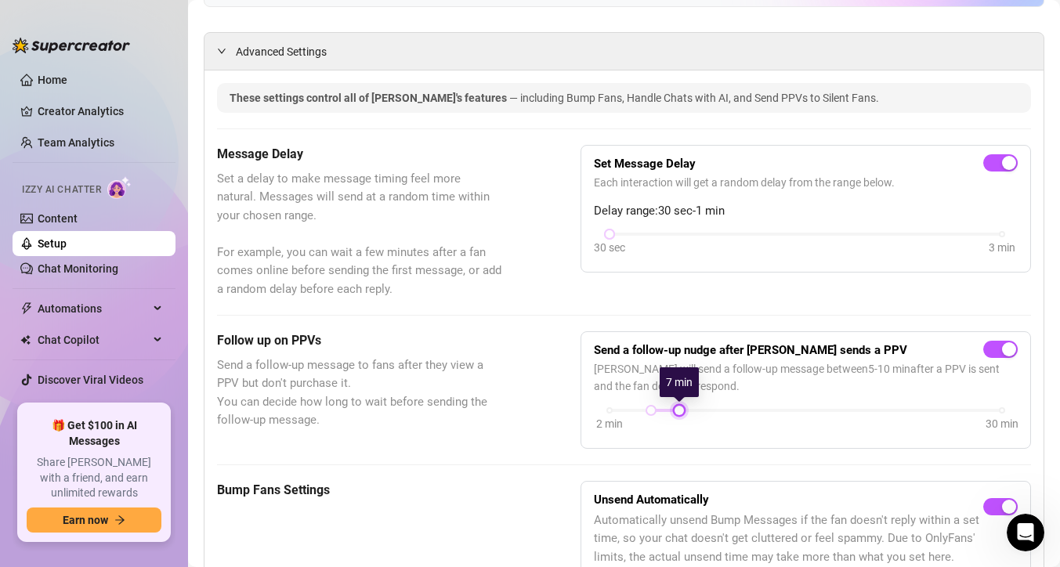
drag, startPoint x: 726, startPoint y: 408, endPoint x: 687, endPoint y: 418, distance: 40.5
click at [687, 418] on div "2 min 30 min" at bounding box center [806, 421] width 424 height 30
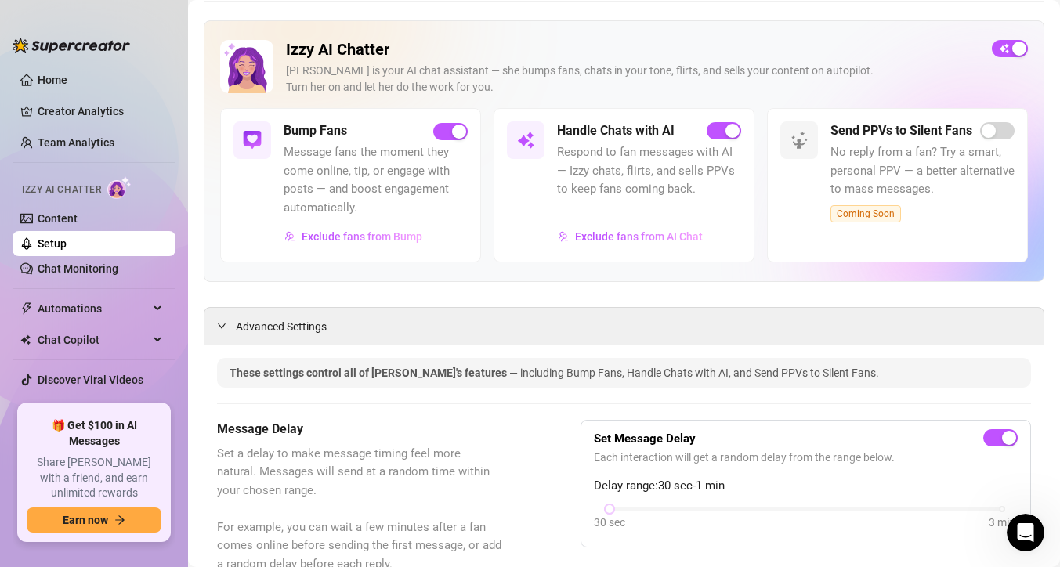
scroll to position [0, 0]
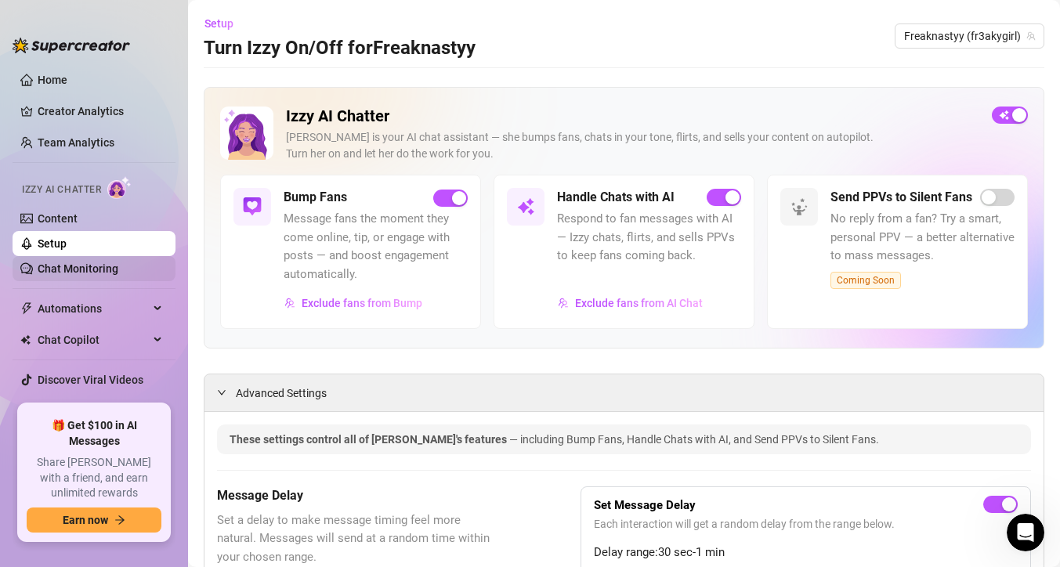
click at [118, 266] on link "Chat Monitoring" at bounding box center [78, 269] width 81 height 13
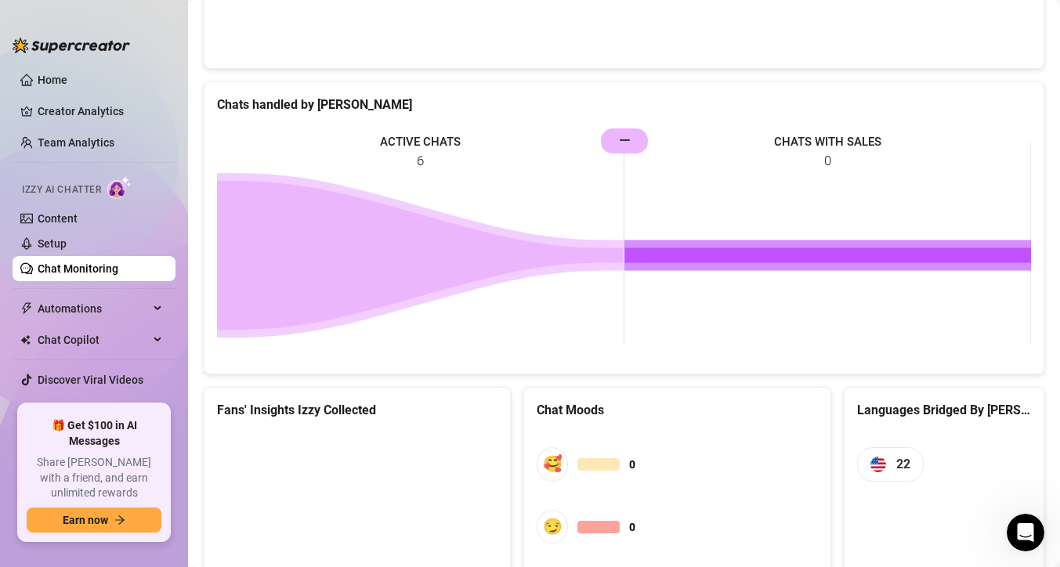
scroll to position [776, 0]
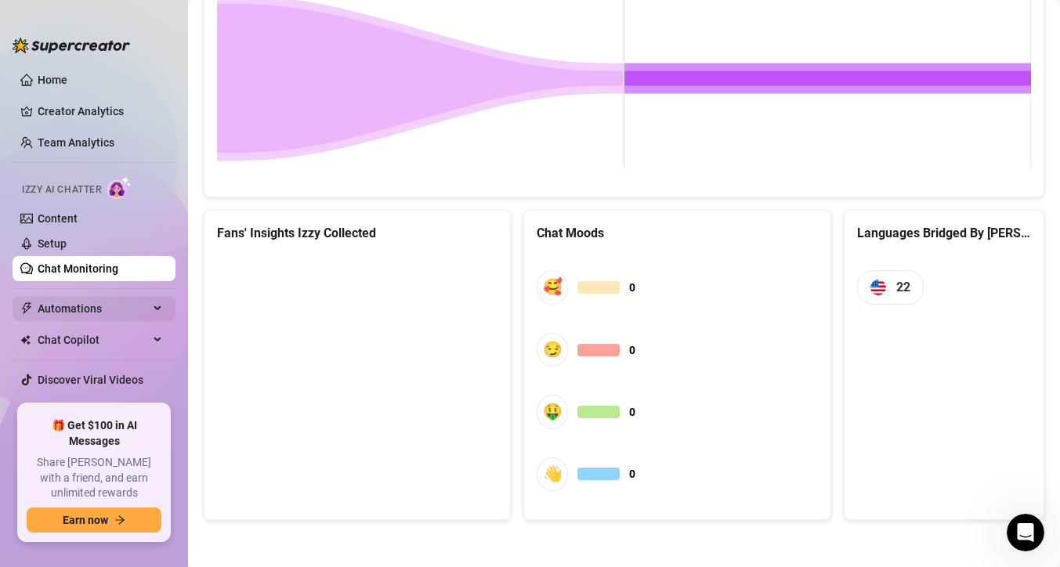
click at [129, 310] on span "Automations" at bounding box center [93, 308] width 111 height 25
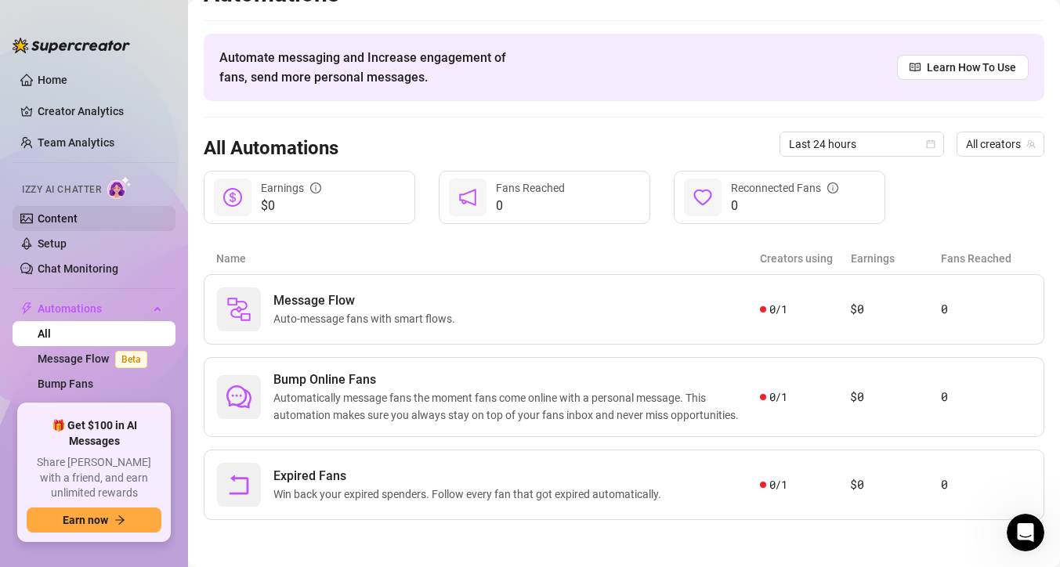
click at [78, 224] on link "Content" at bounding box center [58, 218] width 40 height 13
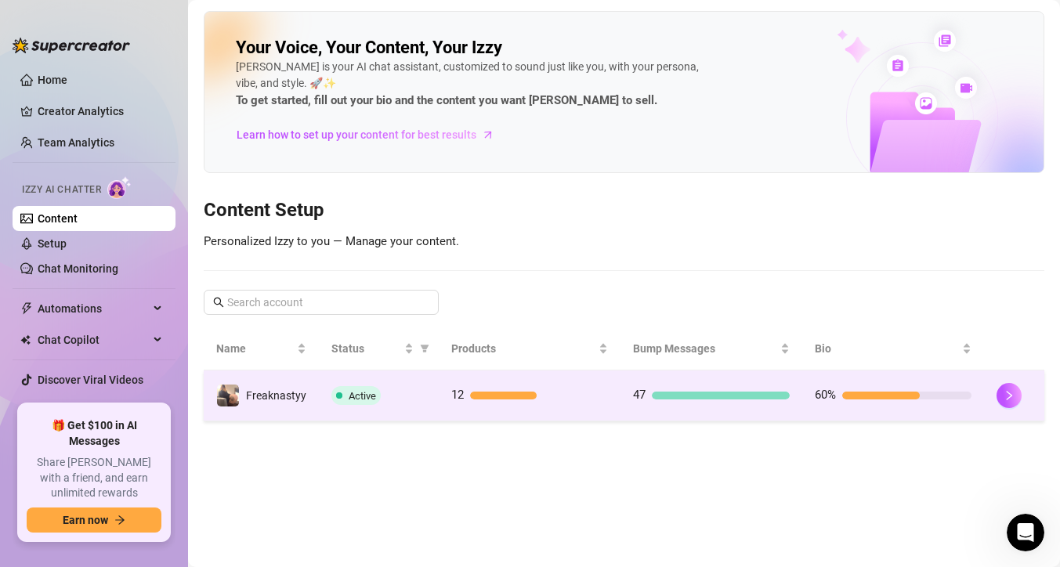
click at [371, 400] on span "Active" at bounding box center [362, 396] width 27 height 12
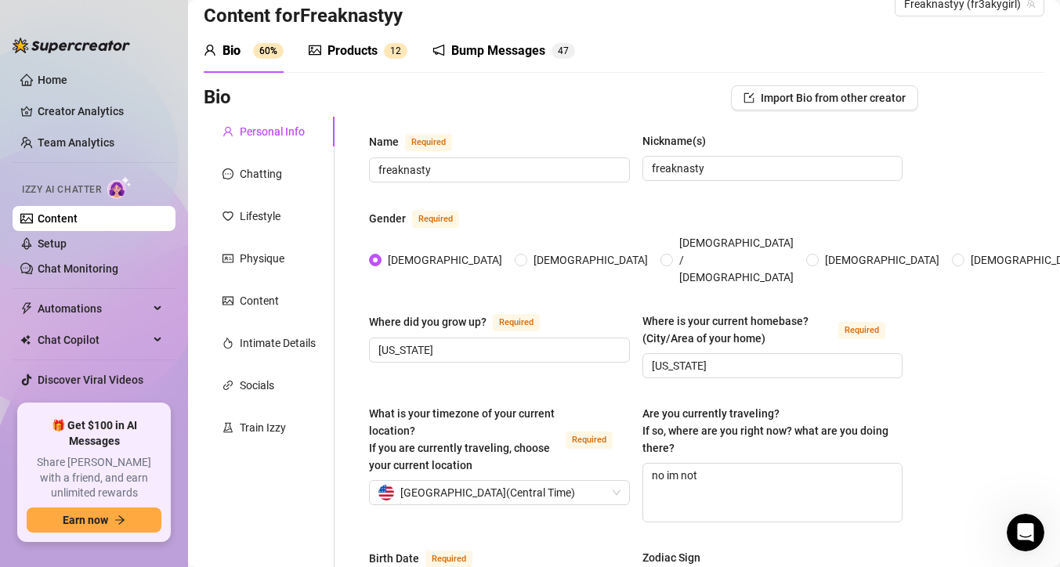
scroll to position [41, 0]
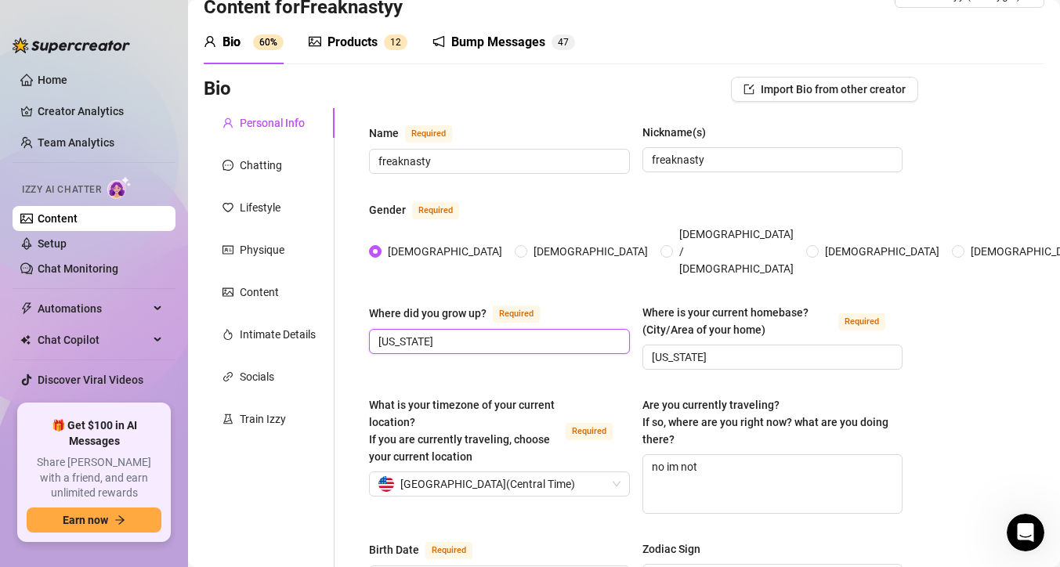
click at [505, 333] on input "[US_STATE]" at bounding box center [498, 341] width 239 height 17
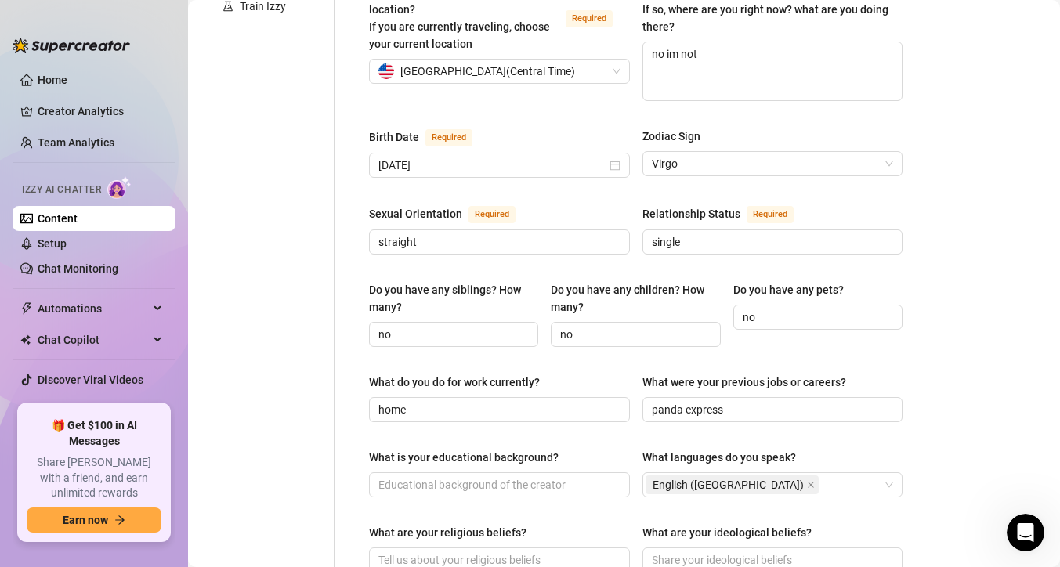
scroll to position [1045, 0]
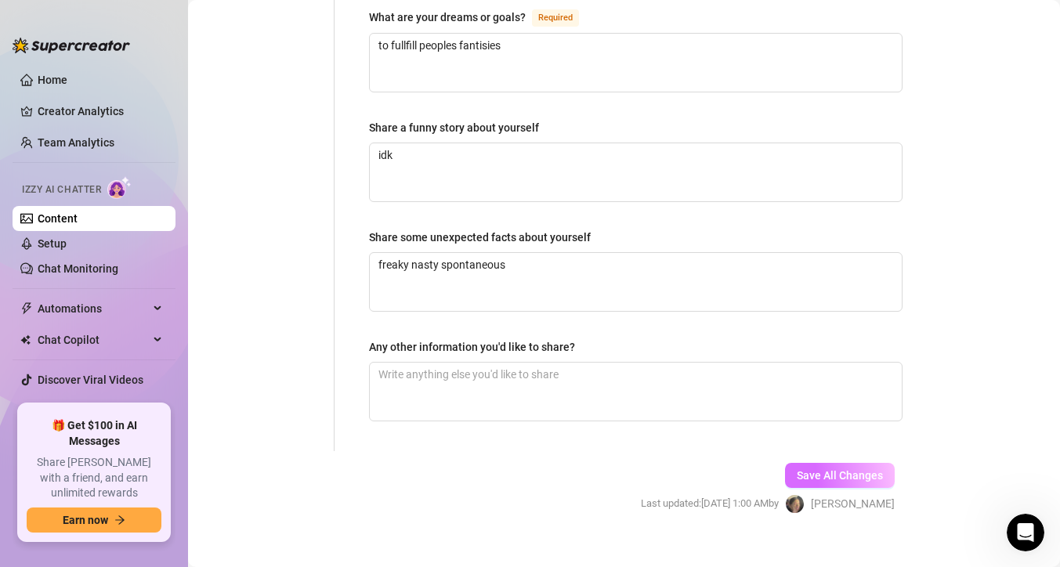
click at [831, 469] on span "Save All Changes" at bounding box center [840, 475] width 86 height 13
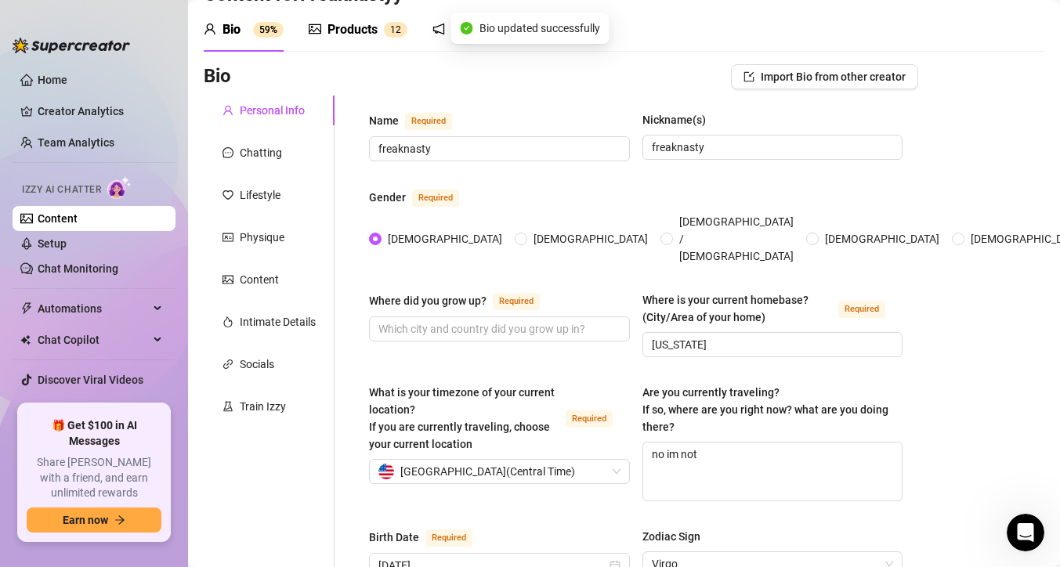
scroll to position [0, 0]
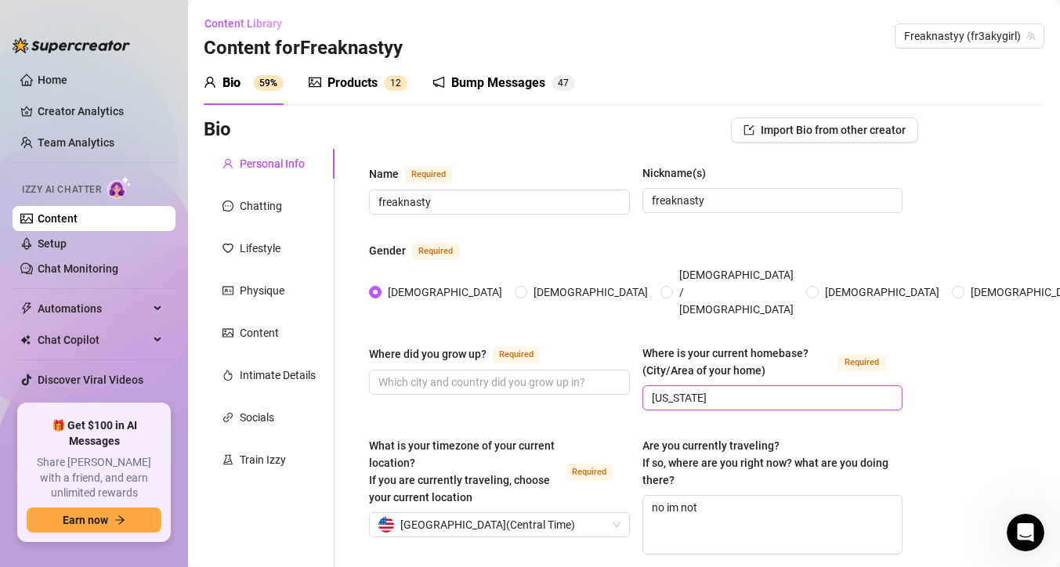
click at [705, 389] on input "[US_STATE]" at bounding box center [771, 397] width 239 height 17
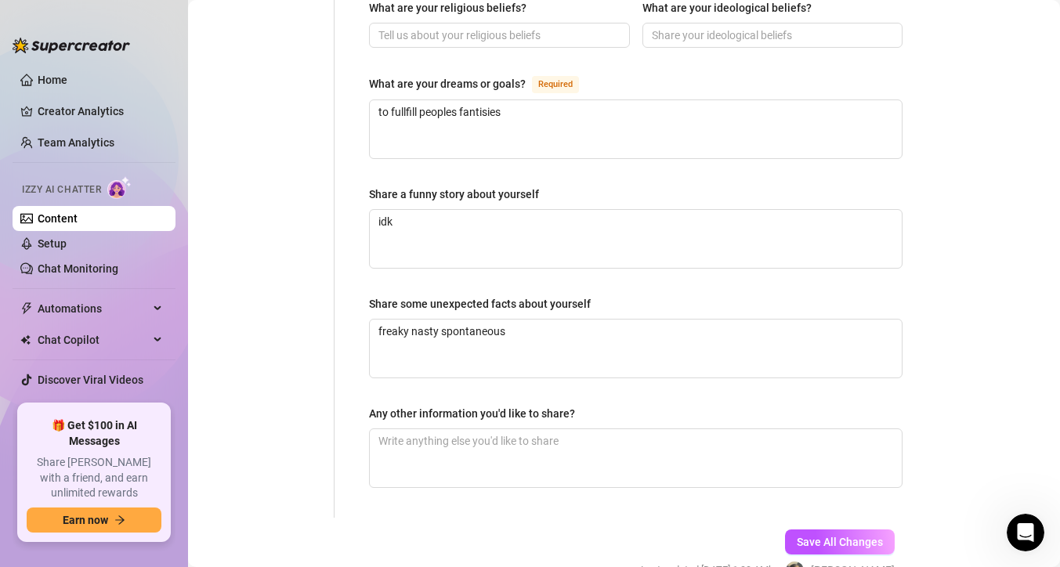
scroll to position [1066, 0]
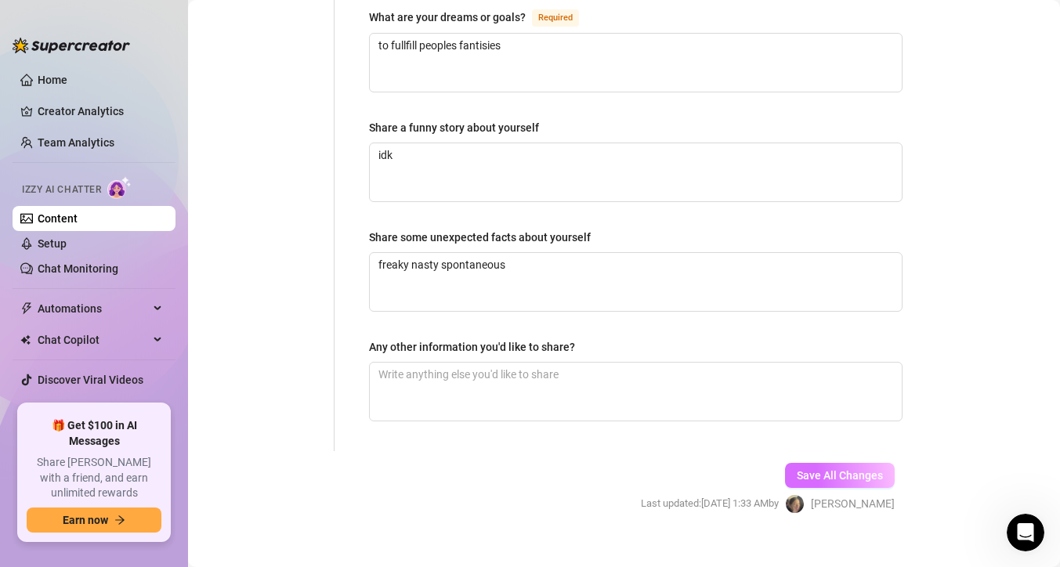
click at [802, 469] on span "Save All Changes" at bounding box center [840, 475] width 86 height 13
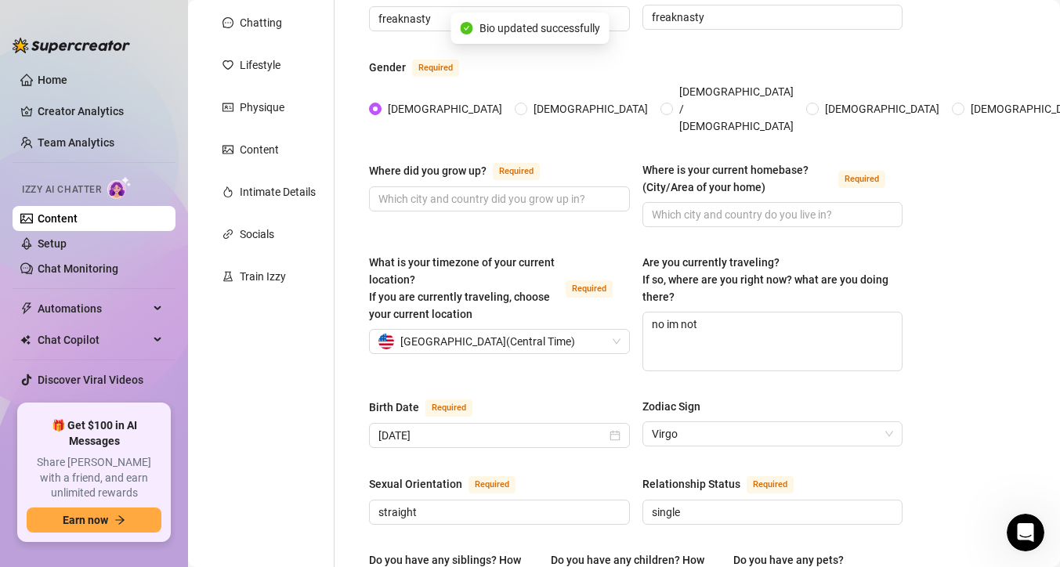
scroll to position [0, 0]
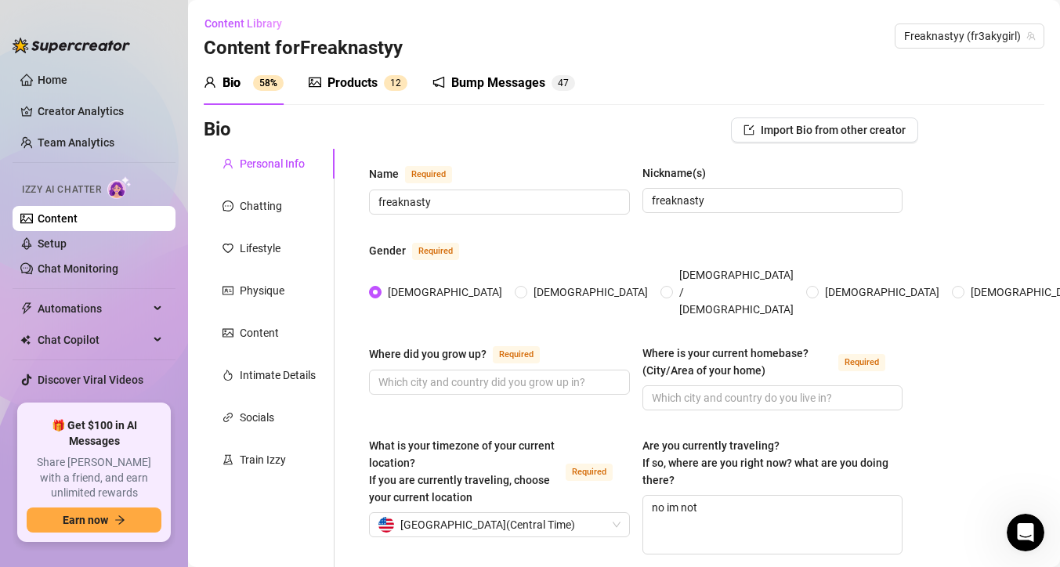
click at [314, 83] on icon "picture" at bounding box center [315, 83] width 13 height 10
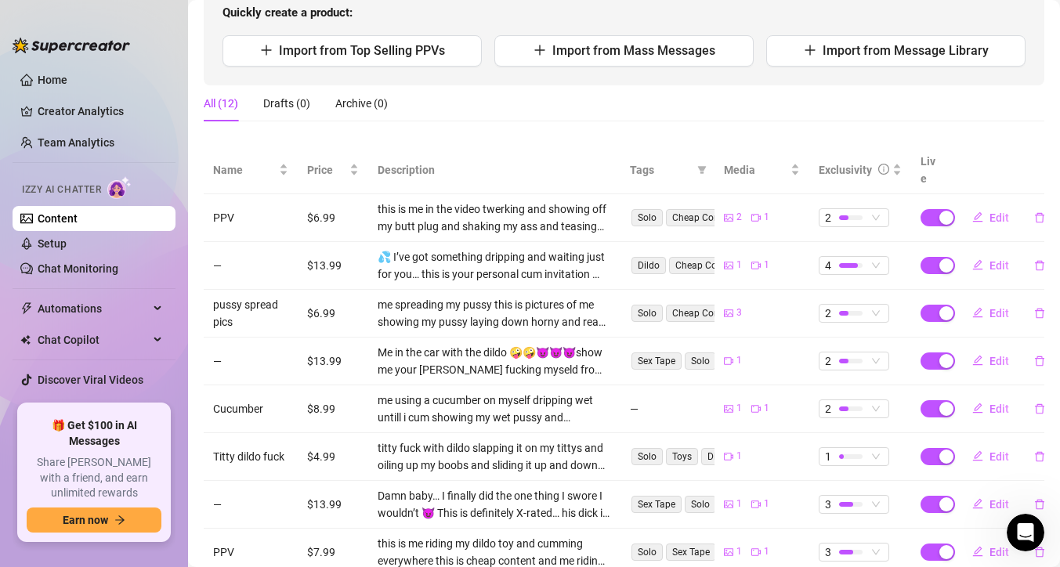
scroll to position [139, 0]
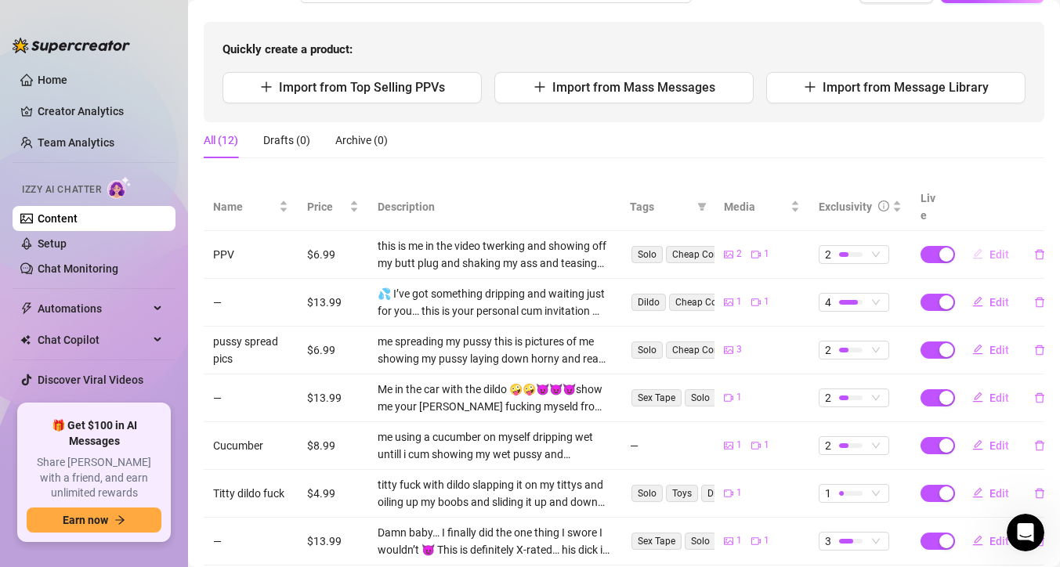
click at [987, 242] on button "Edit" at bounding box center [991, 254] width 62 height 25
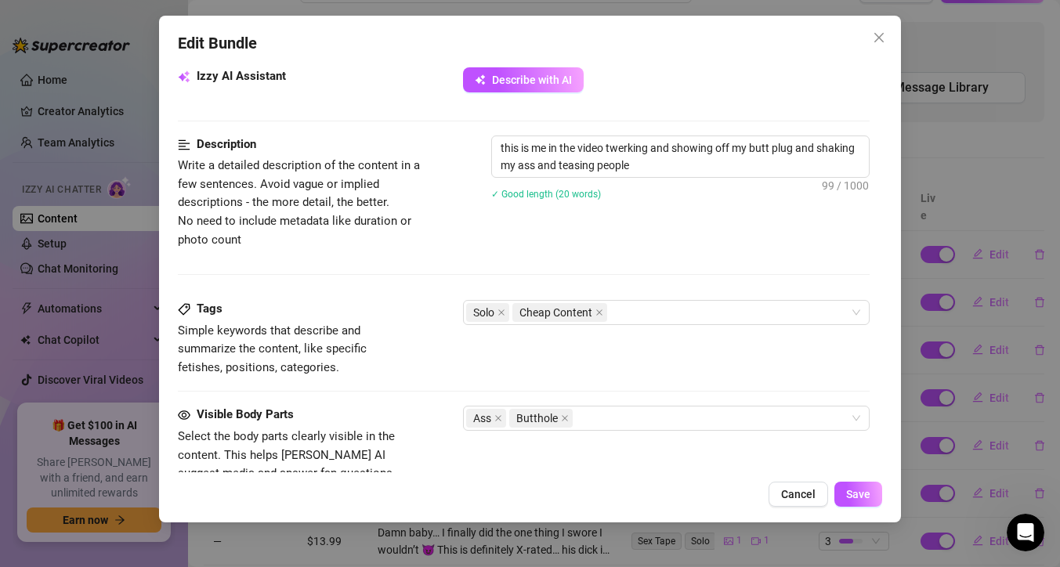
scroll to position [572, 0]
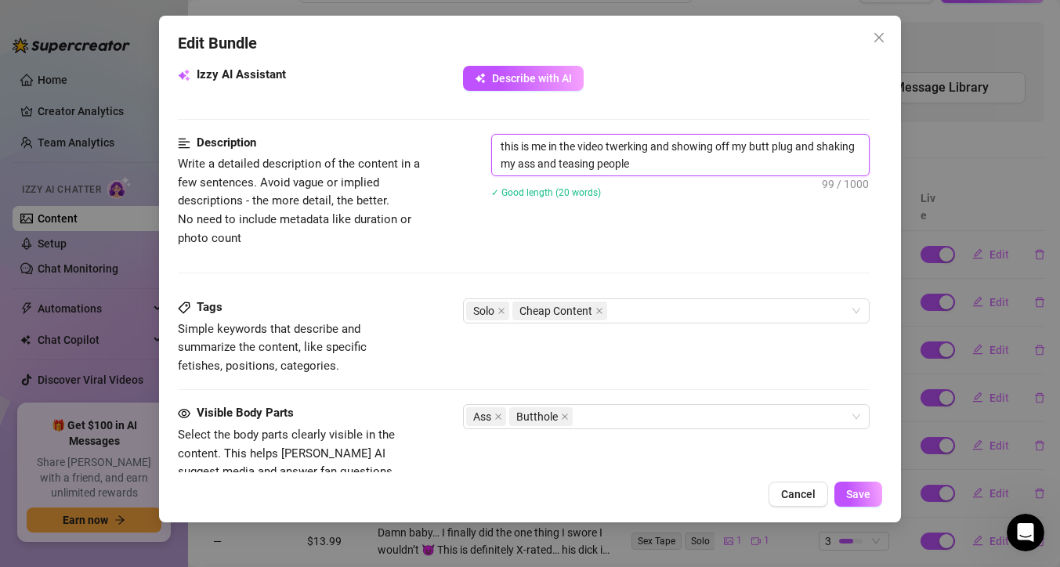
click at [632, 163] on textarea "this is me in the video twerking and showing off my butt plug and shaking my as…" at bounding box center [680, 155] width 377 height 41
click at [853, 482] on button "Save" at bounding box center [859, 494] width 48 height 25
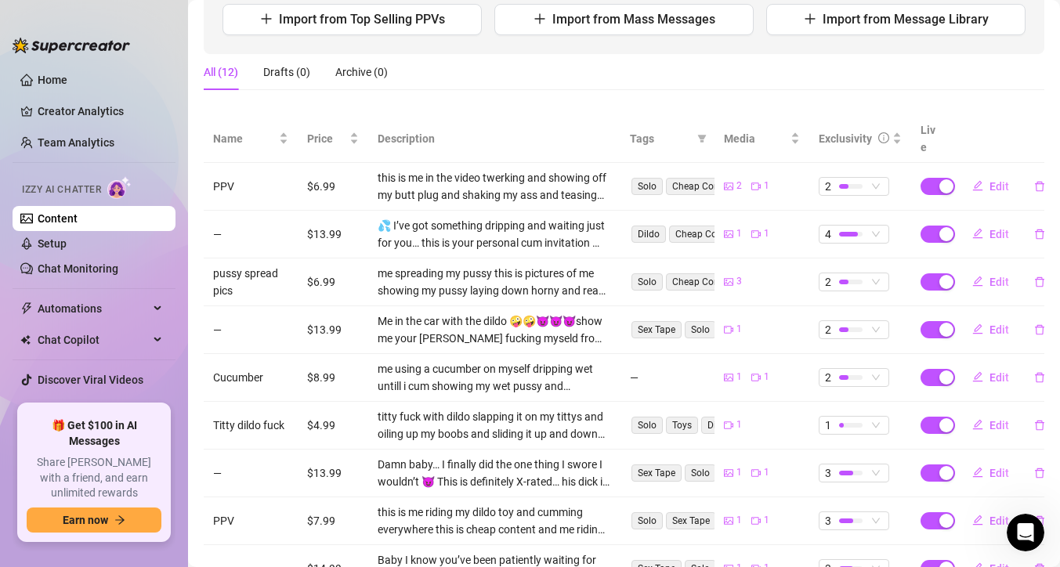
scroll to position [212, 0]
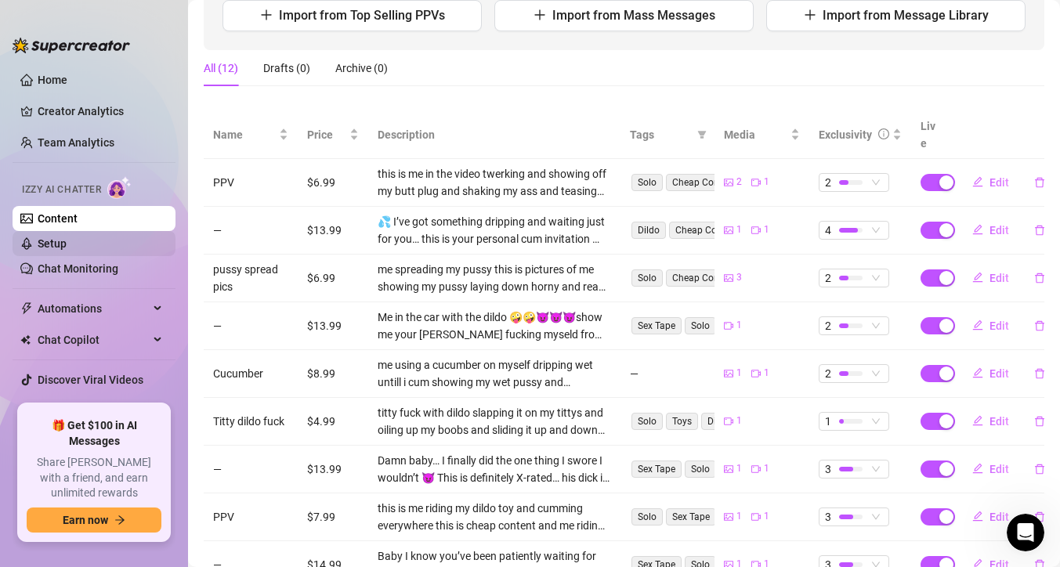
click at [67, 237] on link "Setup" at bounding box center [52, 243] width 29 height 13
